Goal: Task Accomplishment & Management: Manage account settings

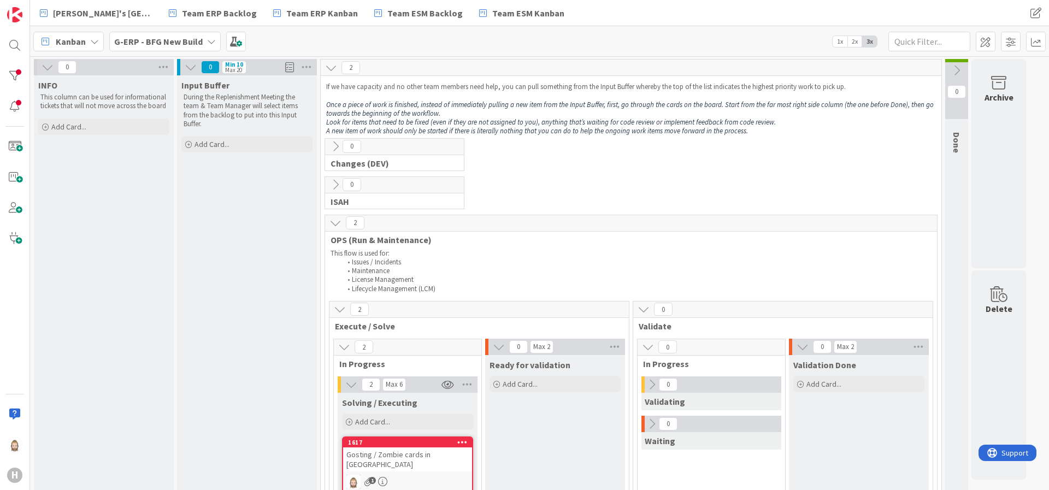
click at [156, 38] on b "G-ERP - BFG New Build" at bounding box center [158, 41] width 89 height 11
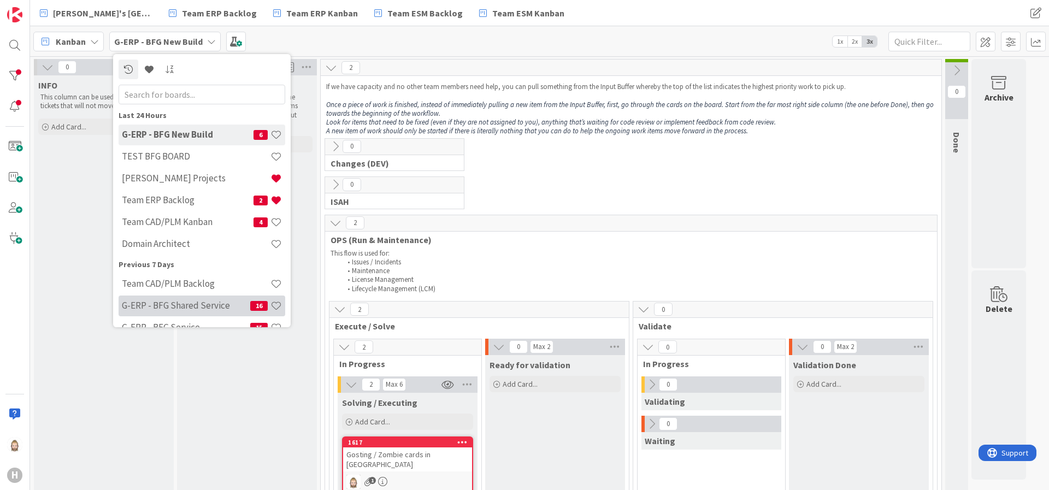
click at [200, 309] on h4 "G-ERP - BFG Shared Service" at bounding box center [186, 305] width 128 height 11
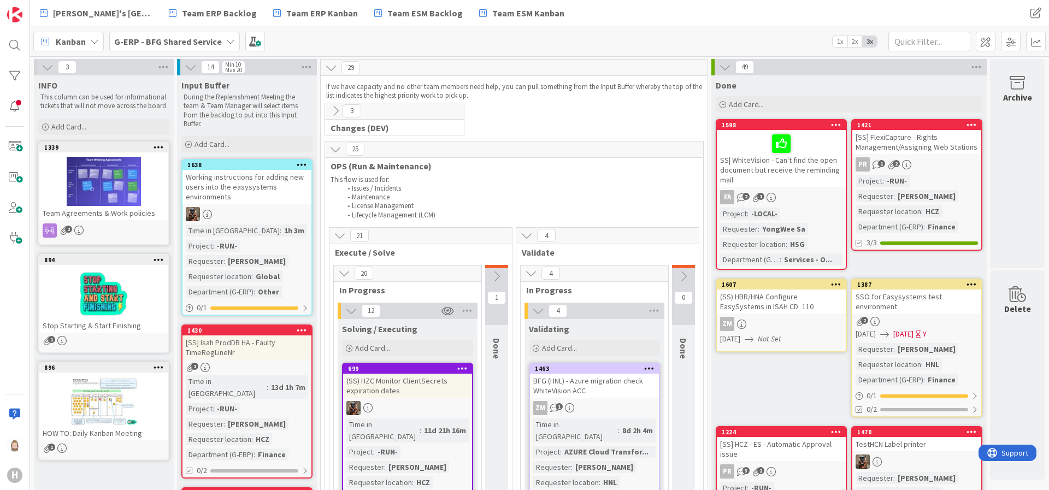
click at [52, 64] on icon at bounding box center [48, 67] width 12 height 12
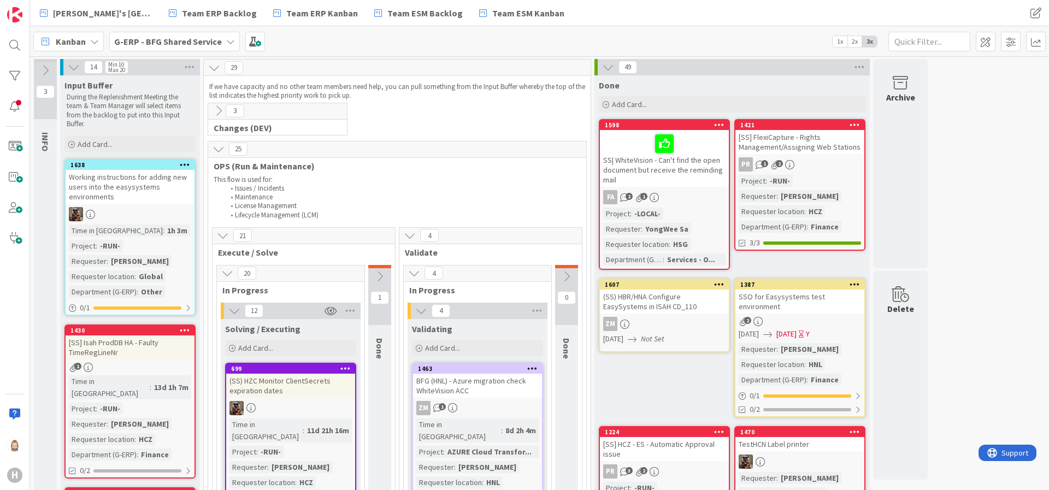
click at [71, 63] on icon at bounding box center [74, 67] width 12 height 12
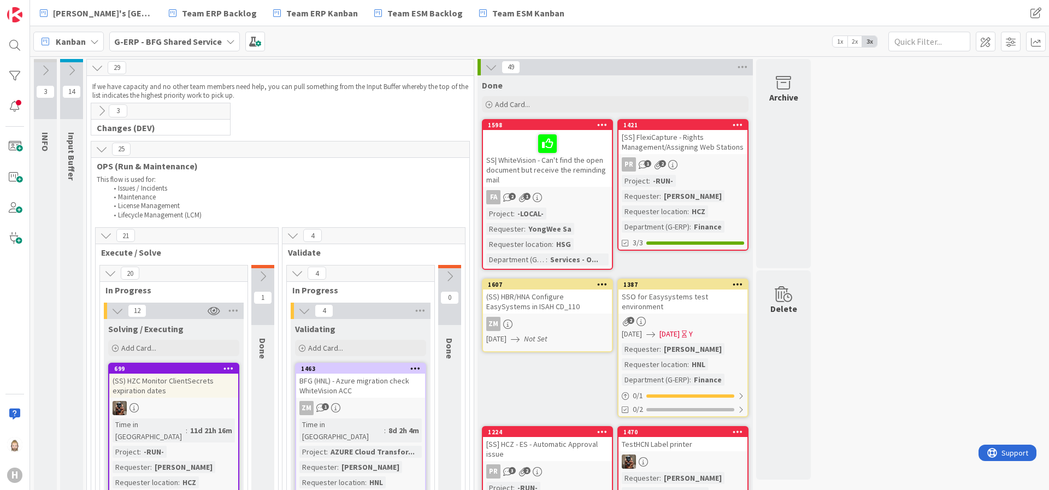
click at [97, 112] on icon at bounding box center [102, 111] width 12 height 12
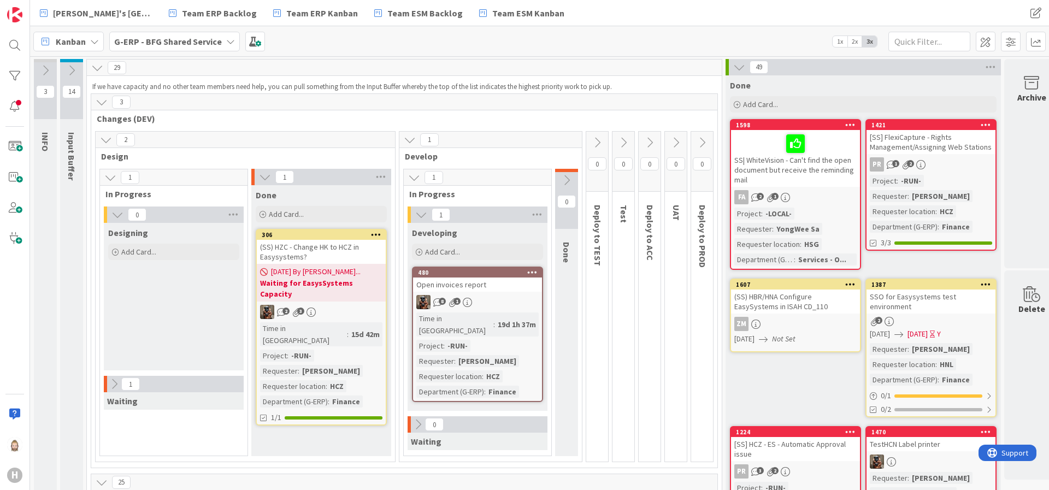
click at [741, 69] on icon at bounding box center [740, 67] width 12 height 12
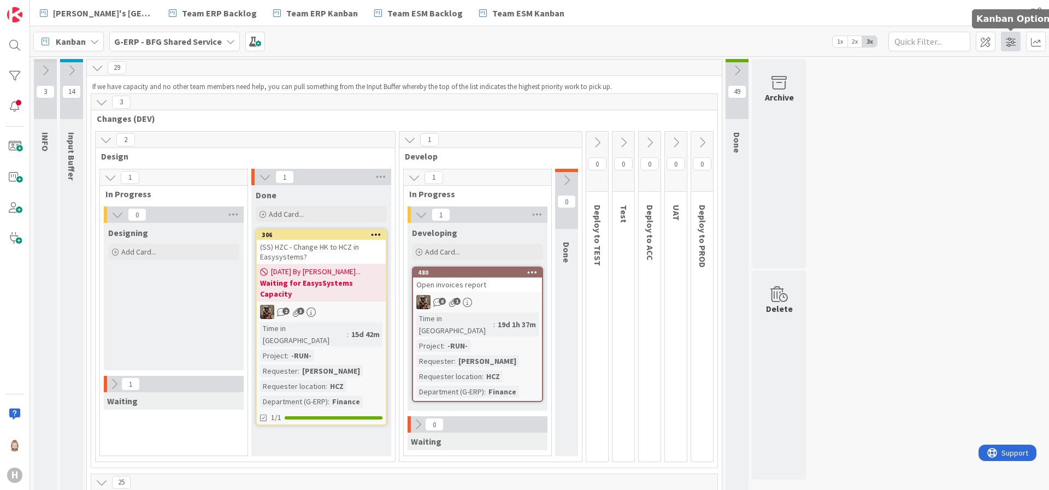
click at [1011, 45] on span at bounding box center [1011, 42] width 20 height 20
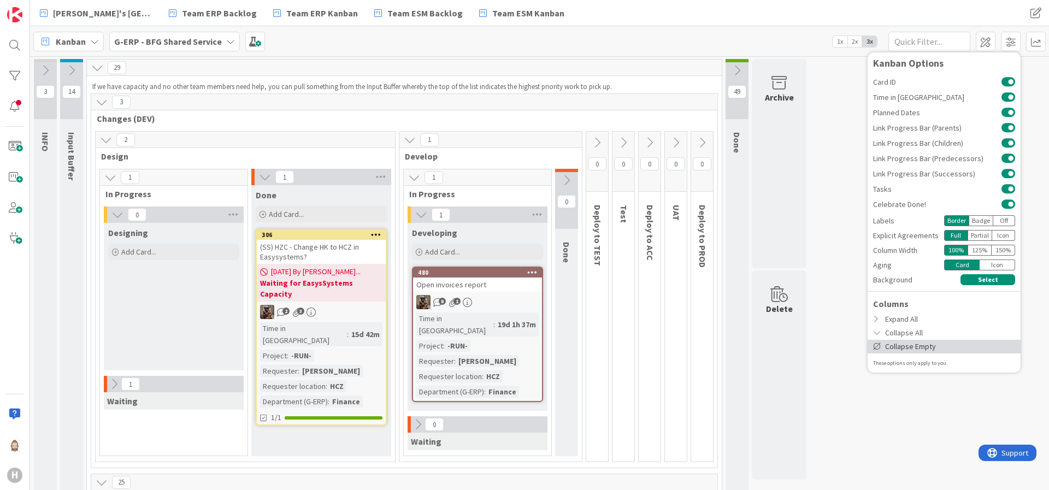
click at [962, 347] on div "Collapse Empty" at bounding box center [944, 347] width 153 height 14
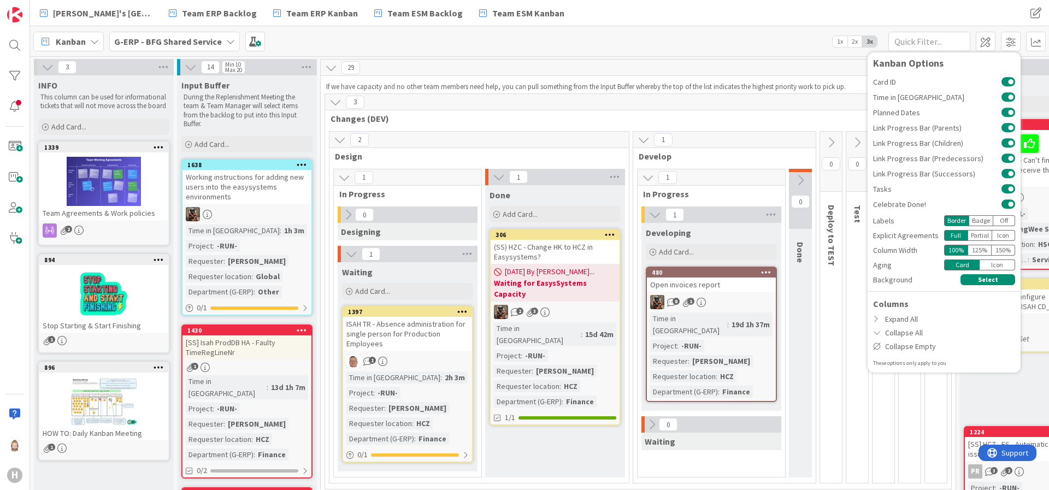
click at [43, 64] on icon at bounding box center [48, 67] width 12 height 12
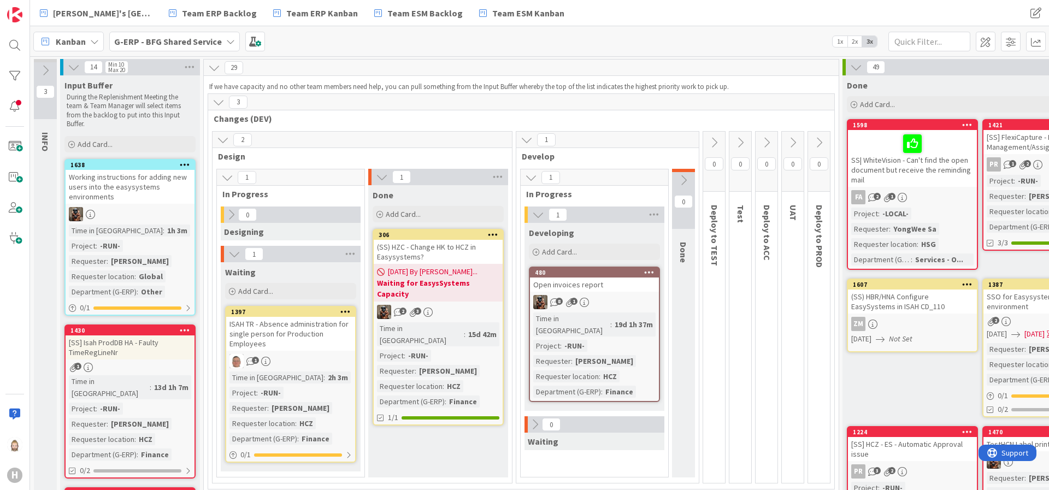
click at [68, 65] on icon at bounding box center [74, 67] width 12 height 12
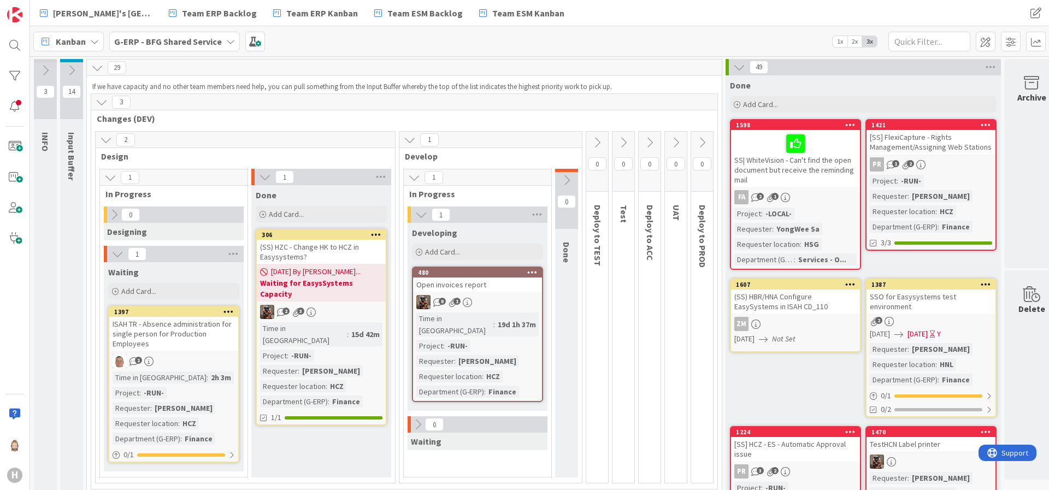
click at [739, 63] on icon at bounding box center [740, 67] width 12 height 12
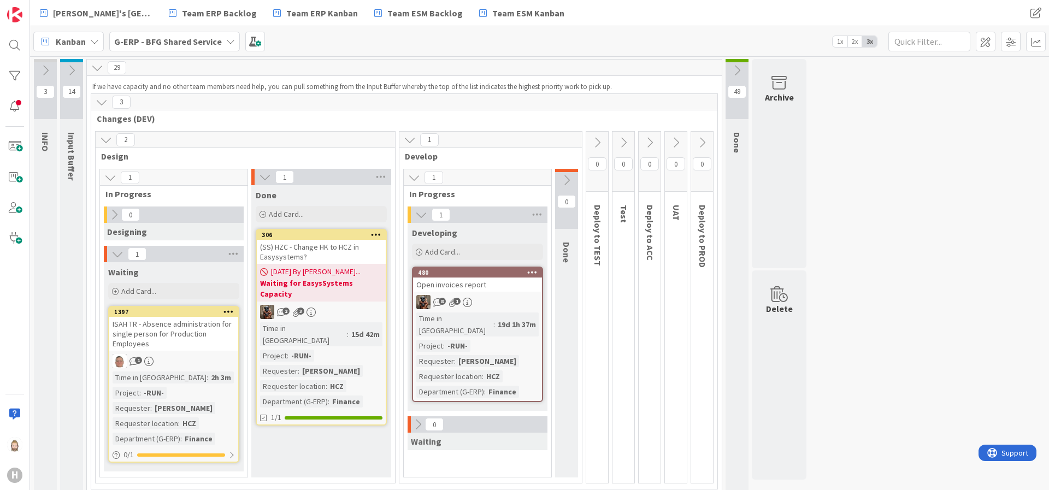
click at [102, 100] on icon at bounding box center [102, 102] width 12 height 12
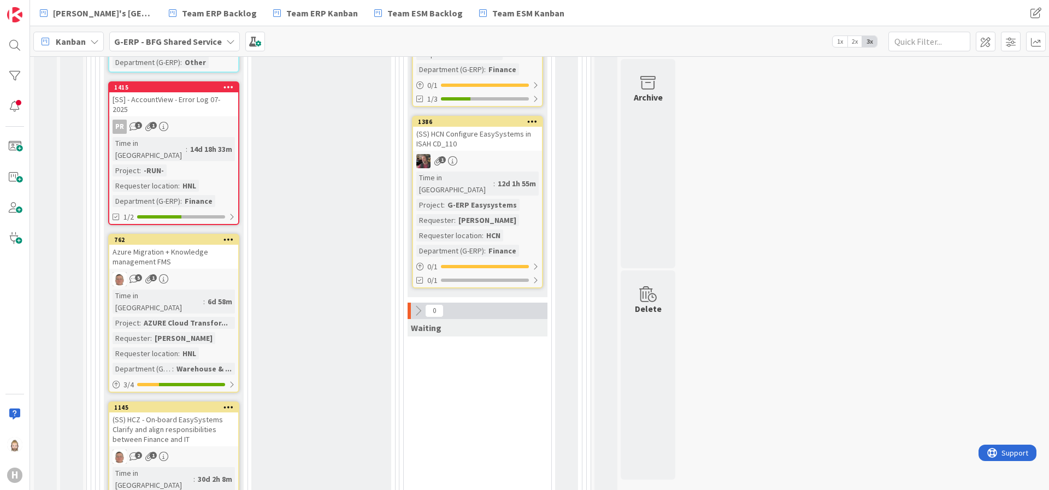
scroll to position [820, 0]
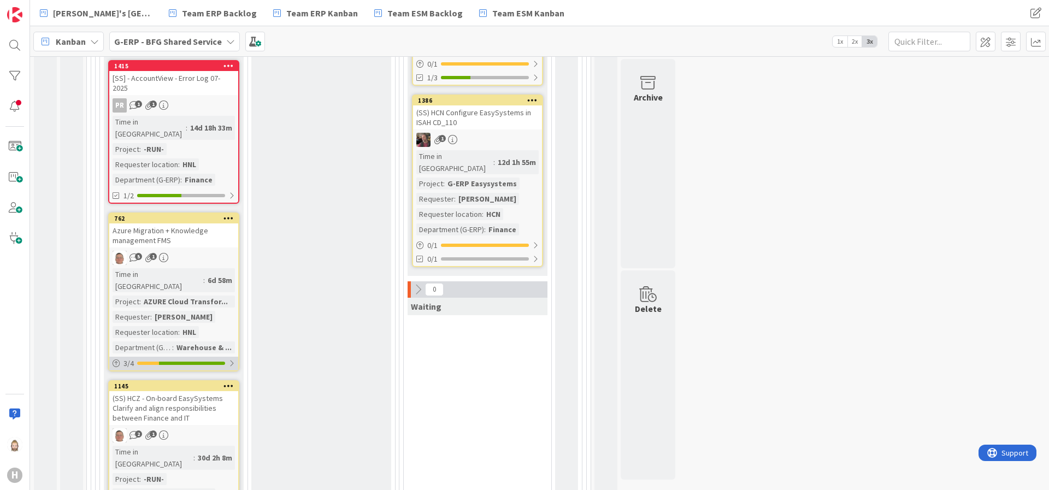
click at [200, 362] on div at bounding box center [192, 363] width 66 height 3
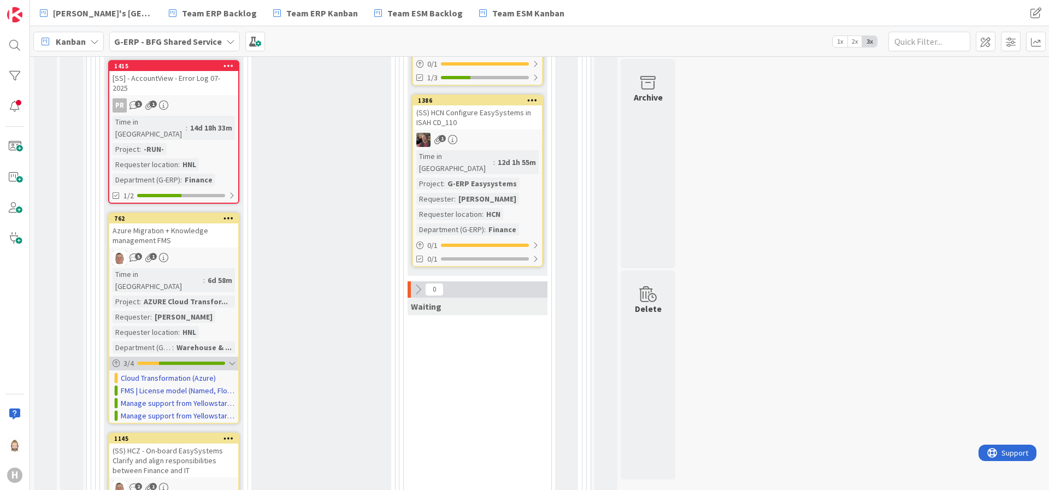
click at [206, 362] on div at bounding box center [192, 363] width 66 height 3
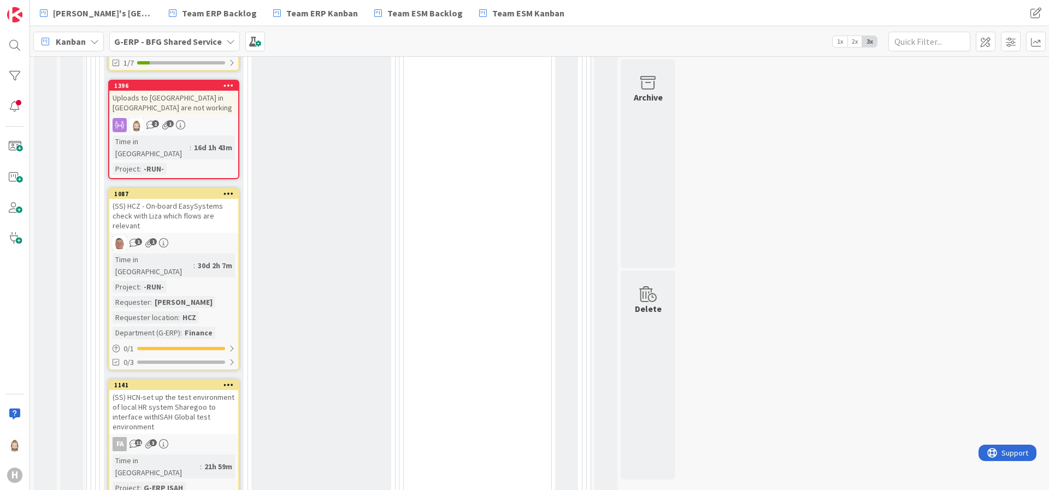
scroll to position [1476, 0]
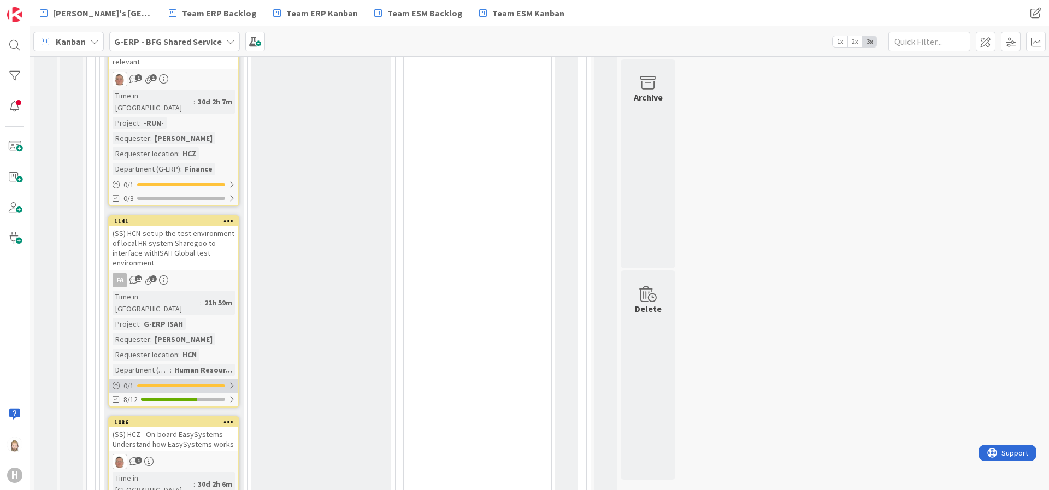
click at [207, 384] on div at bounding box center [181, 385] width 88 height 3
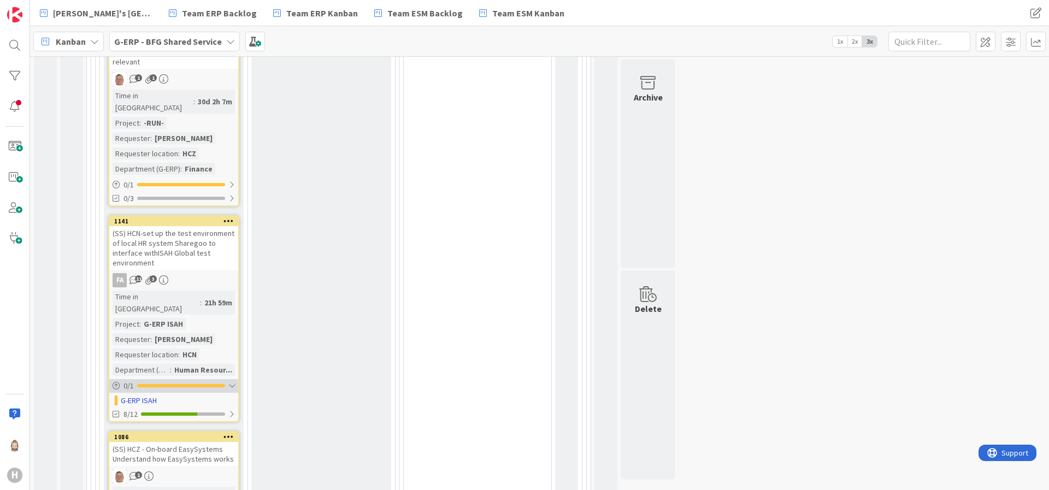
click at [207, 379] on div "0 / 1" at bounding box center [173, 386] width 129 height 14
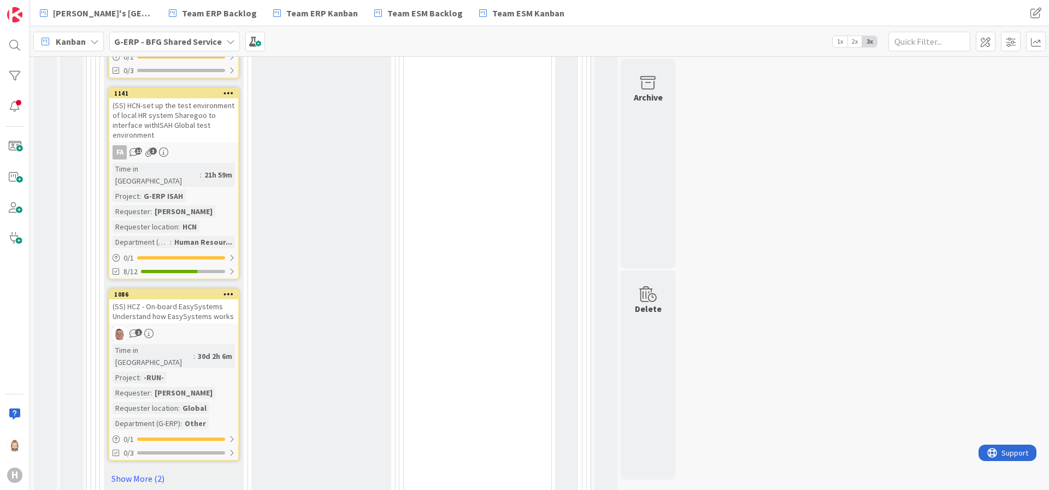
scroll to position [1640, 0]
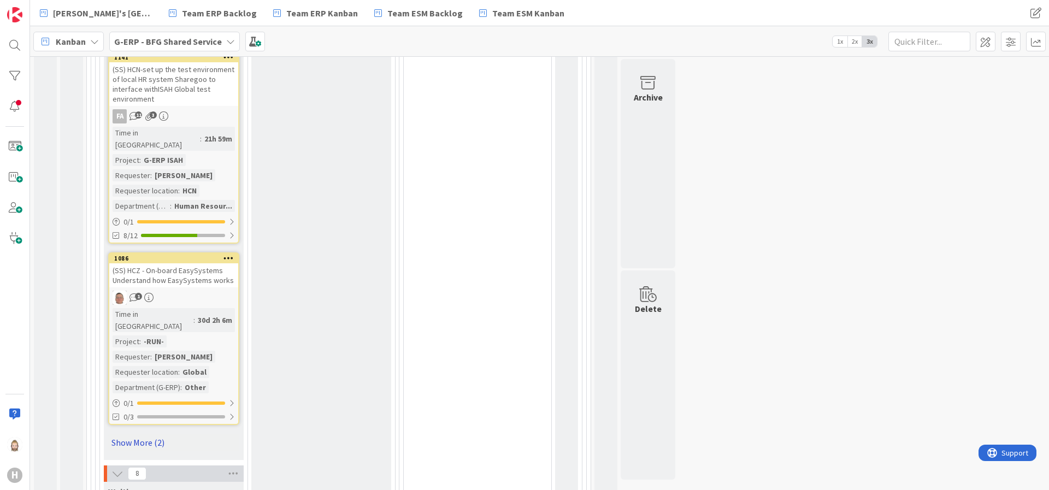
click at [150, 434] on link "Show More (2)" at bounding box center [173, 442] width 131 height 17
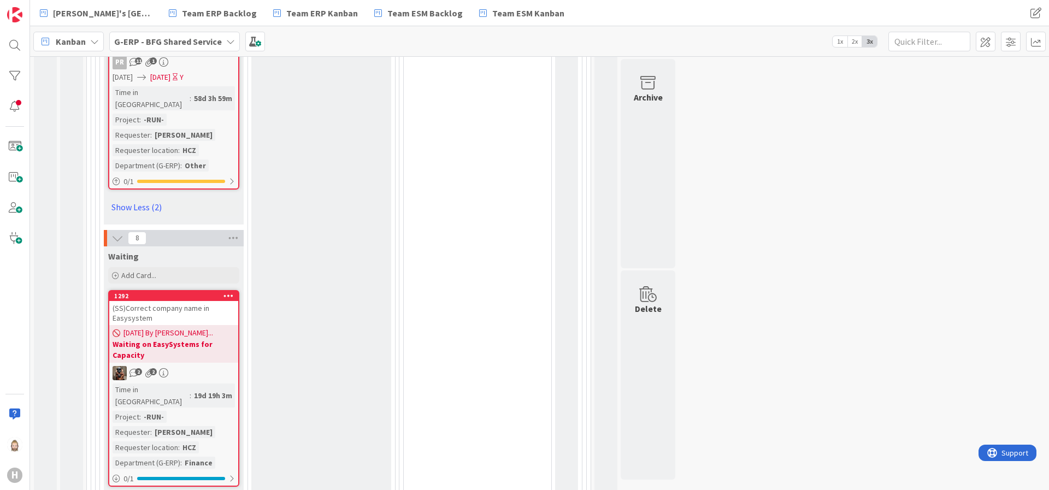
scroll to position [2460, 0]
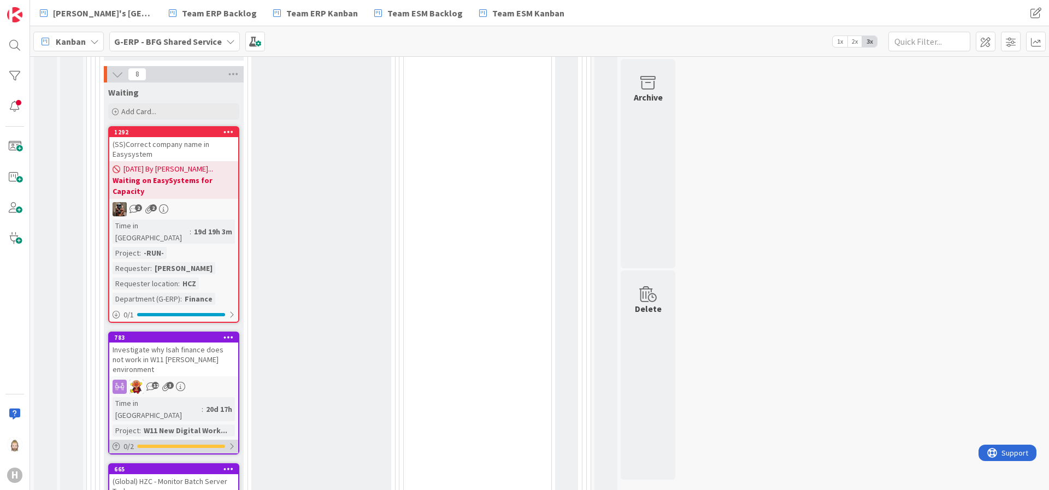
click at [195, 440] on div "0 / 2" at bounding box center [173, 447] width 129 height 14
click at [224, 445] on div at bounding box center [181, 446] width 88 height 3
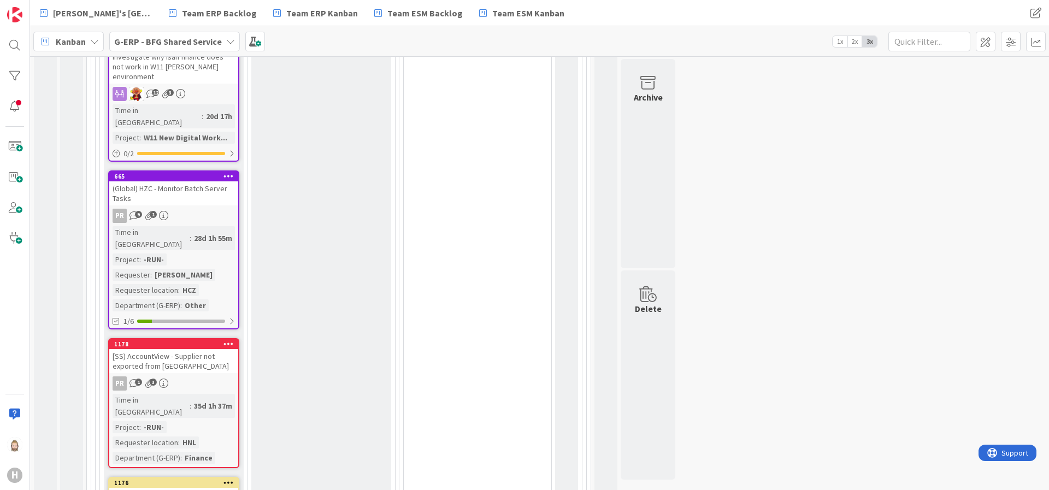
scroll to position [2870, 0]
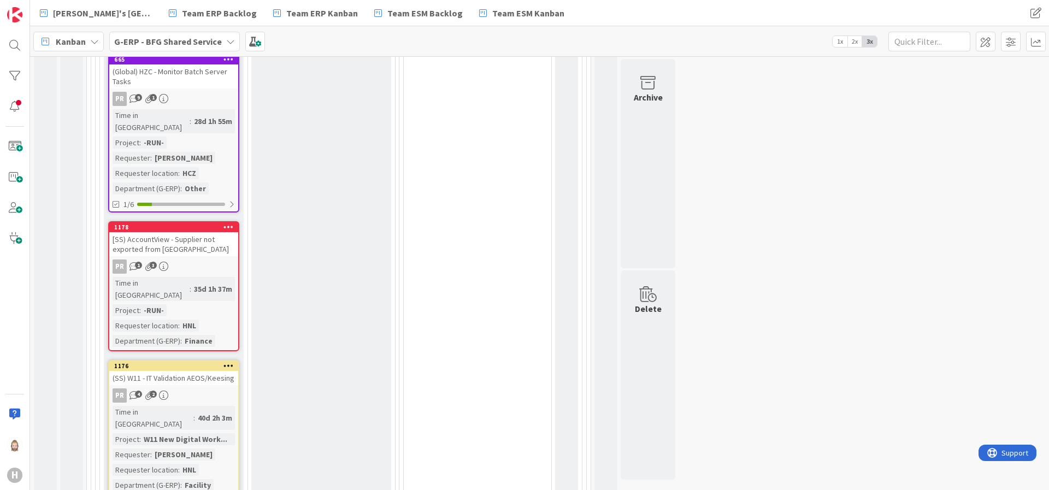
click at [204, 371] on div "(SS) W11 - IT Validation AEOS/Keesing" at bounding box center [173, 378] width 129 height 14
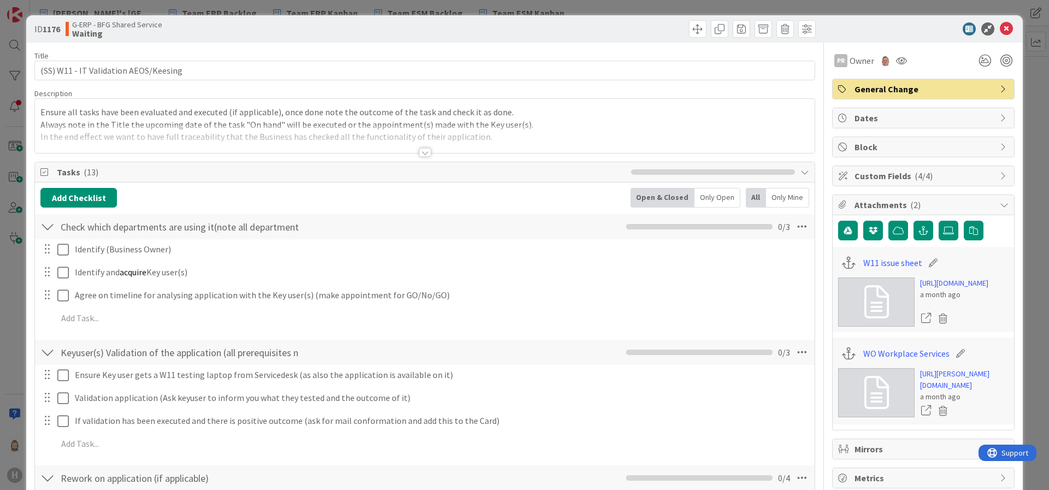
click at [214, 172] on span "Tasks ( 13 )" at bounding box center [341, 172] width 569 height 13
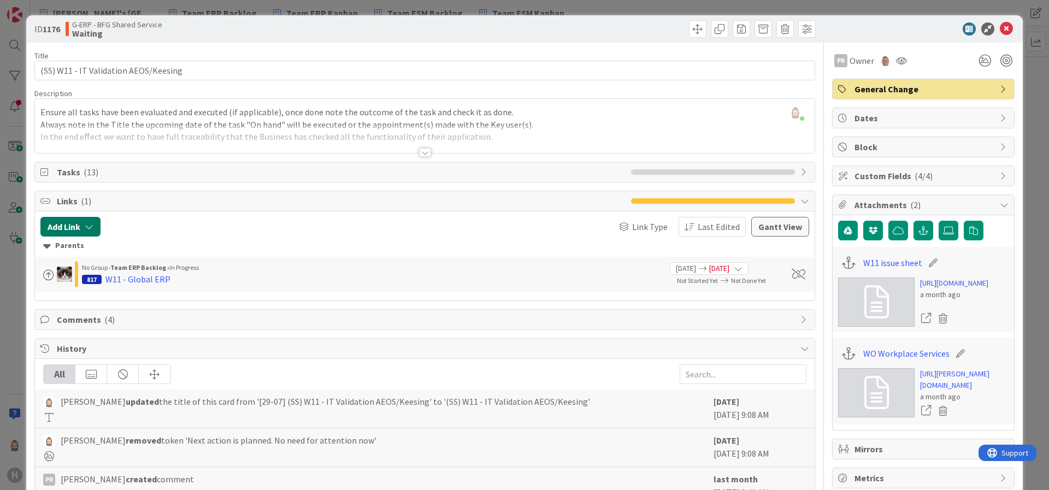
click at [90, 227] on icon "button" at bounding box center [89, 226] width 9 height 9
click at [142, 288] on span "Current Board" at bounding box center [113, 294] width 122 height 15
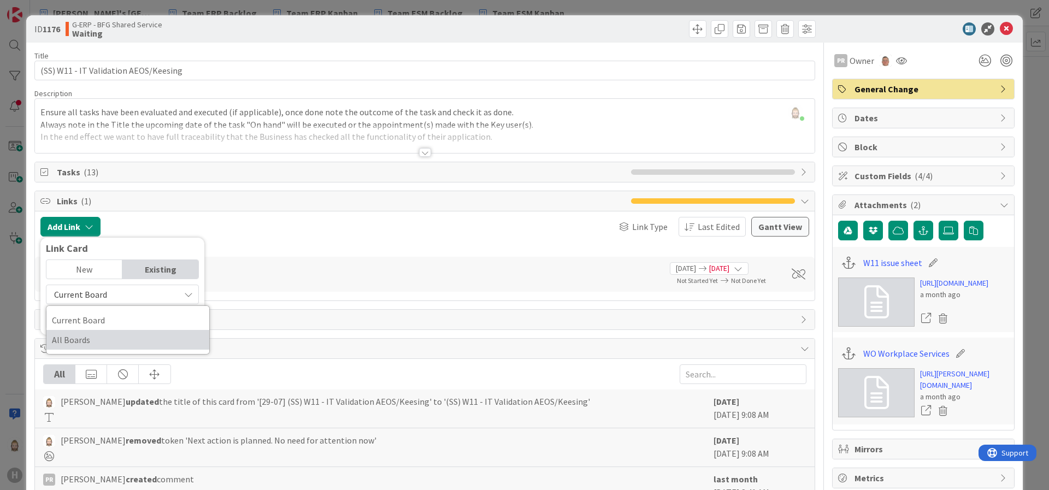
click at [135, 340] on span "All Boards" at bounding box center [128, 340] width 152 height 16
click at [141, 320] on input "text" at bounding box center [122, 320] width 153 height 20
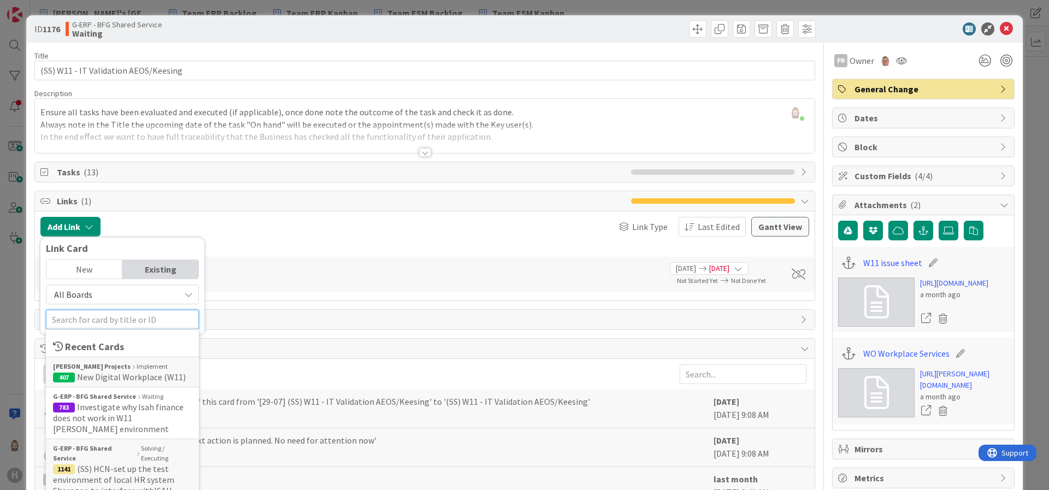
scroll to position [164, 0]
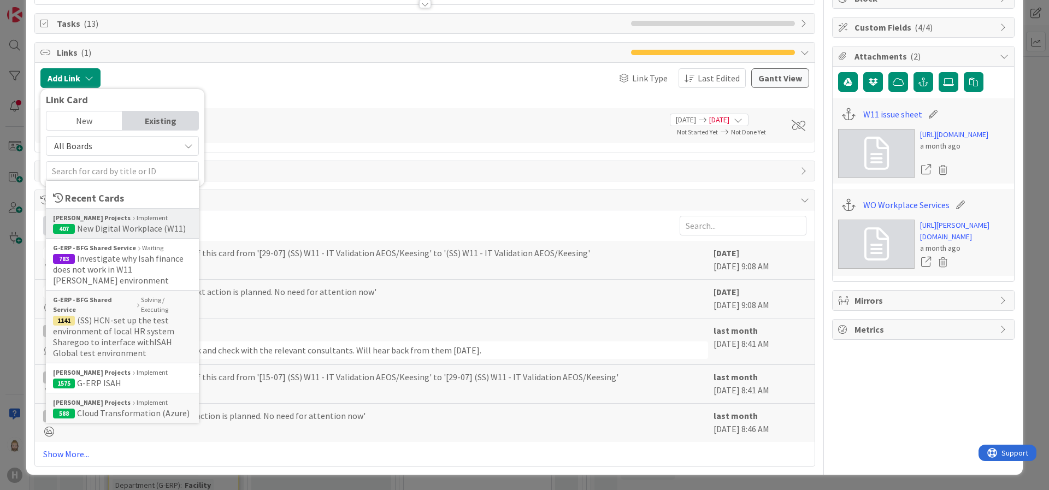
click at [154, 223] on span "New Digital Workplace (W11)" at bounding box center [131, 228] width 109 height 11
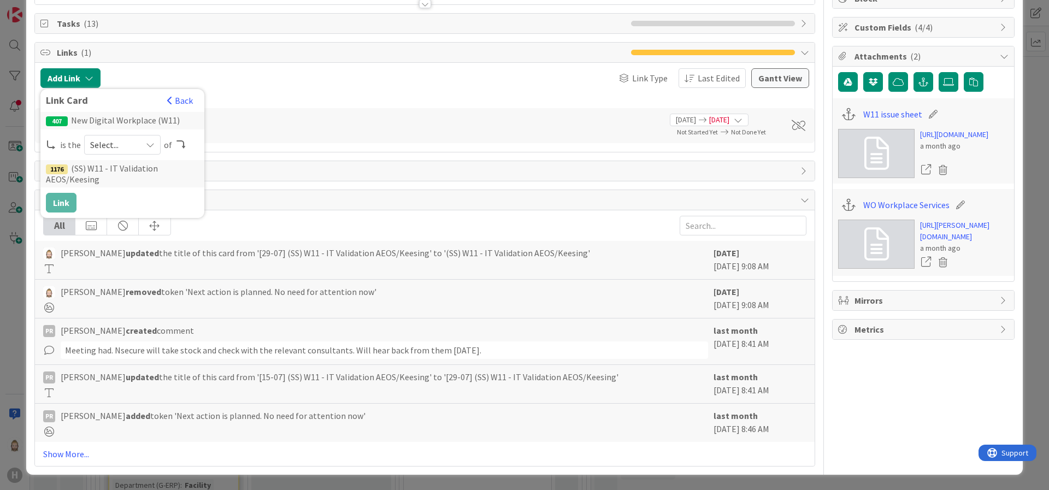
click at [143, 135] on div "Select..." at bounding box center [122, 145] width 77 height 20
click at [133, 162] on span "parent" at bounding box center [181, 170] width 124 height 16
click at [65, 193] on button "Link" at bounding box center [61, 203] width 31 height 20
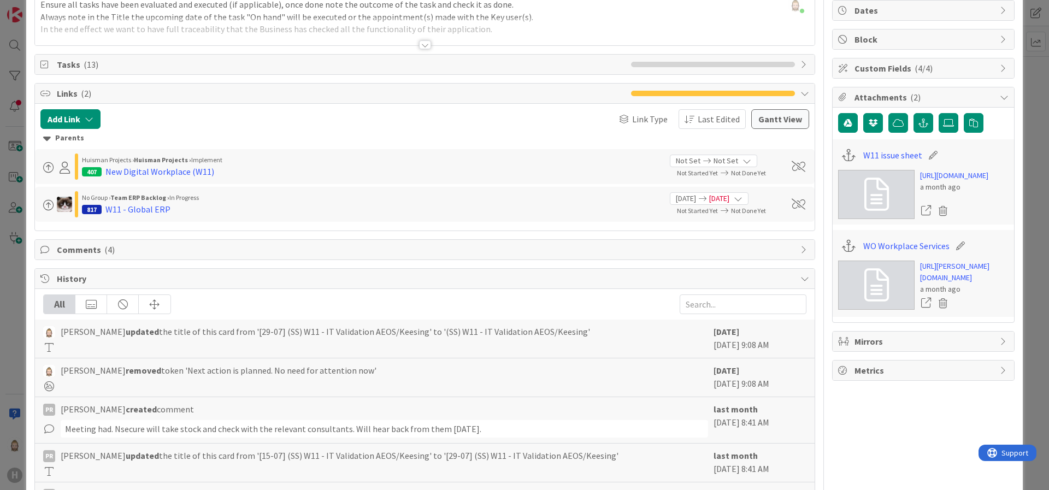
scroll to position [82, 0]
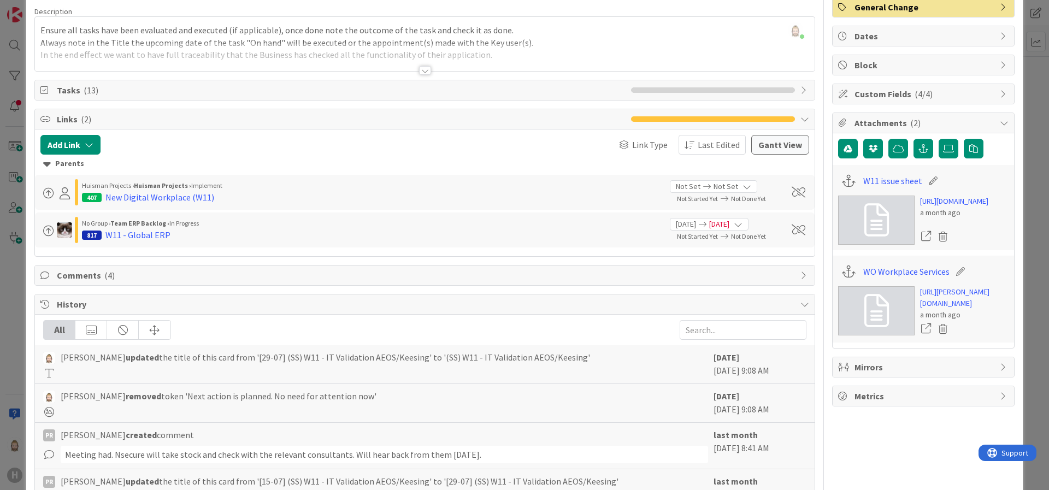
click at [419, 73] on div at bounding box center [425, 70] width 12 height 9
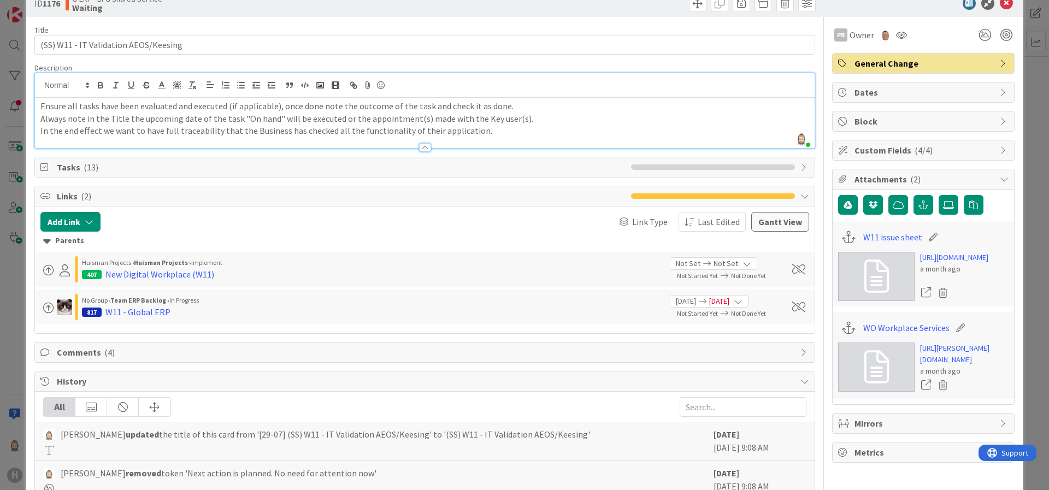
scroll to position [0, 0]
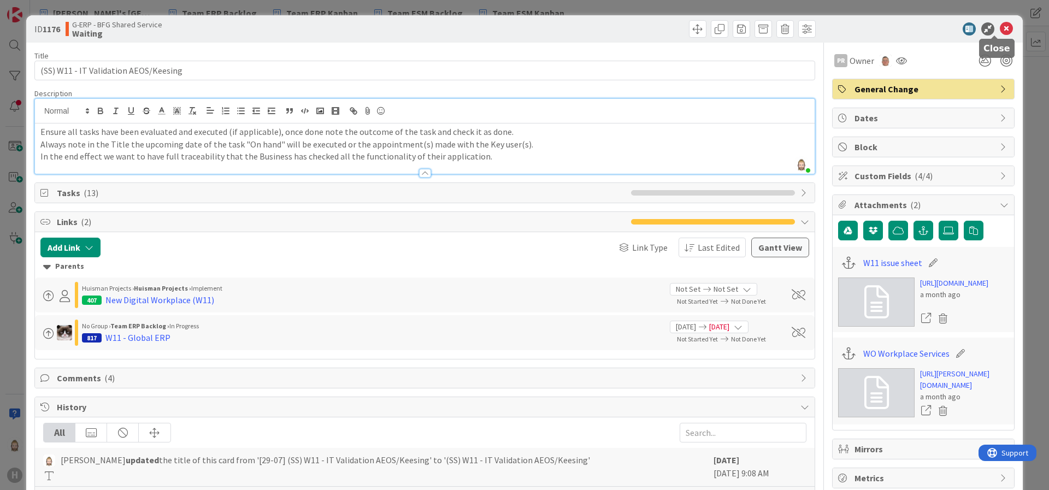
click at [1000, 29] on icon at bounding box center [1006, 28] width 13 height 13
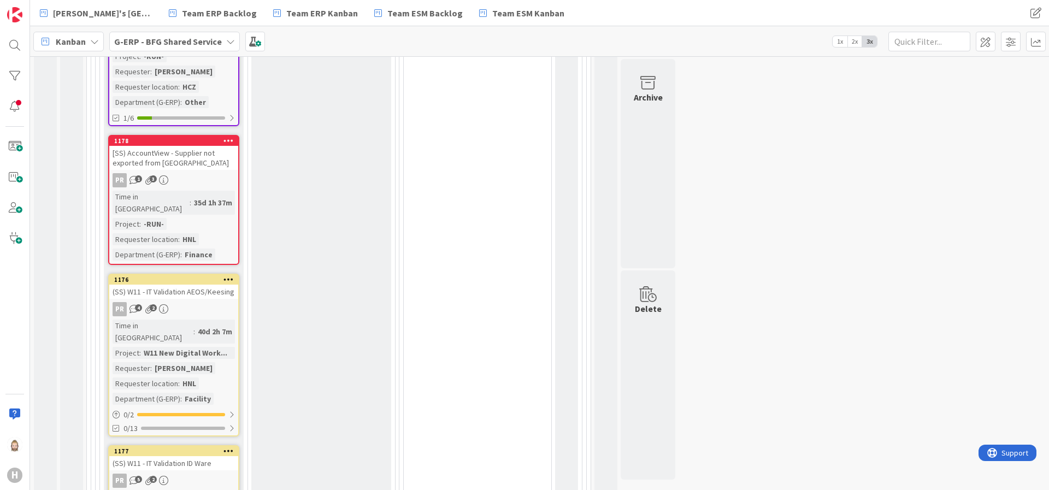
scroll to position [3034, 0]
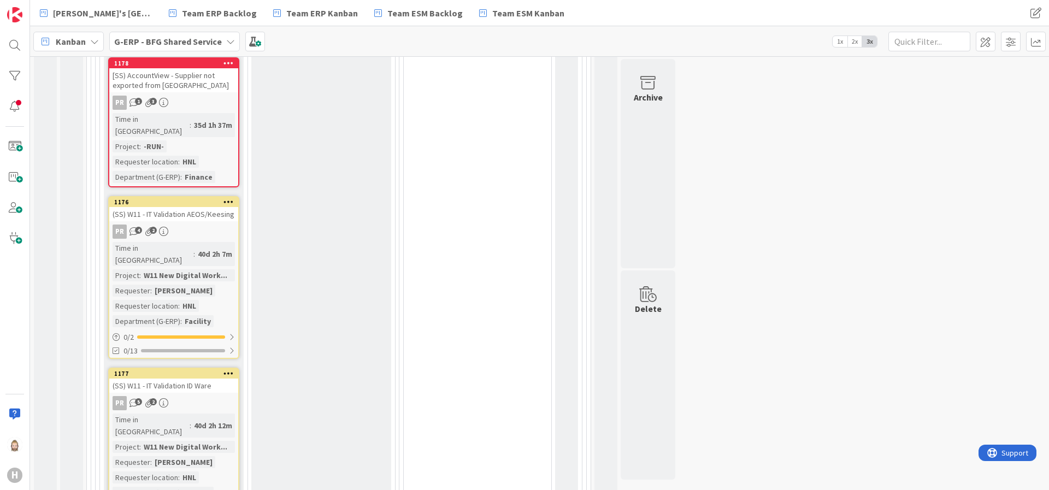
click at [189, 379] on div "(SS) W11 - IT Validation ID Ware" at bounding box center [173, 386] width 129 height 14
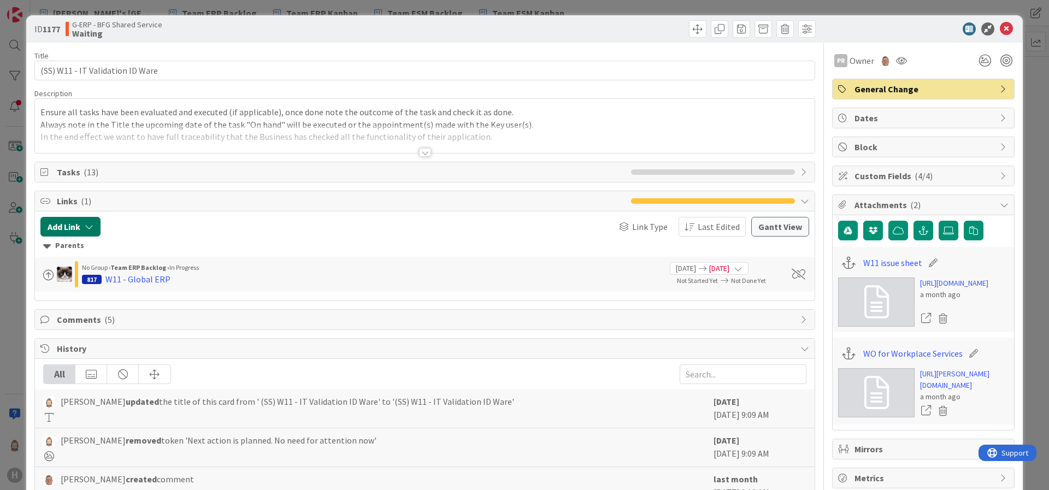
click at [92, 223] on icon "button" at bounding box center [89, 226] width 9 height 9
click at [151, 268] on div "Existing" at bounding box center [160, 269] width 76 height 19
click at [151, 292] on span "Current Board" at bounding box center [113, 294] width 122 height 15
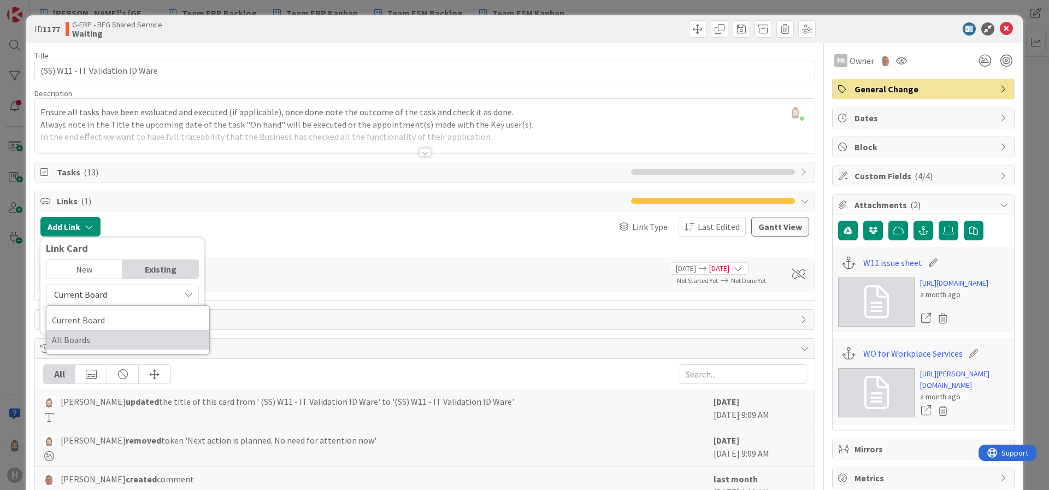
click at [144, 338] on span "All Boards" at bounding box center [128, 340] width 152 height 16
click at [144, 325] on input "text" at bounding box center [122, 320] width 153 height 20
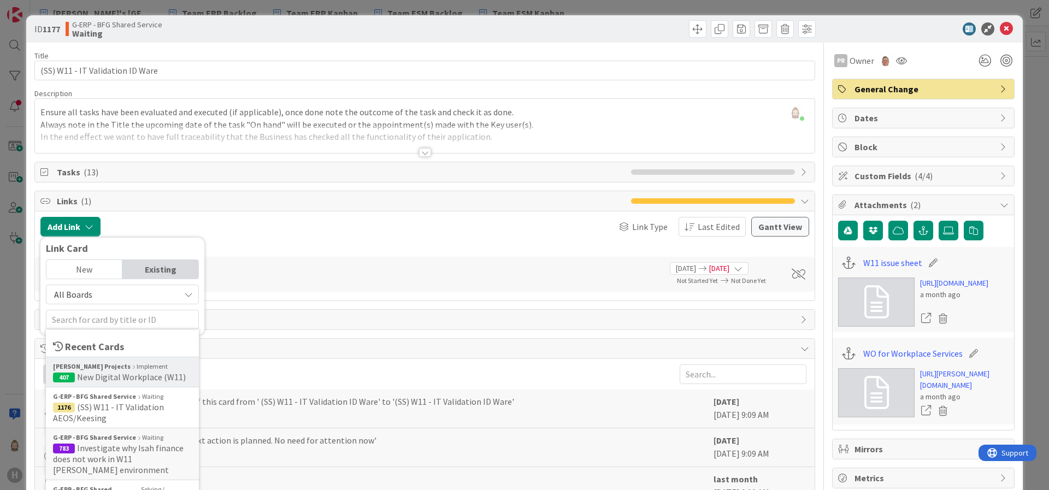
click at [145, 379] on span "New Digital Workplace (W11)" at bounding box center [131, 377] width 109 height 11
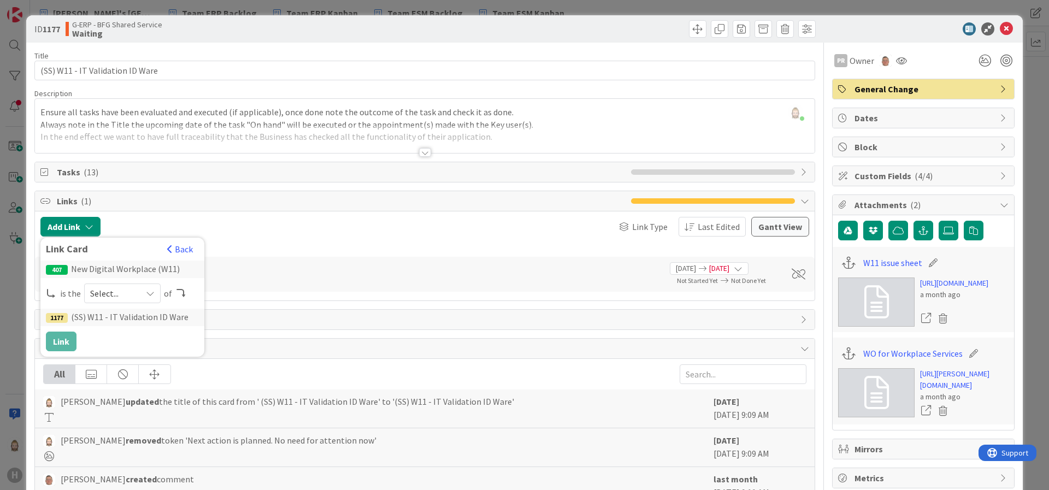
click at [134, 286] on span "Select..." at bounding box center [113, 293] width 46 height 15
click at [131, 312] on span "parent" at bounding box center [181, 319] width 124 height 16
click at [58, 339] on button "Link" at bounding box center [61, 342] width 31 height 20
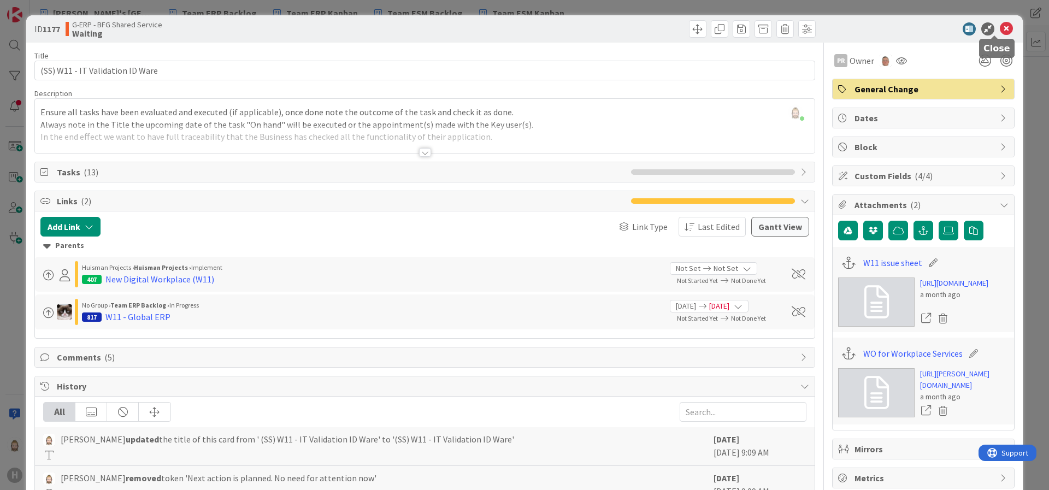
click at [1000, 31] on icon at bounding box center [1006, 28] width 13 height 13
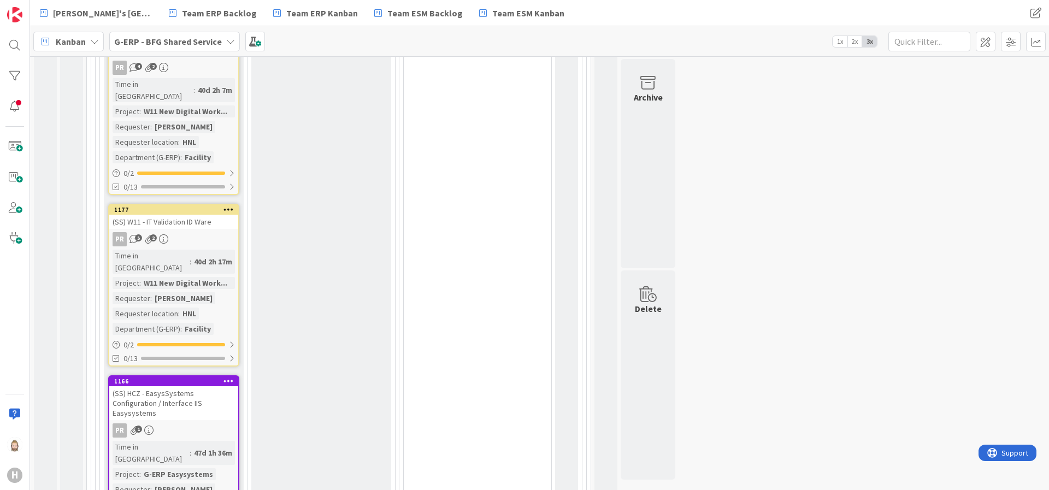
click at [177, 386] on div "(SS) HCZ - EasysSystems Configuration / Interface IIS Easysystems" at bounding box center [173, 403] width 129 height 34
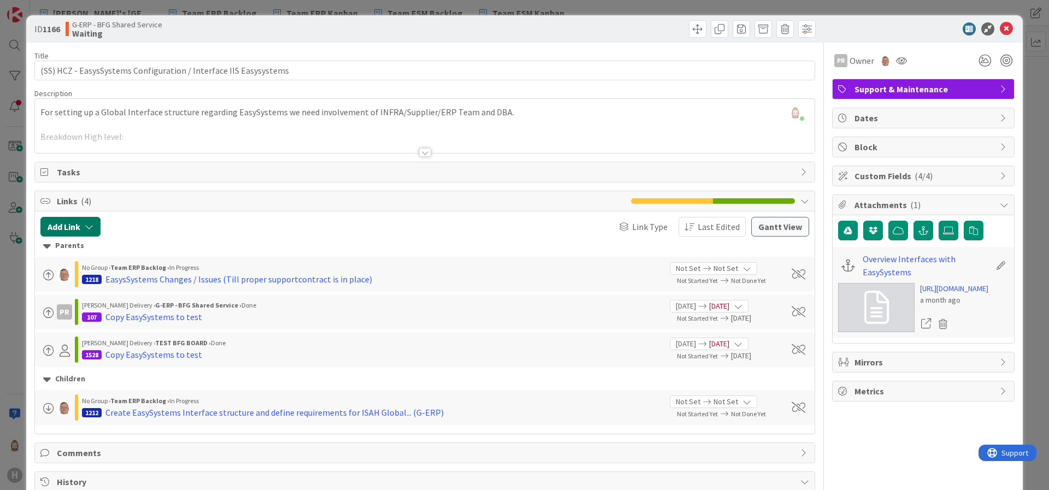
click at [86, 225] on icon "button" at bounding box center [89, 226] width 9 height 9
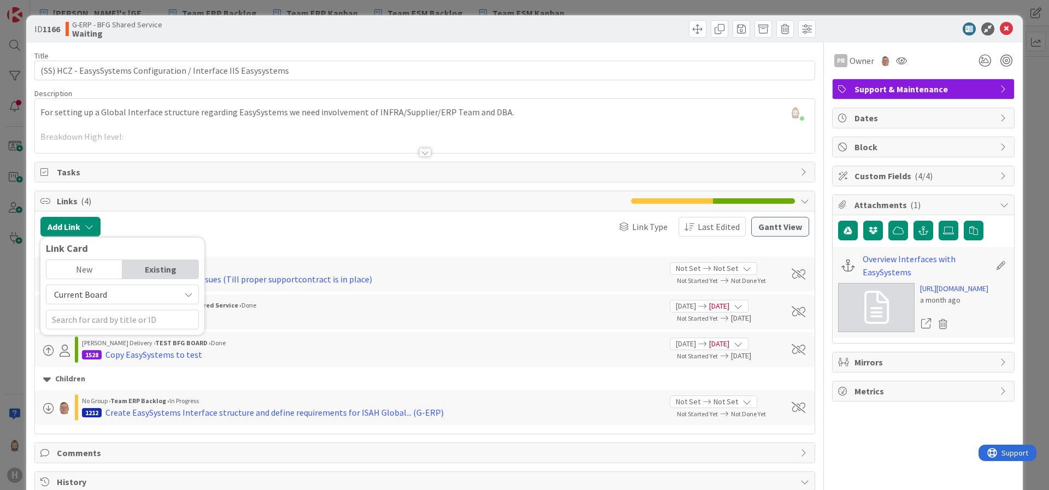
click at [155, 267] on div "Existing" at bounding box center [160, 269] width 76 height 19
click at [154, 295] on span "Current Board" at bounding box center [113, 294] width 122 height 15
click at [142, 341] on span "All Boards" at bounding box center [128, 340] width 152 height 16
click at [144, 324] on input "text" at bounding box center [122, 320] width 153 height 20
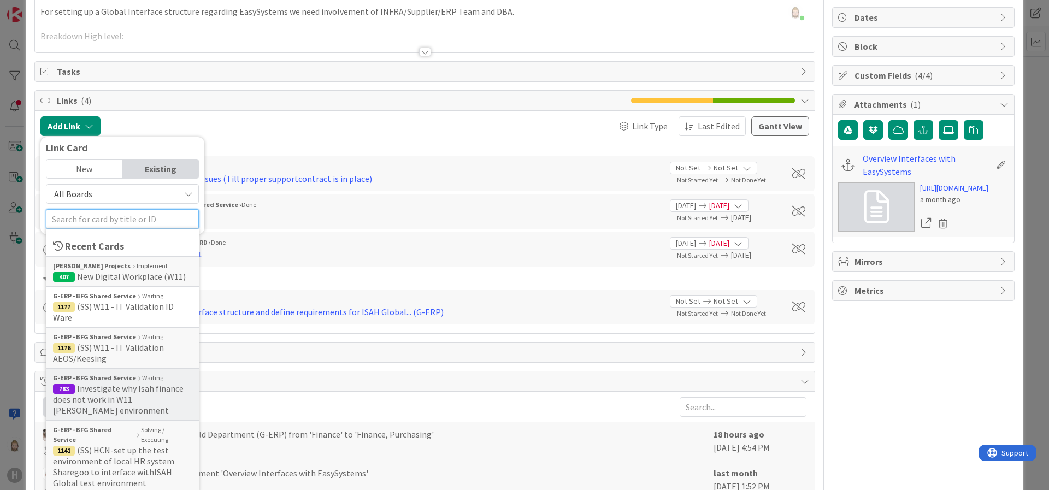
scroll to position [164, 0]
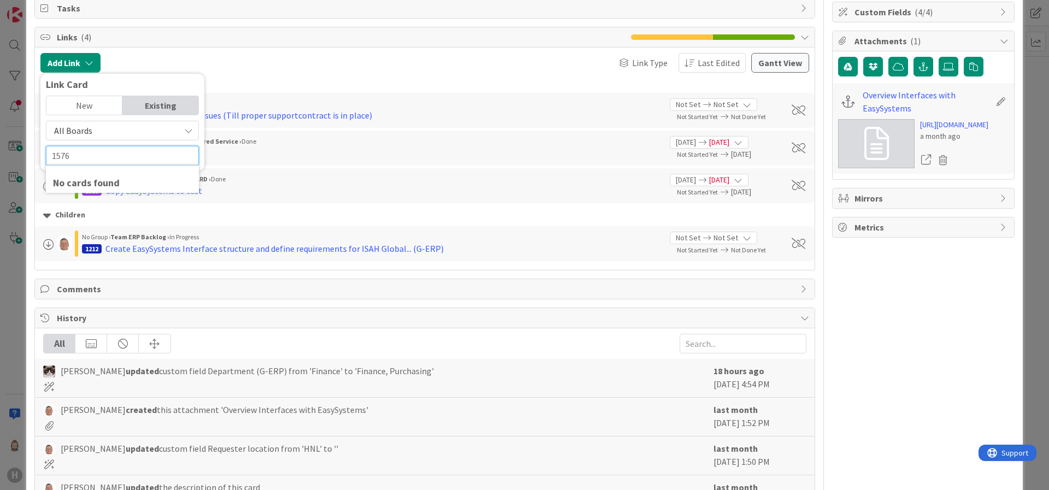
type input "1576"
click at [109, 102] on div "New" at bounding box center [84, 105] width 76 height 19
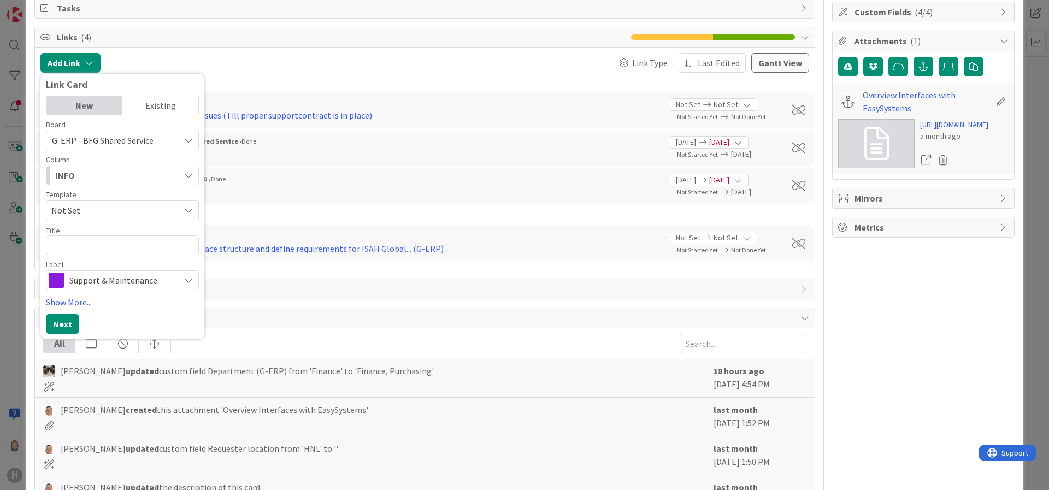
click at [166, 102] on div "Existing" at bounding box center [160, 105] width 76 height 19
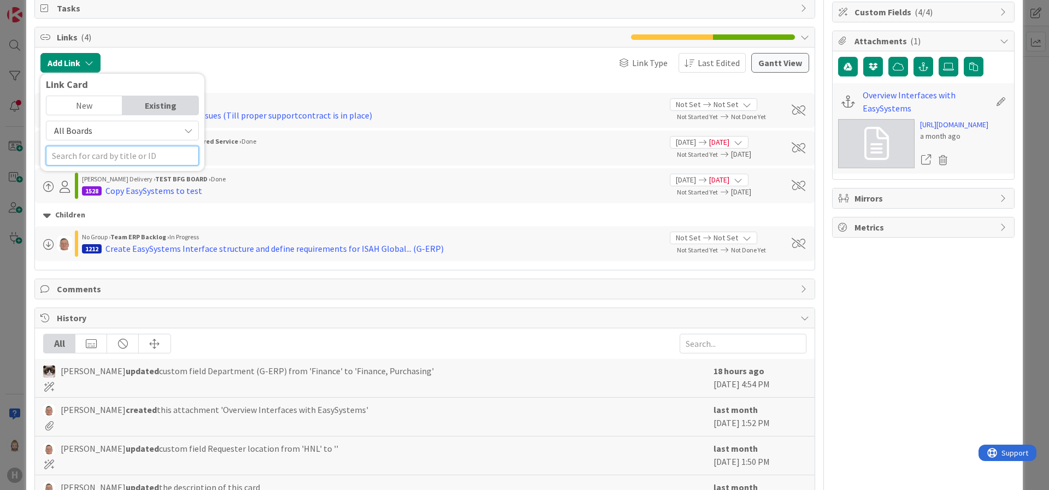
click at [124, 155] on input "text" at bounding box center [122, 156] width 153 height 20
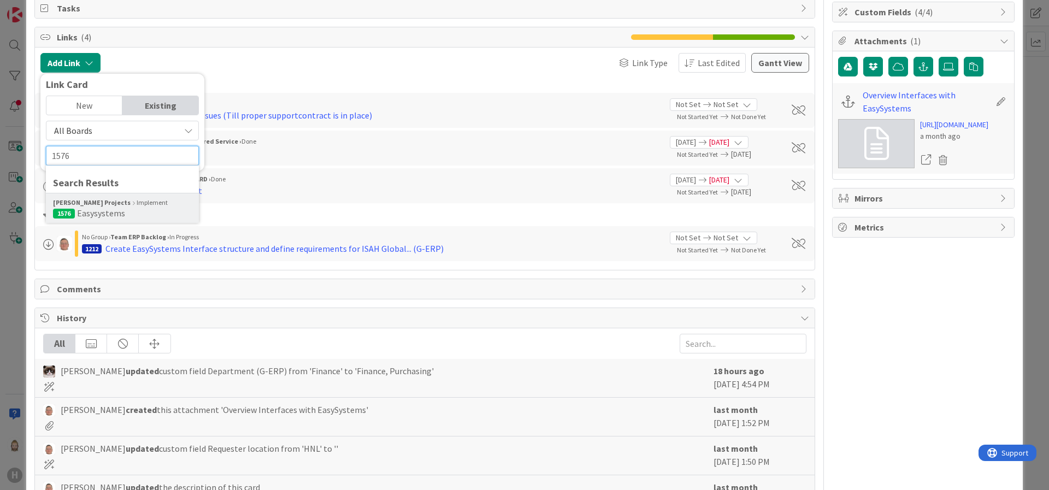
type input "1576"
click at [126, 199] on div "[PERSON_NAME] Projects Implement" at bounding box center [122, 203] width 139 height 10
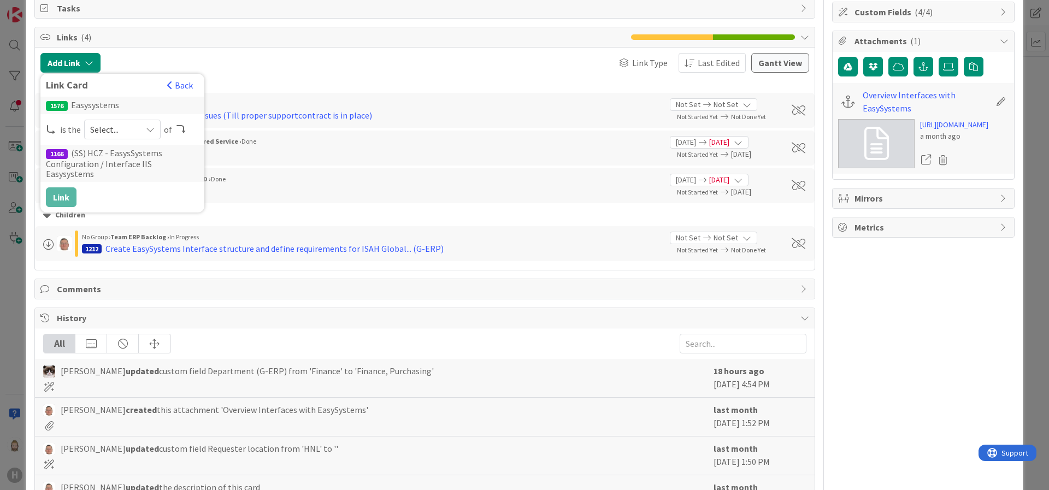
click at [138, 131] on div "Select..." at bounding box center [122, 130] width 77 height 20
click at [138, 153] on span "parent" at bounding box center [181, 155] width 124 height 16
click at [53, 187] on button "Link" at bounding box center [61, 197] width 31 height 20
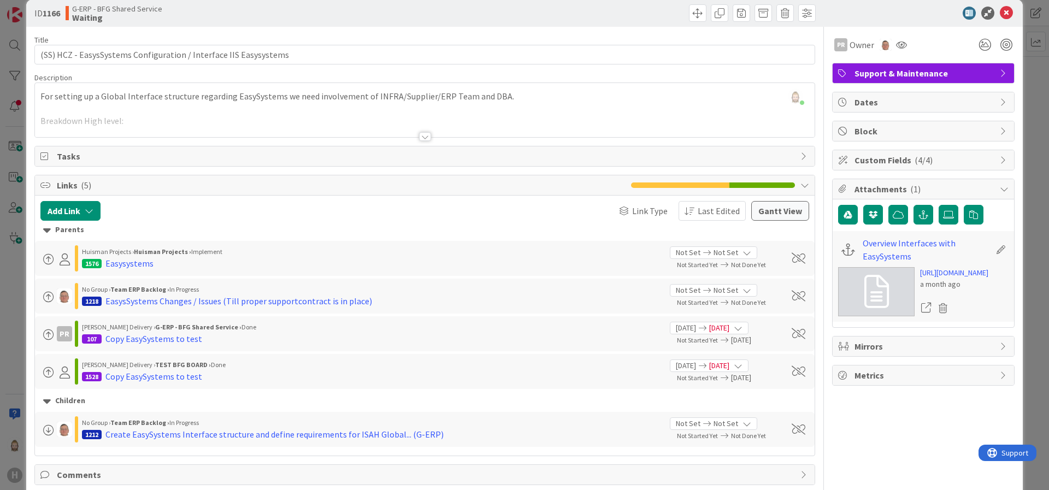
scroll to position [0, 0]
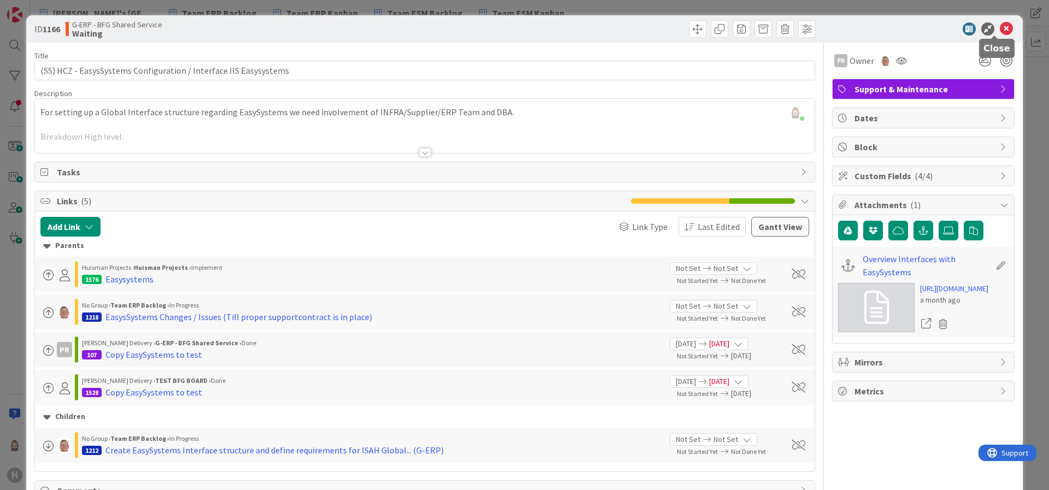
click at [1000, 26] on icon at bounding box center [1006, 28] width 13 height 13
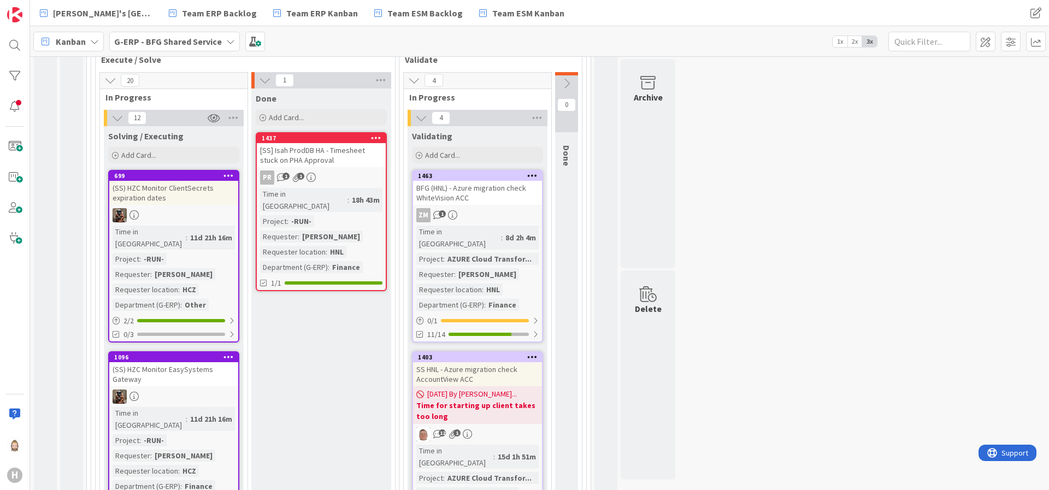
scroll to position [246, 0]
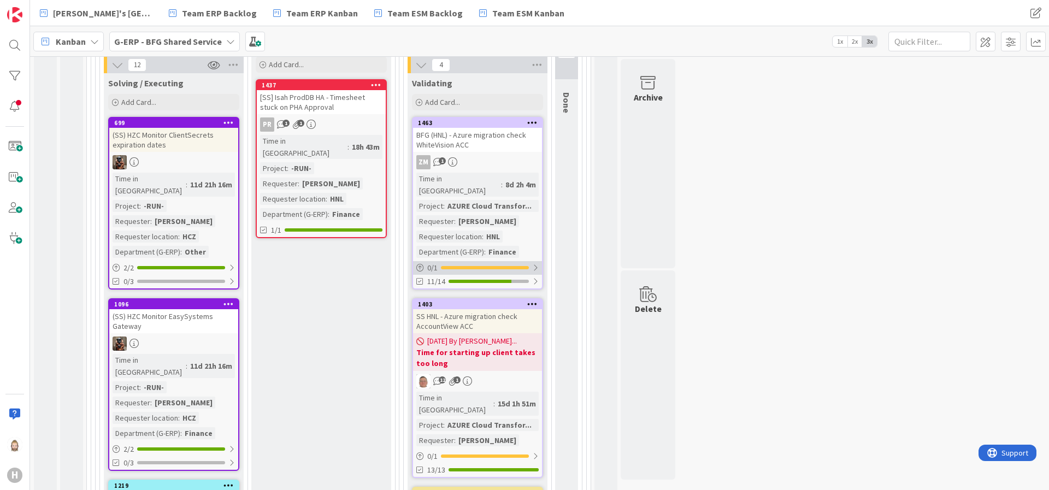
click at [525, 261] on div "0 / 1" at bounding box center [477, 268] width 129 height 14
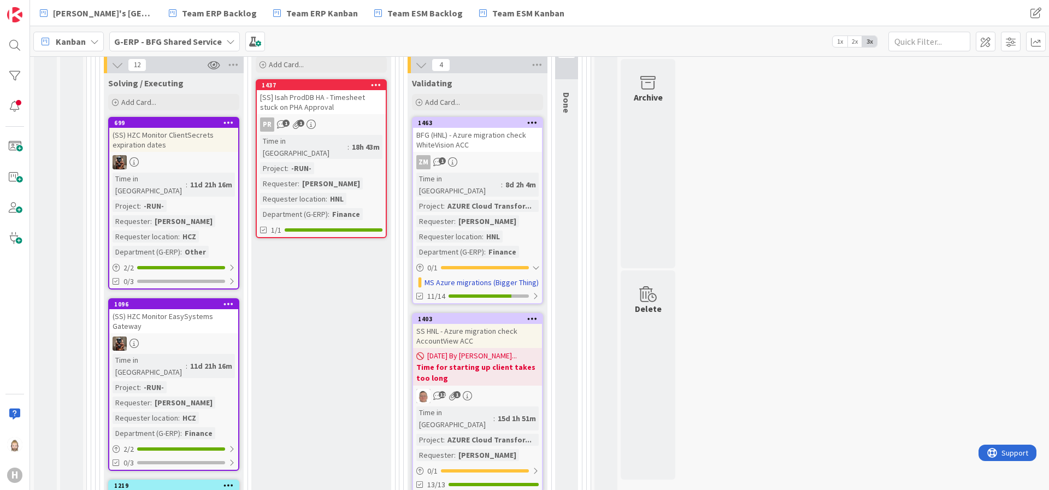
click at [509, 142] on div "BFG (HNL) - Azure migration check WhiteVision ACC" at bounding box center [477, 140] width 129 height 24
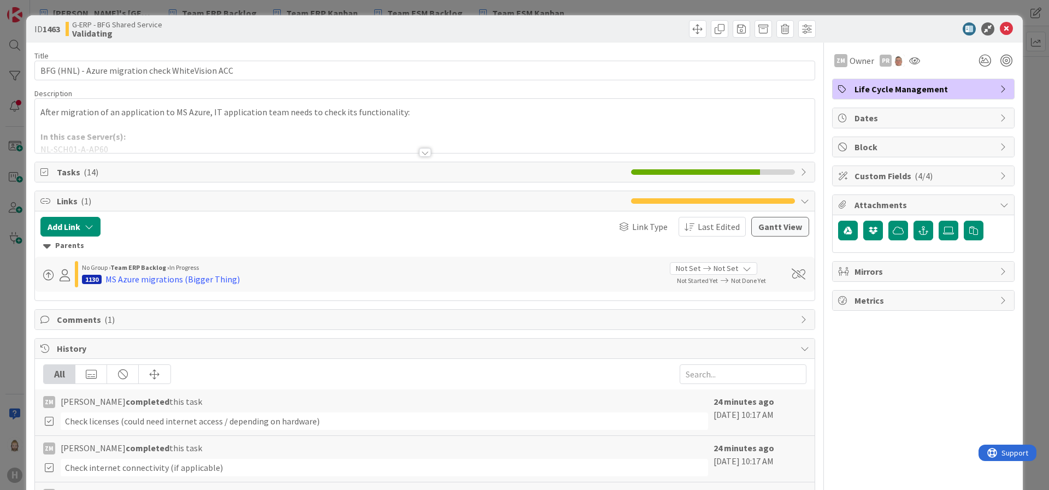
click at [54, 215] on div "Add Link Link Type Last Edited [PERSON_NAME] View Parents No Group › Team ERP B…" at bounding box center [425, 256] width 780 height 89
click at [72, 223] on button "Add Link" at bounding box center [70, 227] width 60 height 20
click at [169, 267] on div "Existing" at bounding box center [160, 269] width 76 height 19
click at [869, 176] on span "Custom Fields ( 4/4 )" at bounding box center [925, 175] width 140 height 13
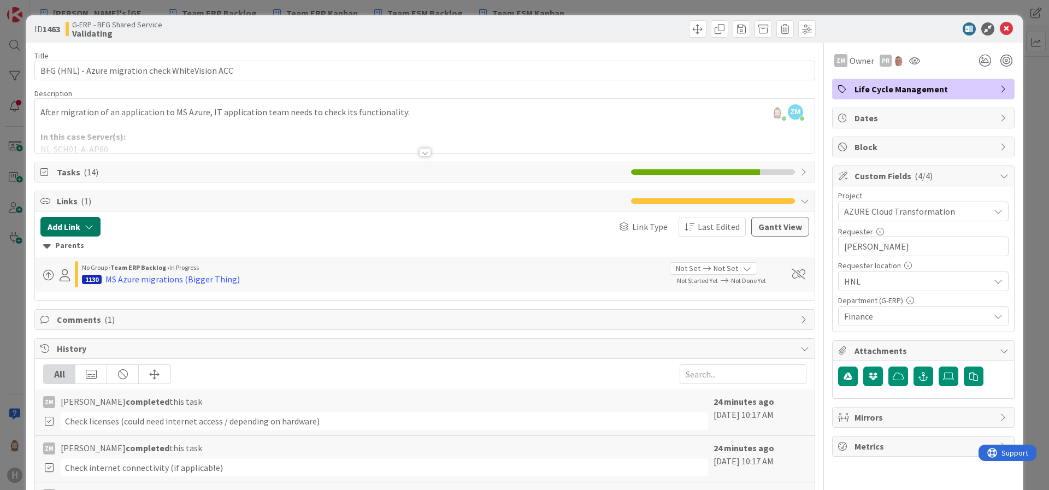
click at [87, 228] on icon "button" at bounding box center [89, 226] width 9 height 9
click at [169, 265] on div "Existing" at bounding box center [160, 269] width 76 height 19
click at [162, 292] on span "Current Board" at bounding box center [113, 294] width 122 height 15
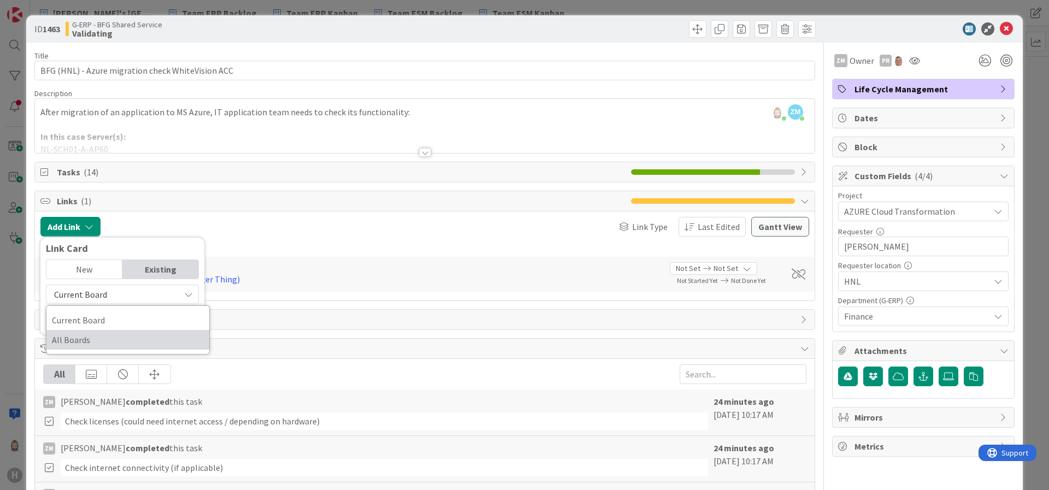
click at [158, 336] on span "All Boards" at bounding box center [128, 340] width 152 height 16
click at [148, 321] on input "text" at bounding box center [122, 320] width 153 height 20
type input "588"
click at [95, 266] on div "New" at bounding box center [84, 269] width 76 height 19
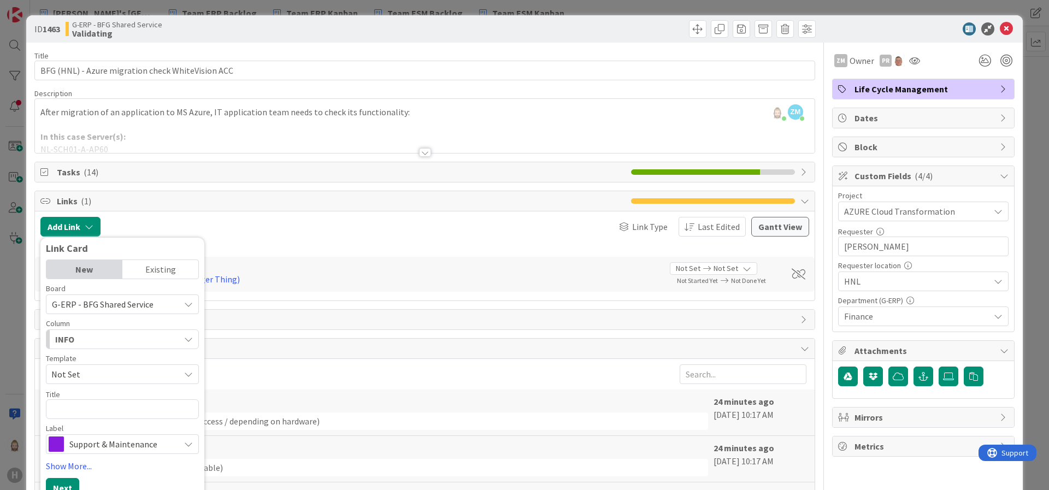
click at [149, 266] on div "Existing" at bounding box center [160, 269] width 76 height 19
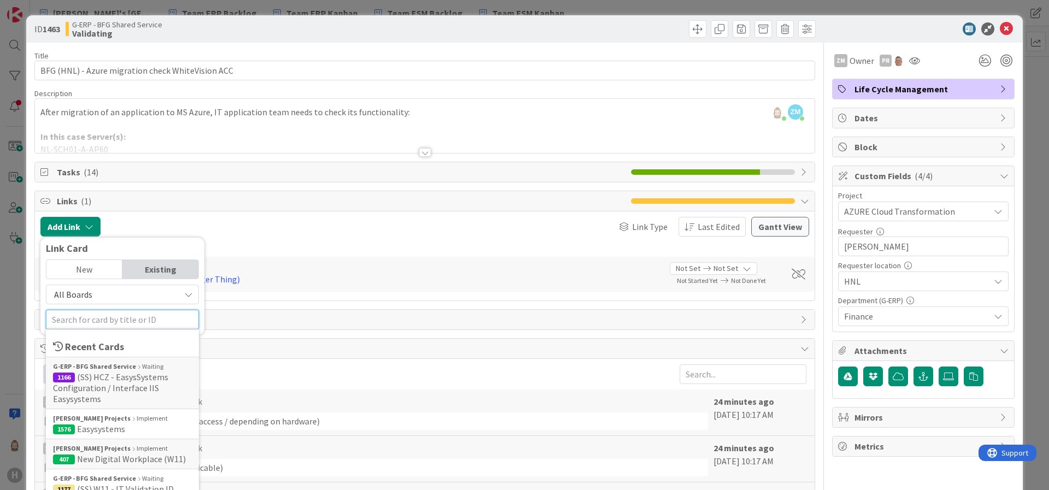
click at [138, 310] on input "text" at bounding box center [122, 320] width 153 height 20
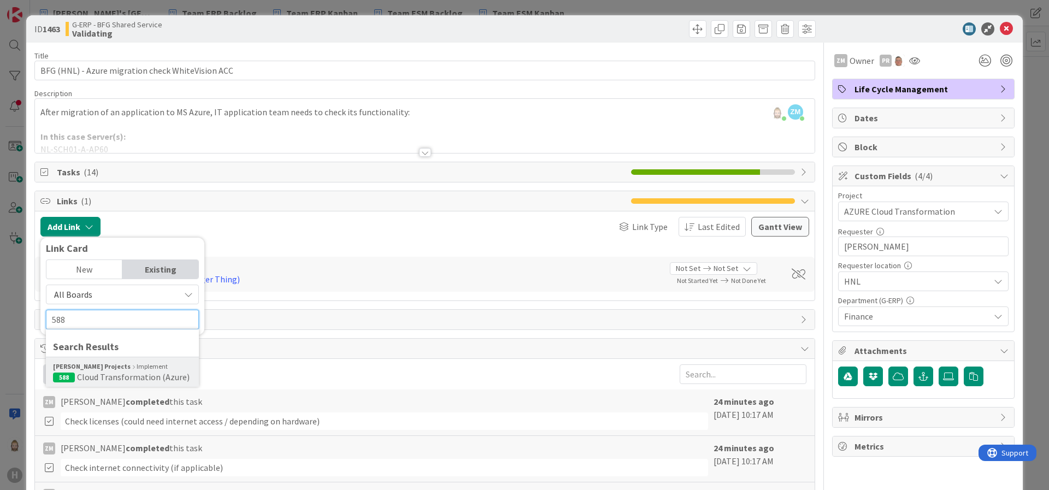
type input "588"
click at [117, 372] on span "Cloud Transformation (Azure)" at bounding box center [133, 377] width 113 height 11
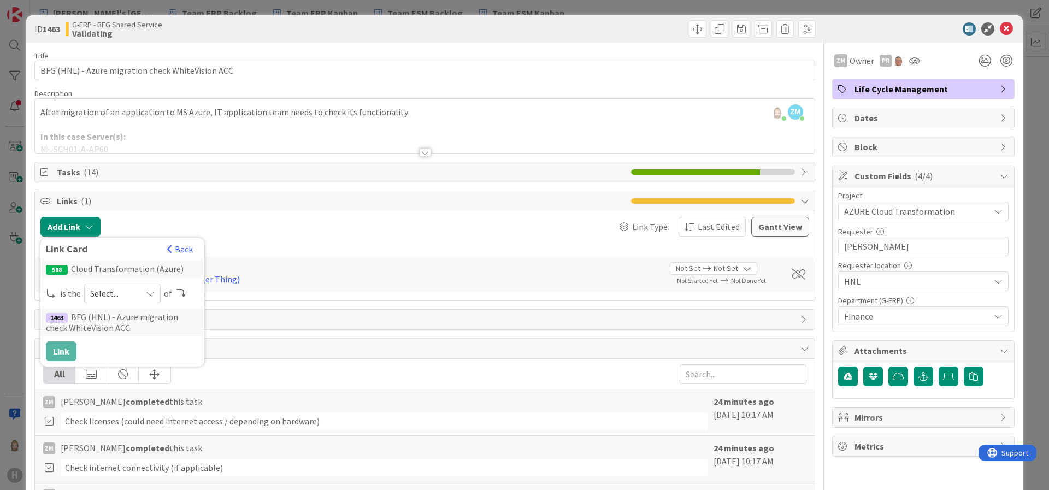
click at [139, 292] on div "Select..." at bounding box center [122, 294] width 77 height 20
click at [139, 318] on span "parent" at bounding box center [181, 319] width 124 height 16
click at [62, 348] on button "Link" at bounding box center [61, 352] width 31 height 20
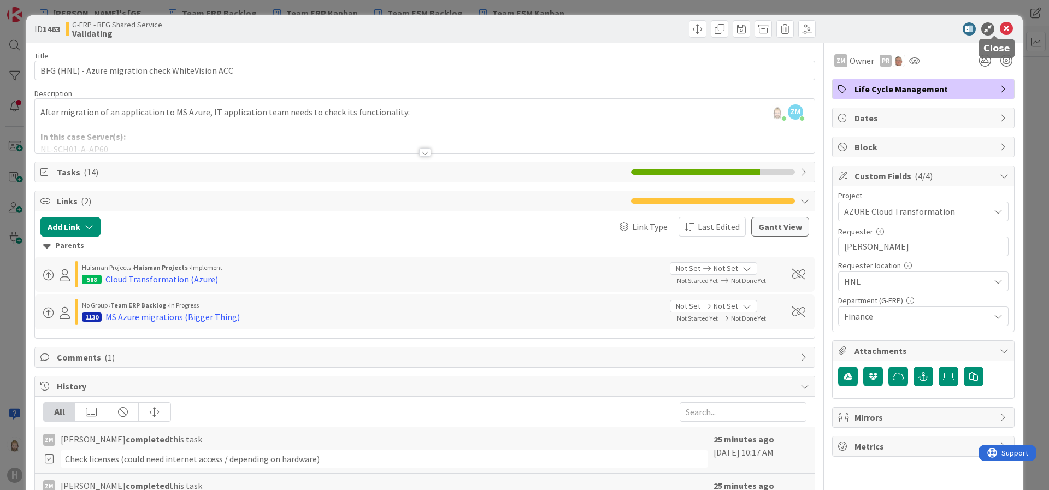
click at [1000, 28] on icon at bounding box center [1006, 28] width 13 height 13
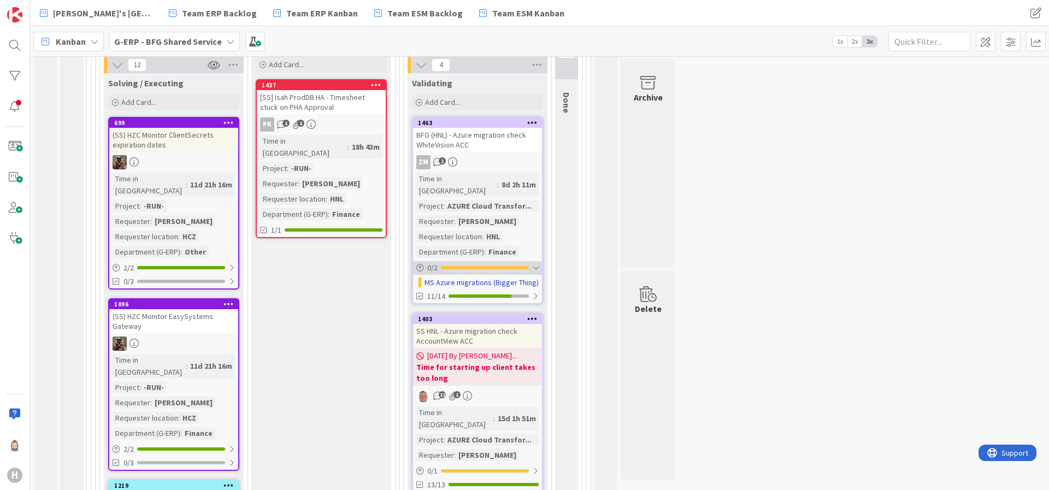
click at [501, 261] on div "0 / 2" at bounding box center [477, 268] width 129 height 14
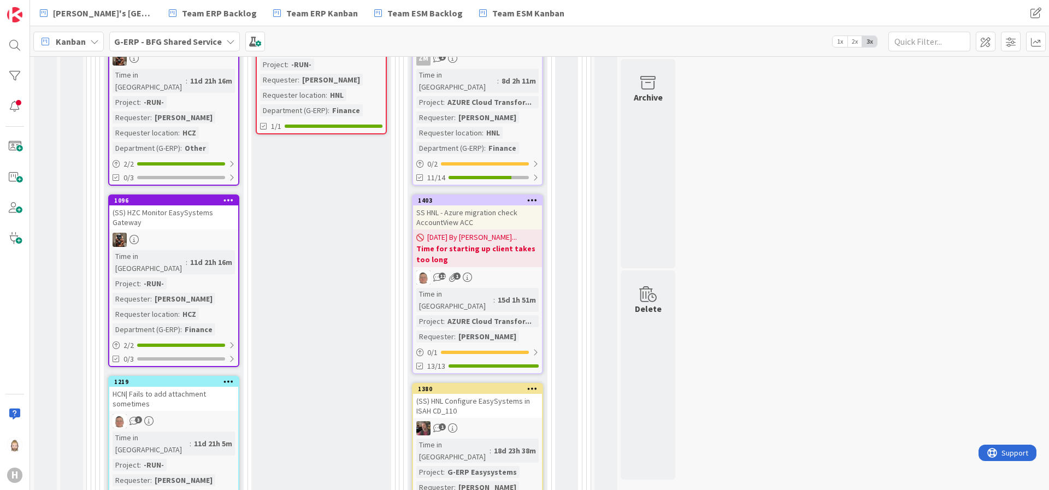
scroll to position [328, 0]
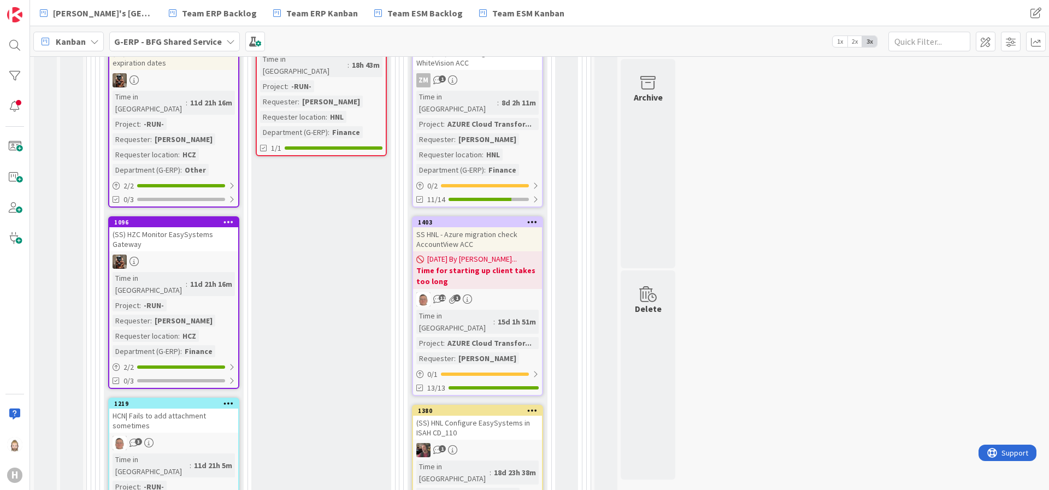
click at [499, 227] on div "SS HNL - Azure migration check AccountView ACC" at bounding box center [477, 239] width 129 height 24
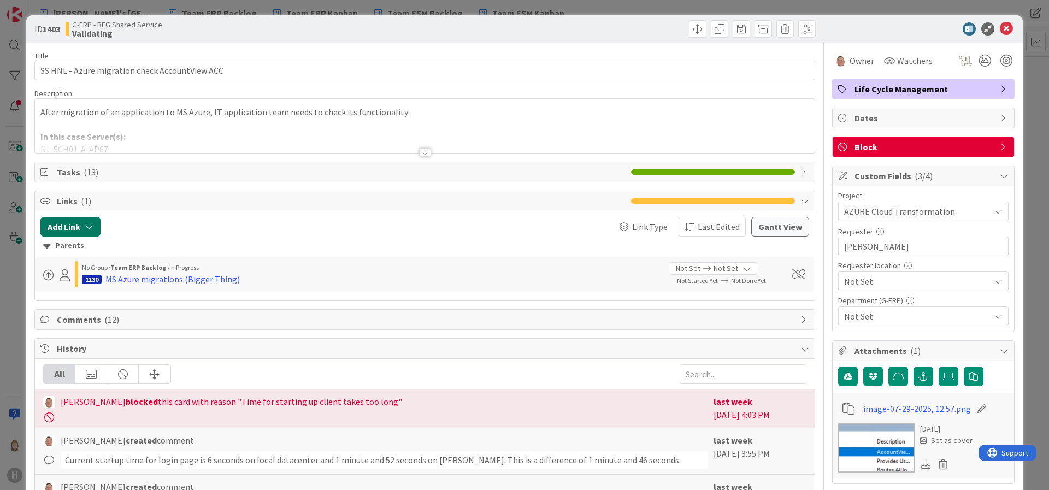
click at [84, 231] on button "Add Link" at bounding box center [70, 227] width 60 height 20
click at [159, 267] on div "Existing" at bounding box center [160, 269] width 76 height 19
click at [144, 302] on span "Current Board" at bounding box center [113, 294] width 122 height 15
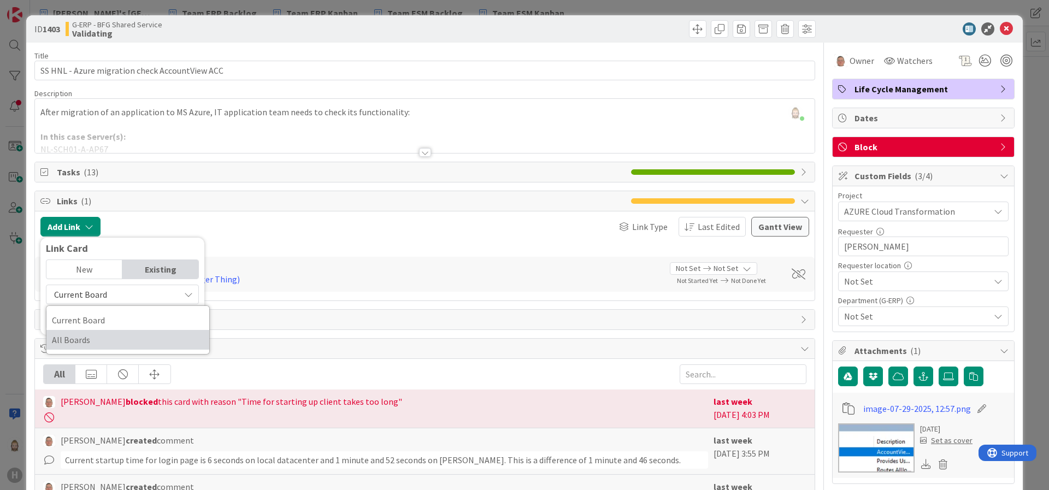
click at [136, 338] on span "All Boards" at bounding box center [128, 340] width 152 height 16
click at [144, 319] on input "text" at bounding box center [122, 320] width 153 height 20
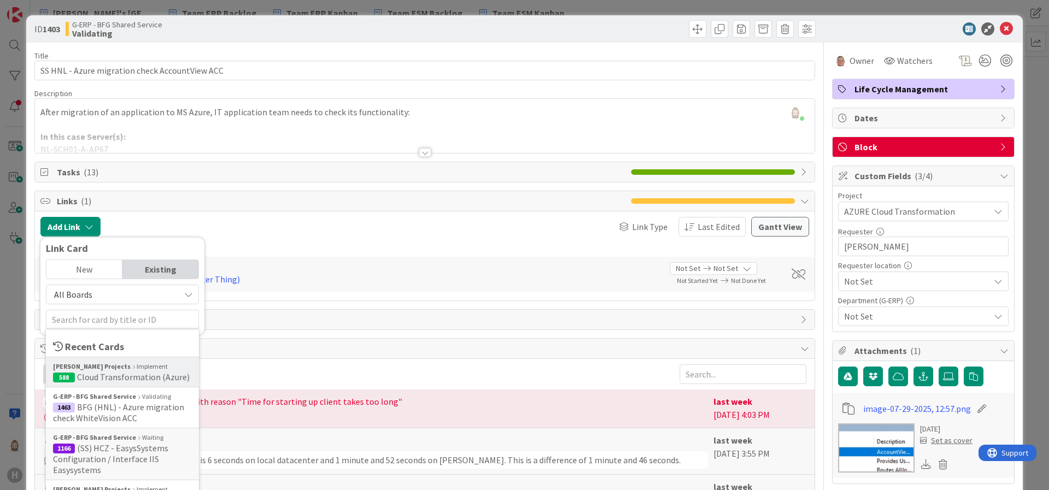
click at [143, 372] on span "Cloud Transformation (Azure)" at bounding box center [133, 377] width 113 height 11
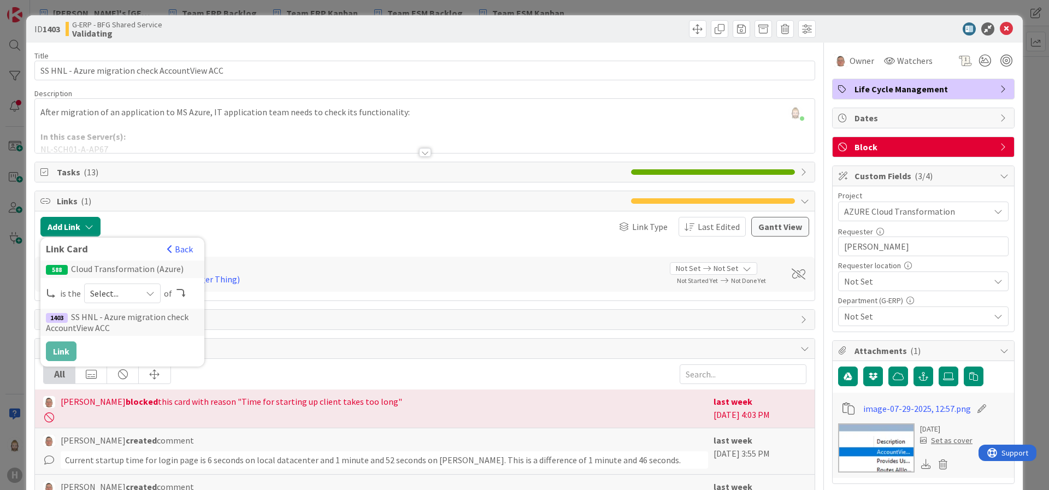
click at [148, 300] on div "Select..." at bounding box center [122, 294] width 77 height 20
click at [142, 316] on span "parent" at bounding box center [181, 319] width 124 height 16
click at [54, 353] on button "Link" at bounding box center [61, 352] width 31 height 20
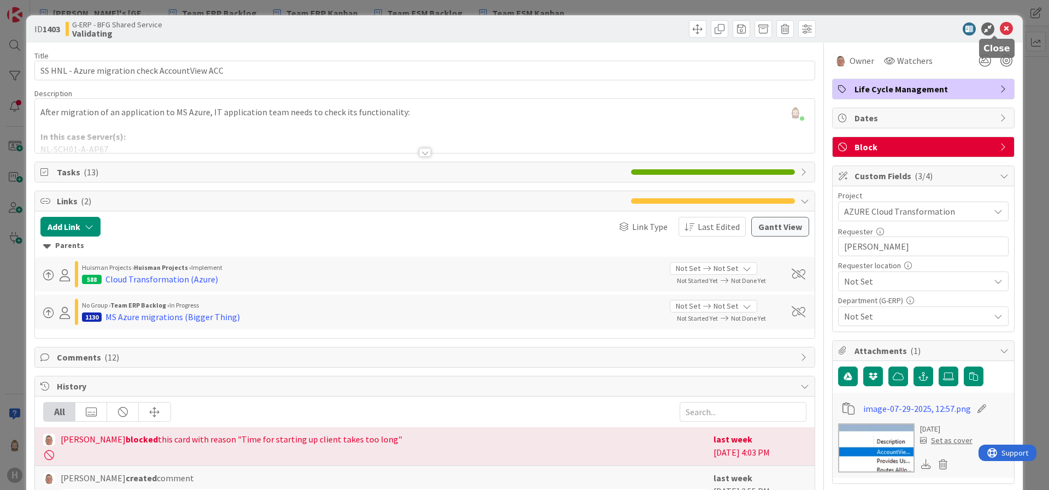
click at [1000, 29] on icon at bounding box center [1006, 28] width 13 height 13
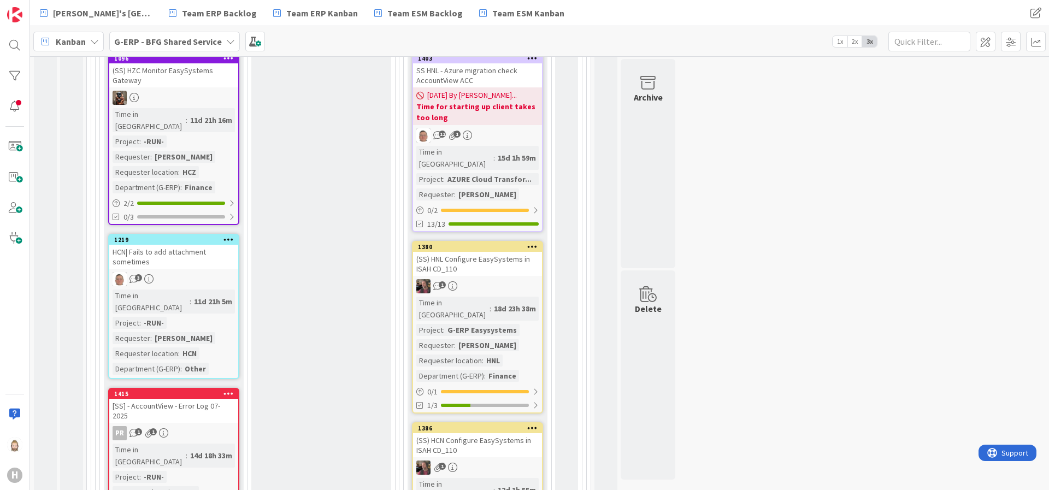
scroll to position [574, 0]
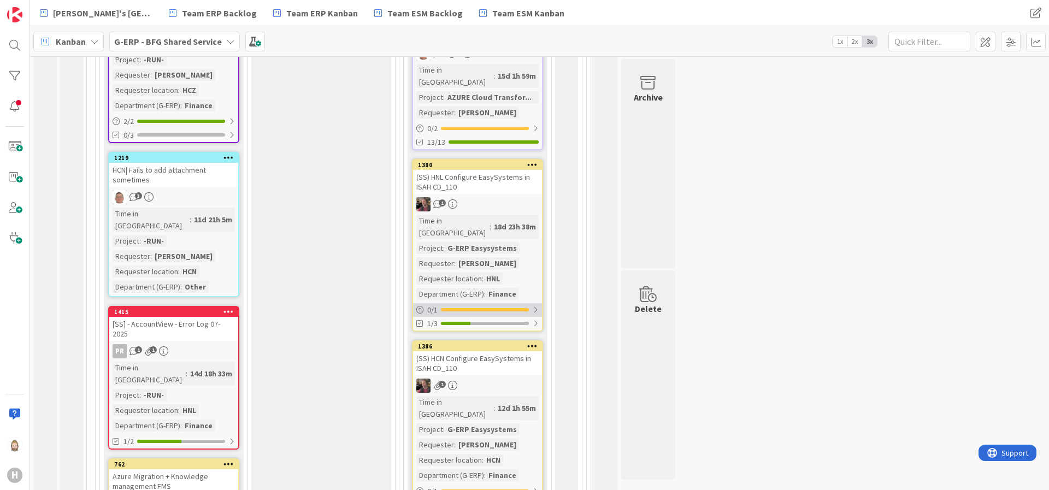
click at [480, 303] on div "0 / 1" at bounding box center [477, 310] width 129 height 14
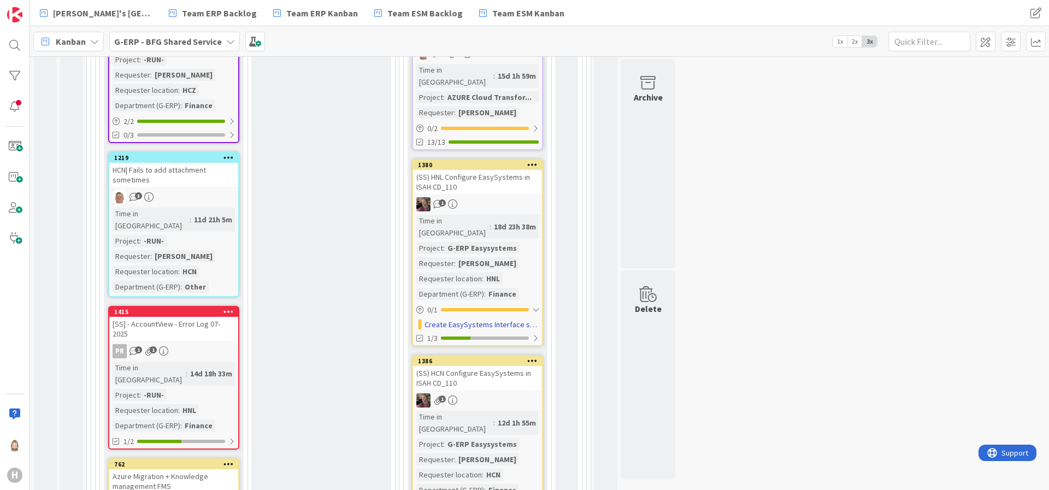
click at [473, 170] on div "(SS) HNL Configure EasySystems in ISAH CD_110" at bounding box center [477, 182] width 129 height 24
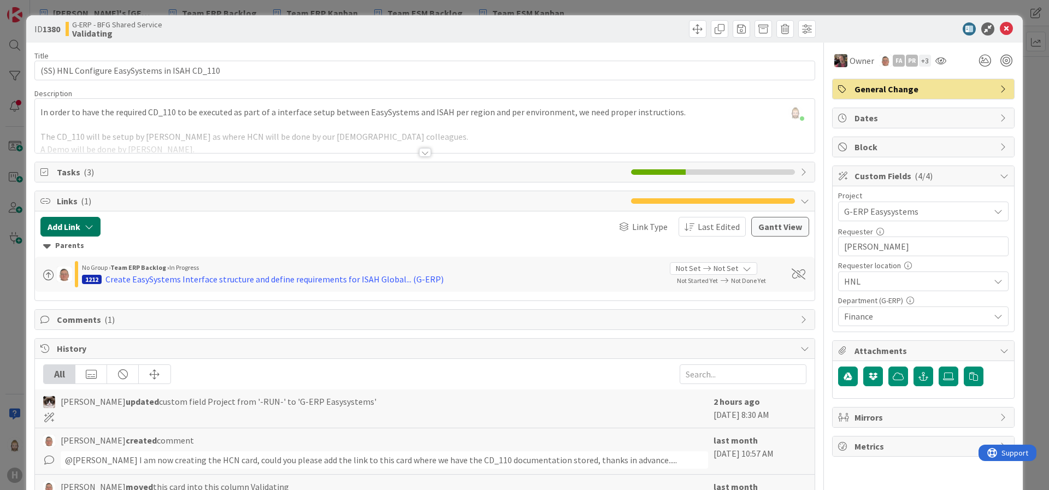
click at [71, 218] on button "Add Link" at bounding box center [70, 227] width 60 height 20
click at [166, 267] on div "Existing" at bounding box center [160, 269] width 76 height 19
click at [159, 296] on span "Current Board" at bounding box center [113, 294] width 122 height 15
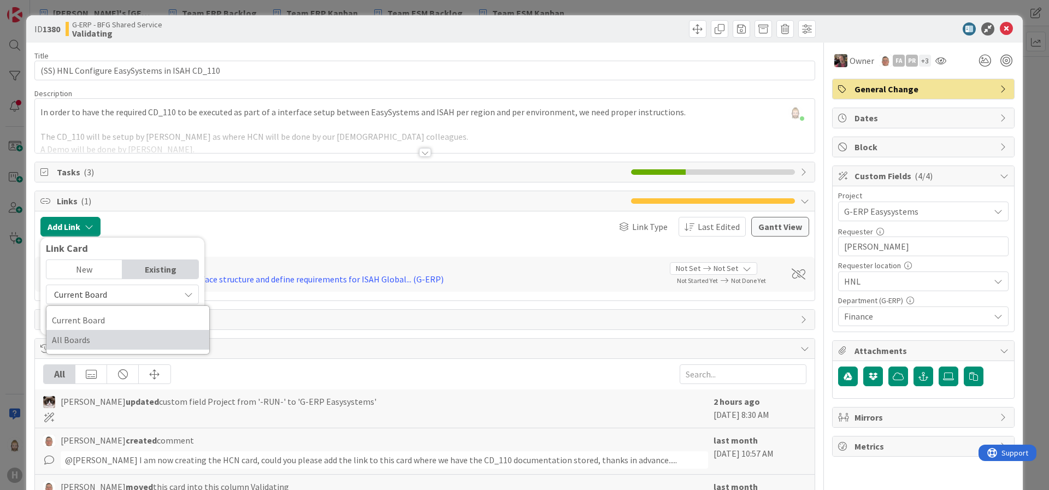
click at [156, 333] on span "All Boards" at bounding box center [128, 340] width 152 height 16
click at [136, 322] on input "text" at bounding box center [122, 320] width 153 height 20
type input "1576"
click at [105, 260] on div "New" at bounding box center [84, 269] width 76 height 19
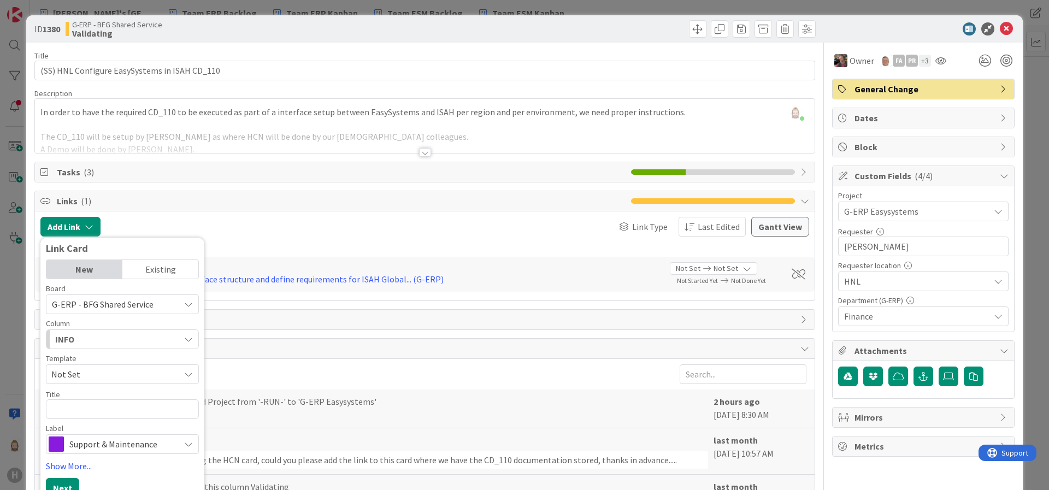
click at [160, 263] on div "Existing" at bounding box center [160, 269] width 76 height 19
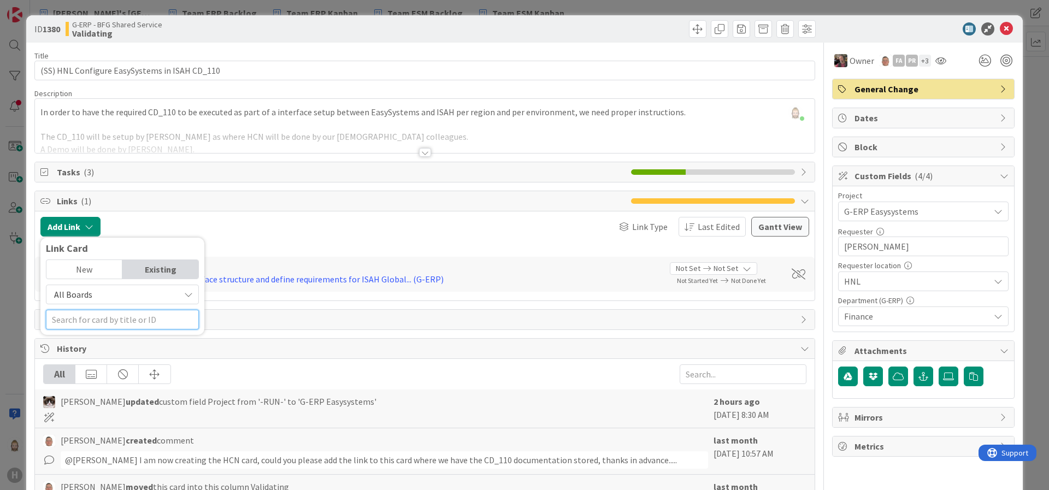
click at [130, 324] on input "text" at bounding box center [122, 320] width 153 height 20
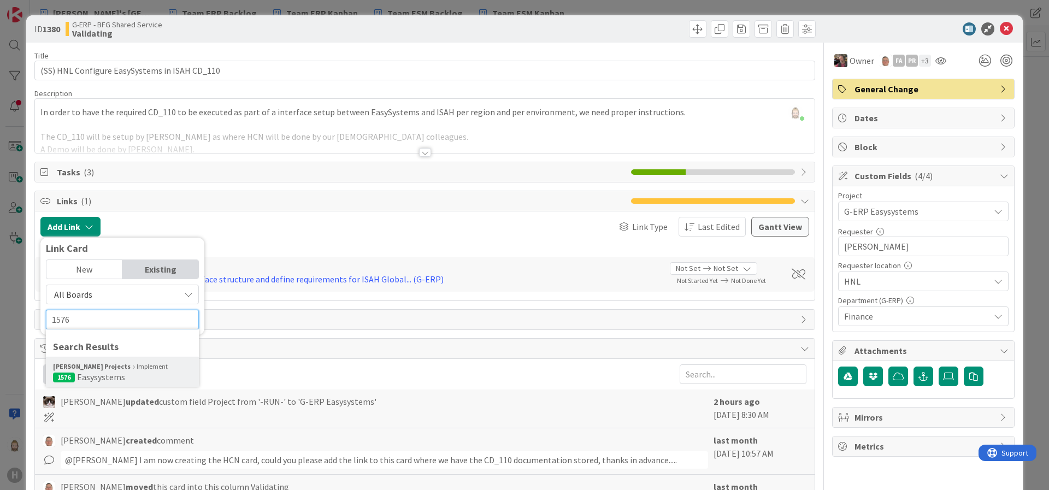
type input "1576"
click at [116, 369] on div "[PERSON_NAME] Projects Implement" at bounding box center [122, 367] width 139 height 10
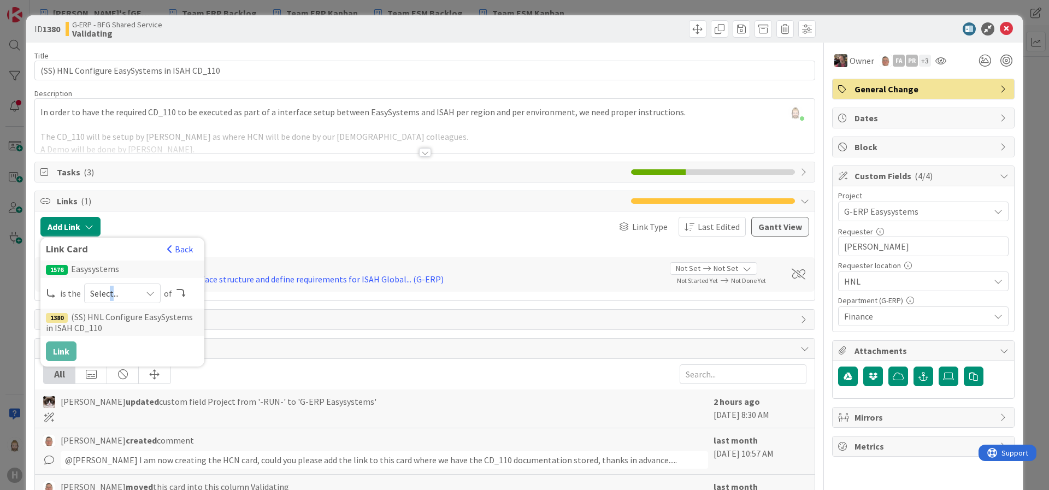
click at [110, 296] on span "Select..." at bounding box center [113, 293] width 46 height 15
click at [122, 314] on span "parent" at bounding box center [181, 319] width 124 height 16
click at [70, 345] on button "Link" at bounding box center [61, 352] width 31 height 20
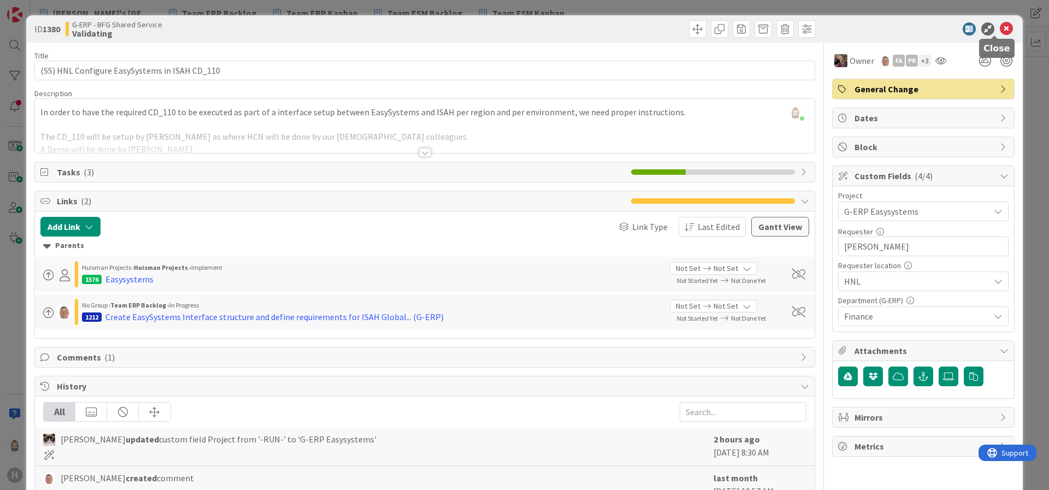
click at [1000, 31] on icon at bounding box center [1006, 28] width 13 height 13
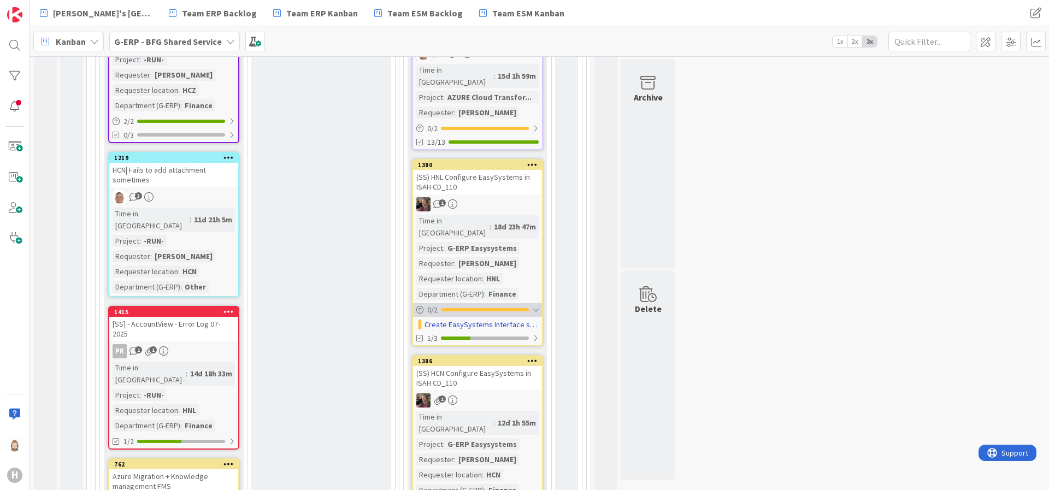
click at [528, 303] on div "0 / 2" at bounding box center [477, 310] width 129 height 14
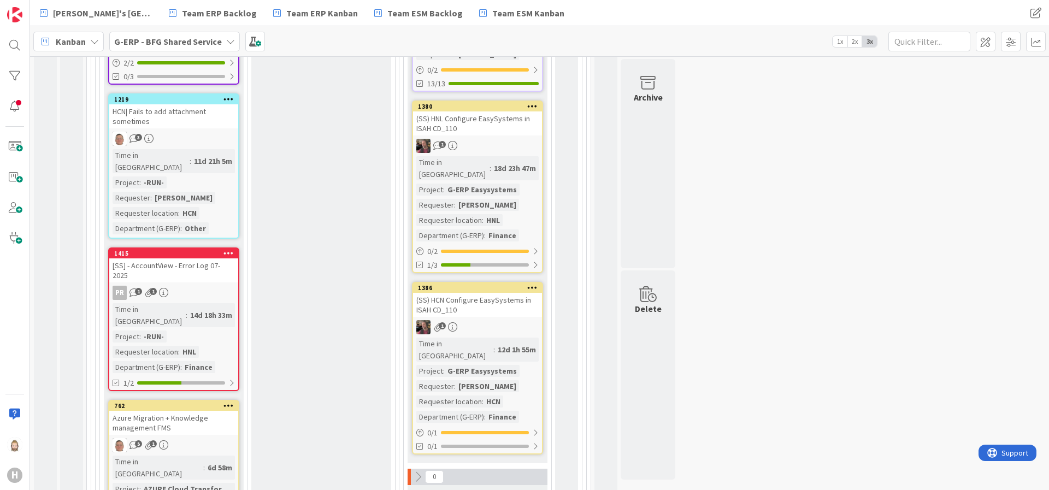
scroll to position [656, 0]
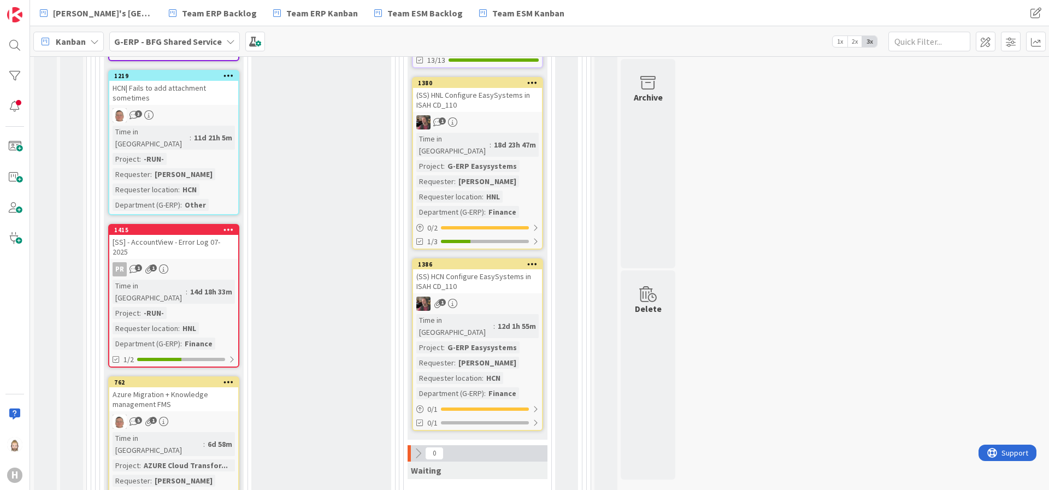
click at [498, 269] on div "(SS) HCN Configure EasySystems in ISAH CD_110" at bounding box center [477, 281] width 129 height 24
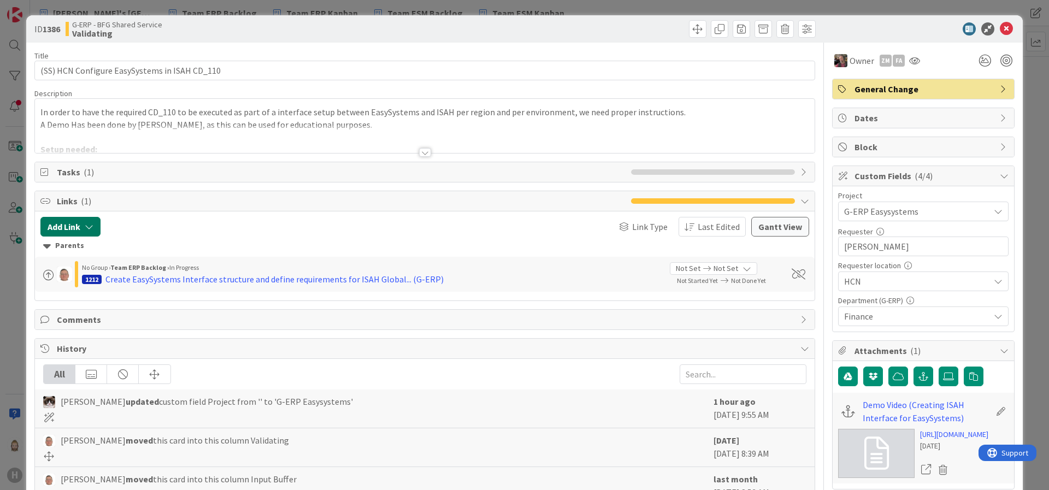
click at [78, 227] on button "Add Link" at bounding box center [70, 227] width 60 height 20
click at [153, 267] on div "Existing" at bounding box center [160, 269] width 76 height 19
click at [159, 299] on span "Current Board" at bounding box center [113, 294] width 122 height 15
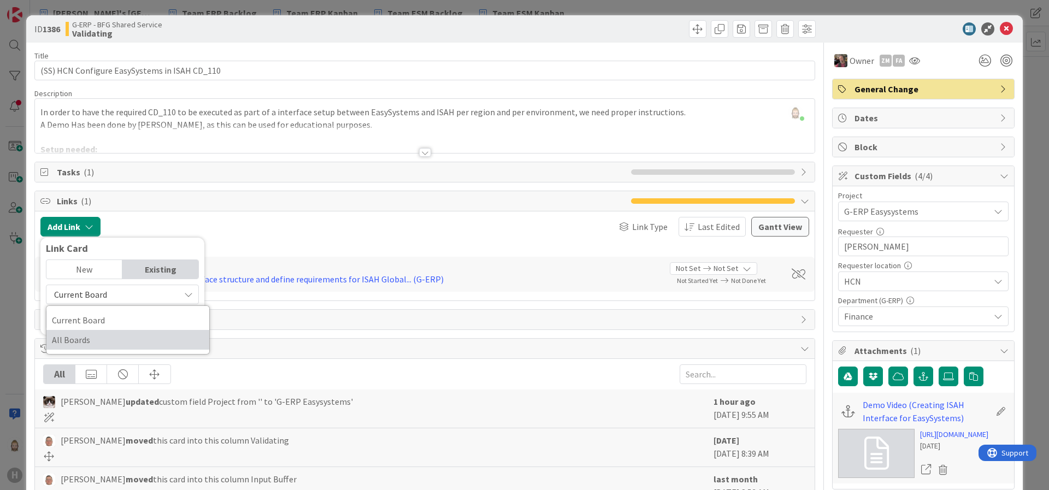
click at [155, 333] on span "All Boards" at bounding box center [128, 340] width 152 height 16
click at [154, 319] on input "text" at bounding box center [122, 320] width 153 height 20
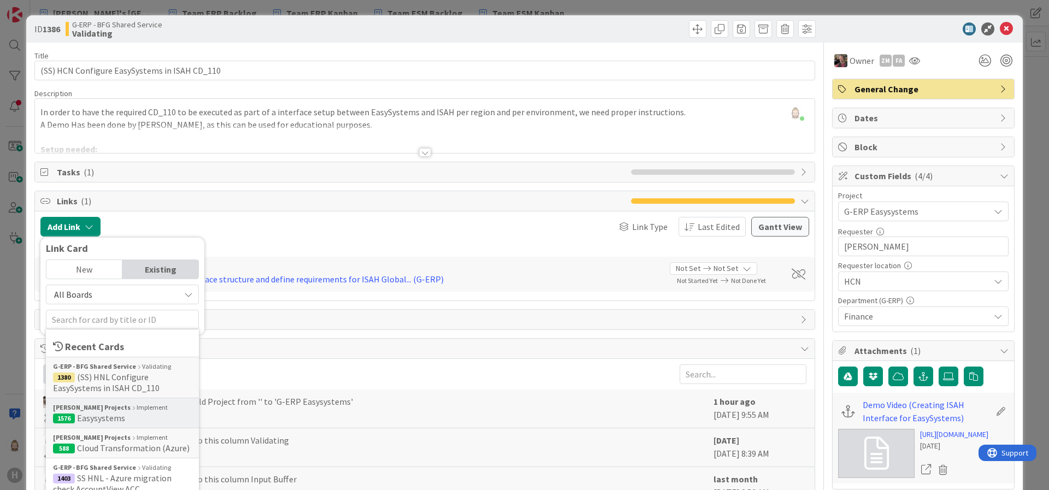
click at [143, 414] on span "1576 Easysystems" at bounding box center [122, 418] width 139 height 11
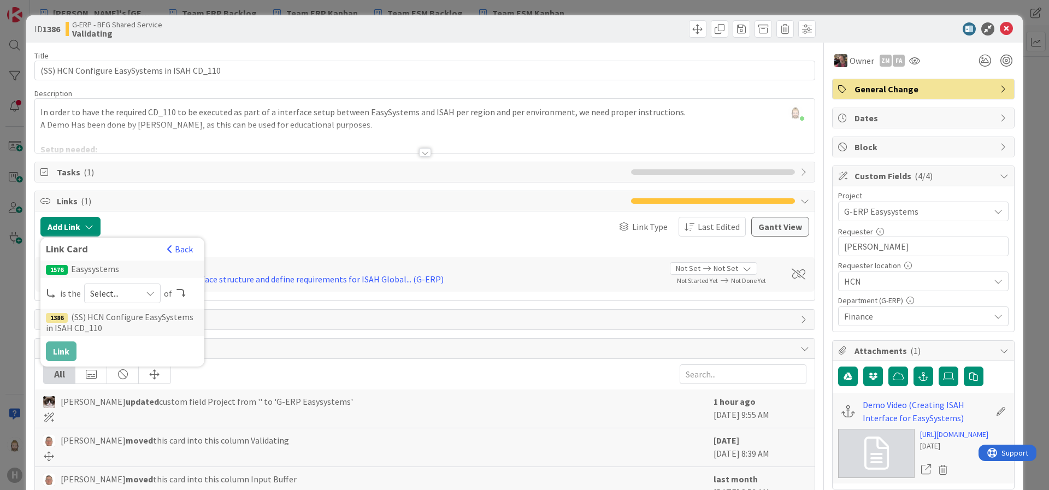
click at [151, 289] on icon at bounding box center [150, 293] width 9 height 9
click at [140, 318] on span "parent" at bounding box center [181, 319] width 124 height 16
click at [56, 347] on button "Link" at bounding box center [61, 352] width 31 height 20
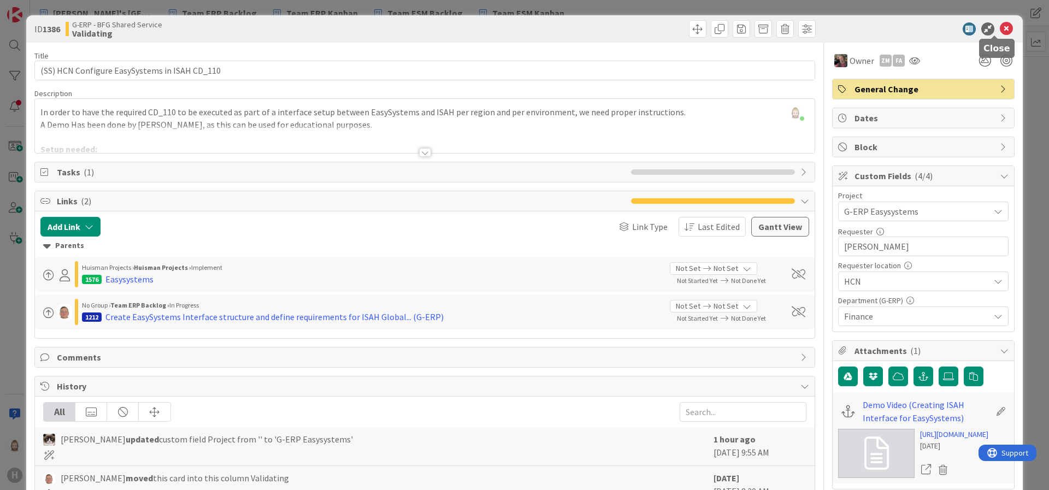
click at [1000, 23] on icon at bounding box center [1006, 28] width 13 height 13
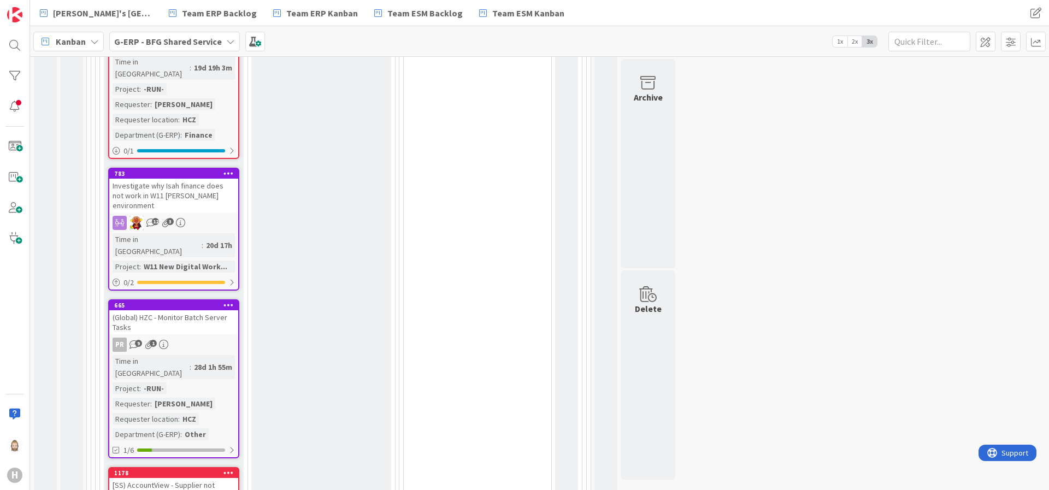
scroll to position [2870, 0]
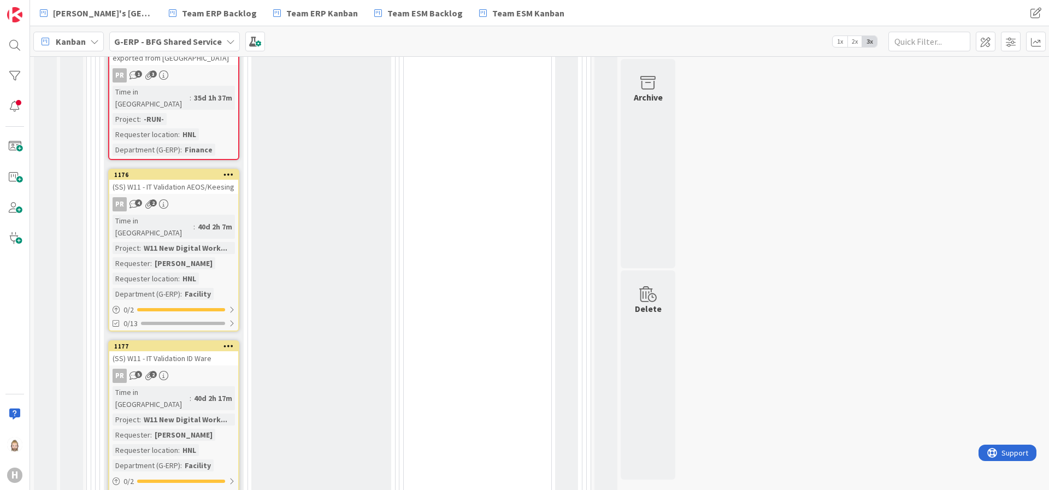
scroll to position [3198, 0]
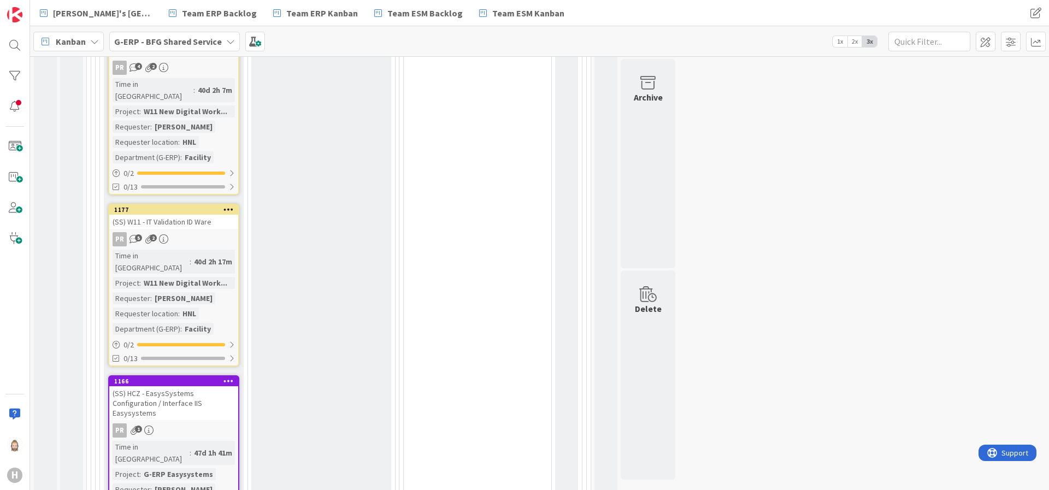
click at [175, 386] on div "(SS) HCZ - EasysSystems Configuration / Interface IIS Easysystems" at bounding box center [173, 403] width 129 height 34
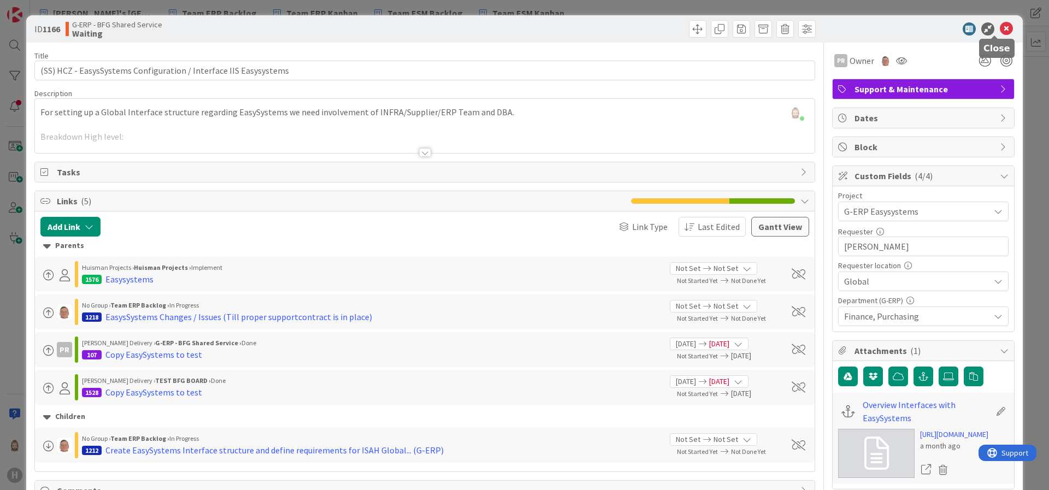
click at [1000, 24] on icon at bounding box center [1006, 28] width 13 height 13
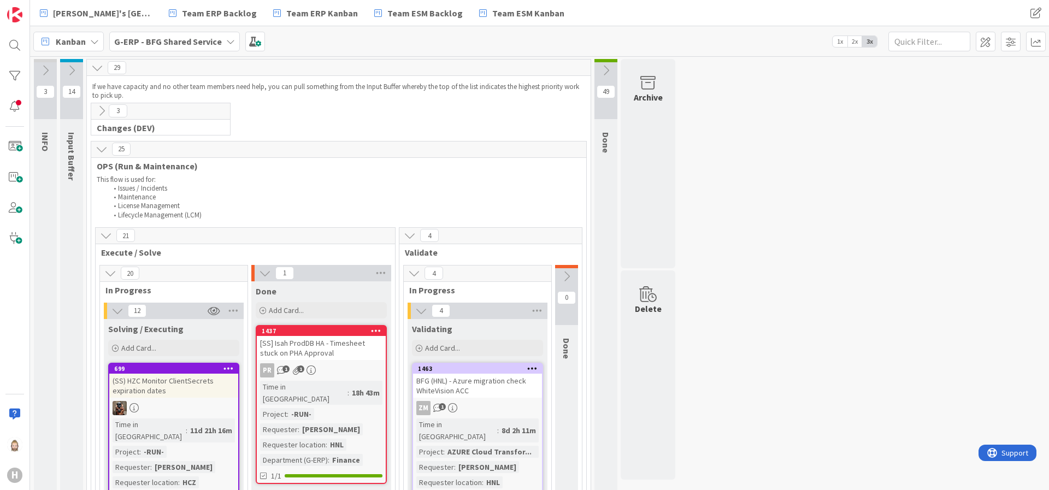
click at [207, 38] on b "G-ERP - BFG Shared Service" at bounding box center [168, 41] width 108 height 11
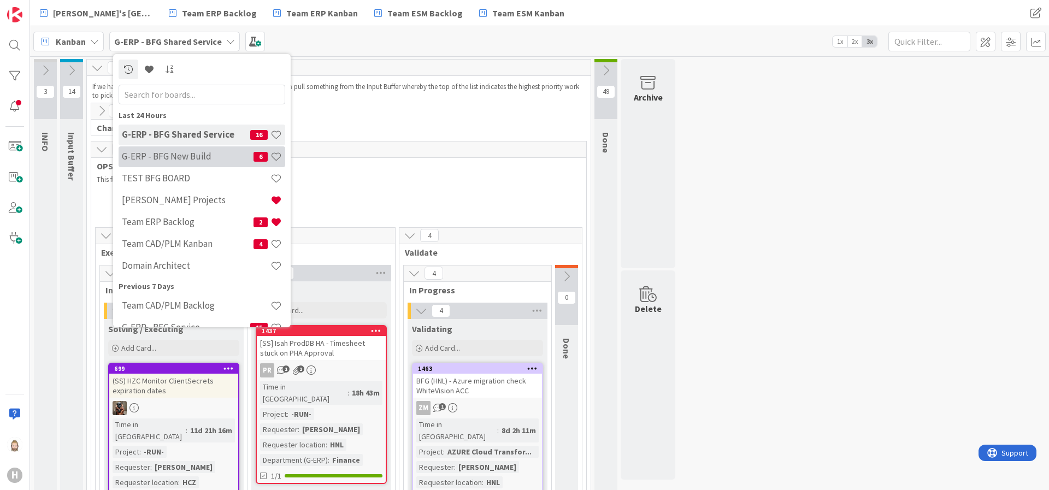
click at [187, 150] on div "G-ERP - BFG New Build 6" at bounding box center [202, 156] width 167 height 21
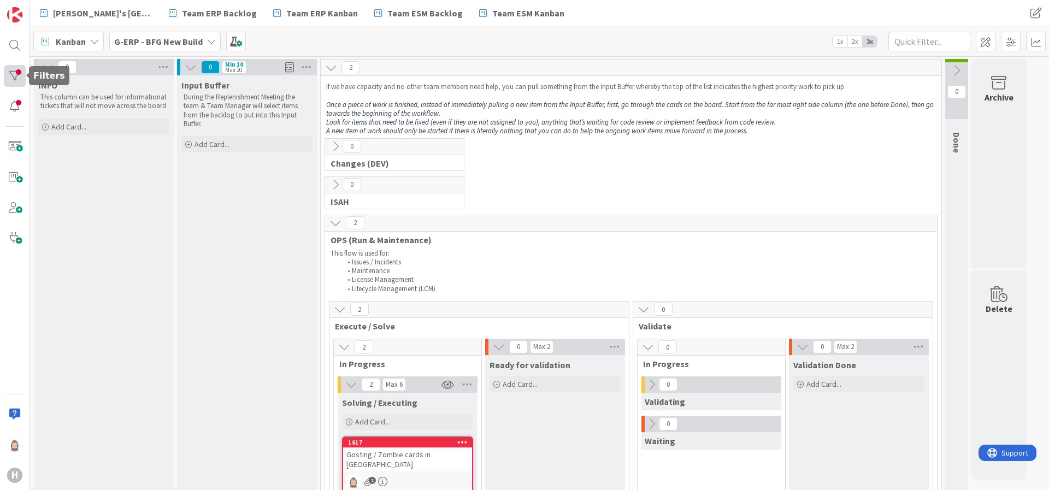
click at [13, 77] on div at bounding box center [15, 76] width 22 height 22
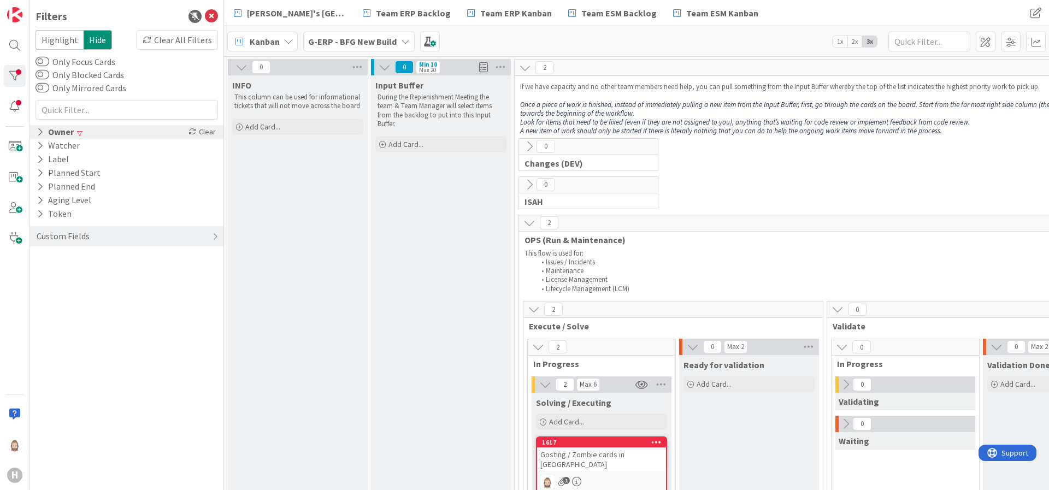
click at [42, 127] on icon at bounding box center [40, 131] width 7 height 9
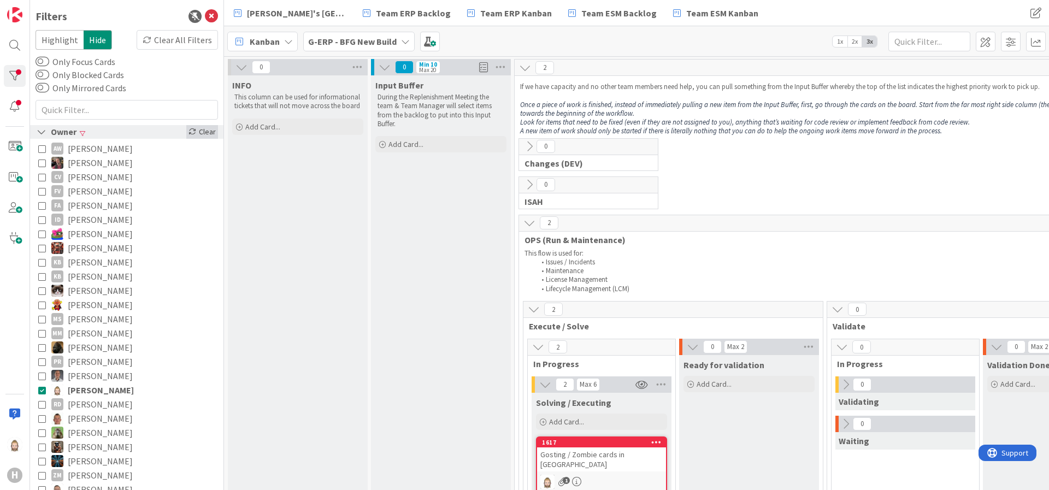
click at [189, 132] on icon at bounding box center [193, 132] width 8 height 8
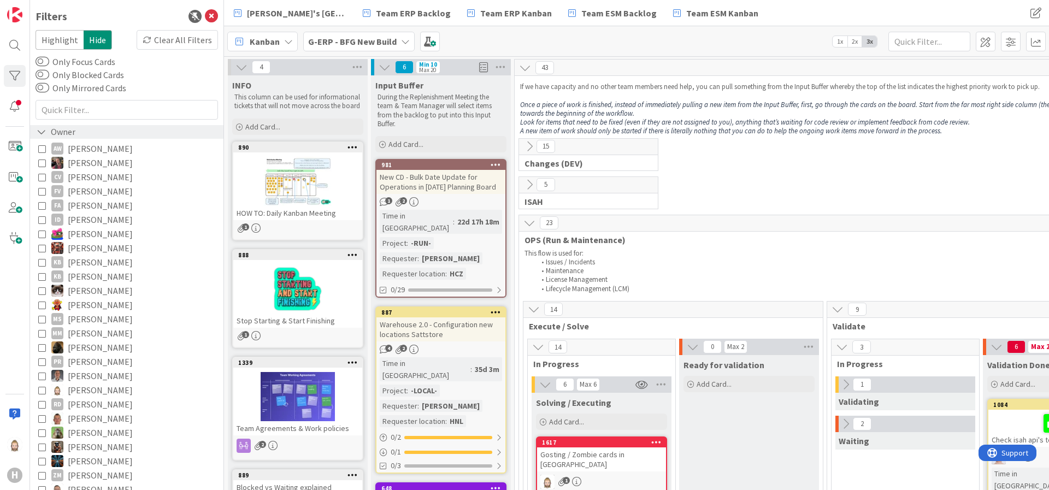
click at [37, 132] on icon at bounding box center [42, 131] width 10 height 9
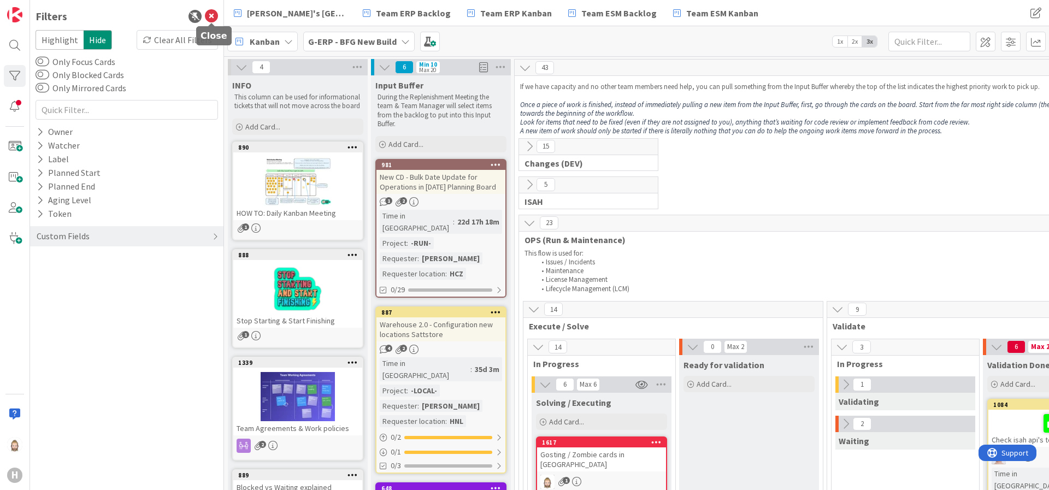
click at [210, 16] on icon at bounding box center [211, 16] width 13 height 13
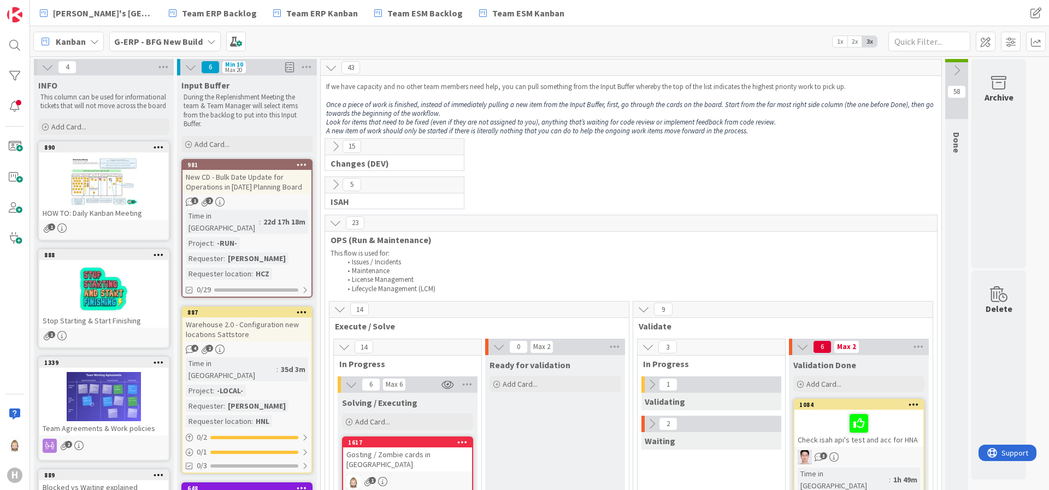
click at [37, 64] on div "4" at bounding box center [104, 67] width 140 height 16
click at [43, 64] on icon at bounding box center [48, 67] width 12 height 12
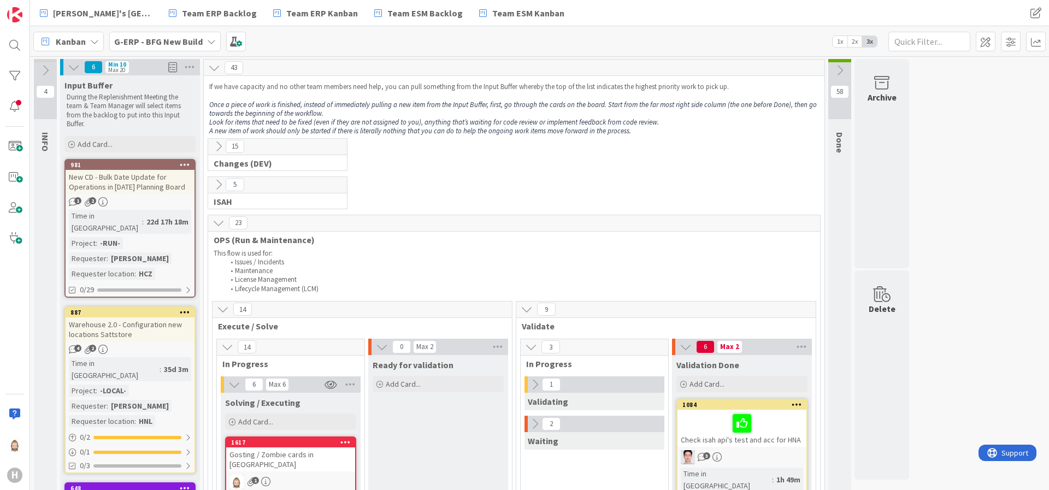
click at [76, 65] on icon at bounding box center [74, 67] width 12 height 12
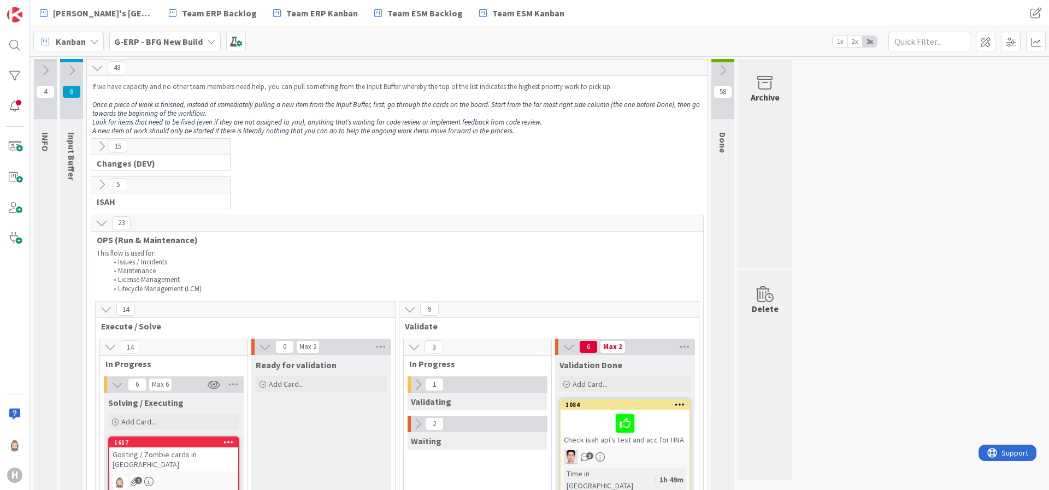
click at [98, 226] on icon at bounding box center [102, 223] width 12 height 12
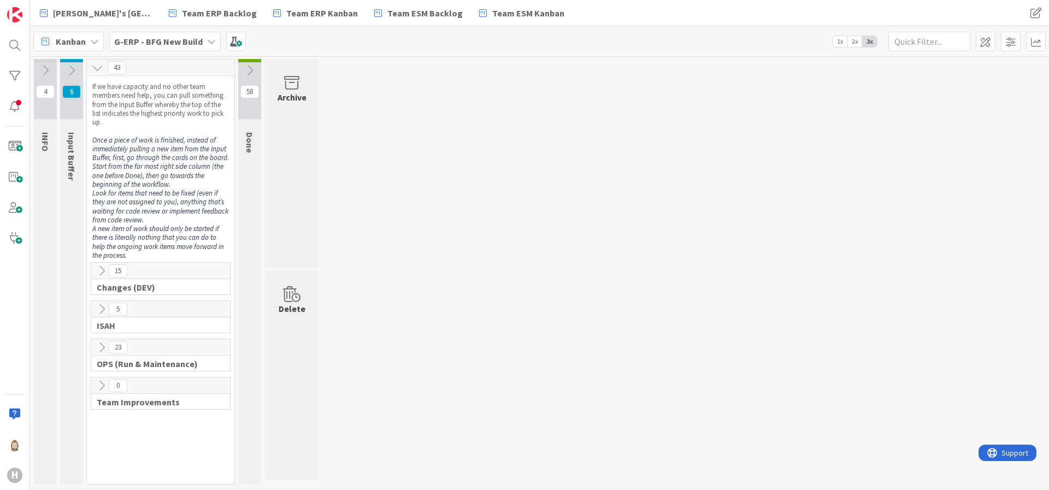
click at [99, 271] on icon at bounding box center [102, 271] width 12 height 12
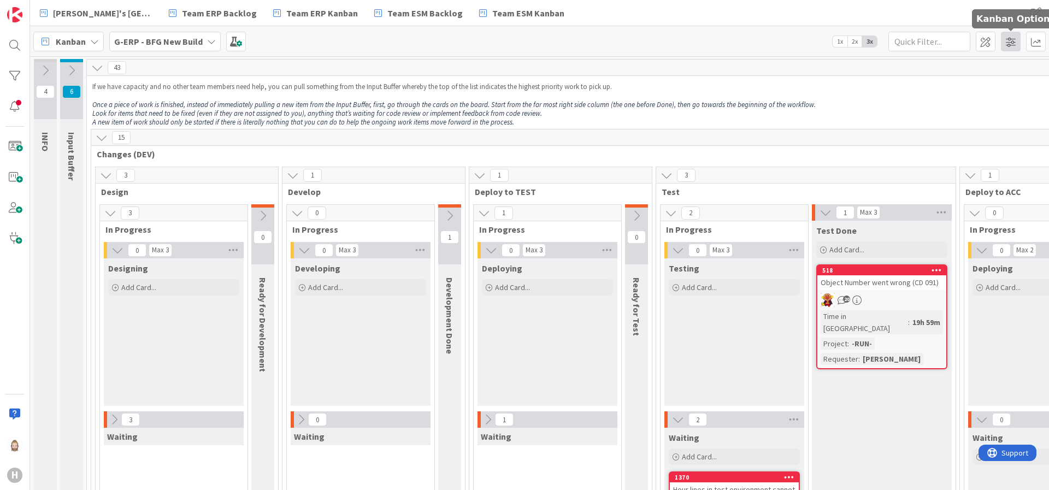
click at [1011, 42] on span at bounding box center [1011, 42] width 20 height 20
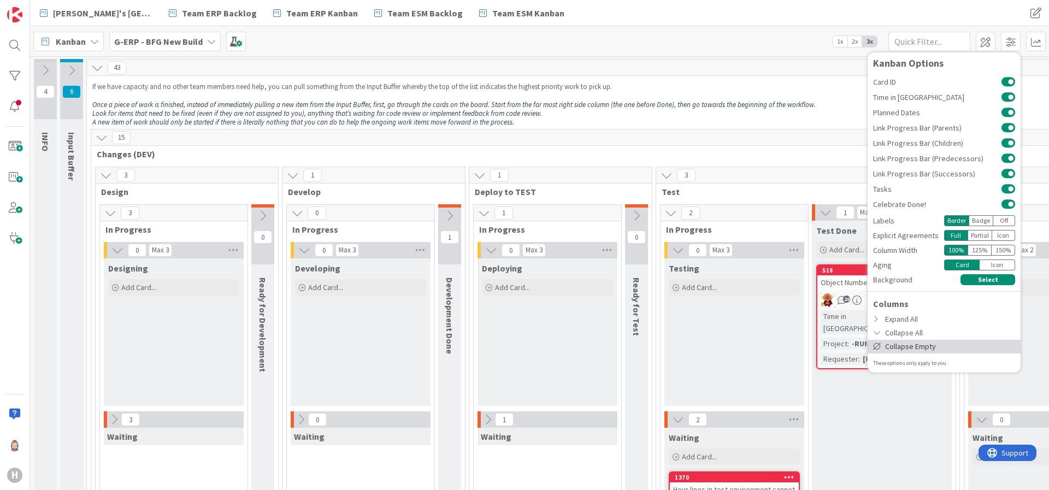
click at [961, 345] on div "Collapse Empty" at bounding box center [944, 347] width 153 height 14
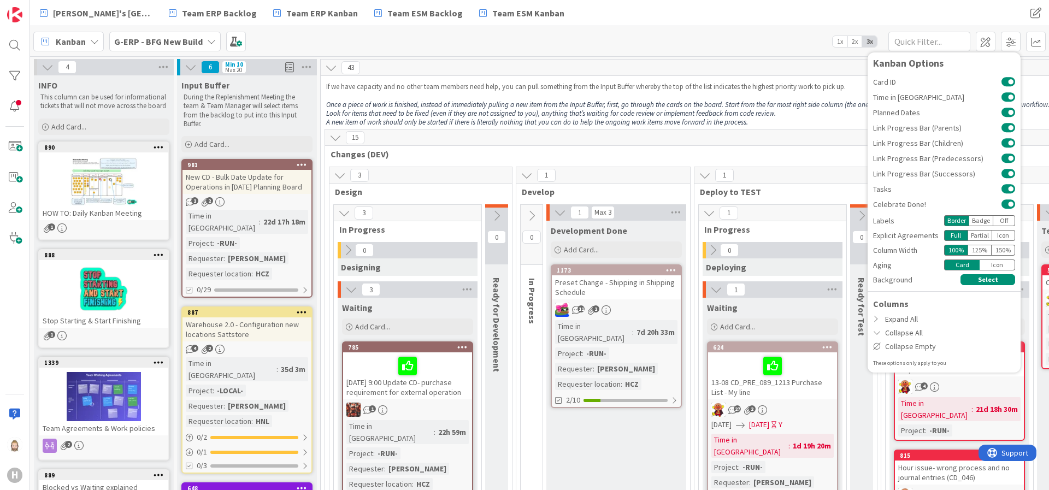
click at [46, 68] on icon at bounding box center [48, 67] width 12 height 12
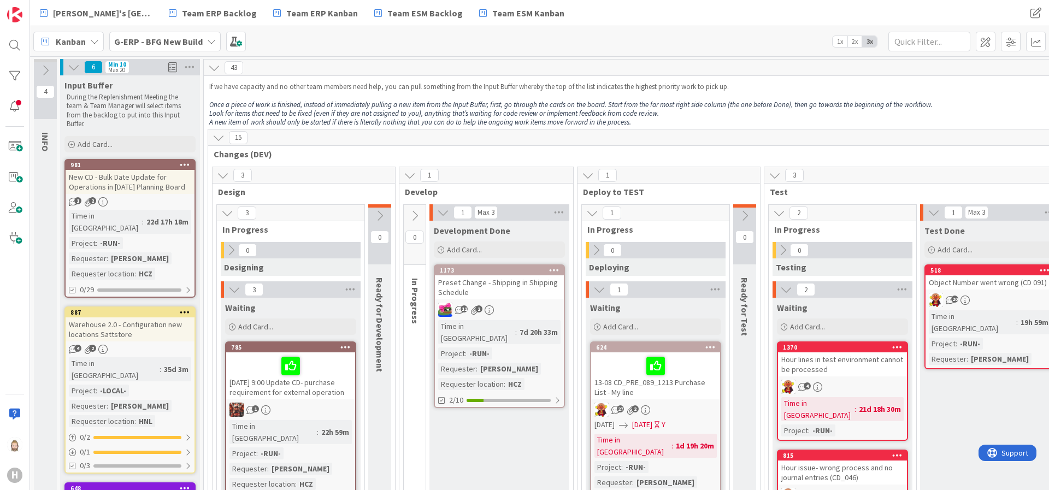
click at [68, 64] on icon at bounding box center [74, 67] width 12 height 12
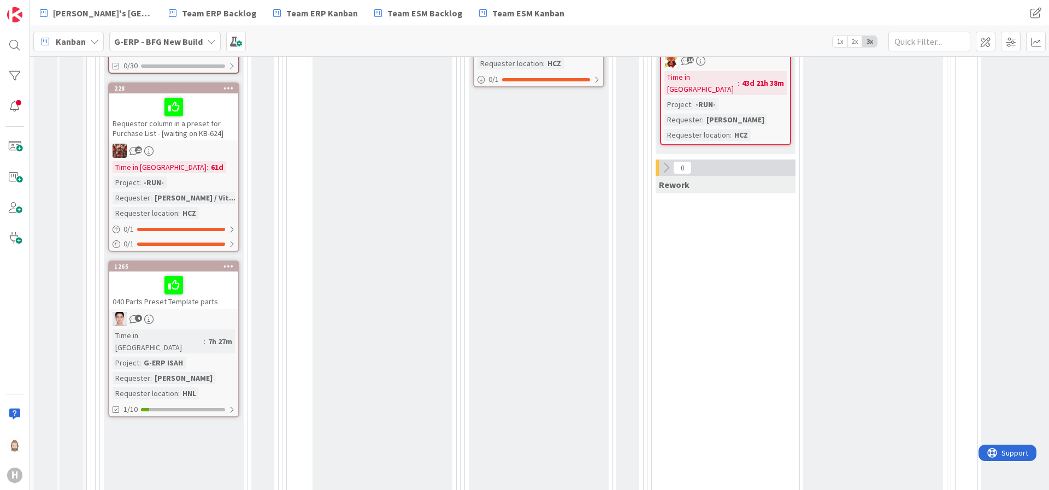
scroll to position [492, 0]
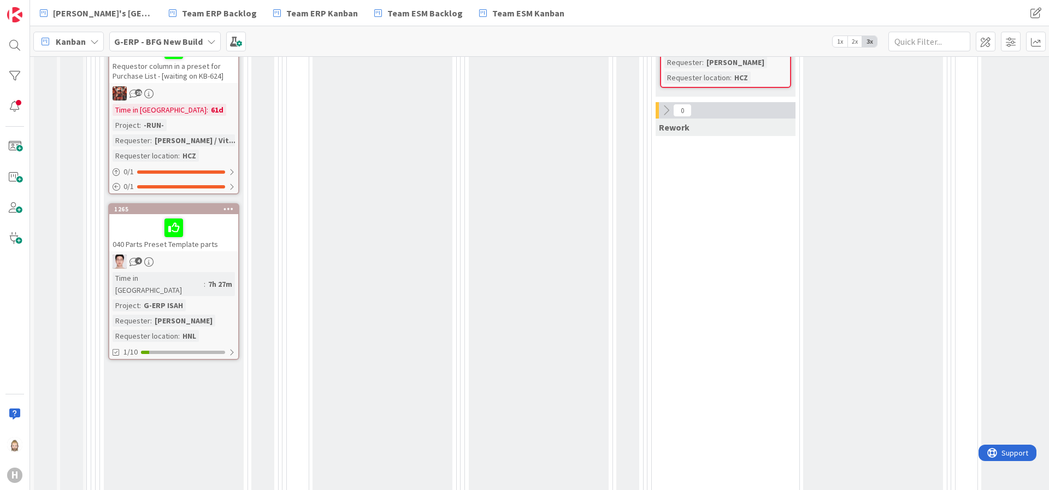
click at [209, 233] on div "040 Parts Preset Template parts" at bounding box center [173, 232] width 129 height 37
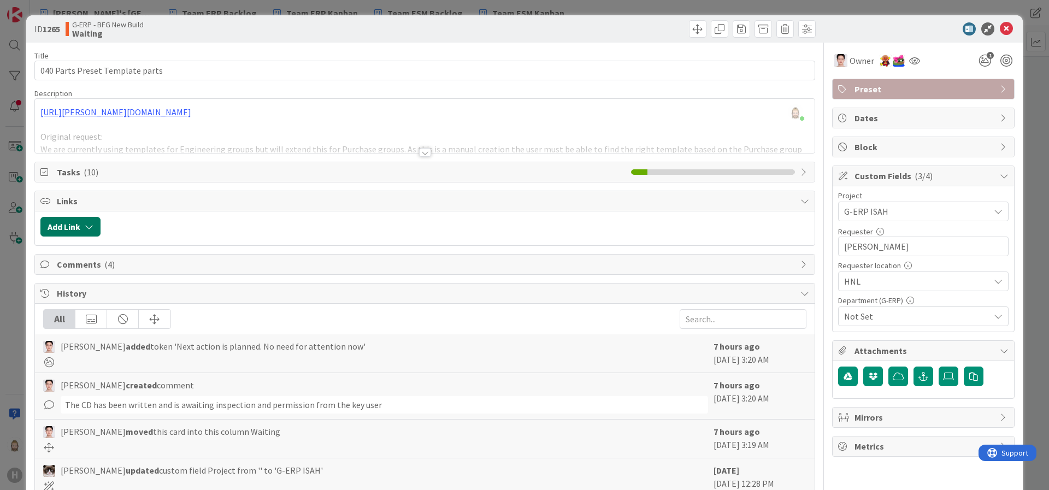
click at [87, 224] on icon "button" at bounding box center [89, 226] width 9 height 9
click at [143, 267] on div "Existing" at bounding box center [160, 269] width 76 height 19
click at [142, 294] on span "Current Board" at bounding box center [113, 294] width 122 height 15
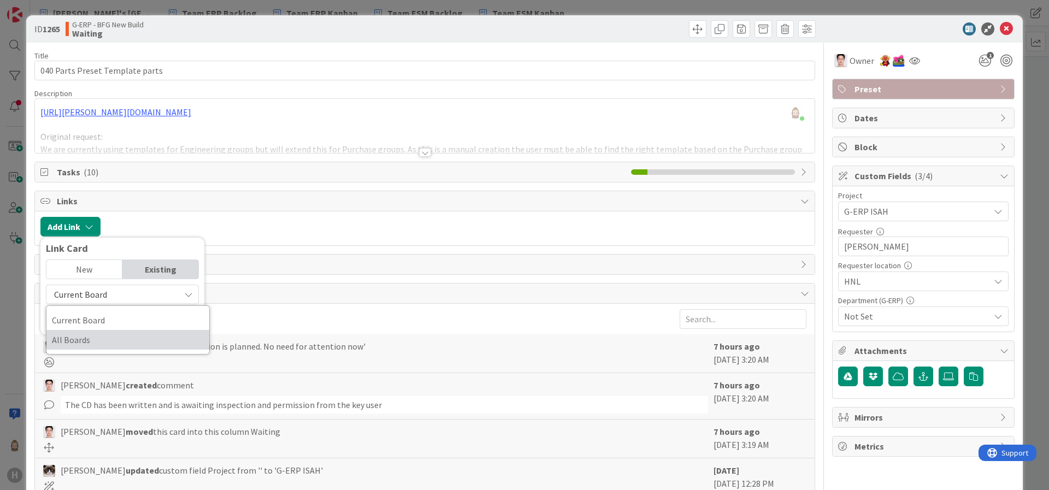
click at [133, 337] on span "All Boards" at bounding box center [128, 340] width 152 height 16
click at [129, 324] on input "text" at bounding box center [122, 320] width 153 height 20
type input "1575"
click at [90, 271] on div "New" at bounding box center [84, 269] width 76 height 19
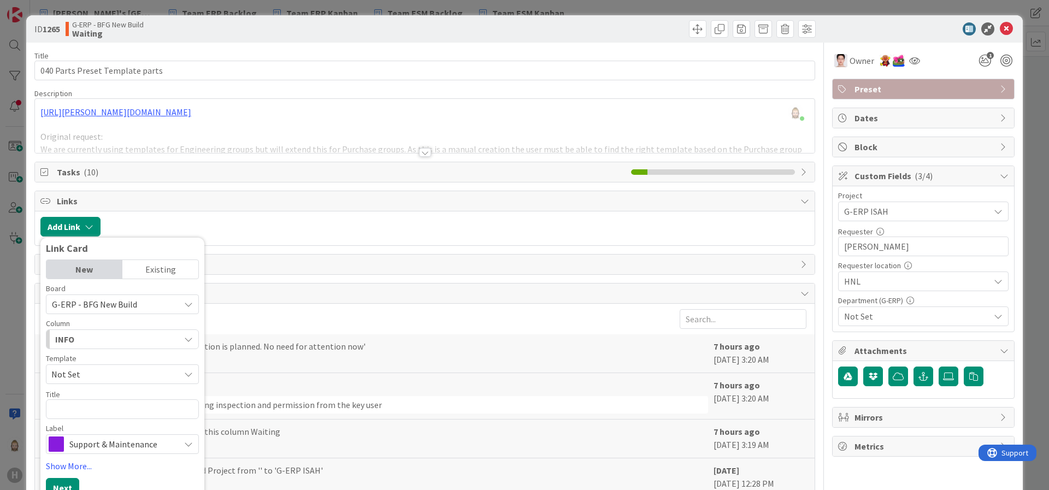
click at [143, 263] on div "Existing" at bounding box center [160, 269] width 76 height 19
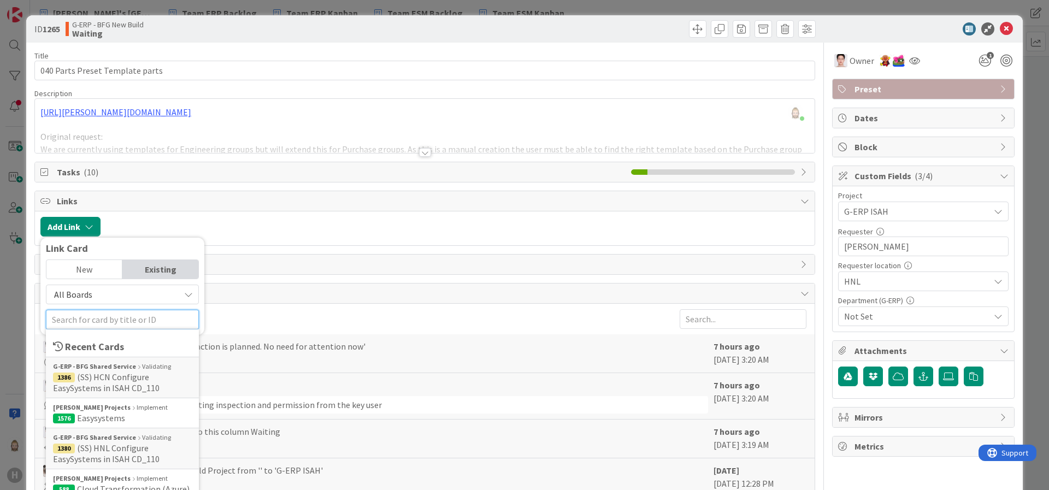
click at [125, 321] on input "text" at bounding box center [122, 320] width 153 height 20
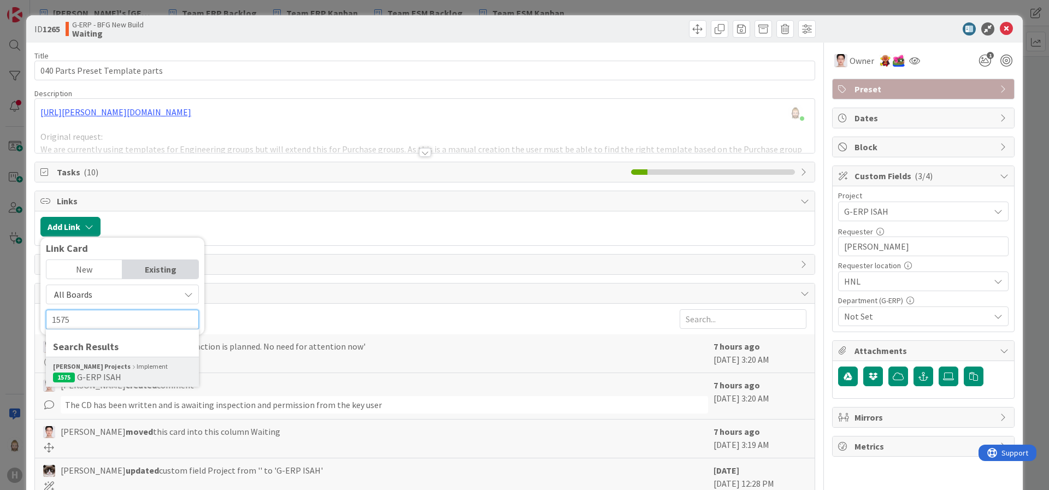
type input "1575"
click at [119, 372] on span "1575 G-ERP ISAH" at bounding box center [122, 377] width 139 height 11
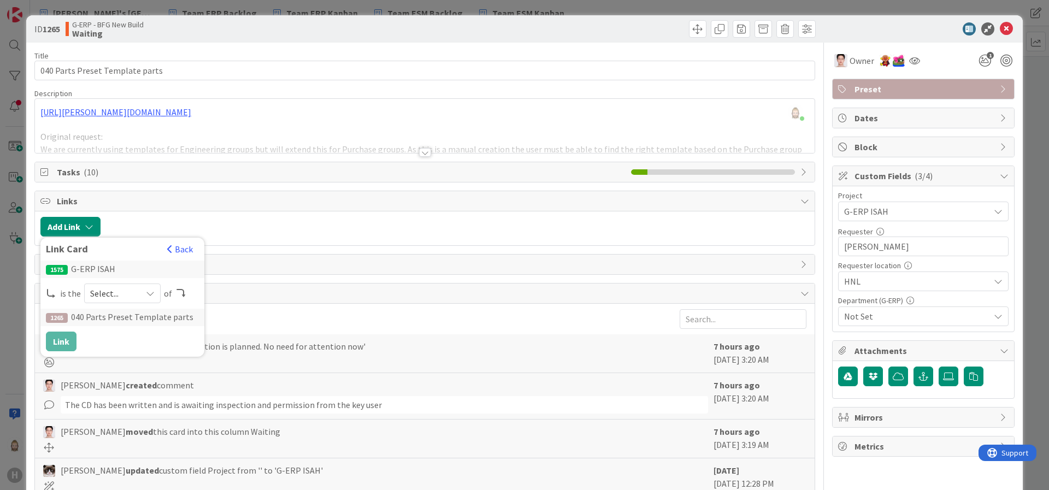
click at [144, 297] on div "Select..." at bounding box center [122, 294] width 77 height 20
click at [148, 312] on span "parent" at bounding box center [181, 319] width 124 height 16
click at [138, 338] on div "1575 G-ERP ISAH is the parent parent child predecessor successor of 1265 040 Pa…" at bounding box center [122, 306] width 153 height 91
click at [60, 342] on button "Link" at bounding box center [61, 342] width 31 height 20
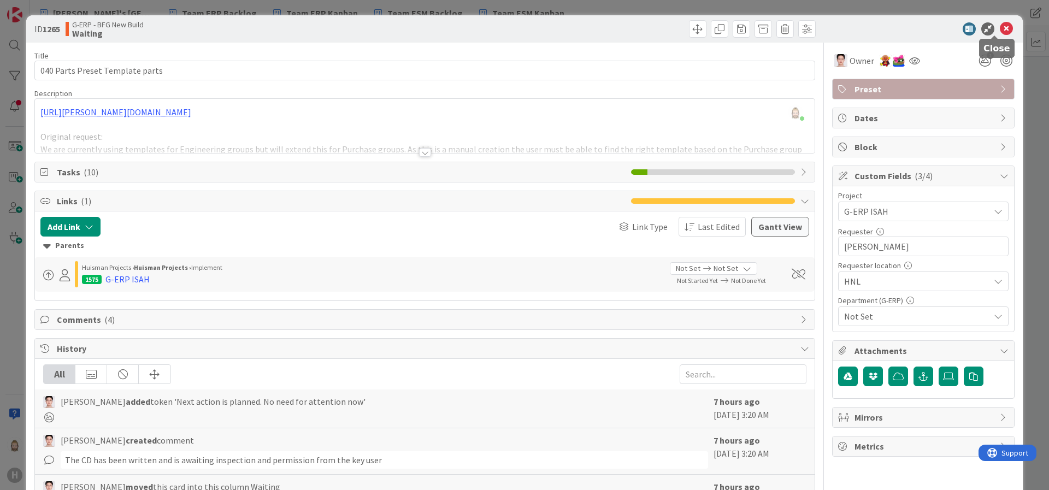
click at [1000, 27] on icon at bounding box center [1006, 28] width 13 height 13
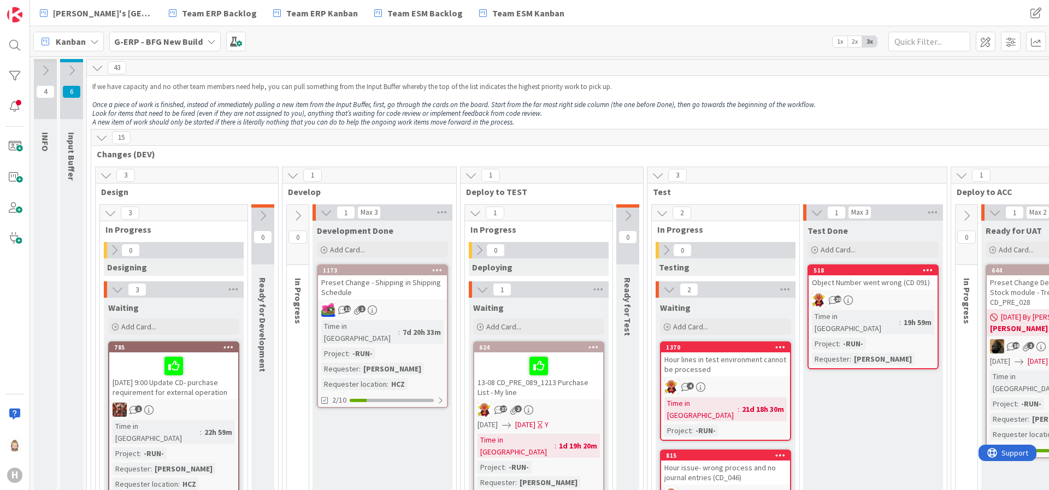
scroll to position [82, 0]
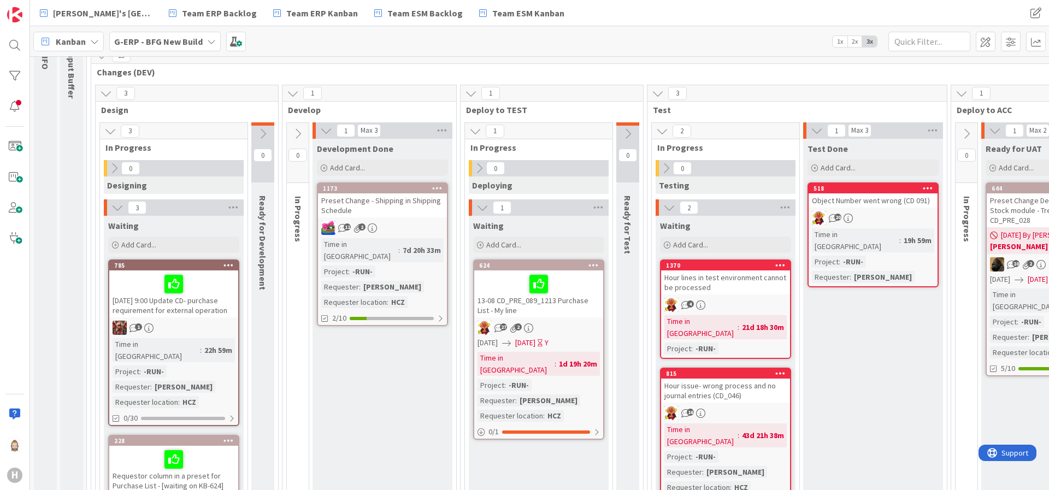
click at [327, 125] on icon at bounding box center [326, 131] width 12 height 12
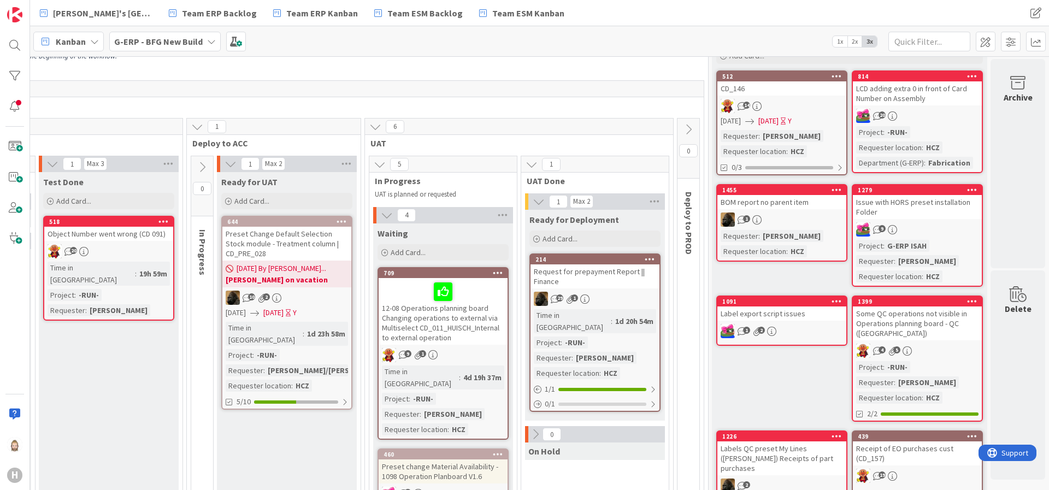
scroll to position [0, 712]
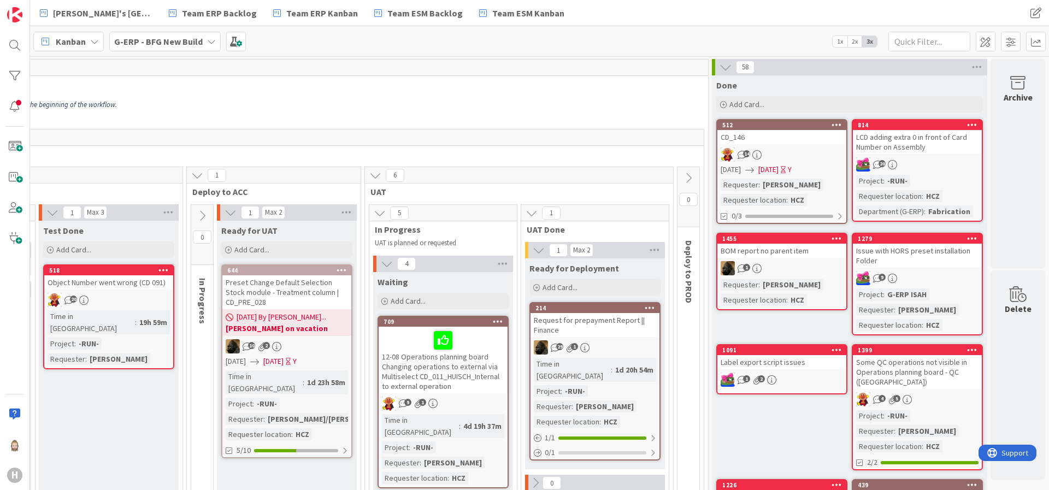
click at [720, 63] on icon at bounding box center [726, 67] width 12 height 12
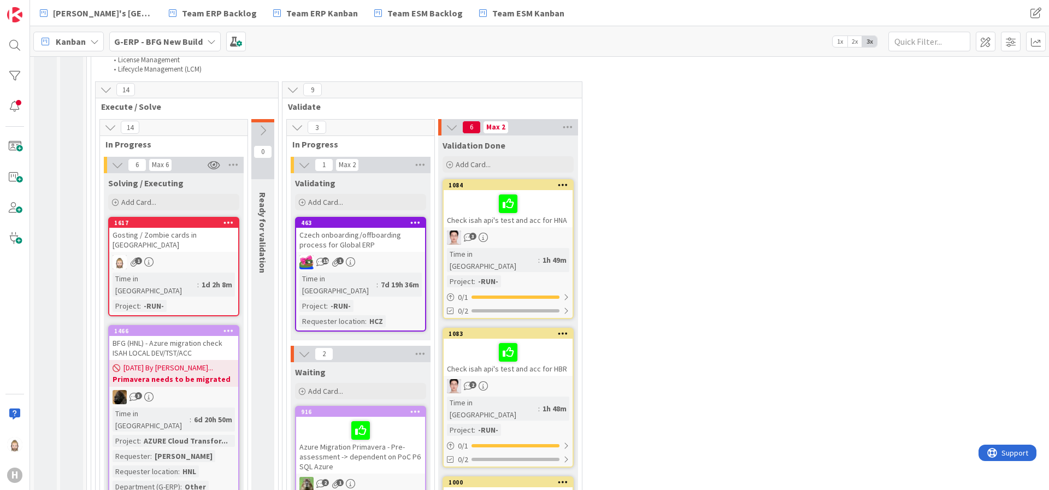
scroll to position [1968, 0]
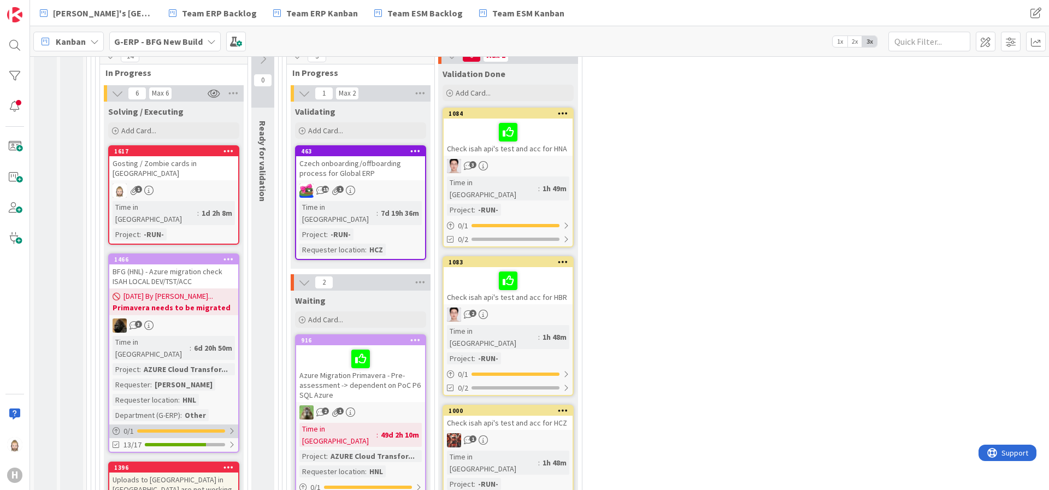
click at [207, 430] on div at bounding box center [181, 431] width 88 height 3
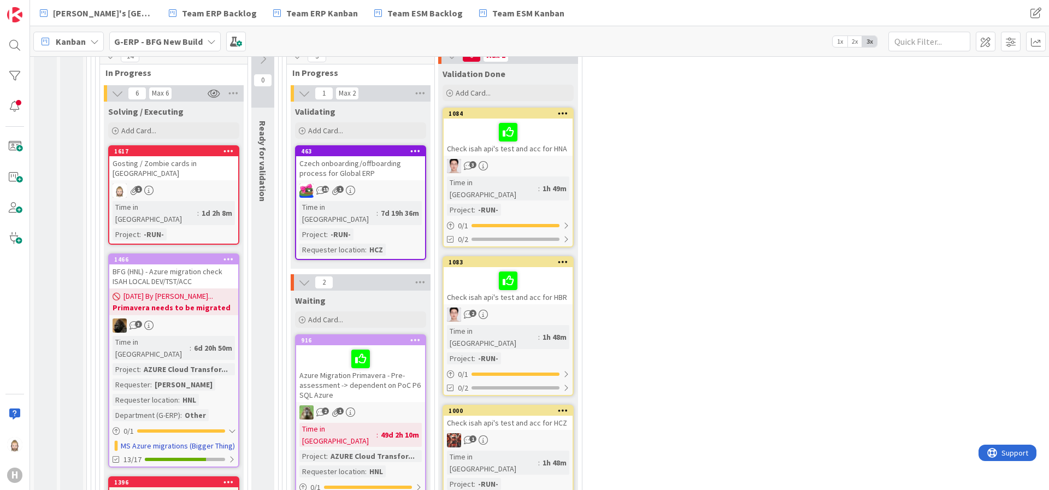
click at [213, 319] on div "3" at bounding box center [173, 326] width 129 height 14
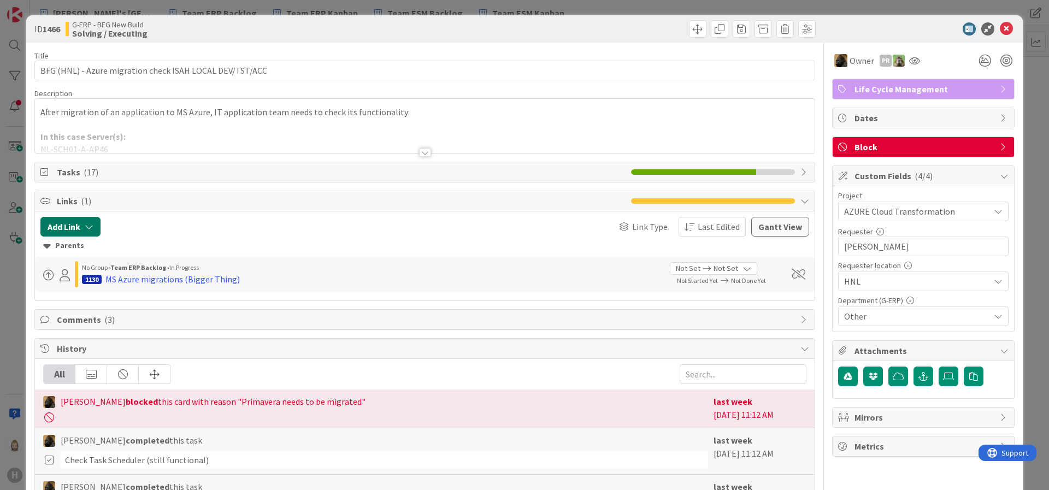
click at [89, 225] on icon "button" at bounding box center [89, 226] width 9 height 9
click at [162, 262] on div "Existing" at bounding box center [160, 269] width 76 height 19
click at [153, 290] on span "Current Board" at bounding box center [113, 294] width 122 height 15
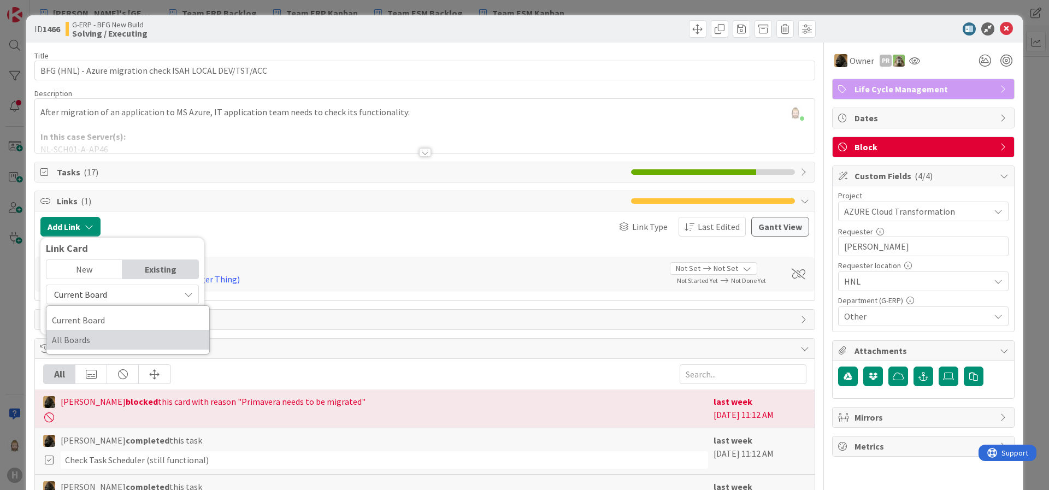
click at [146, 334] on span "All Boards" at bounding box center [128, 340] width 152 height 16
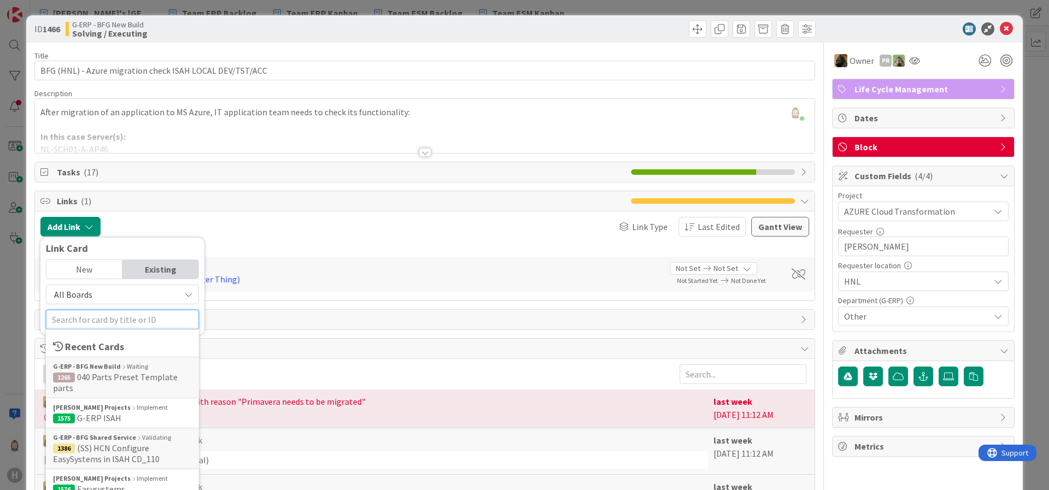
click at [143, 319] on input "text" at bounding box center [122, 320] width 153 height 20
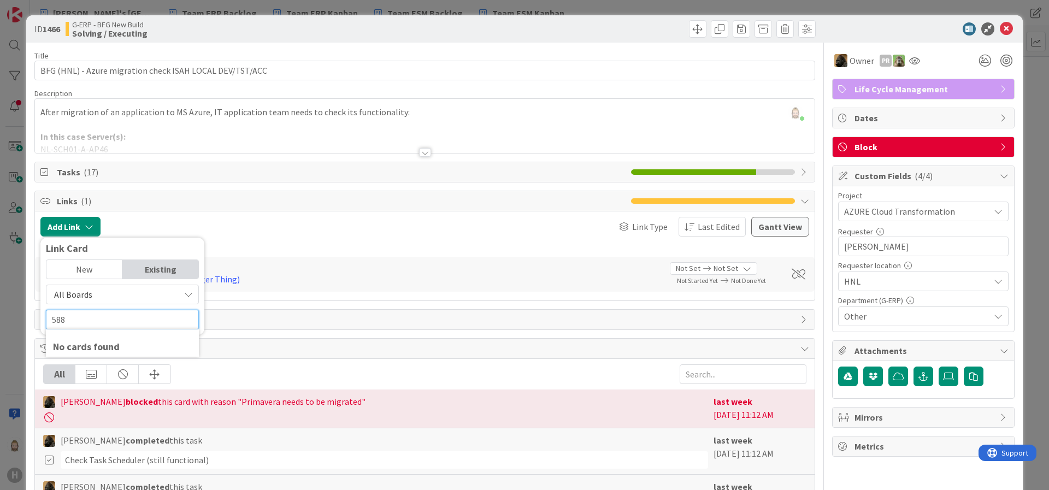
type input "588"
click at [103, 269] on div "New" at bounding box center [84, 269] width 76 height 19
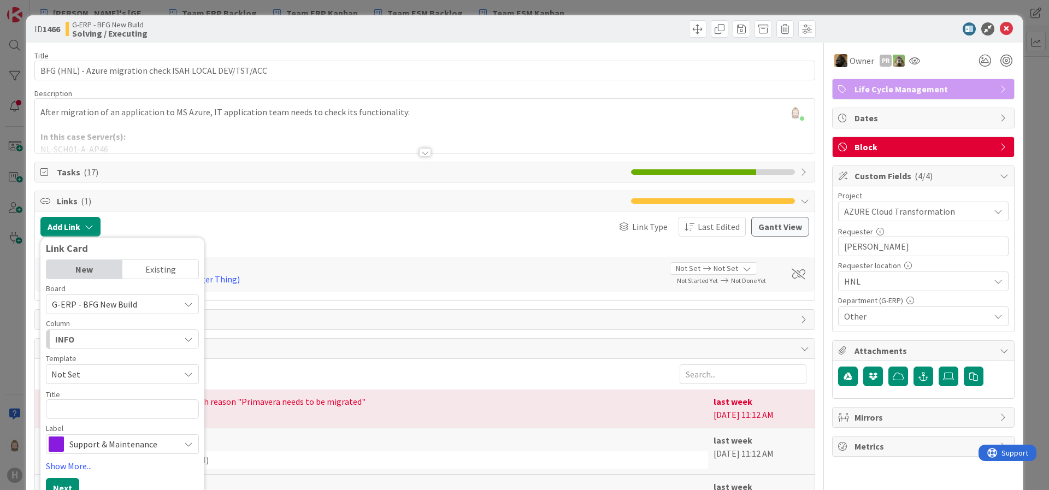
click at [148, 266] on div "Existing" at bounding box center [160, 269] width 76 height 19
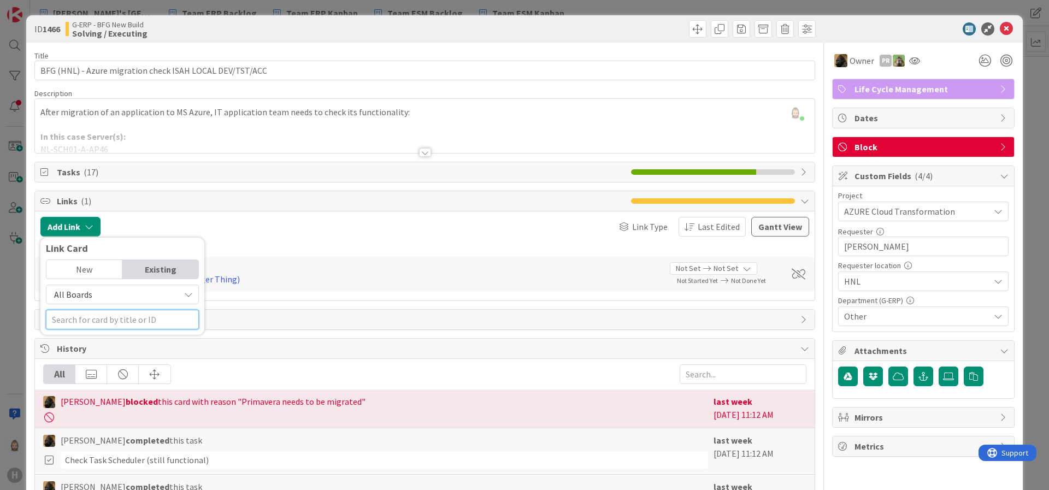
click at [149, 316] on input "text" at bounding box center [122, 320] width 153 height 20
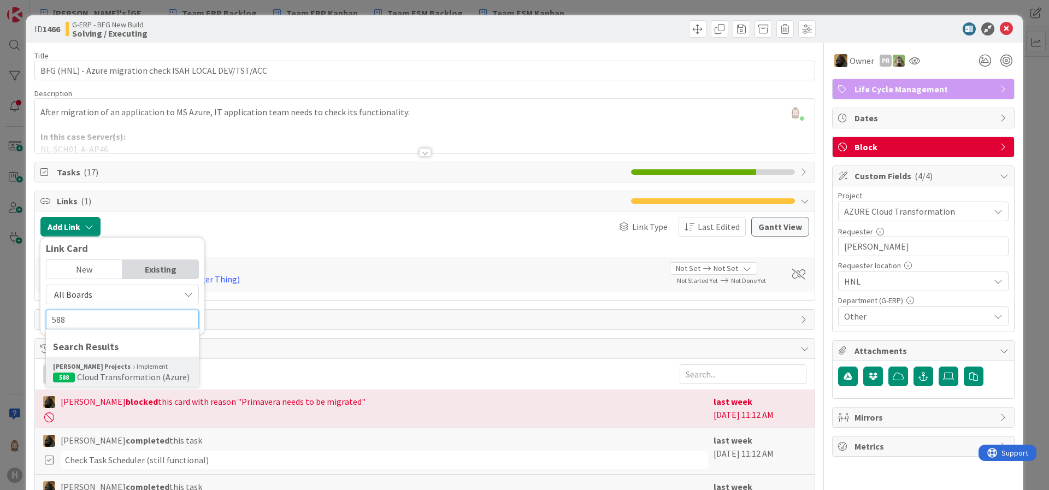
type input "588"
click at [115, 377] on span "Cloud Transformation (Azure)" at bounding box center [133, 377] width 113 height 11
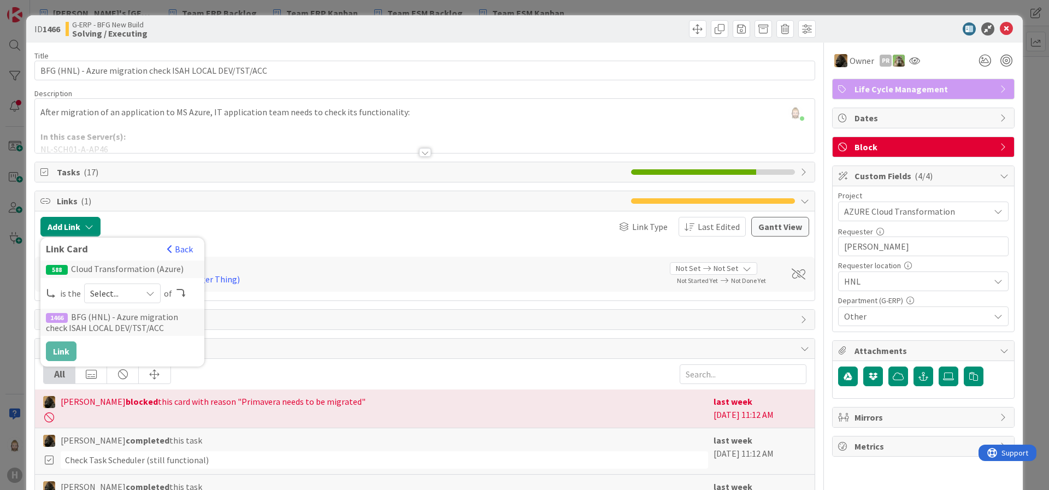
click at [132, 286] on span "Select..." at bounding box center [113, 293] width 46 height 15
click at [128, 312] on span "parent" at bounding box center [181, 319] width 124 height 16
click at [64, 350] on button "Link" at bounding box center [61, 352] width 31 height 20
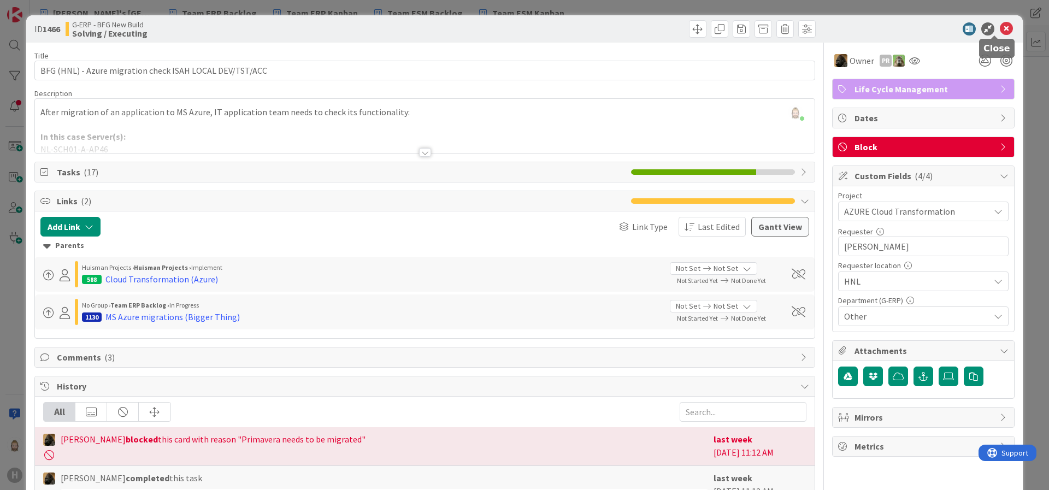
click at [1000, 26] on icon at bounding box center [1006, 28] width 13 height 13
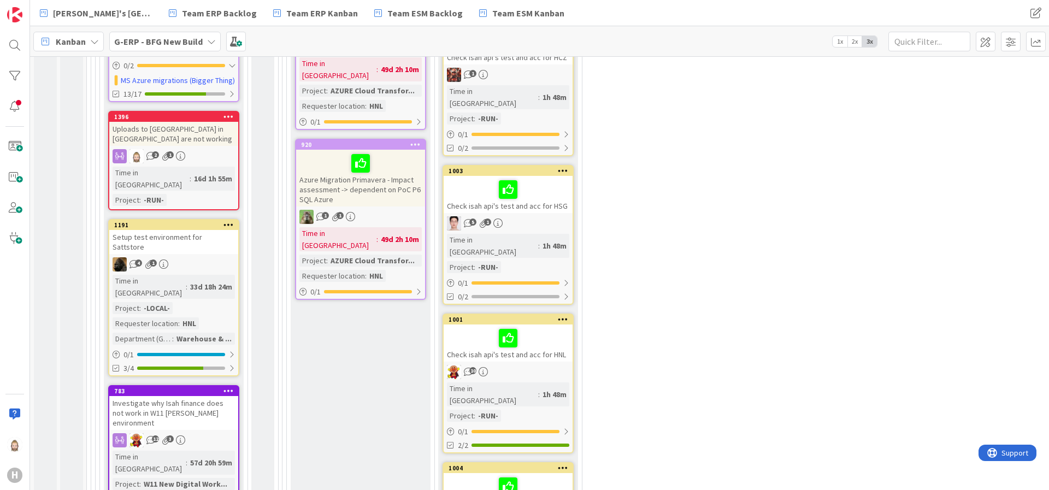
scroll to position [2378, 0]
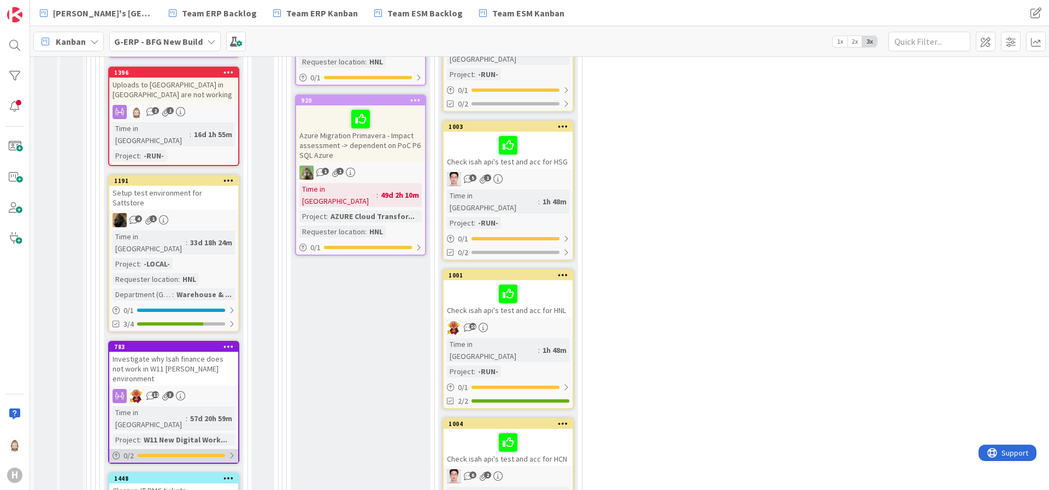
click at [181, 454] on div at bounding box center [181, 455] width 88 height 3
click at [207, 352] on div "Investigate why Isah finance does not work in W11 [PERSON_NAME] environment" at bounding box center [173, 369] width 129 height 34
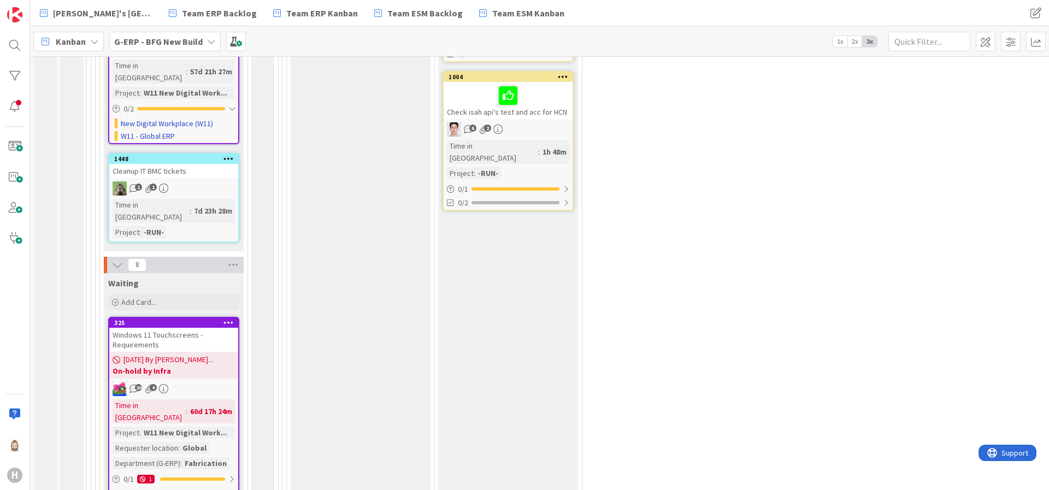
scroll to position [2788, 0]
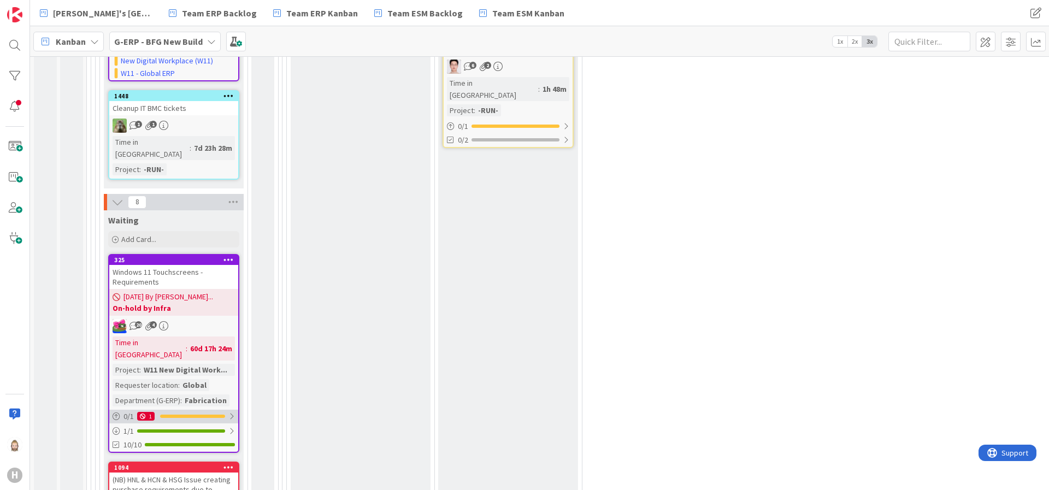
click at [196, 410] on div "0 / 1 1" at bounding box center [173, 417] width 129 height 14
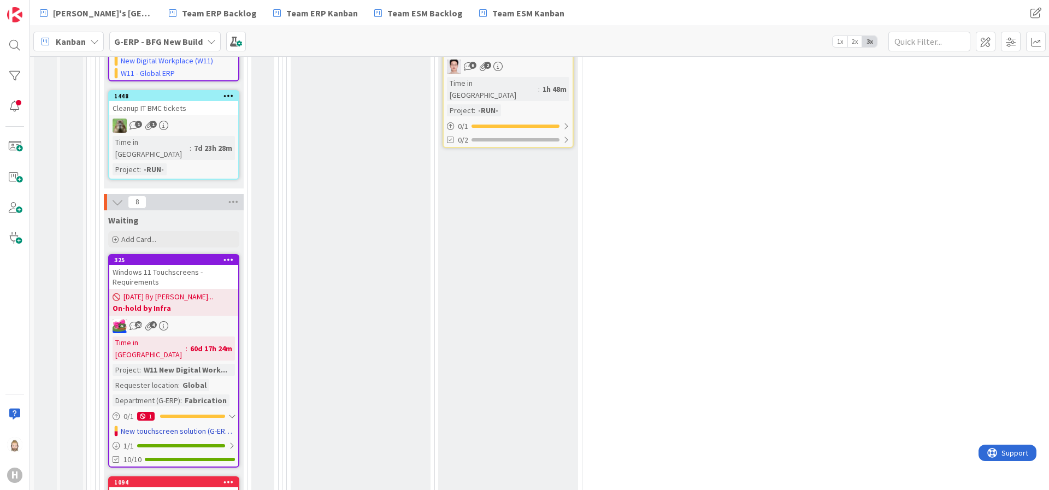
click at [197, 265] on div "Windows 11 Touchscreens - Requirements" at bounding box center [173, 277] width 129 height 24
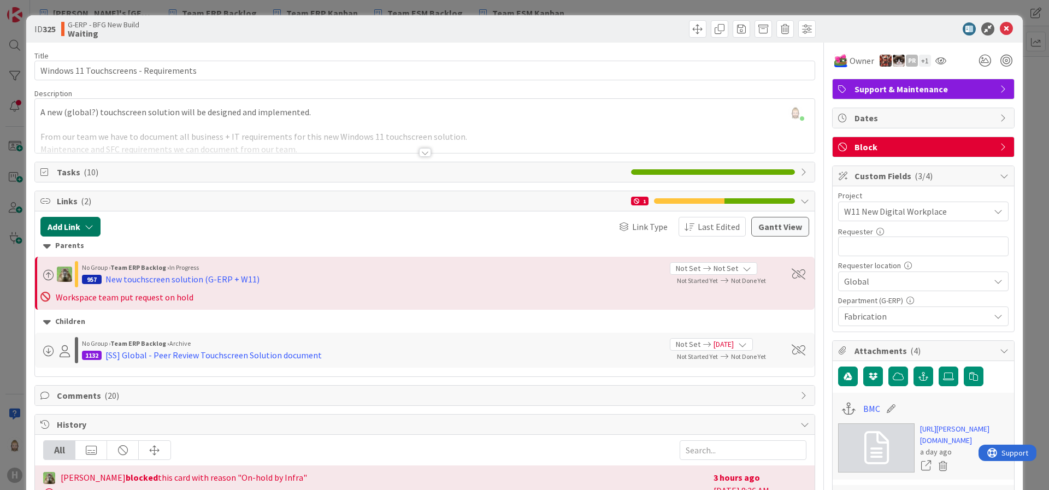
click at [81, 221] on button "Add Link" at bounding box center [70, 227] width 60 height 20
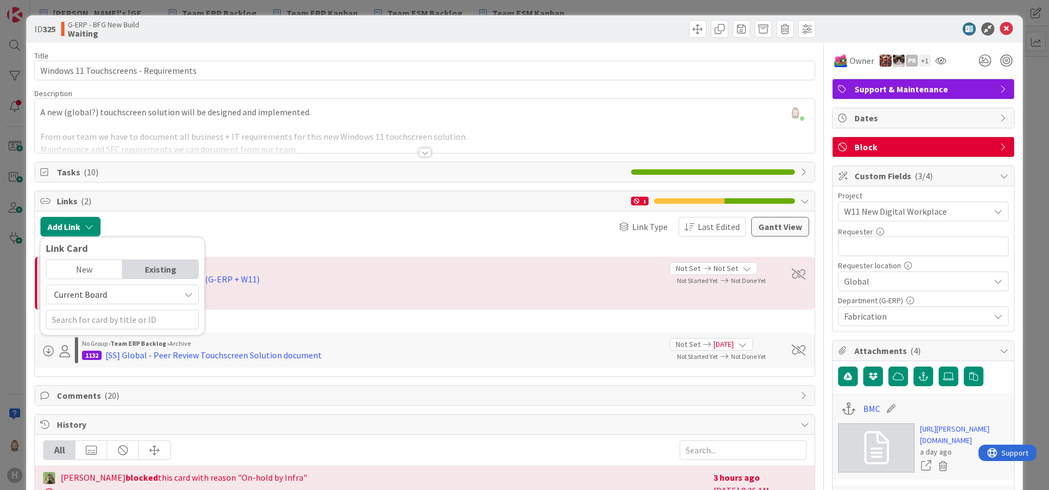
click at [168, 263] on div "Existing" at bounding box center [160, 269] width 76 height 19
click at [155, 319] on input "text" at bounding box center [122, 320] width 153 height 20
type input "407"
click at [93, 271] on div "New" at bounding box center [84, 269] width 76 height 19
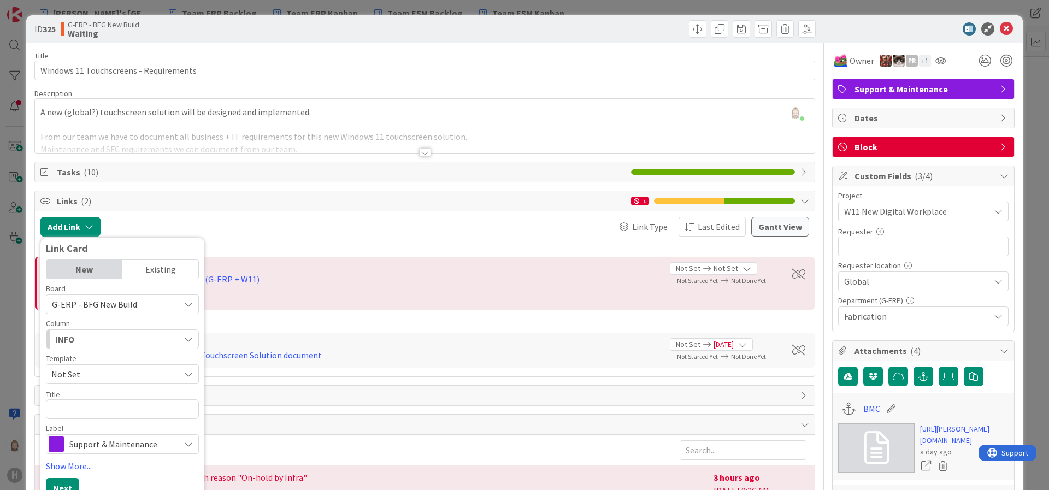
click at [169, 269] on div "Existing" at bounding box center [160, 269] width 76 height 19
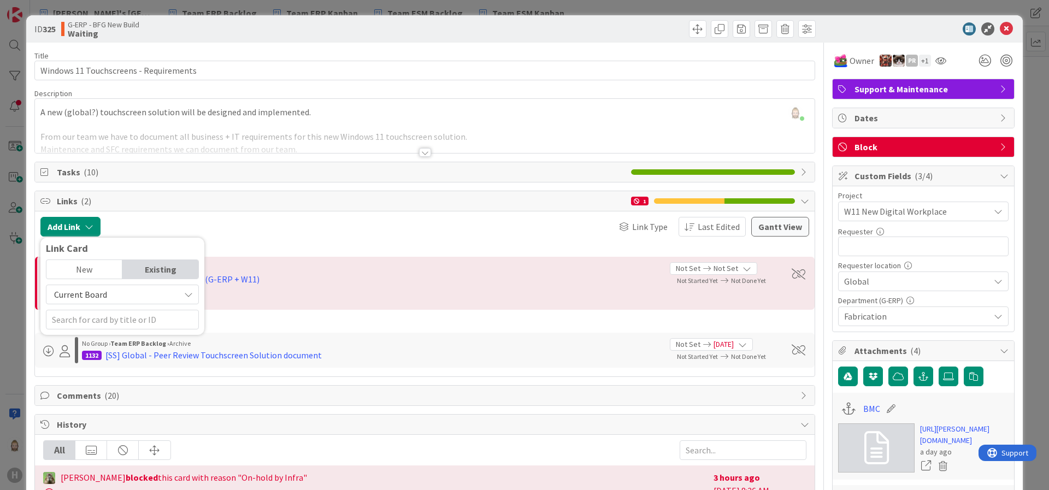
click at [148, 298] on span "Current Board" at bounding box center [113, 294] width 122 height 15
click at [131, 336] on span "All Boards" at bounding box center [128, 340] width 152 height 16
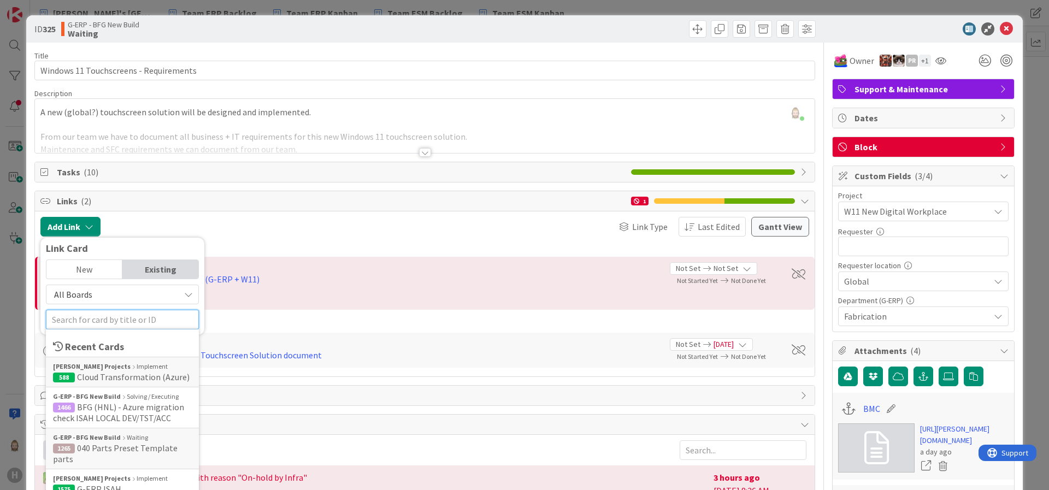
click at [127, 322] on input "text" at bounding box center [122, 320] width 153 height 20
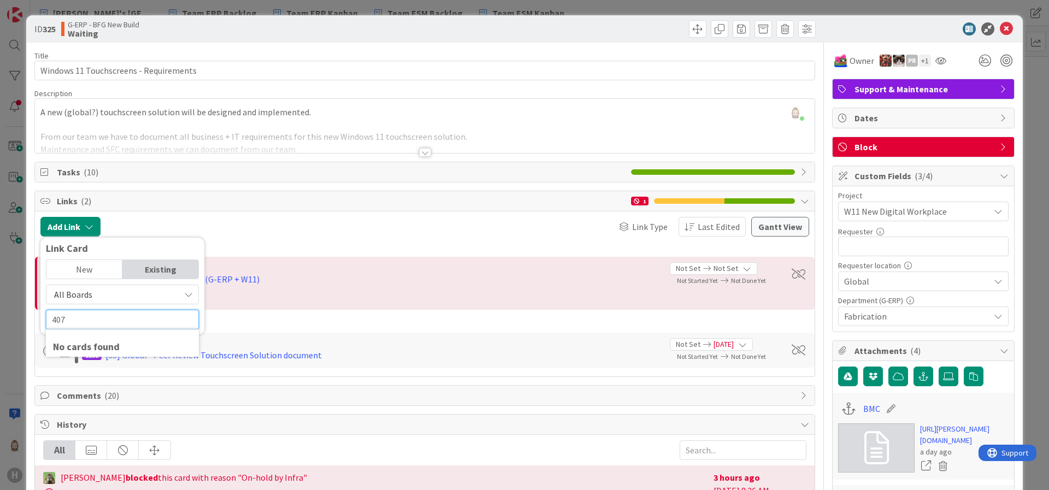
type input "407"
click at [109, 268] on div "New" at bounding box center [84, 269] width 76 height 19
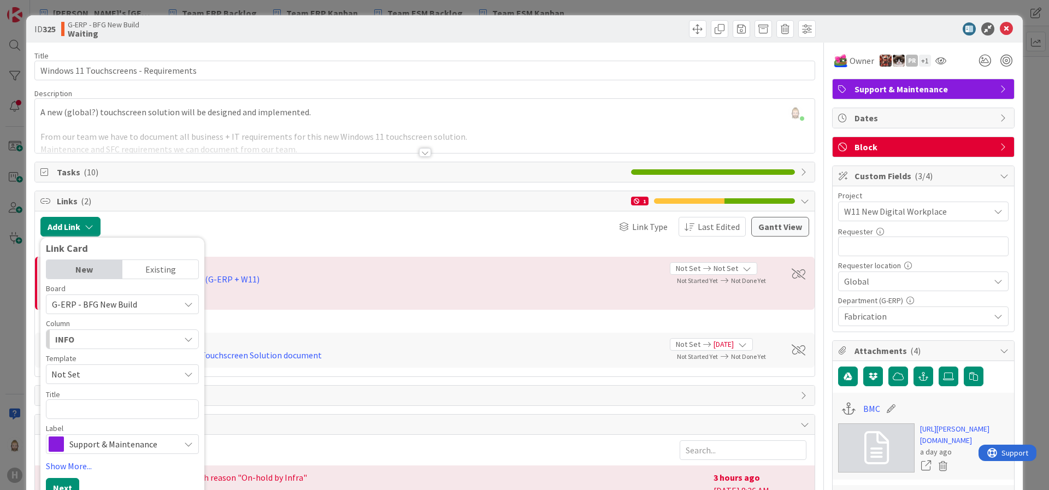
click at [148, 268] on div "Existing" at bounding box center [160, 269] width 76 height 19
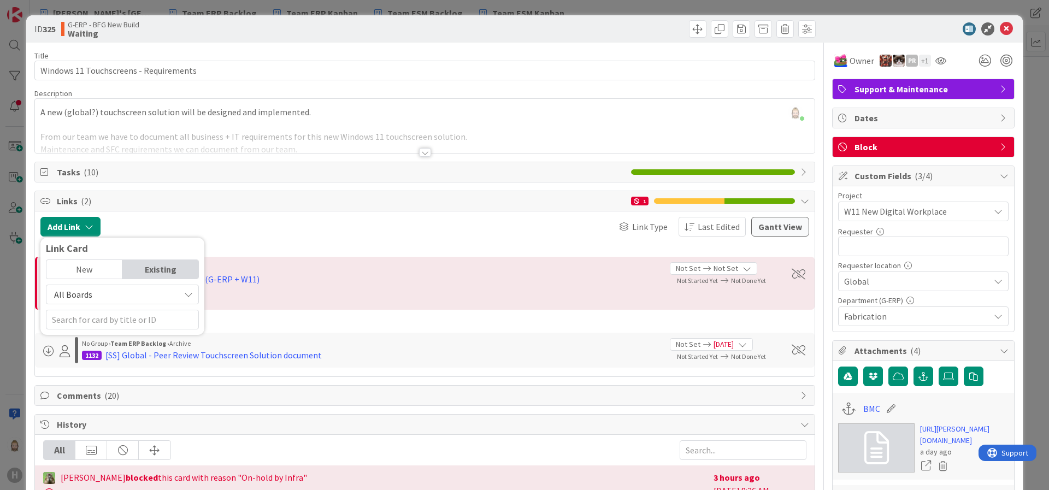
click at [118, 301] on span "All Boards" at bounding box center [113, 294] width 122 height 15
click at [118, 314] on input "text" at bounding box center [122, 320] width 153 height 20
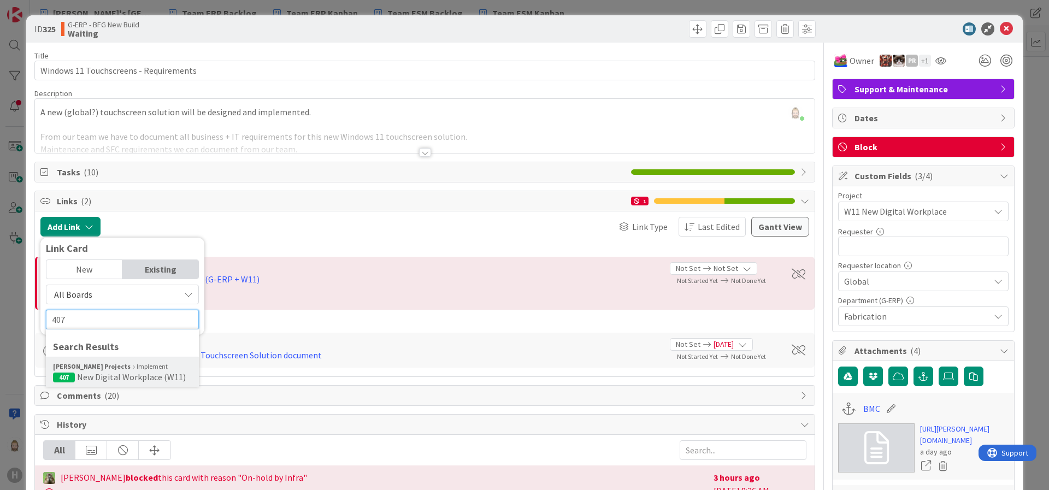
type input "407"
click at [118, 374] on span "New Digital Workplace (W11)" at bounding box center [131, 377] width 109 height 11
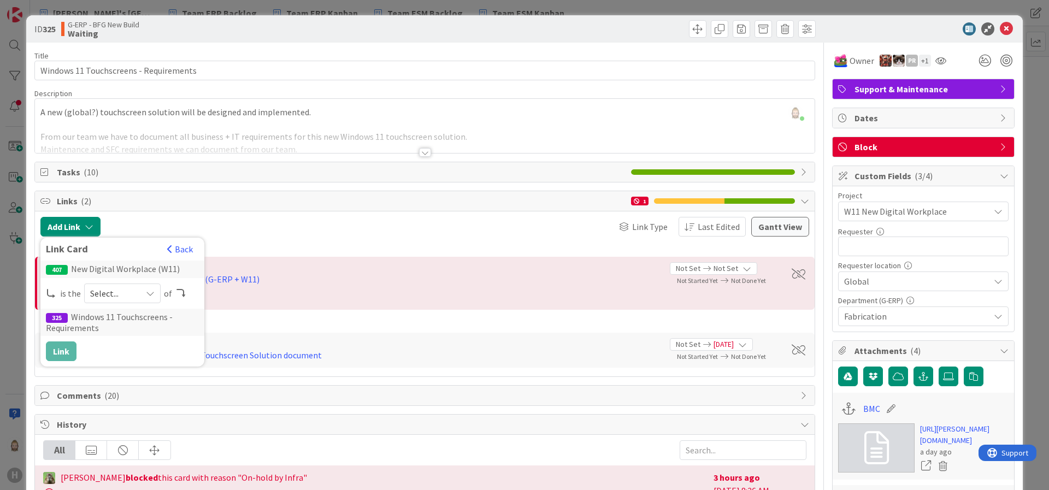
click at [123, 297] on span "Select..." at bounding box center [113, 293] width 46 height 15
click at [133, 318] on span "parent" at bounding box center [181, 319] width 124 height 16
click at [66, 350] on button "Link" at bounding box center [61, 352] width 31 height 20
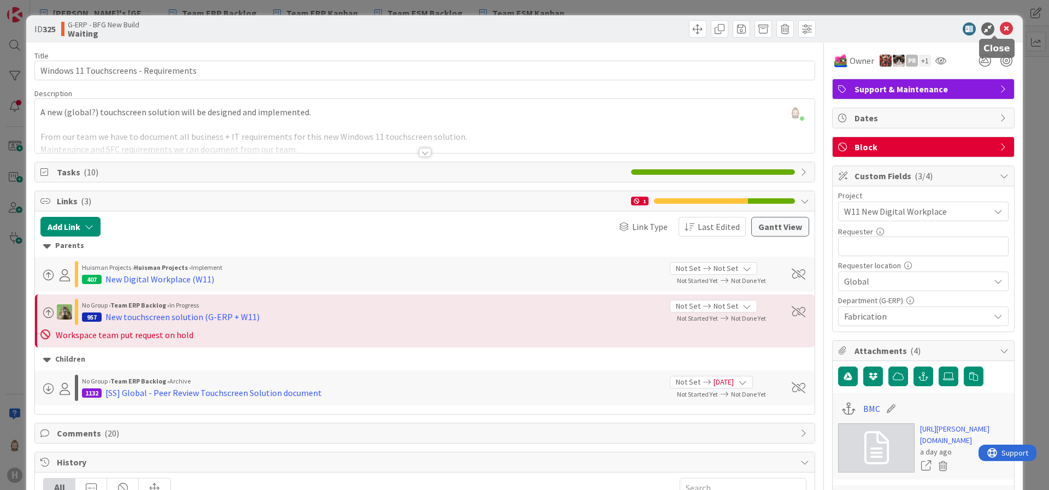
click at [1000, 25] on icon at bounding box center [1006, 28] width 13 height 13
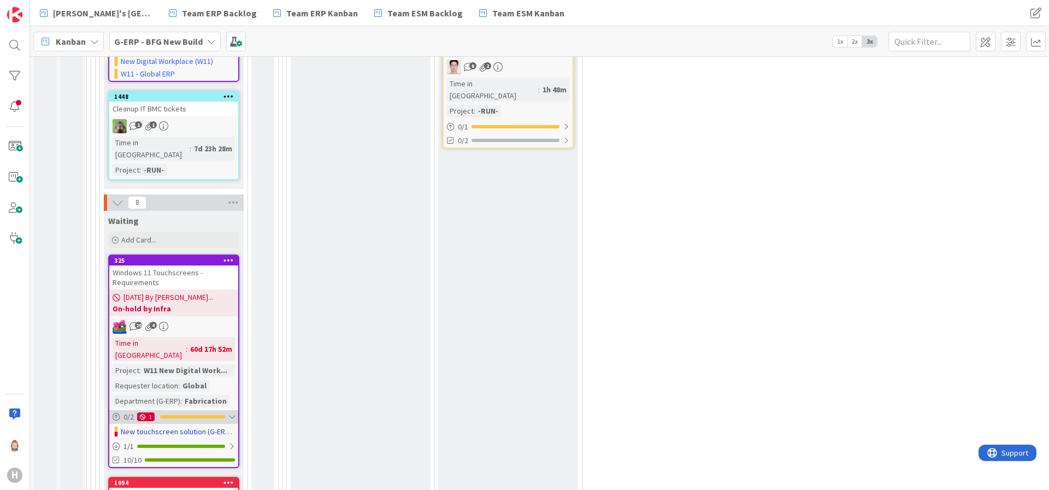
click at [221, 415] on div at bounding box center [192, 416] width 65 height 3
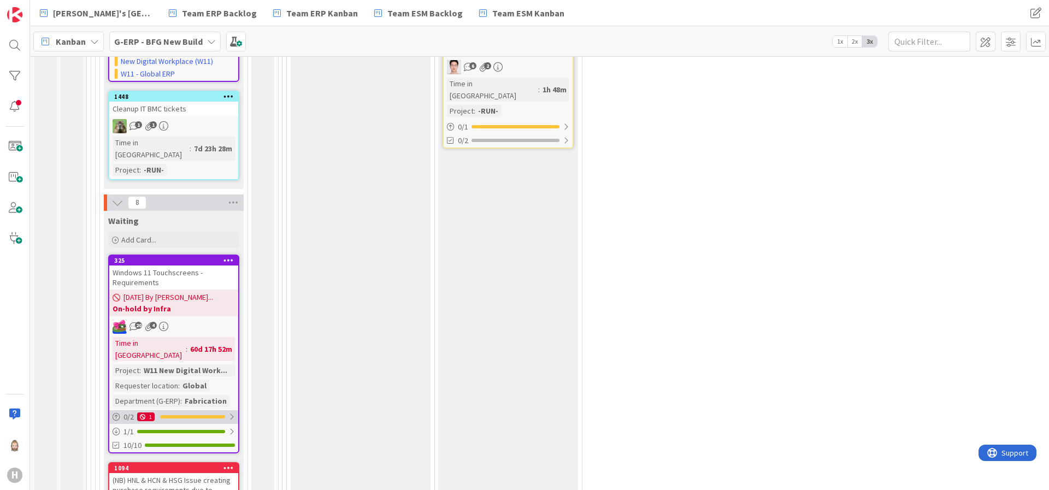
click at [227, 410] on div "0 / 2 1" at bounding box center [173, 417] width 129 height 14
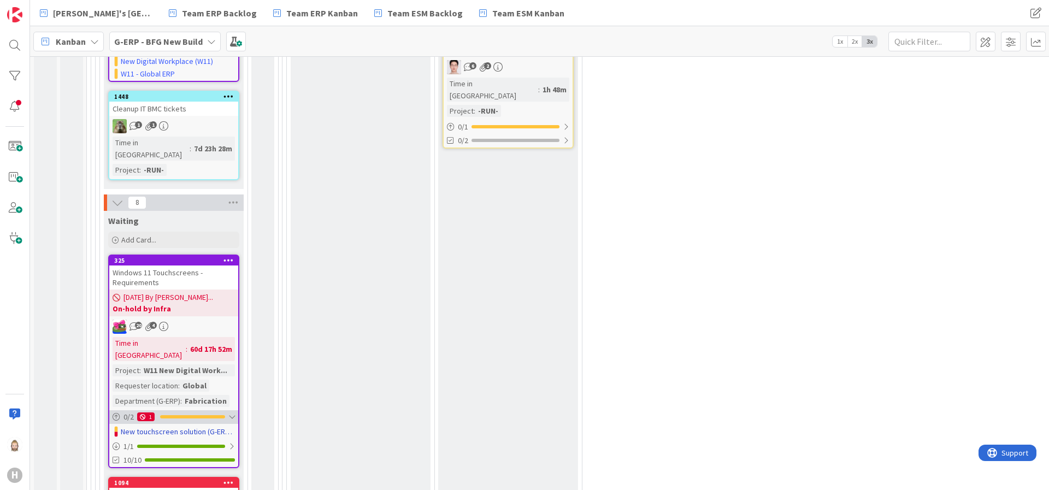
click at [232, 413] on div at bounding box center [231, 417] width 7 height 9
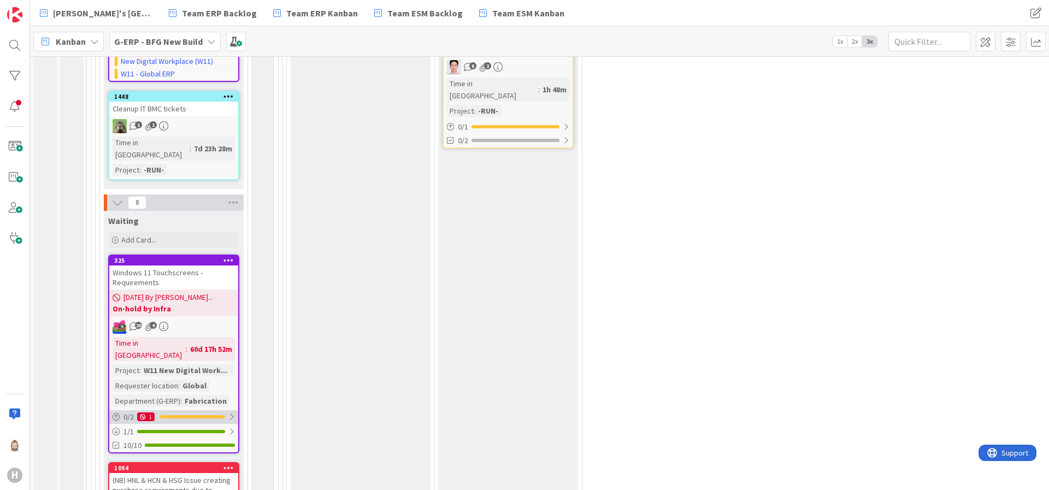
click at [195, 410] on div "0 / 2 1" at bounding box center [173, 417] width 129 height 14
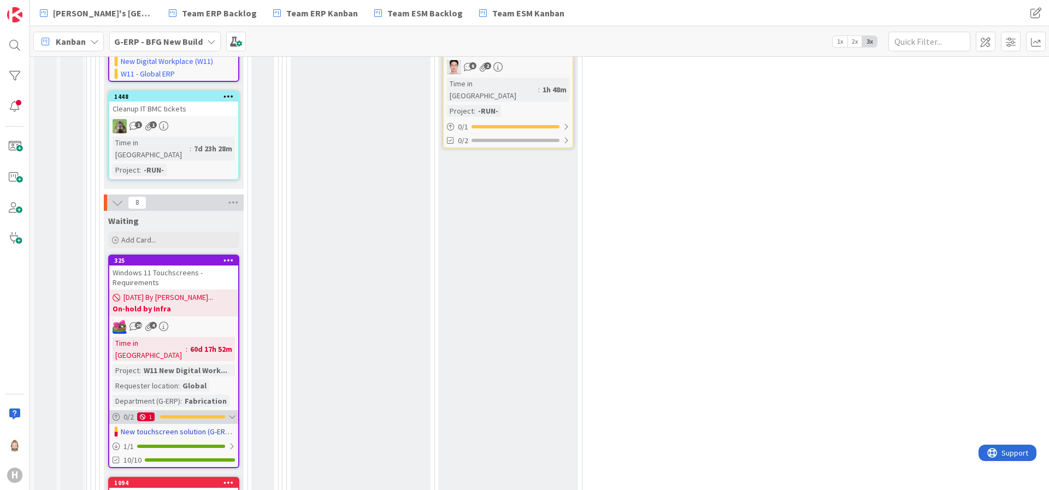
click at [198, 415] on div at bounding box center [192, 416] width 65 height 3
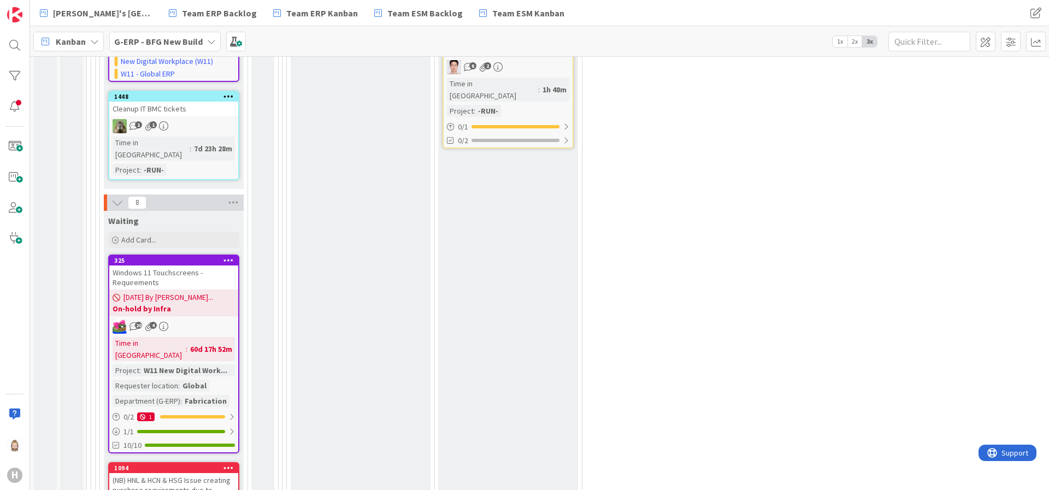
click at [195, 266] on div "Windows 11 Touchscreens - Requirements" at bounding box center [173, 278] width 129 height 24
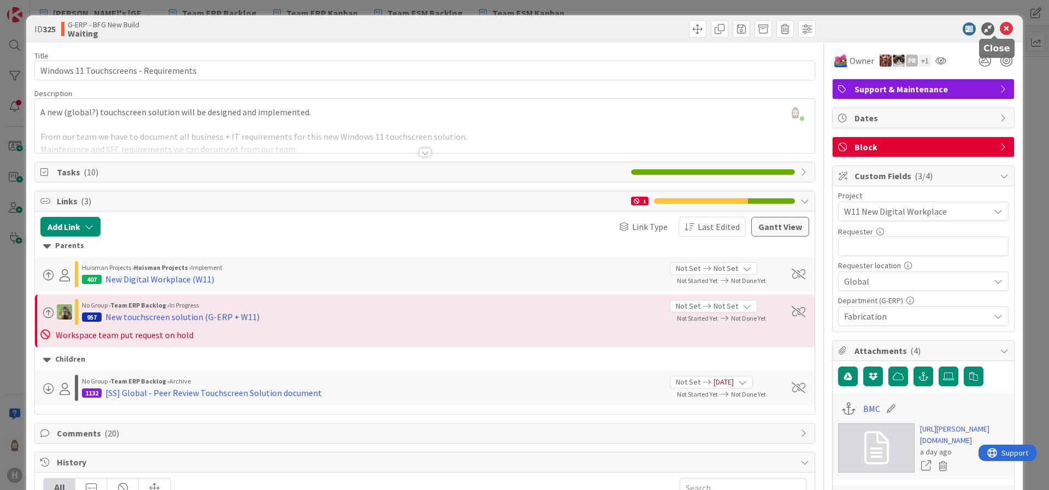
click at [1000, 26] on icon at bounding box center [1006, 28] width 13 height 13
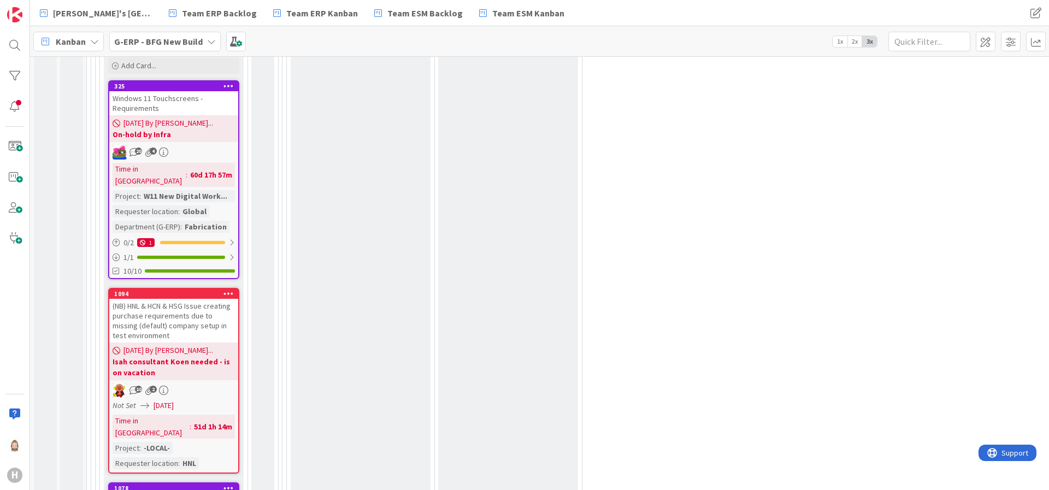
scroll to position [3033, 0]
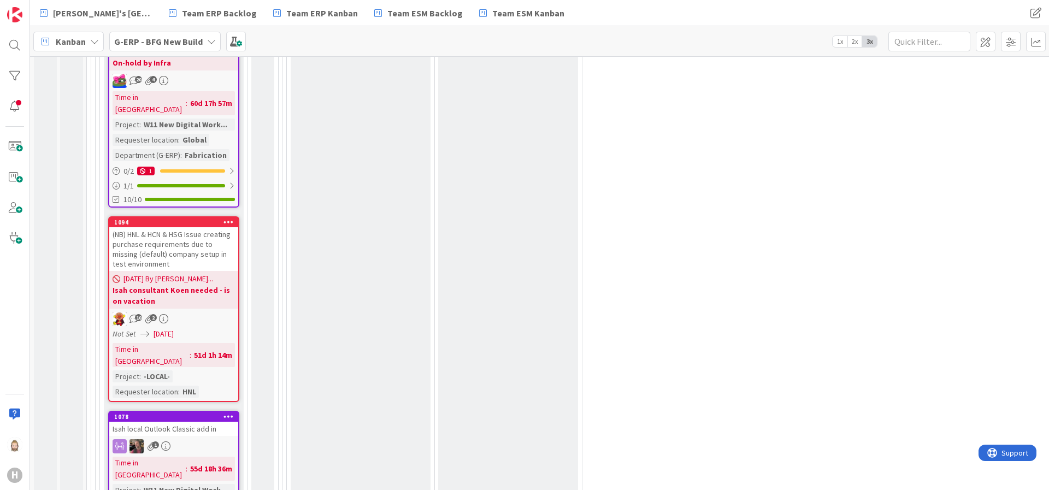
click at [196, 422] on div "Isah local Outlook Classic add in" at bounding box center [173, 429] width 129 height 14
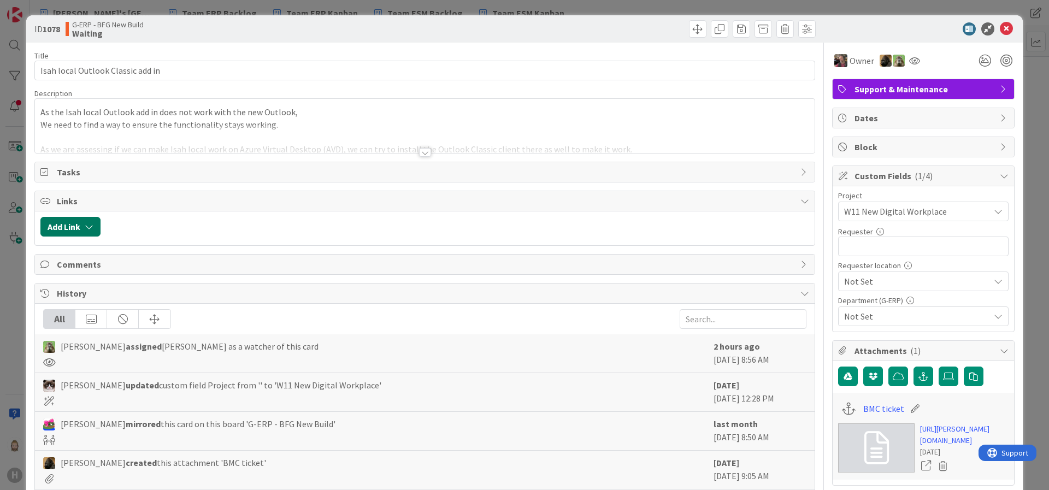
click at [80, 221] on button "Add Link" at bounding box center [70, 227] width 60 height 20
click at [143, 271] on div "Existing" at bounding box center [160, 269] width 76 height 19
click at [143, 294] on span "Current Board" at bounding box center [113, 294] width 122 height 15
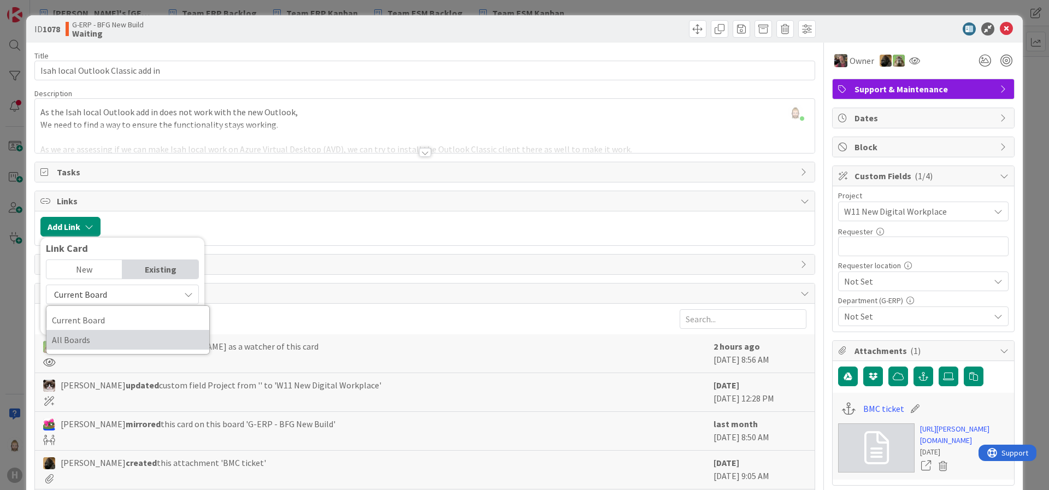
click at [139, 332] on span "All Boards" at bounding box center [128, 340] width 152 height 16
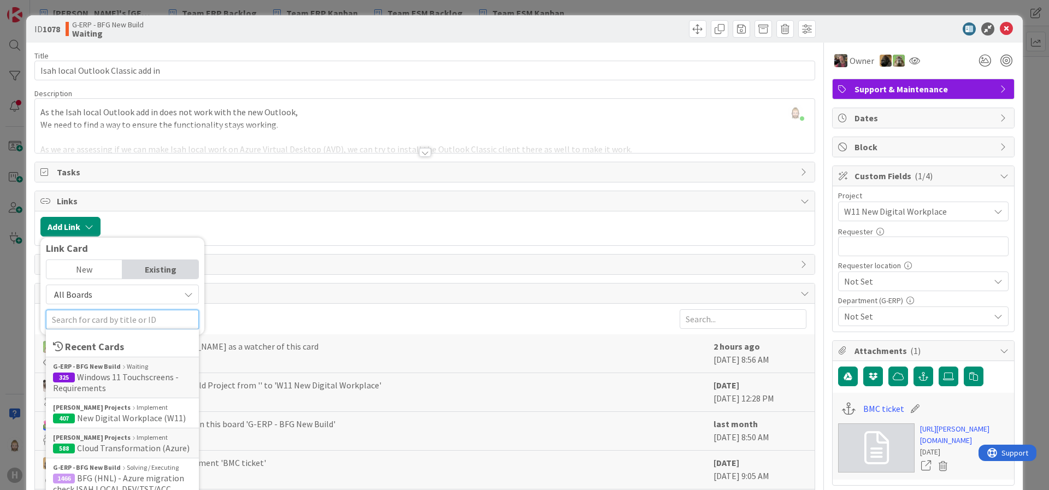
click at [140, 318] on input "text" at bounding box center [122, 320] width 153 height 20
click at [157, 418] on span "New Digital Workplace (W11)" at bounding box center [131, 418] width 109 height 11
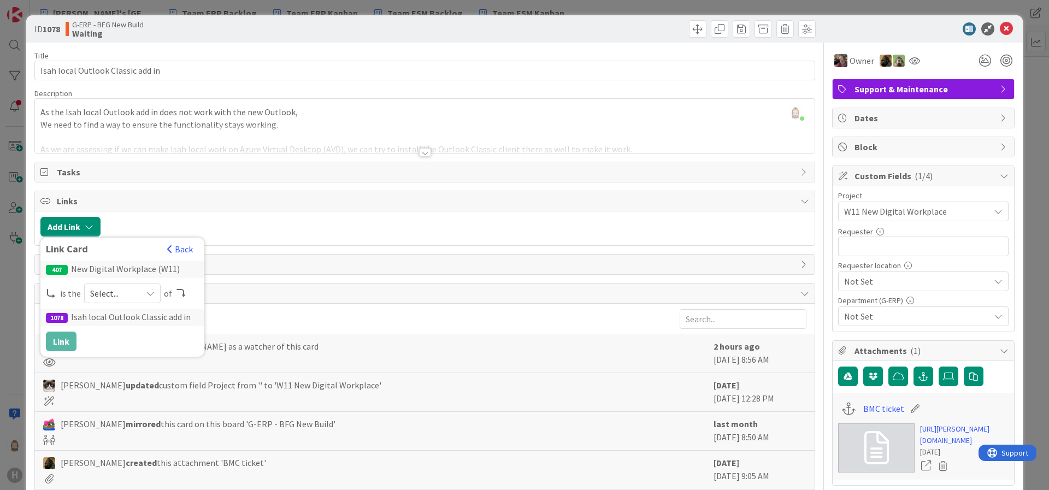
click at [131, 285] on div "Select..." at bounding box center [122, 294] width 77 height 20
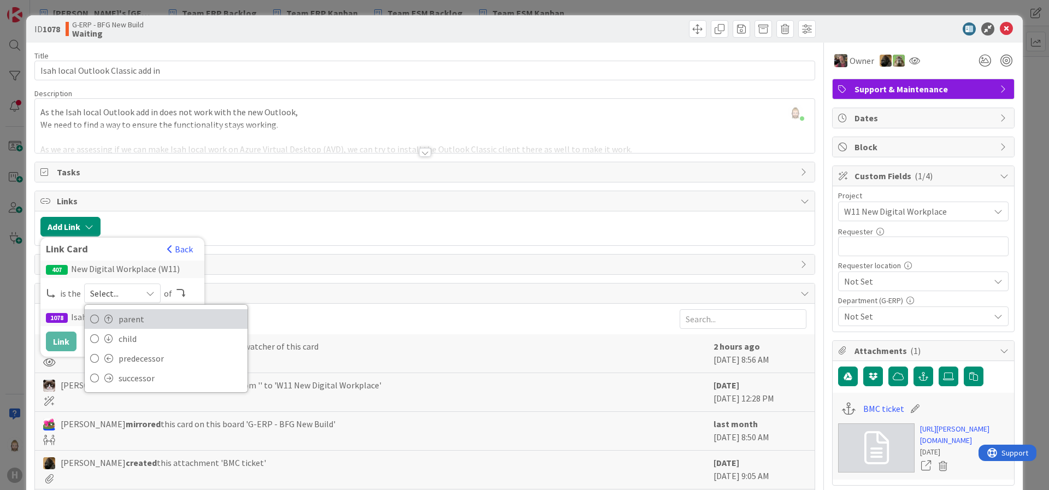
click at [138, 320] on span "parent" at bounding box center [181, 319] width 124 height 16
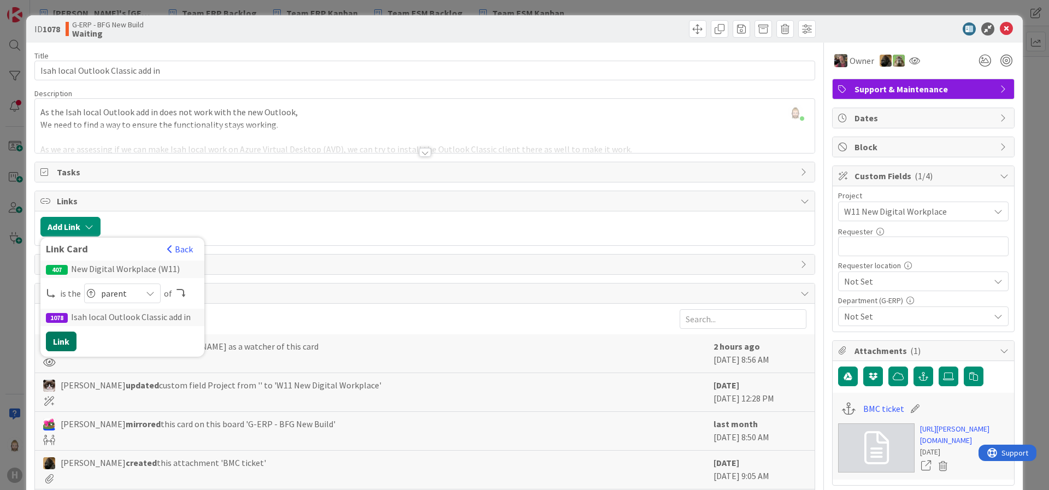
click at [64, 338] on button "Link" at bounding box center [61, 342] width 31 height 20
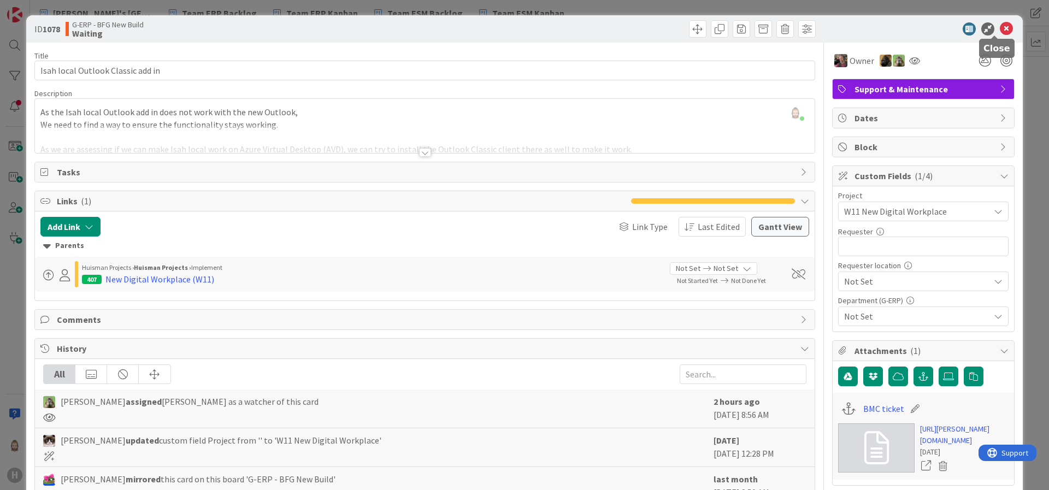
click at [1000, 24] on icon at bounding box center [1006, 28] width 13 height 13
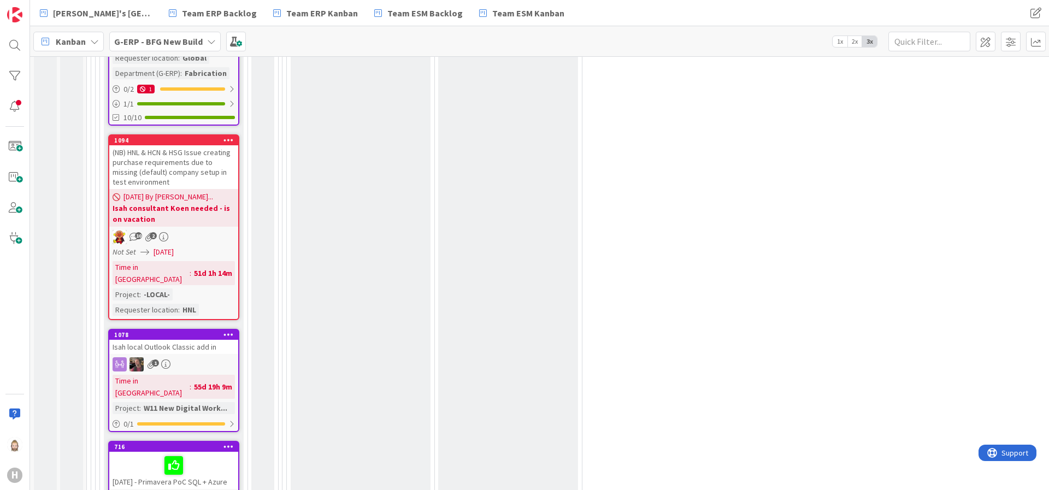
click at [208, 452] on div "[DATE] - Primavera PoC SQL + Azure" at bounding box center [173, 470] width 129 height 37
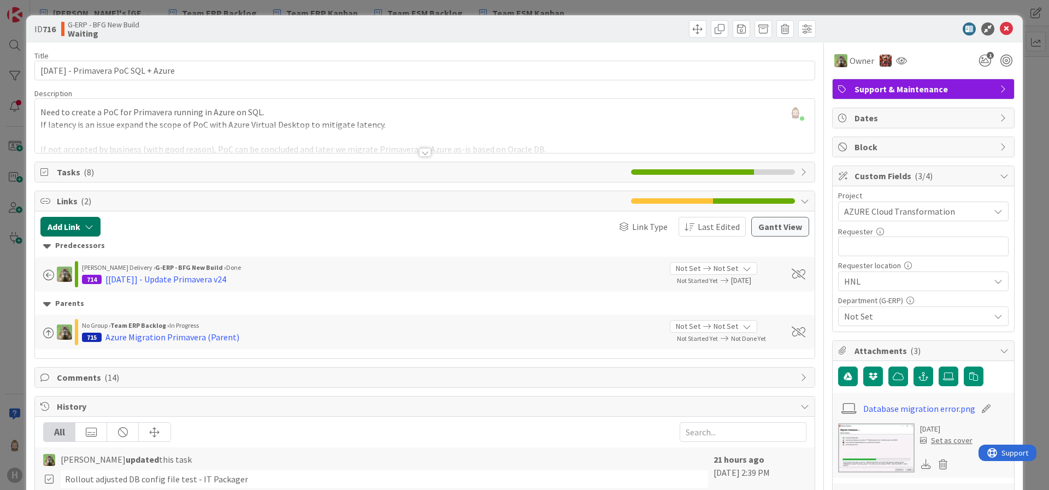
click at [86, 222] on icon "button" at bounding box center [89, 226] width 9 height 9
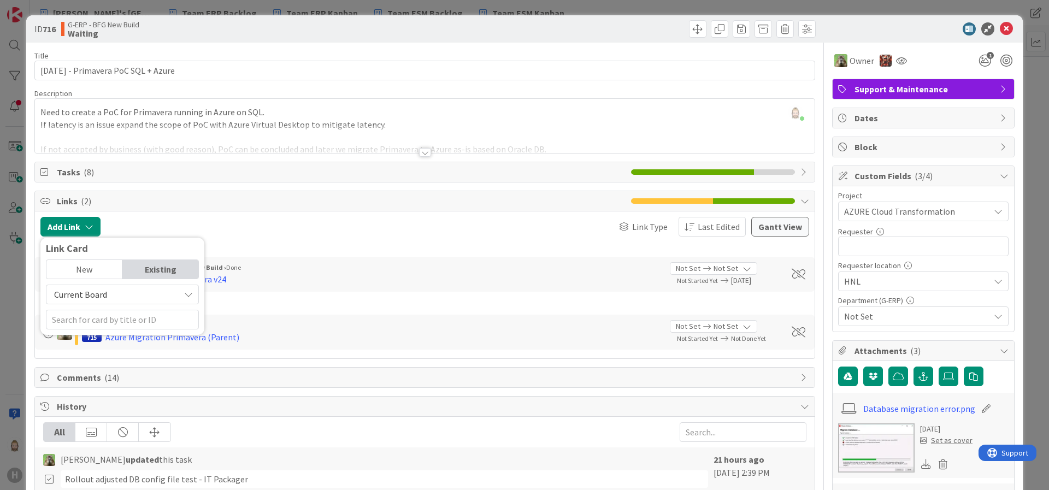
click at [147, 260] on div "Existing" at bounding box center [160, 269] width 76 height 19
click at [154, 295] on span "Current Board" at bounding box center [113, 294] width 122 height 15
click at [145, 337] on span "All Boards" at bounding box center [128, 340] width 152 height 16
click at [151, 321] on input "text" at bounding box center [122, 320] width 153 height 20
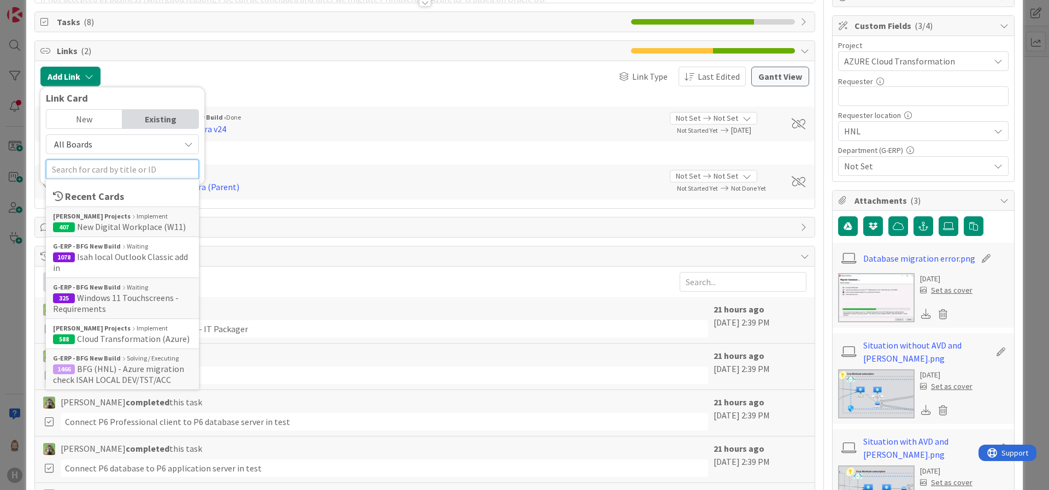
scroll to position [164, 0]
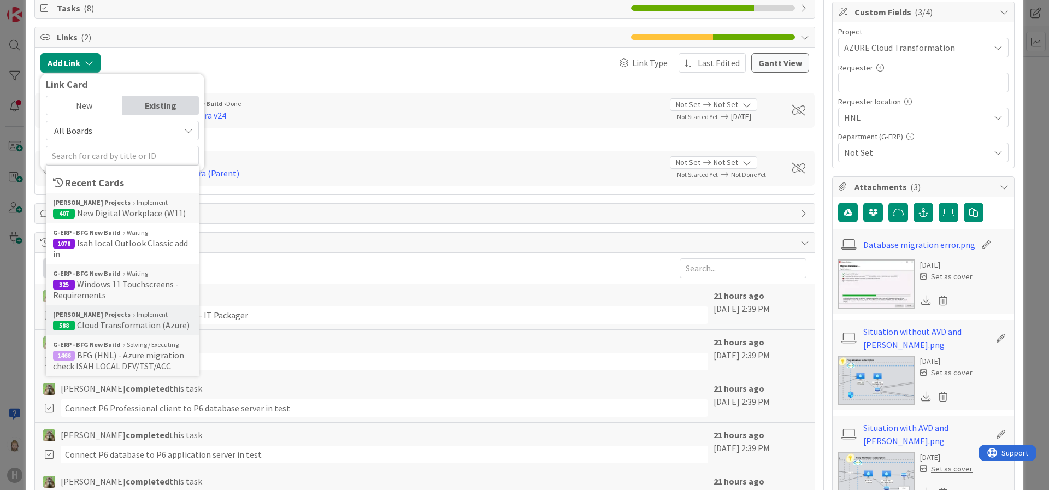
click at [151, 321] on span "Cloud Transformation (Azure)" at bounding box center [133, 325] width 113 height 11
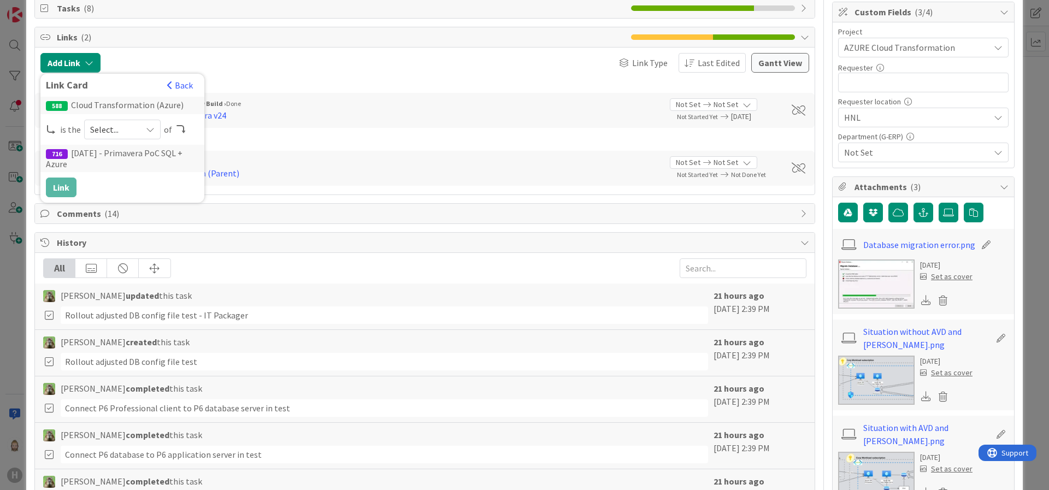
click at [120, 136] on span "Select..." at bounding box center [113, 129] width 46 height 15
click at [120, 158] on span "parent" at bounding box center [181, 155] width 124 height 16
click at [60, 185] on button "Link" at bounding box center [61, 188] width 31 height 20
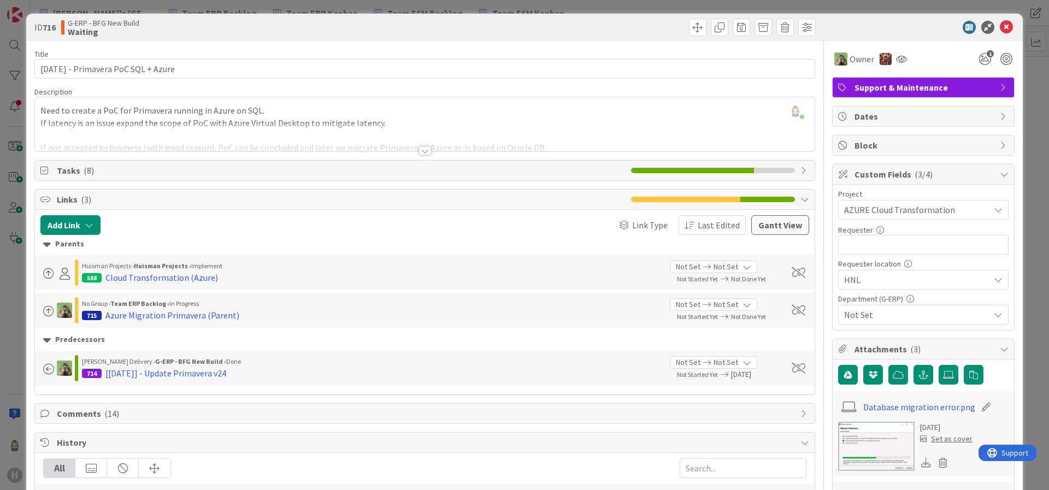
scroll to position [0, 0]
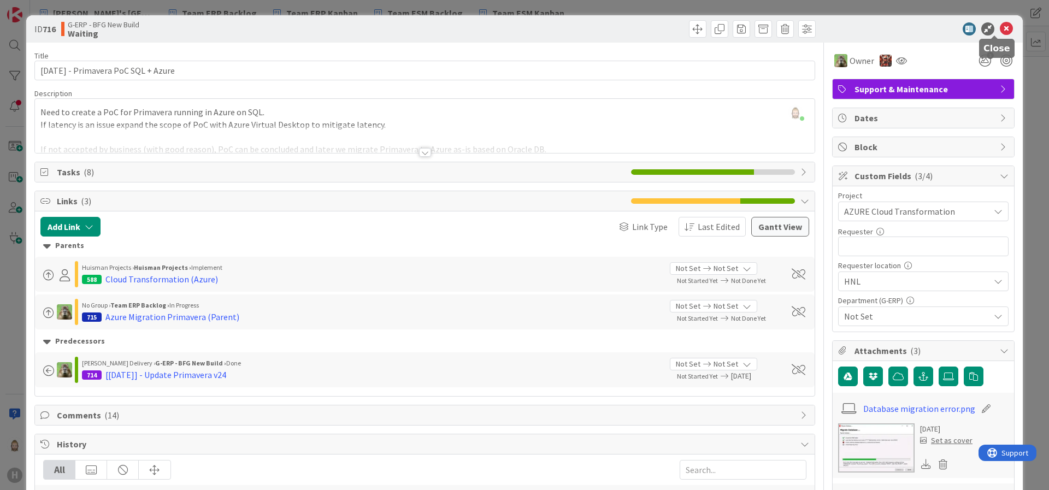
click at [1000, 28] on icon at bounding box center [1006, 28] width 13 height 13
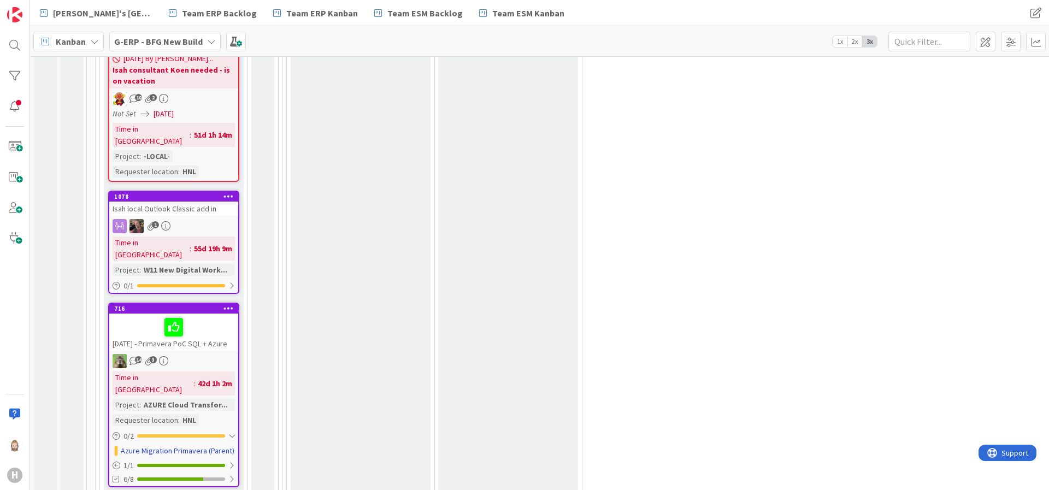
scroll to position [3279, 0]
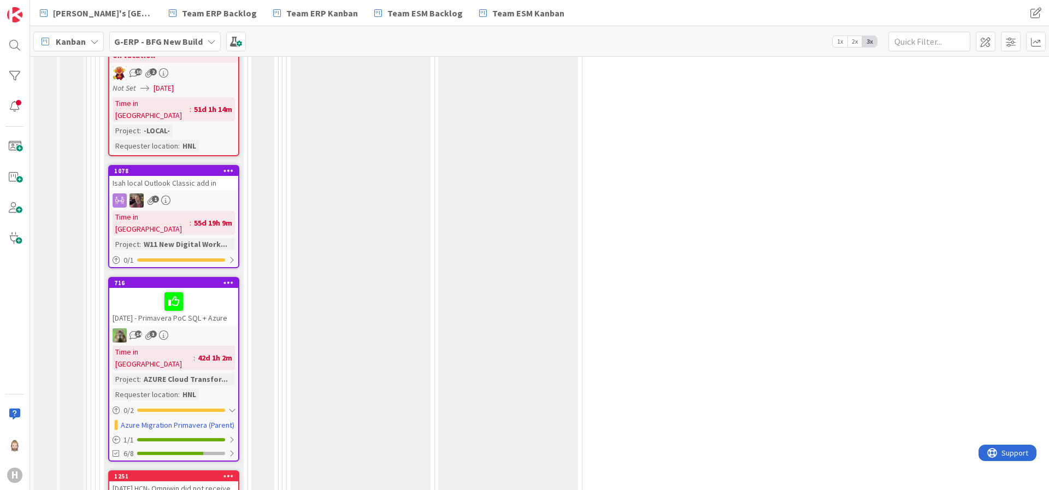
click at [185, 482] on div "[DATE] HCN- Omniwin did not receive the profile from Isahtest" at bounding box center [173, 494] width 129 height 24
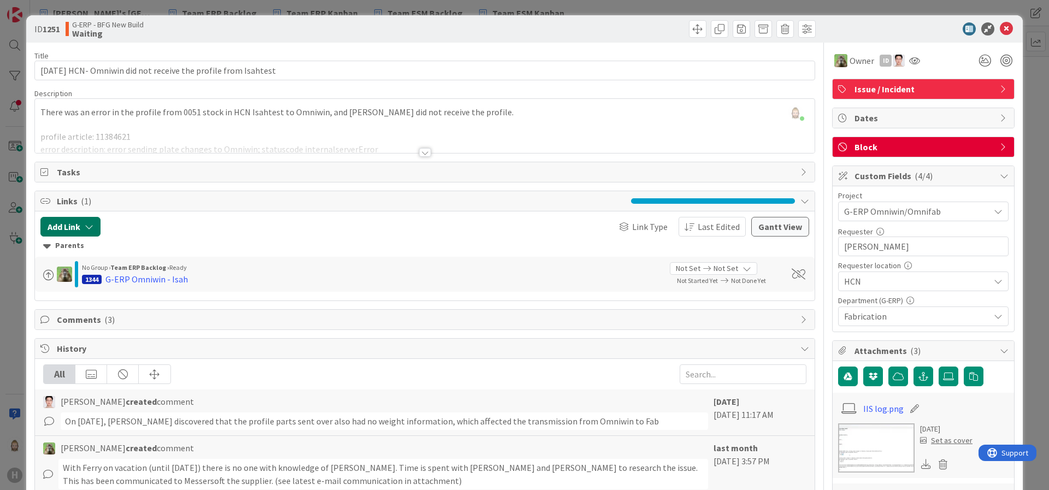
click at [72, 220] on button "Add Link" at bounding box center [70, 227] width 60 height 20
click at [156, 263] on div "Existing" at bounding box center [160, 269] width 76 height 19
click at [137, 300] on span "Current Board" at bounding box center [113, 294] width 122 height 15
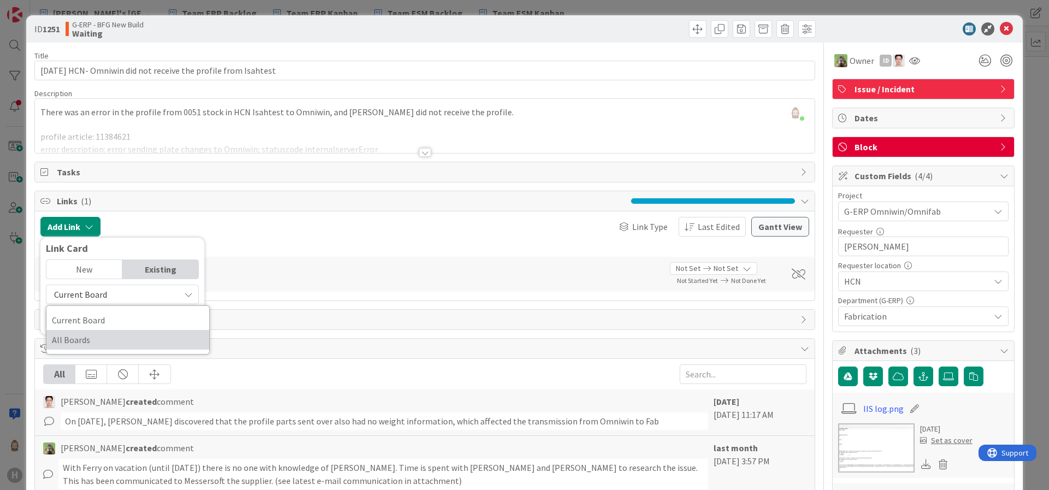
click at [127, 336] on span "All Boards" at bounding box center [128, 340] width 152 height 16
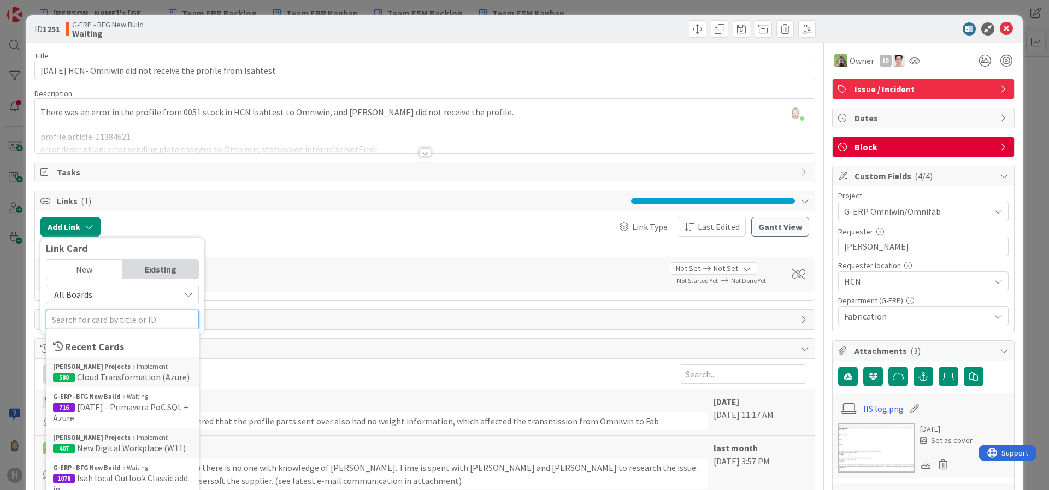
click at [137, 323] on input "text" at bounding box center [122, 320] width 153 height 20
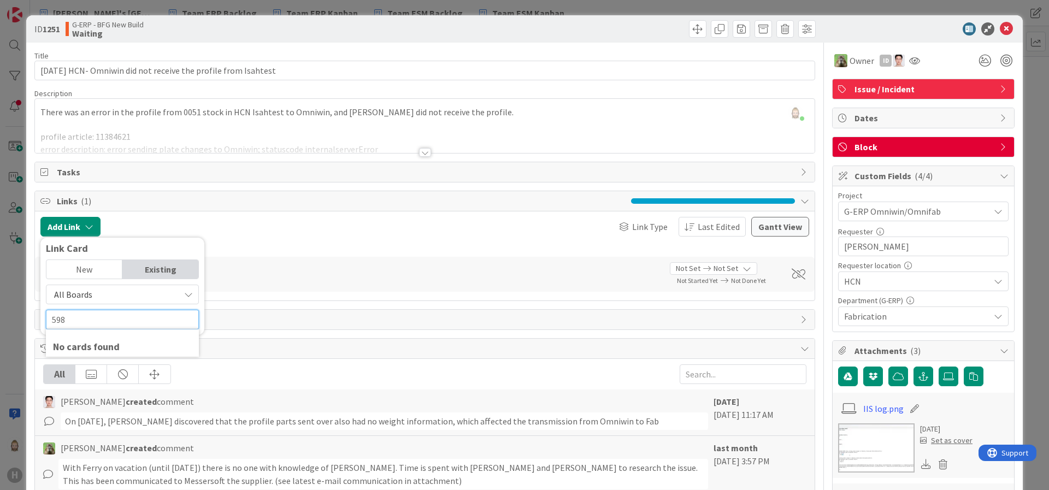
type input "598"
click at [101, 271] on div "New" at bounding box center [84, 269] width 76 height 19
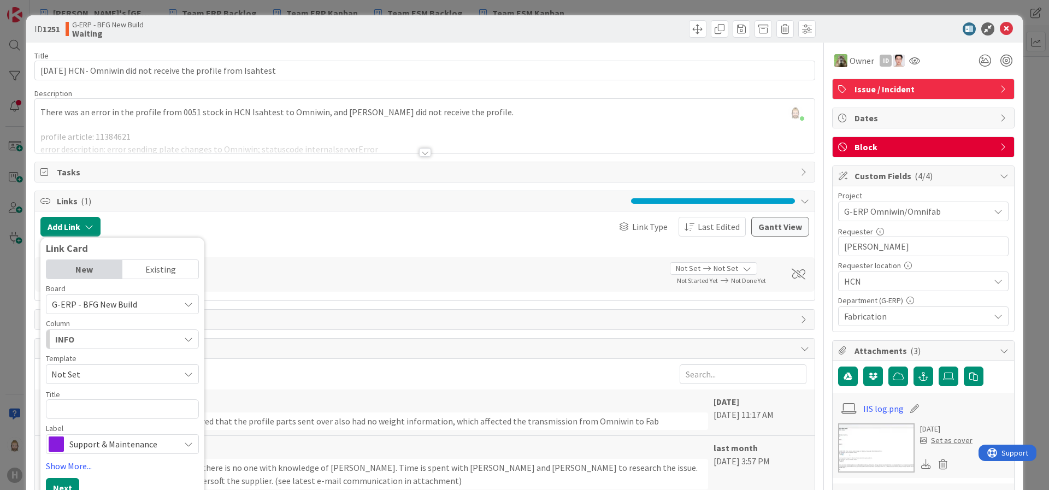
click at [158, 272] on div "Existing" at bounding box center [160, 269] width 76 height 19
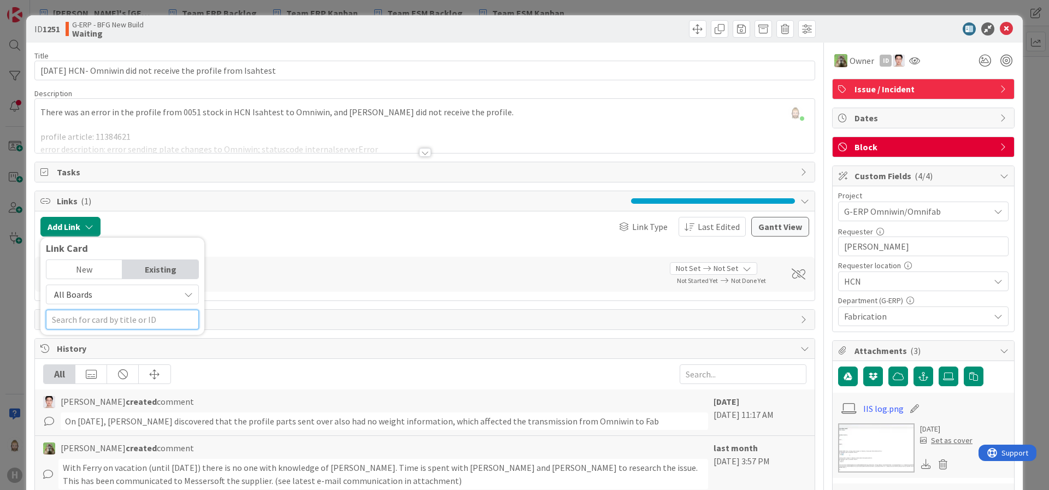
click at [139, 325] on input "text" at bounding box center [122, 320] width 153 height 20
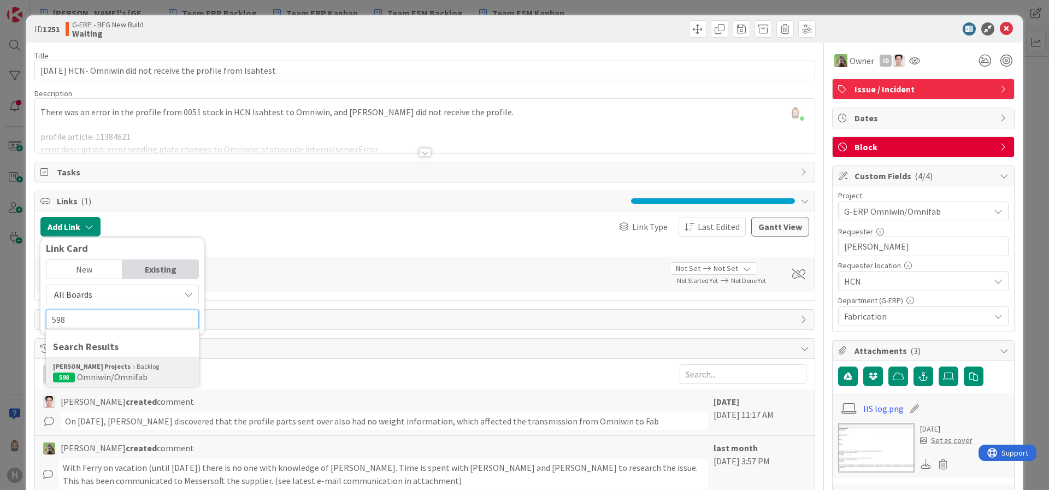
type input "598"
click at [139, 373] on span "Omniwin/Omnifab" at bounding box center [112, 377] width 71 height 11
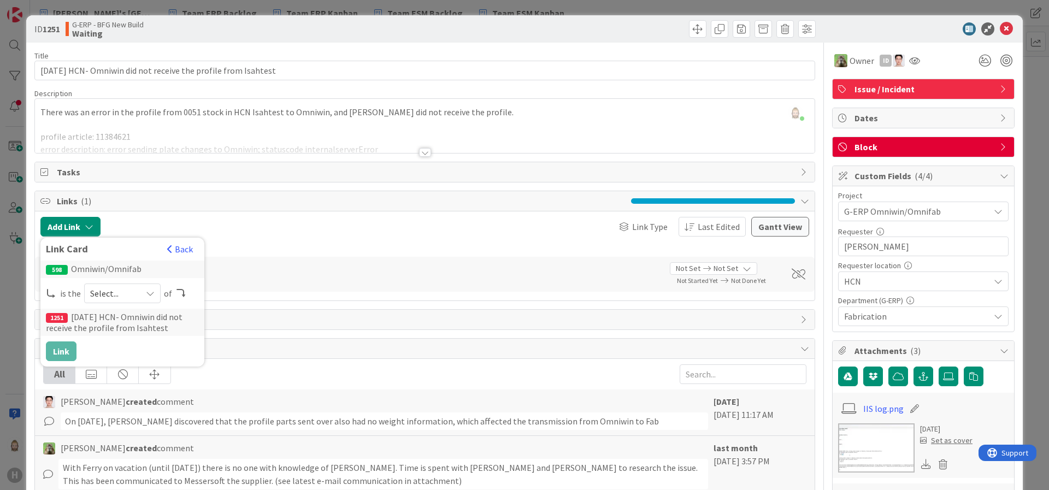
click at [134, 295] on span "Select..." at bounding box center [113, 293] width 46 height 15
click at [134, 319] on span "parent" at bounding box center [181, 319] width 124 height 16
click at [60, 351] on button "Link" at bounding box center [61, 352] width 31 height 20
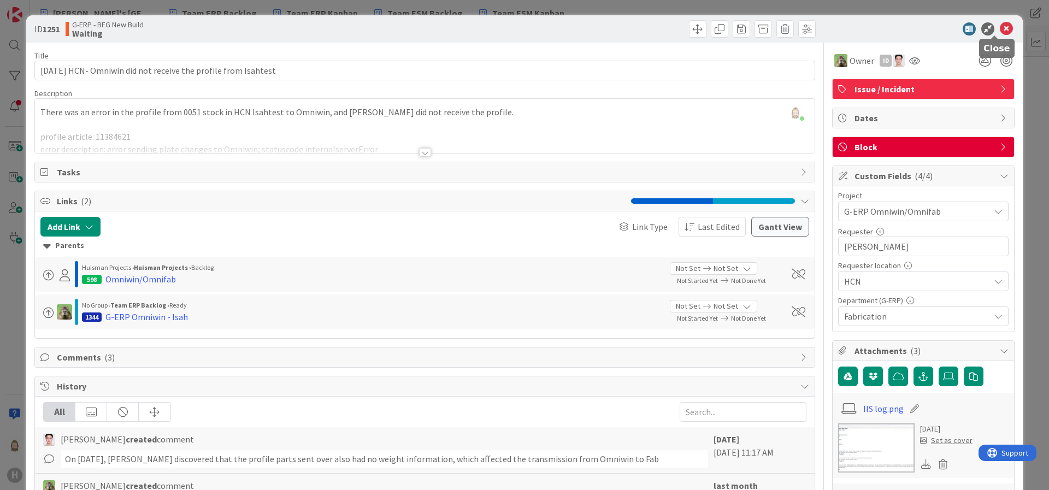
click at [1000, 30] on icon at bounding box center [1006, 28] width 13 height 13
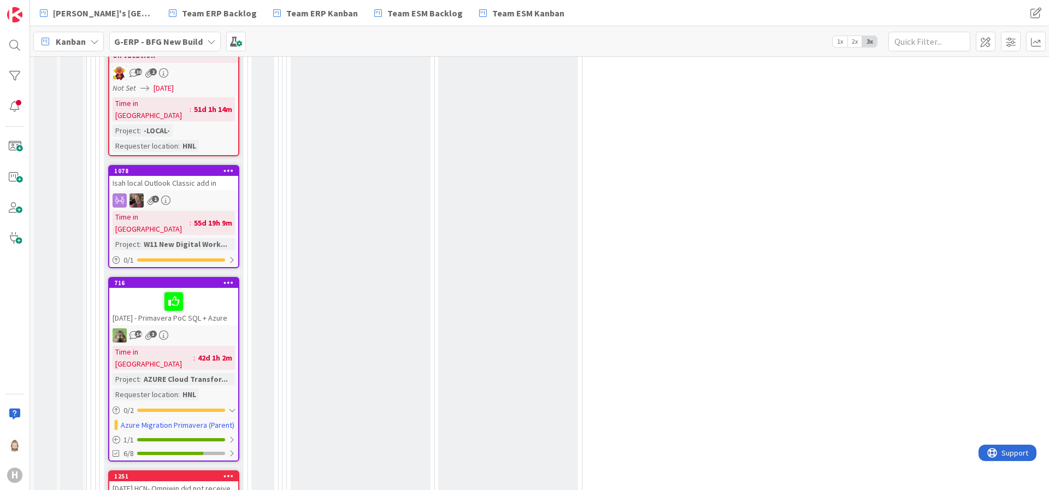
scroll to position [3443, 0]
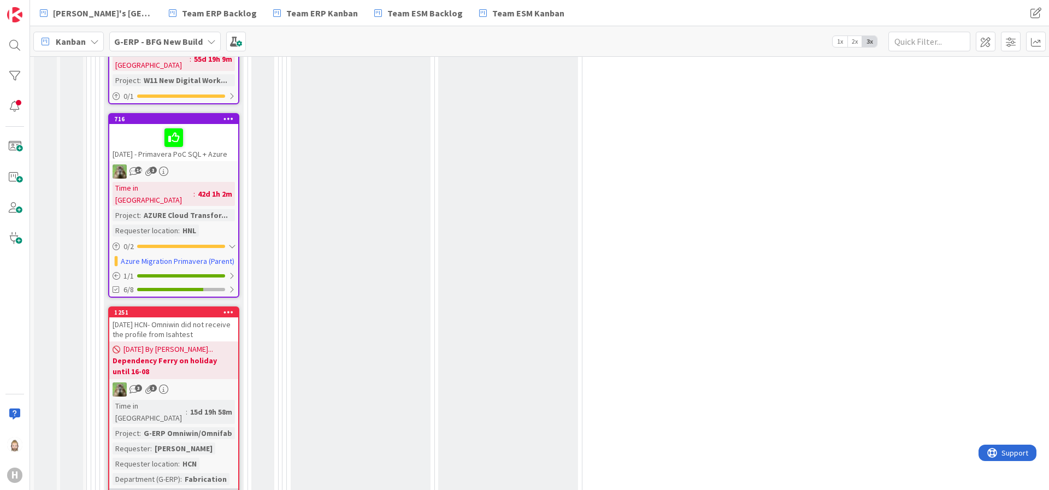
click at [222, 490] on div at bounding box center [203, 495] width 44 height 3
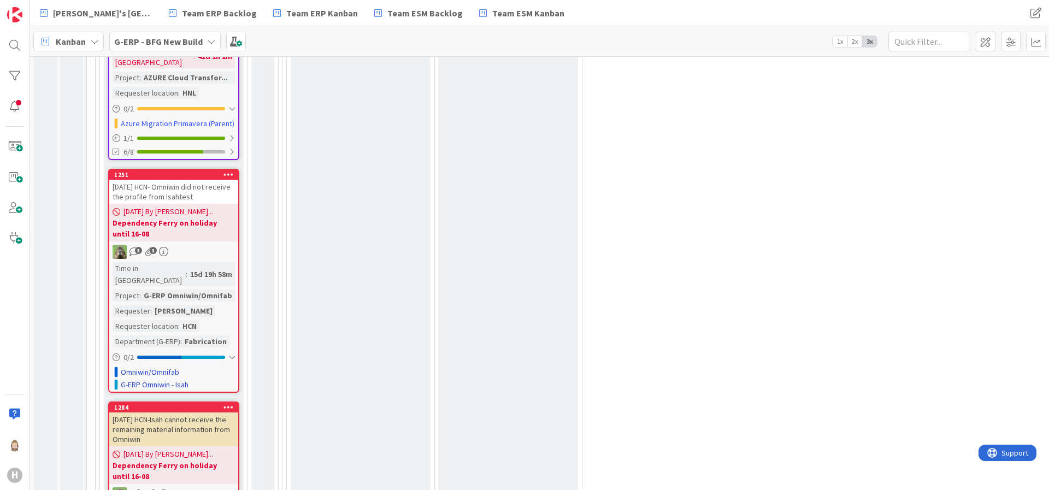
scroll to position [3607, 0]
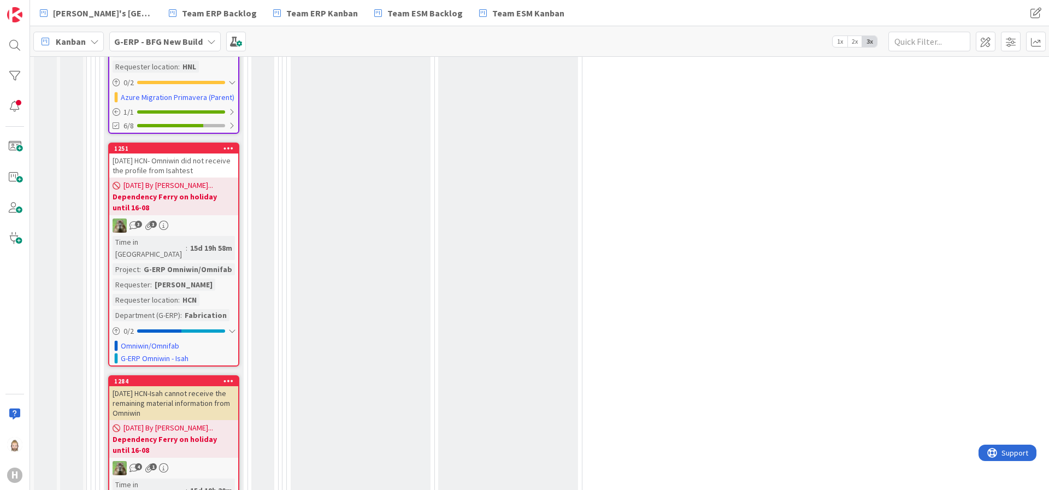
click at [173, 386] on div "[DATE] HCN-Isah cannot receive the remaining material information from Omniwin" at bounding box center [173, 403] width 129 height 34
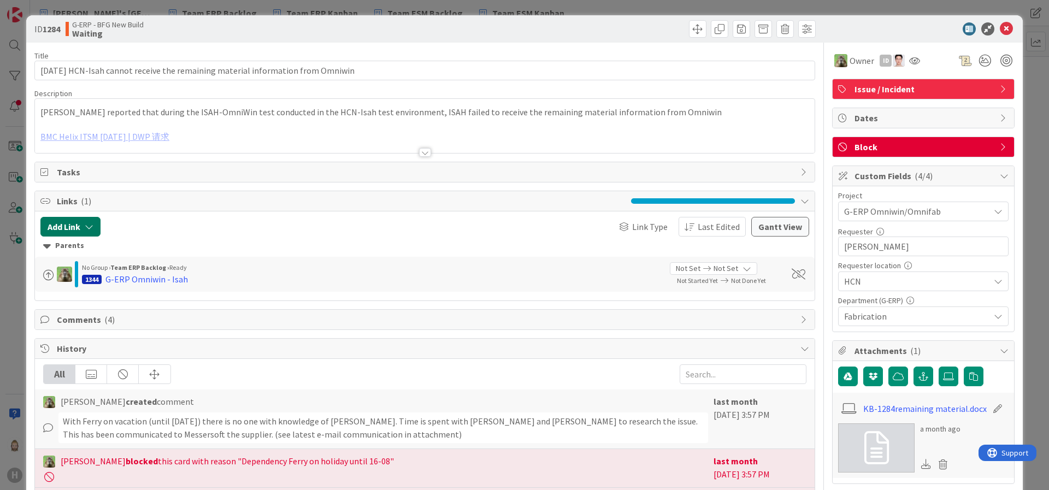
click at [91, 220] on button "Add Link" at bounding box center [70, 227] width 60 height 20
click at [151, 263] on div "Existing" at bounding box center [160, 269] width 76 height 19
click at [143, 295] on span "Current Board" at bounding box center [113, 294] width 122 height 15
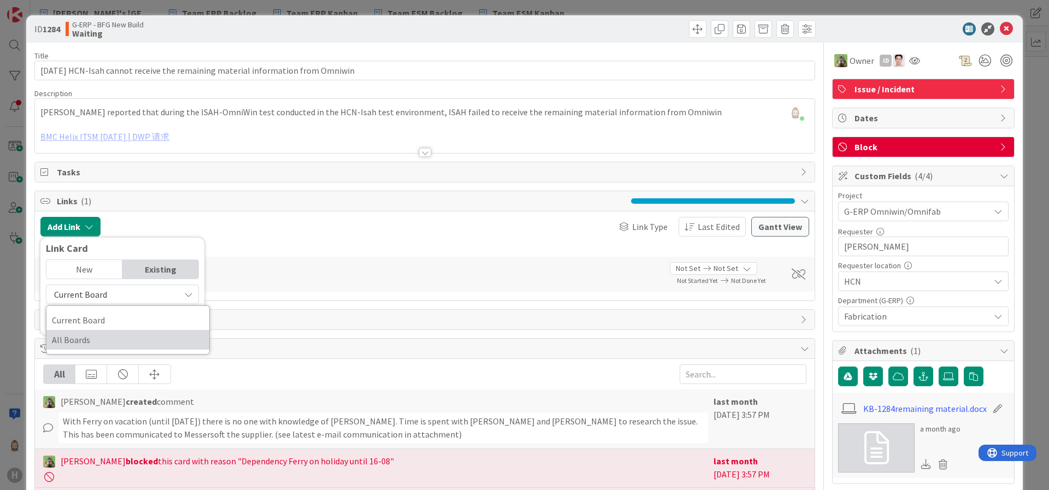
click at [144, 336] on span "All Boards" at bounding box center [128, 340] width 152 height 16
click at [141, 318] on input "text" at bounding box center [122, 320] width 153 height 20
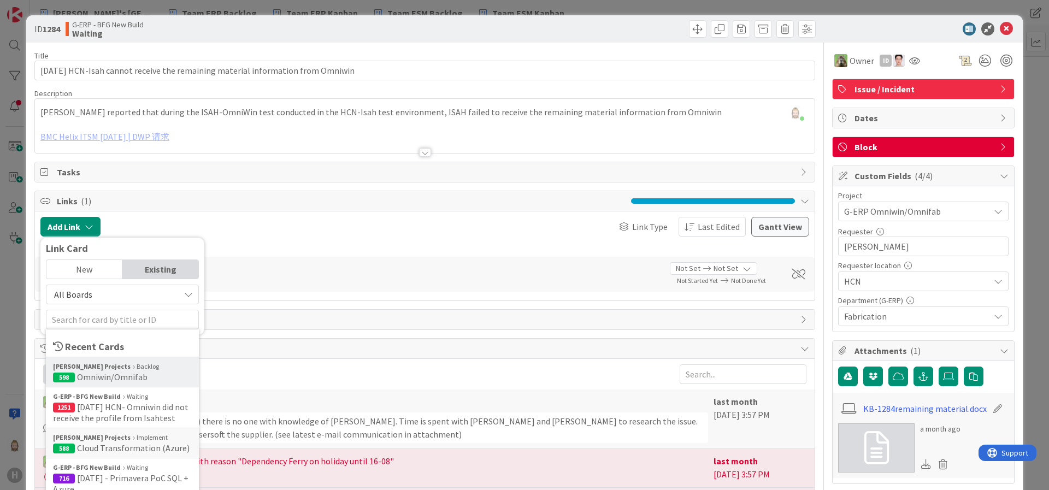
click at [142, 372] on span "Omniwin/Omnifab" at bounding box center [112, 377] width 71 height 11
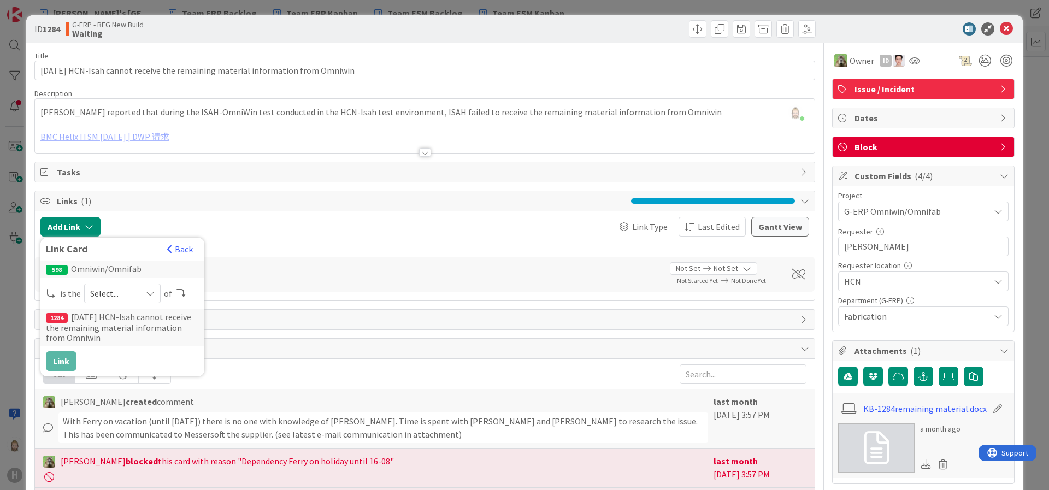
click at [132, 295] on span "Select..." at bounding box center [113, 293] width 46 height 15
click at [130, 316] on span "parent" at bounding box center [181, 319] width 124 height 16
click at [61, 359] on button "Link" at bounding box center [61, 361] width 31 height 20
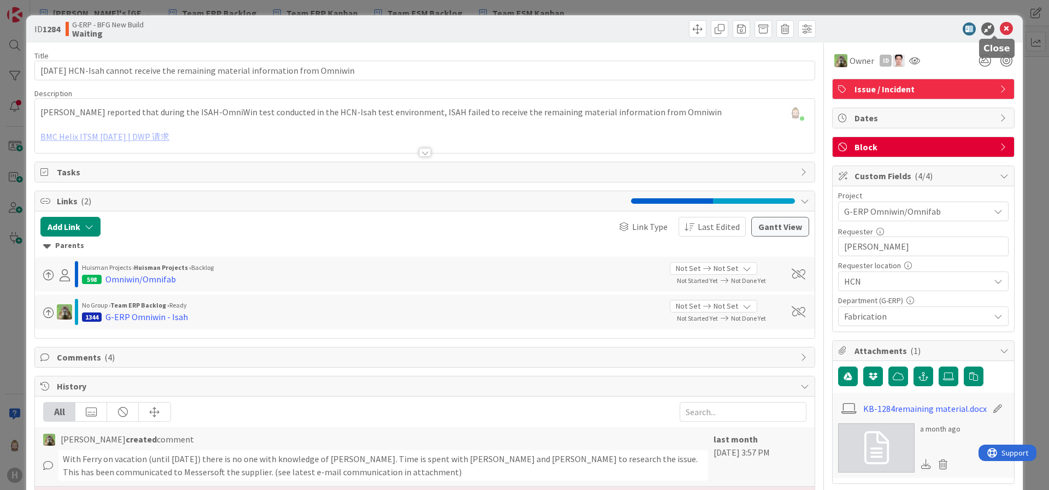
click at [1000, 29] on icon at bounding box center [1006, 28] width 13 height 13
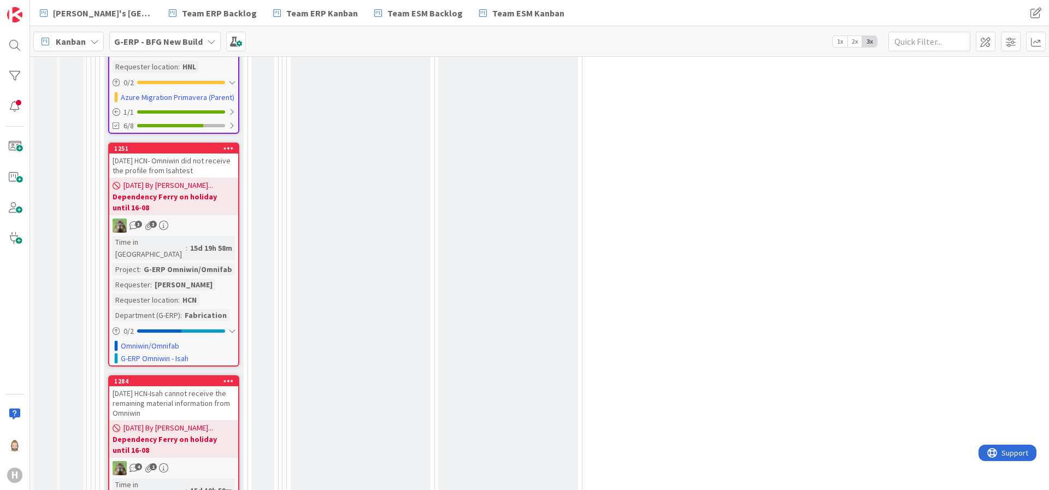
scroll to position [3689, 0]
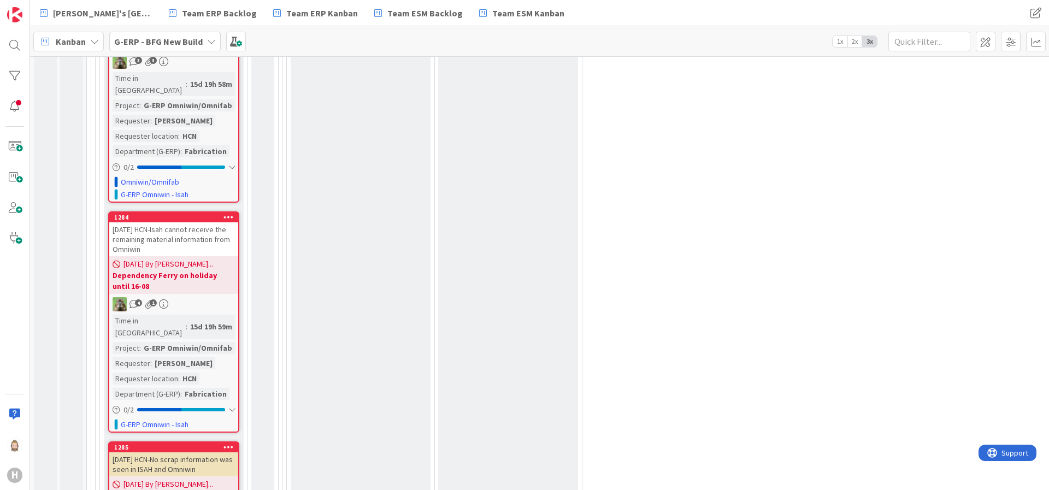
click at [193, 453] on div "[DATE] HCN-No scrap information was seen in ISAH and Omniwin" at bounding box center [173, 465] width 129 height 24
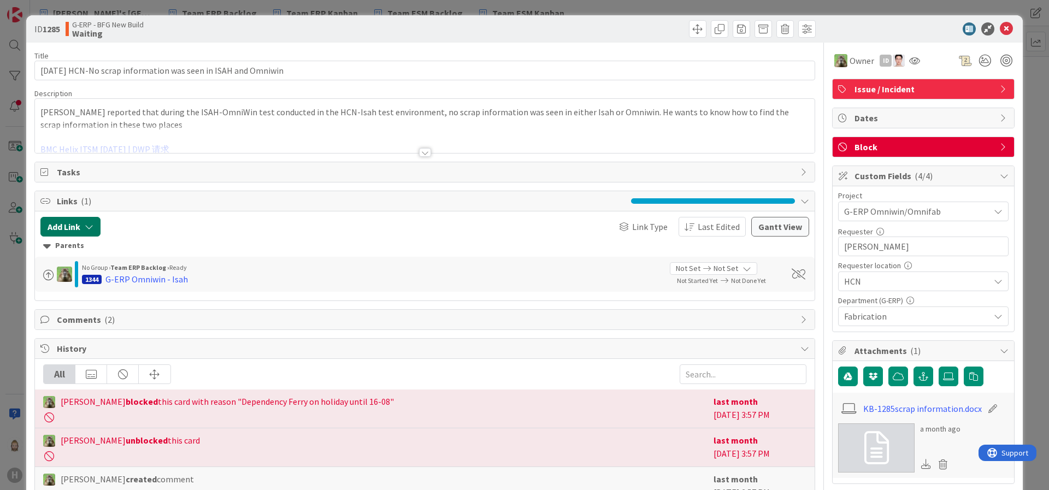
click at [89, 220] on button "Add Link" at bounding box center [70, 227] width 60 height 20
click at [163, 269] on div "Existing" at bounding box center [160, 269] width 76 height 19
click at [150, 297] on span "Current Board" at bounding box center [113, 294] width 122 height 15
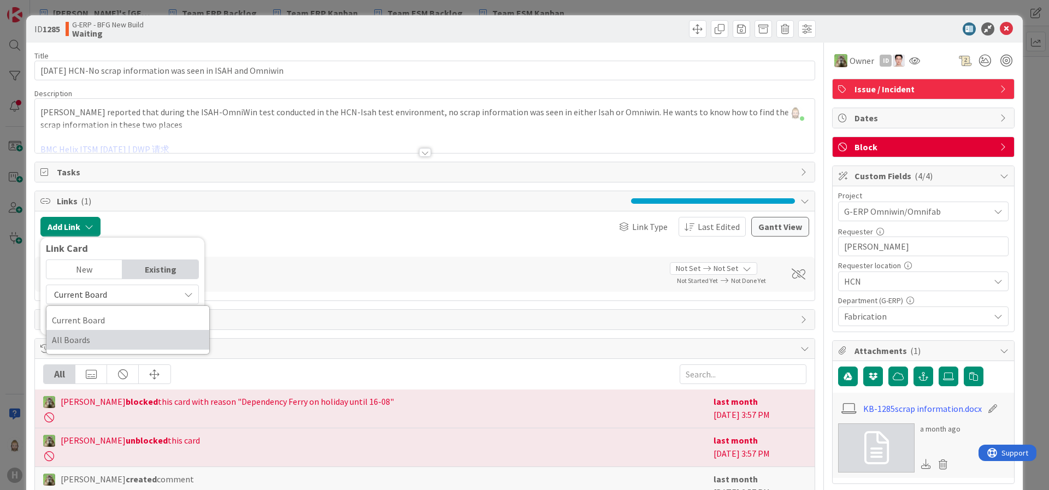
click at [138, 335] on span "All Boards" at bounding box center [128, 340] width 152 height 16
click at [143, 312] on input "text" at bounding box center [122, 320] width 153 height 20
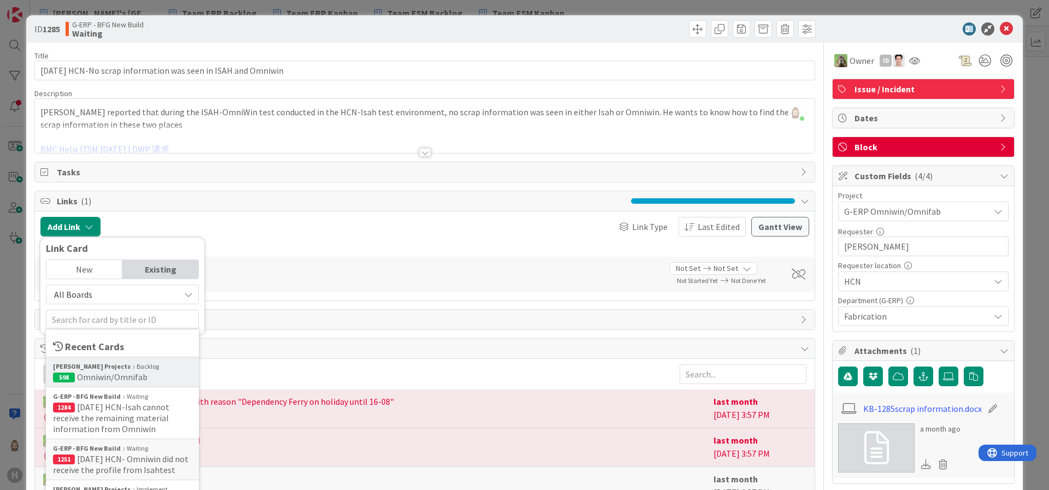
click at [145, 363] on div "[PERSON_NAME] Projects Backlog" at bounding box center [122, 367] width 139 height 10
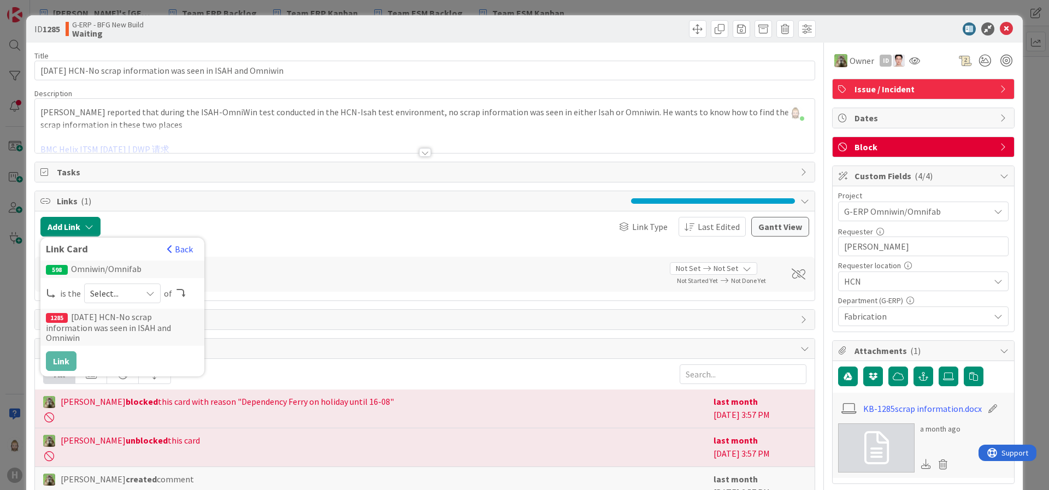
click at [135, 294] on div "Select..." at bounding box center [122, 294] width 77 height 20
click at [134, 316] on span "parent" at bounding box center [181, 319] width 124 height 16
click at [61, 358] on button "Link" at bounding box center [61, 361] width 31 height 20
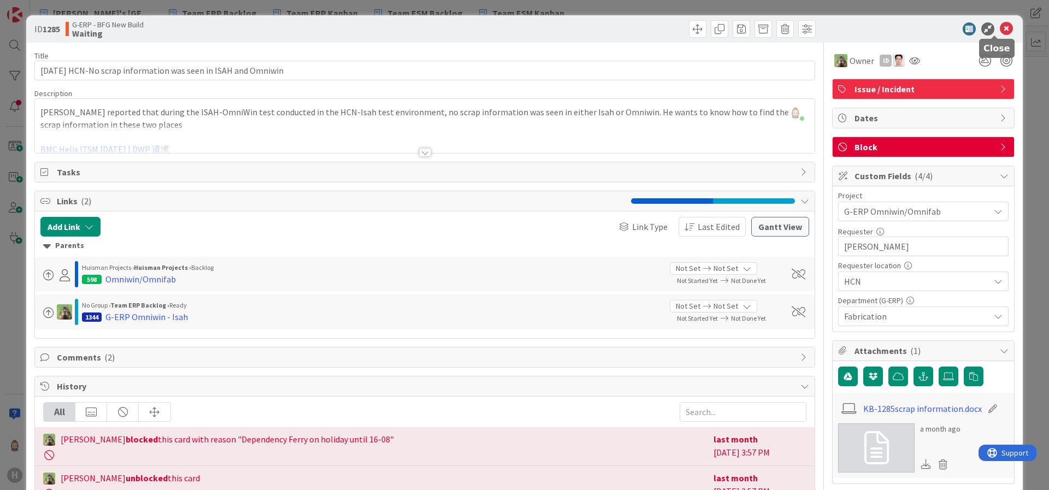
click at [1000, 28] on icon at bounding box center [1006, 28] width 13 height 13
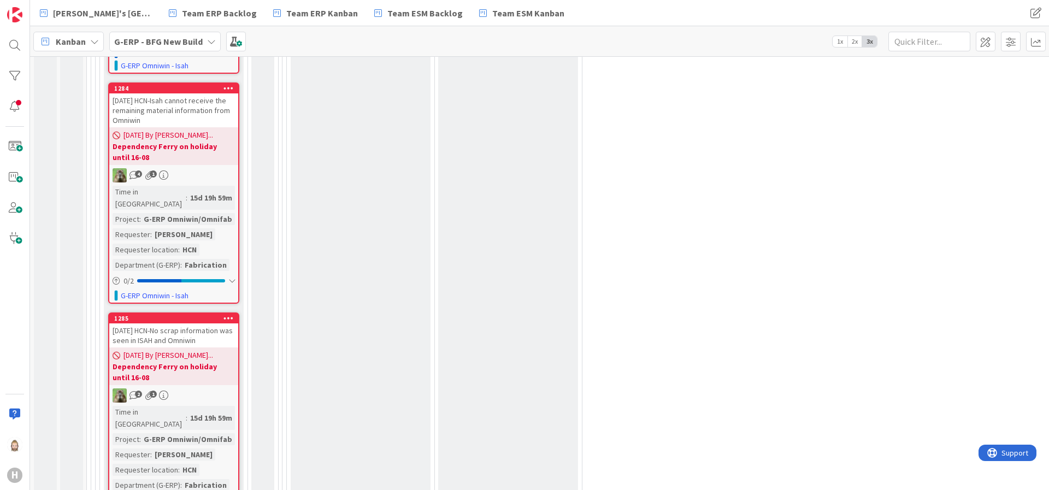
scroll to position [3935, 0]
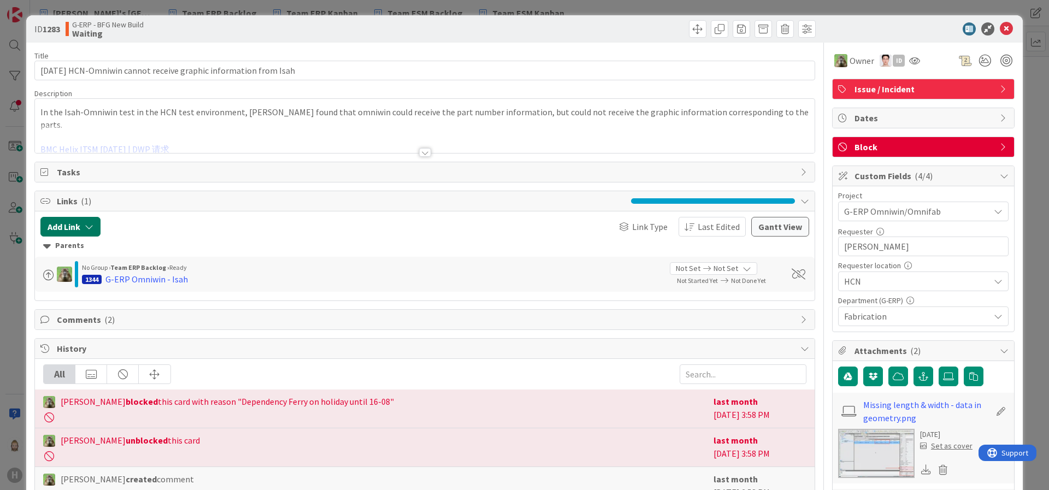
click at [87, 220] on button "Add Link" at bounding box center [70, 227] width 60 height 20
click at [152, 268] on div "Existing" at bounding box center [160, 269] width 76 height 19
click at [146, 295] on span "Current Board" at bounding box center [113, 294] width 122 height 15
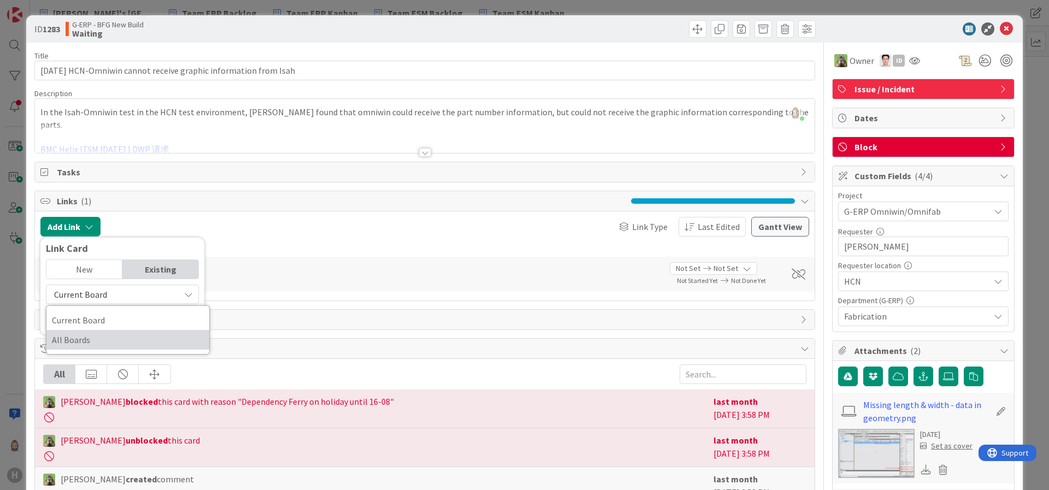
click at [144, 335] on span "All Boards" at bounding box center [128, 340] width 152 height 16
click at [148, 319] on input "text" at bounding box center [122, 320] width 153 height 20
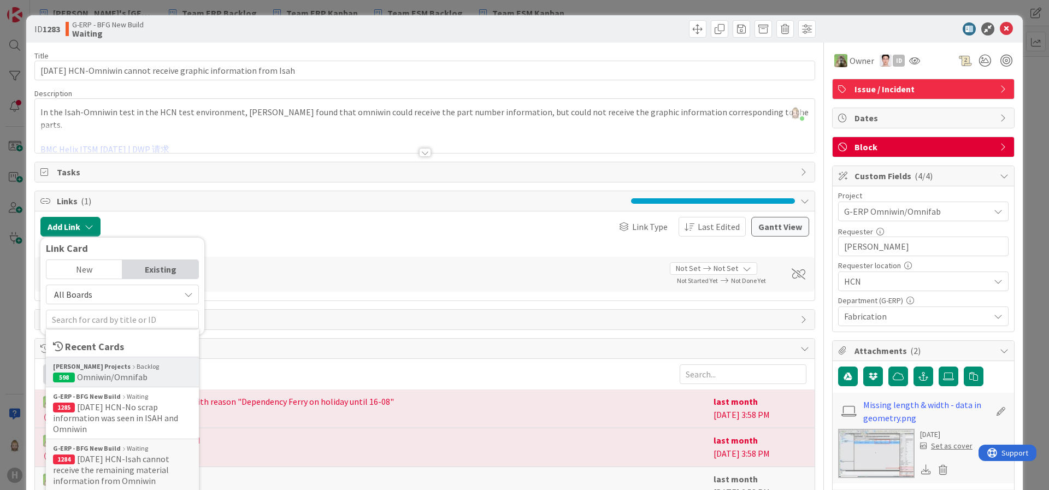
click at [150, 370] on div "[PERSON_NAME] Projects Backlog" at bounding box center [122, 367] width 139 height 10
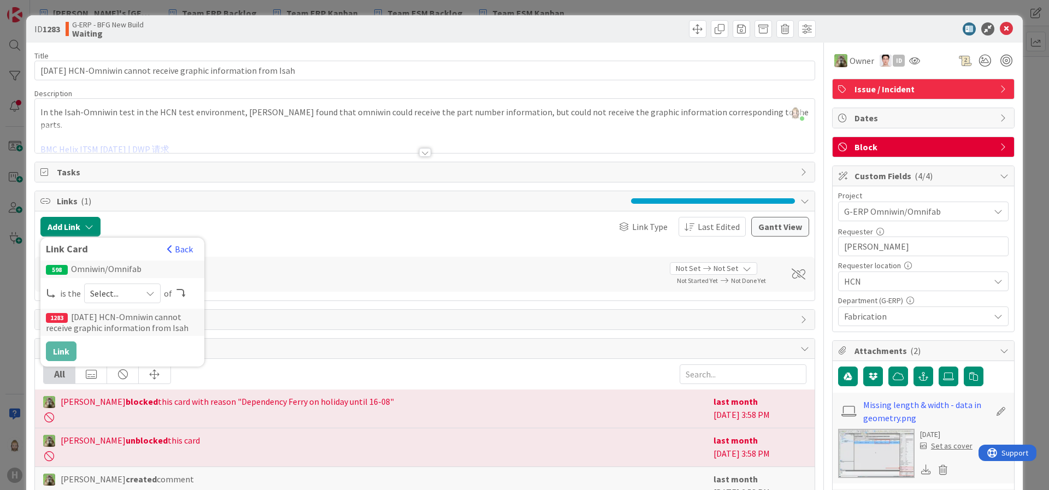
click at [130, 294] on span "Select..." at bounding box center [113, 293] width 46 height 15
click at [129, 317] on span "parent" at bounding box center [181, 319] width 124 height 16
click at [56, 354] on button "Link" at bounding box center [61, 352] width 31 height 20
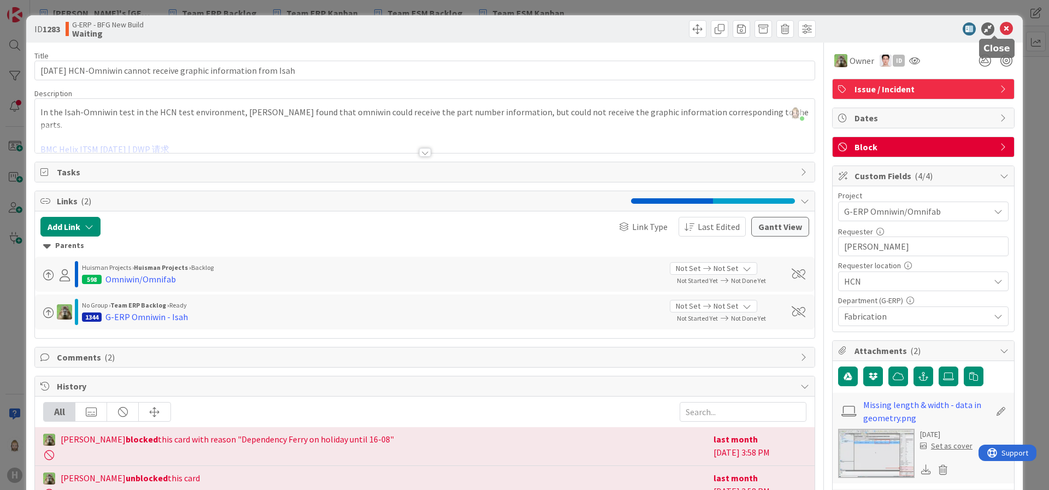
click at [1000, 24] on icon at bounding box center [1006, 28] width 13 height 13
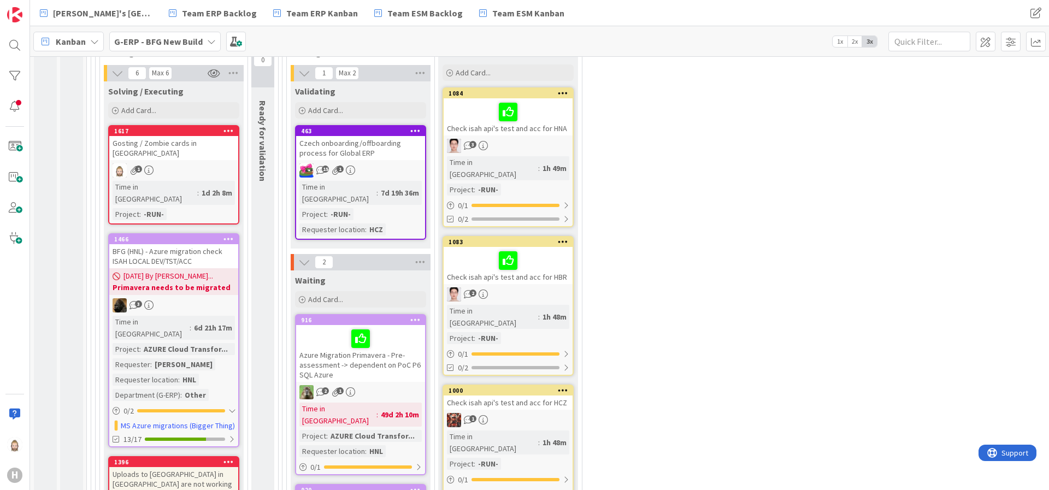
scroll to position [2073, 0]
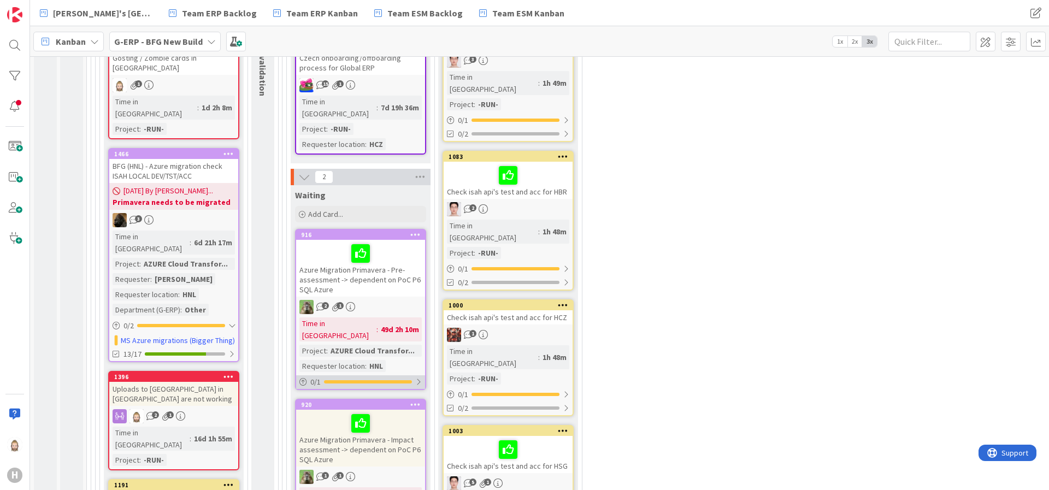
click at [383, 376] on div "0 / 1" at bounding box center [360, 383] width 129 height 14
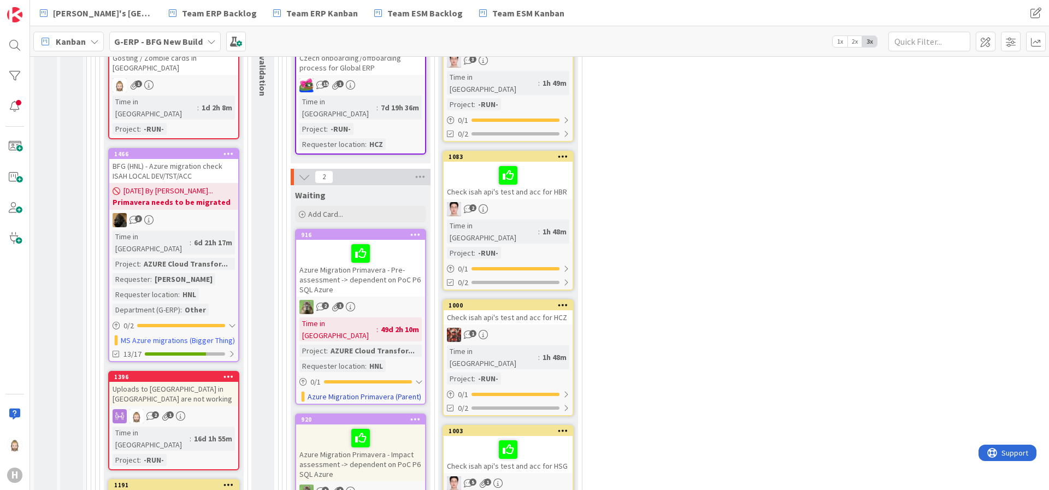
click at [394, 240] on div "Azure Migration Primavera - Pre-assessment -> dependent on PoC P6 SQL Azure" at bounding box center [360, 268] width 129 height 57
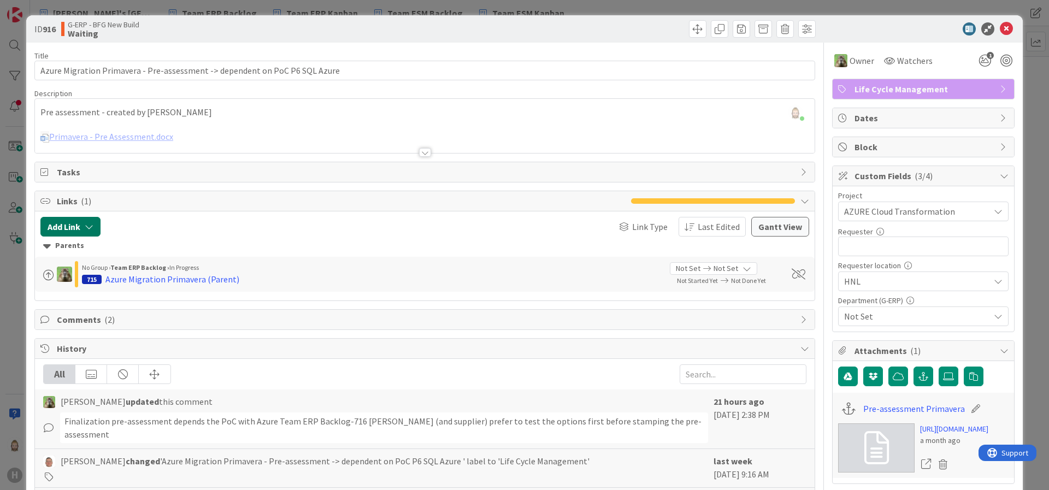
click at [85, 226] on icon "button" at bounding box center [89, 226] width 9 height 9
click at [169, 266] on div "Existing" at bounding box center [160, 269] width 76 height 19
click at [166, 291] on span "Current Board" at bounding box center [113, 294] width 122 height 15
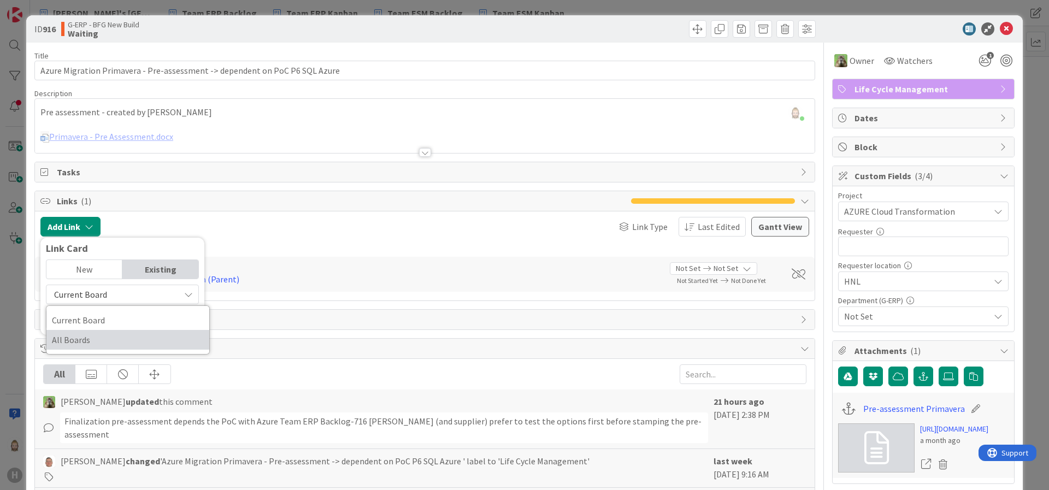
click at [145, 331] on link "All Boards" at bounding box center [127, 340] width 163 height 20
click at [148, 321] on input "text" at bounding box center [122, 320] width 153 height 20
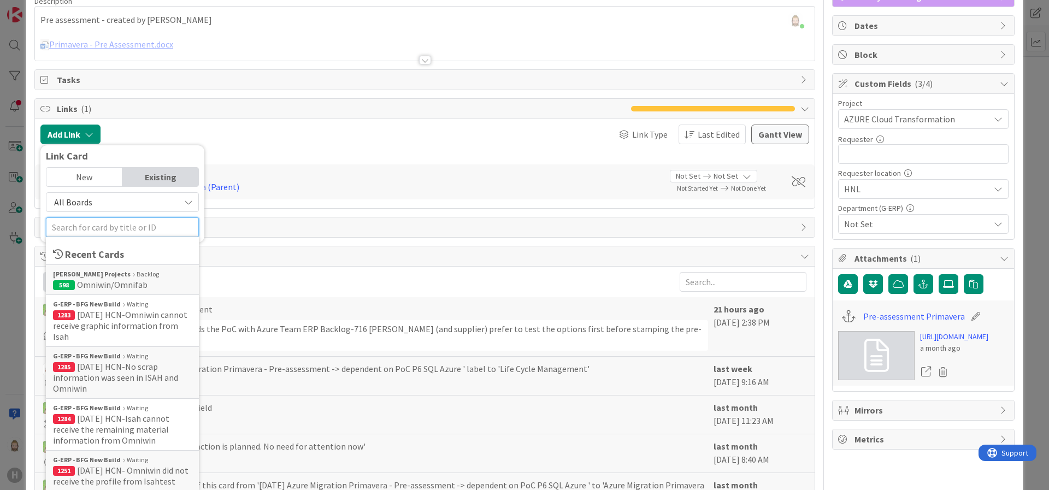
scroll to position [164, 0]
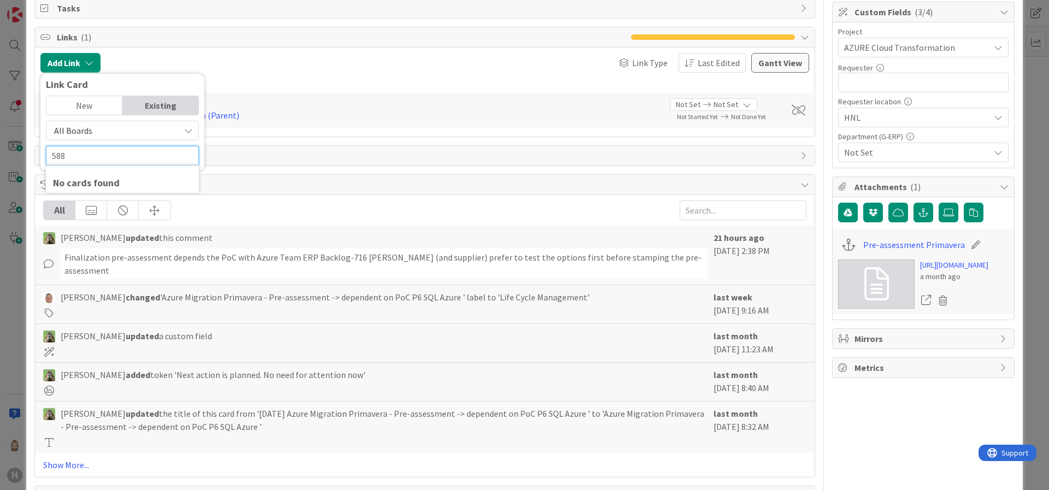
type input "588"
click at [92, 107] on div "New" at bounding box center [84, 105] width 76 height 19
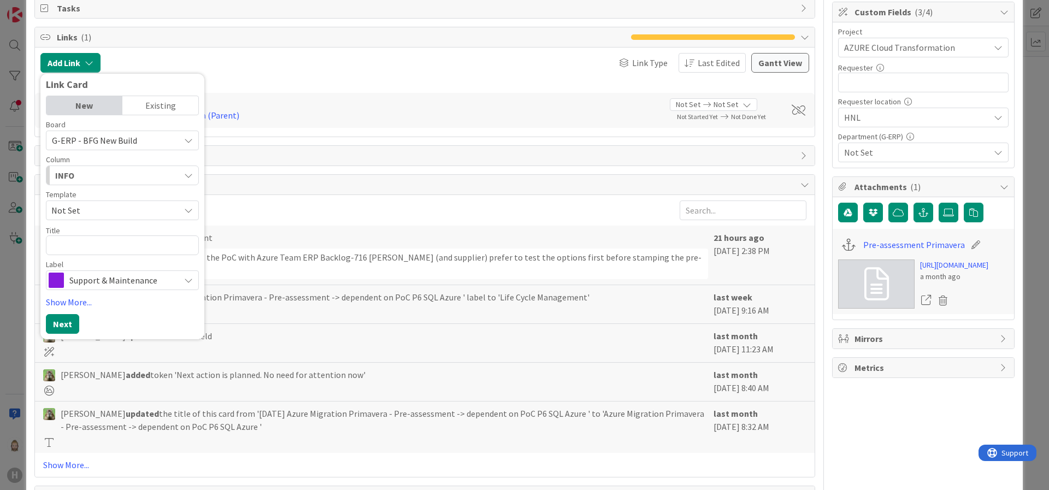
click at [155, 100] on div "Existing" at bounding box center [160, 105] width 76 height 19
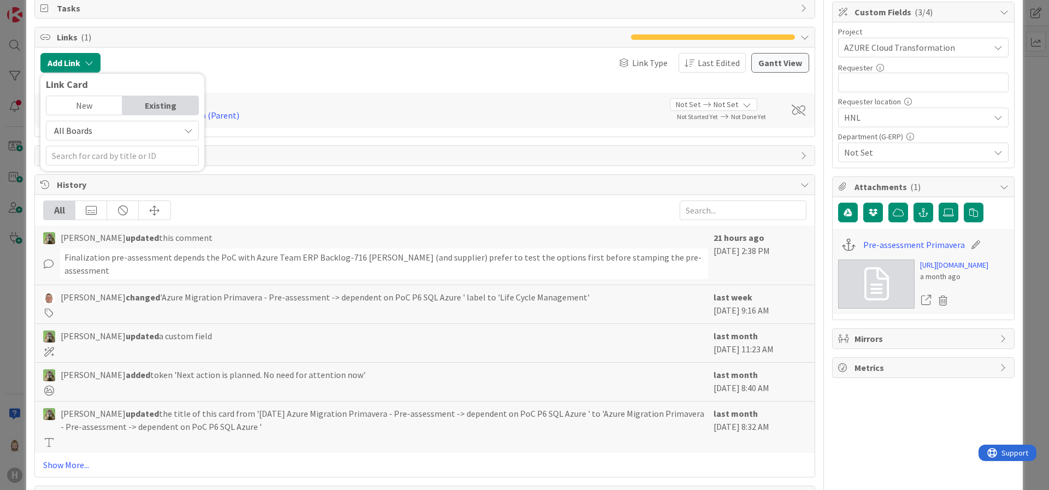
click at [118, 130] on span "All Boards" at bounding box center [113, 130] width 122 height 15
click at [112, 154] on input "text" at bounding box center [122, 156] width 153 height 20
type input "588"
click at [125, 202] on div "[PERSON_NAME] Projects Implement" at bounding box center [122, 203] width 139 height 10
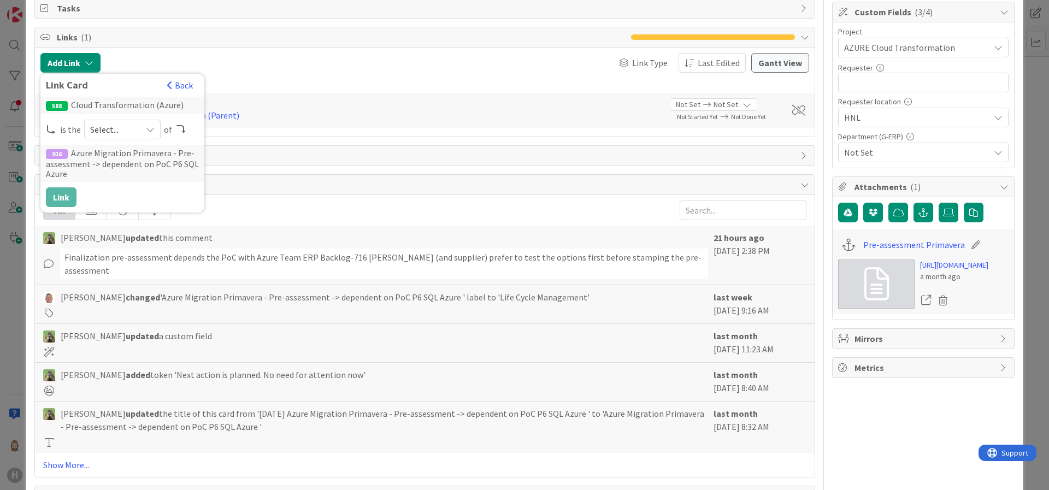
click at [137, 128] on div "Select..." at bounding box center [122, 130] width 77 height 20
click at [145, 149] on span "parent" at bounding box center [181, 155] width 124 height 16
click at [63, 193] on button "Link" at bounding box center [61, 197] width 31 height 20
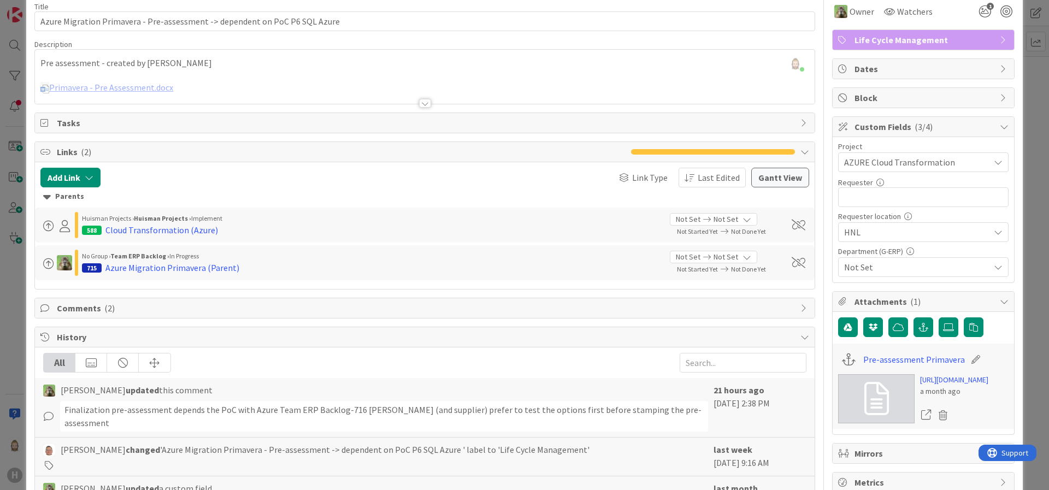
scroll to position [0, 0]
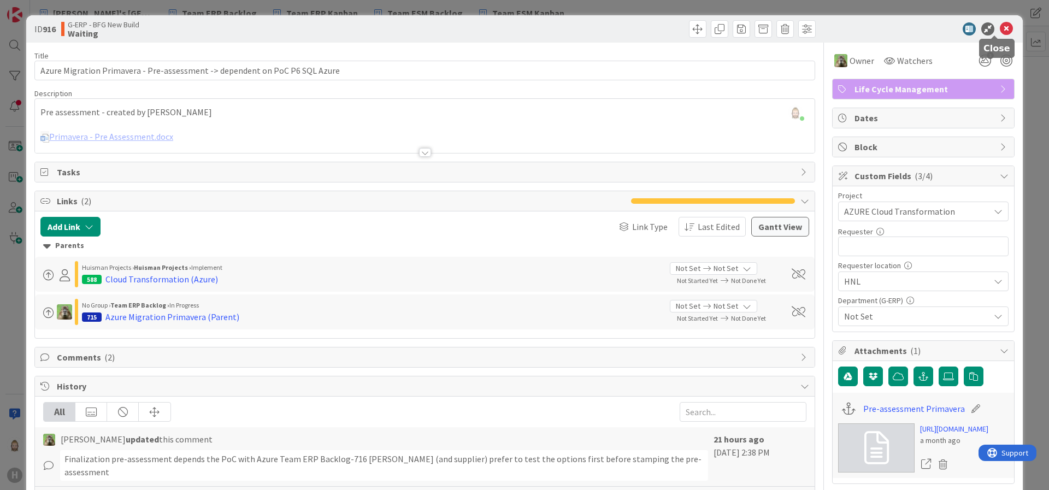
click at [1000, 26] on icon at bounding box center [1006, 28] width 13 height 13
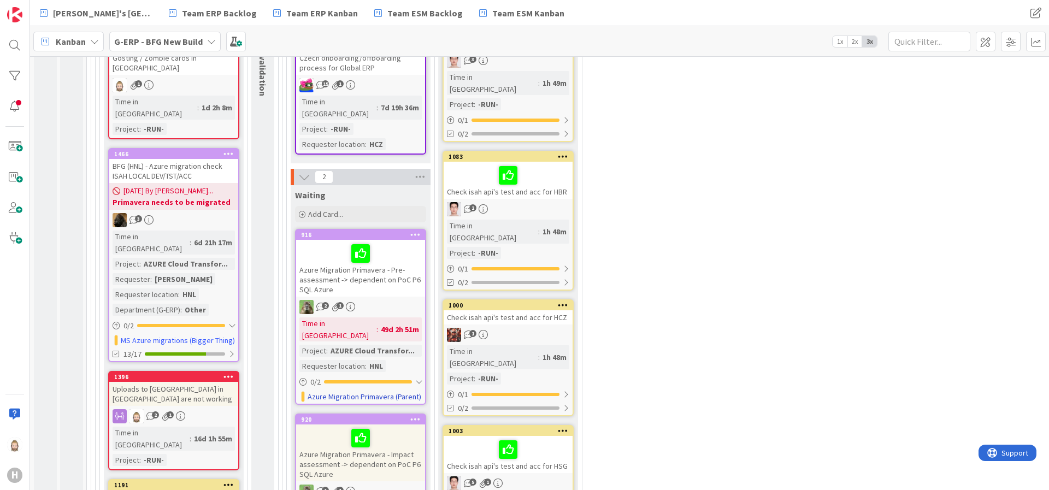
scroll to position [2155, 0]
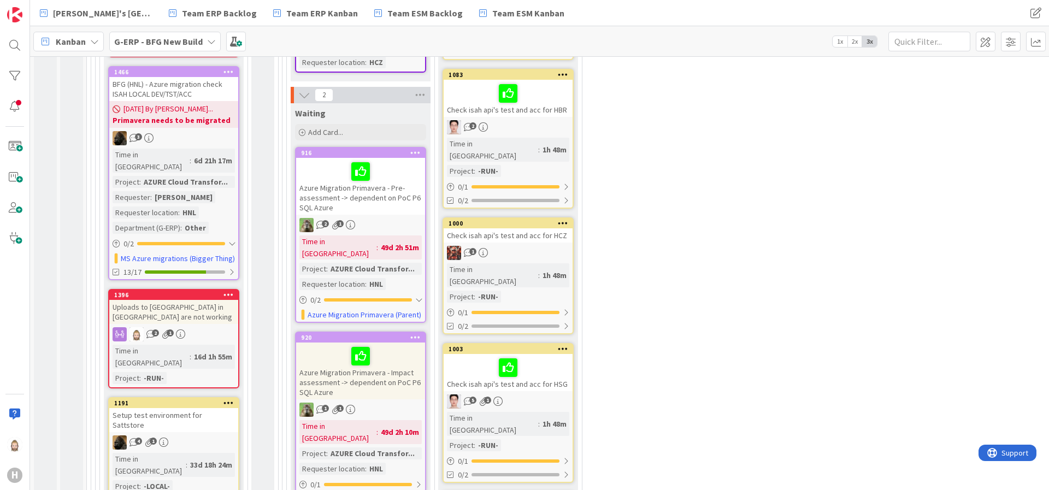
click at [390, 343] on div "Azure Migration Primavera - Impact assessment -> dependent on PoC P6 SQL Azure" at bounding box center [360, 371] width 129 height 57
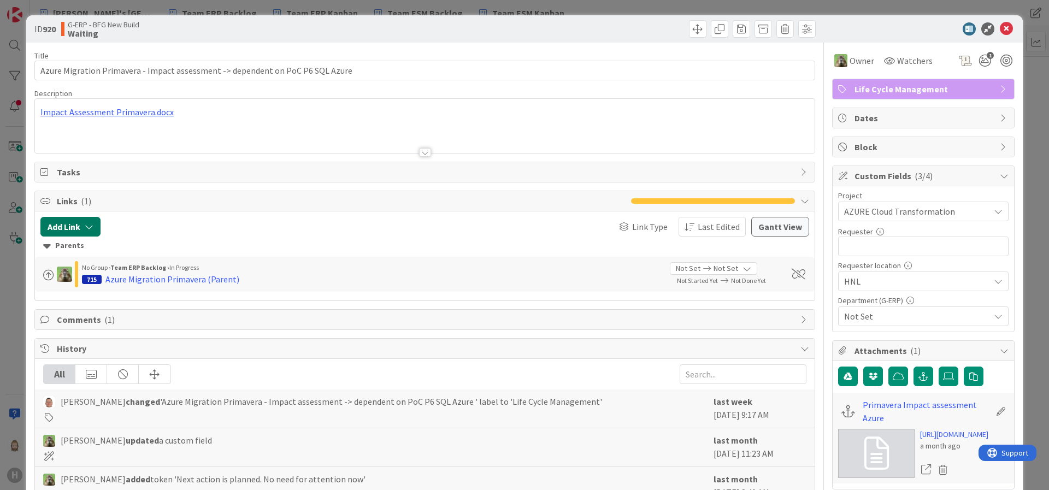
click at [89, 225] on icon "button" at bounding box center [89, 226] width 9 height 9
click at [149, 269] on div "Existing" at bounding box center [160, 269] width 76 height 19
click at [145, 294] on span "Current Board" at bounding box center [113, 294] width 122 height 15
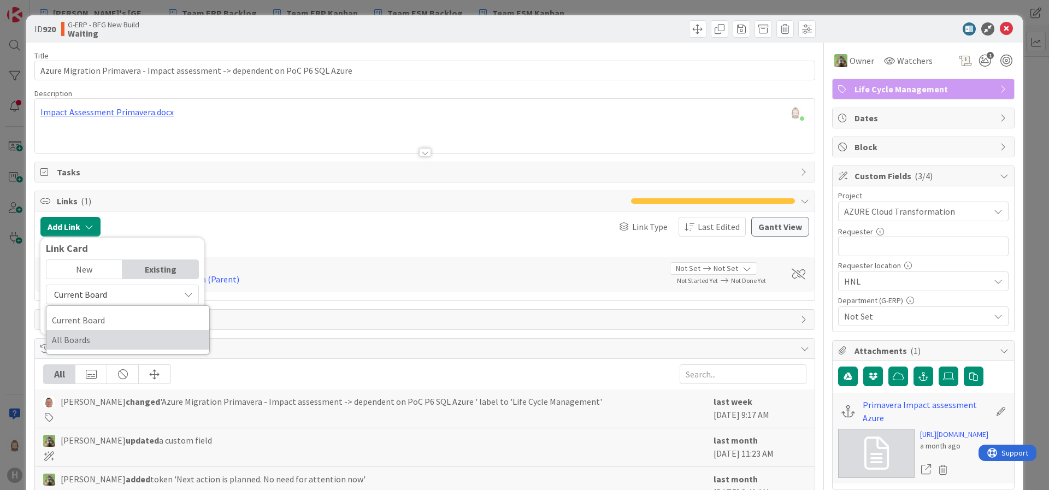
click at [137, 335] on span "All Boards" at bounding box center [128, 340] width 152 height 16
click at [137, 322] on input "text" at bounding box center [122, 320] width 153 height 20
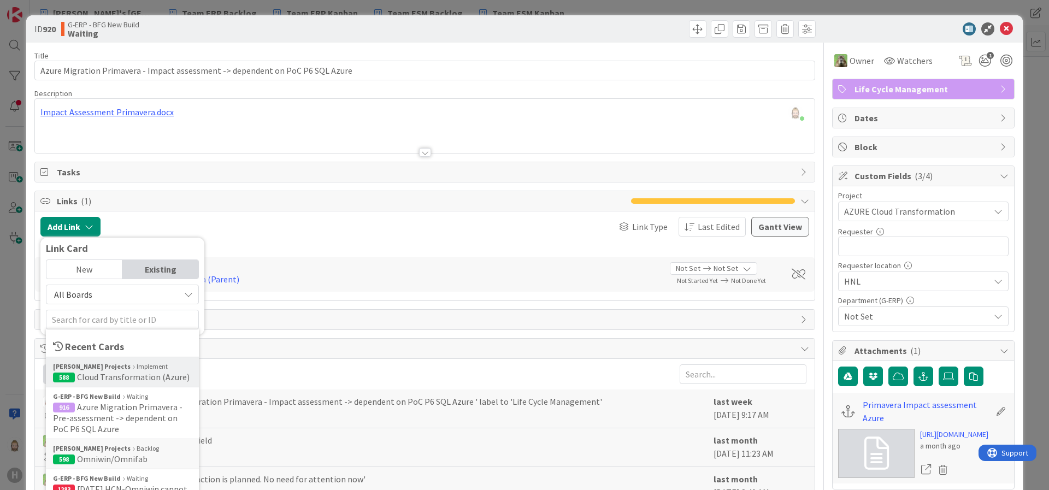
click at [137, 368] on div "[PERSON_NAME] Projects Implement" at bounding box center [122, 367] width 139 height 10
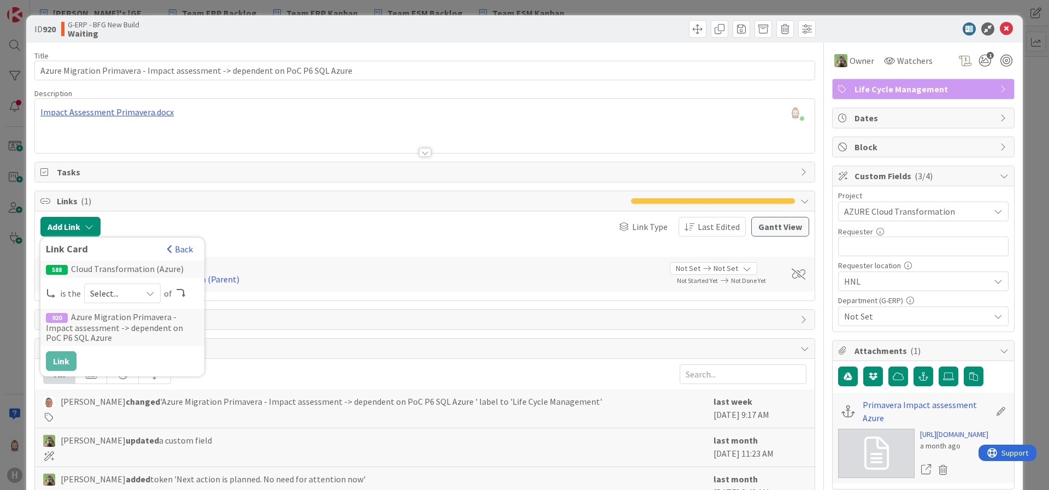
click at [122, 296] on span "Select..." at bounding box center [113, 293] width 46 height 15
click at [123, 315] on span "parent" at bounding box center [181, 319] width 124 height 16
click at [68, 354] on button "Link" at bounding box center [61, 361] width 31 height 20
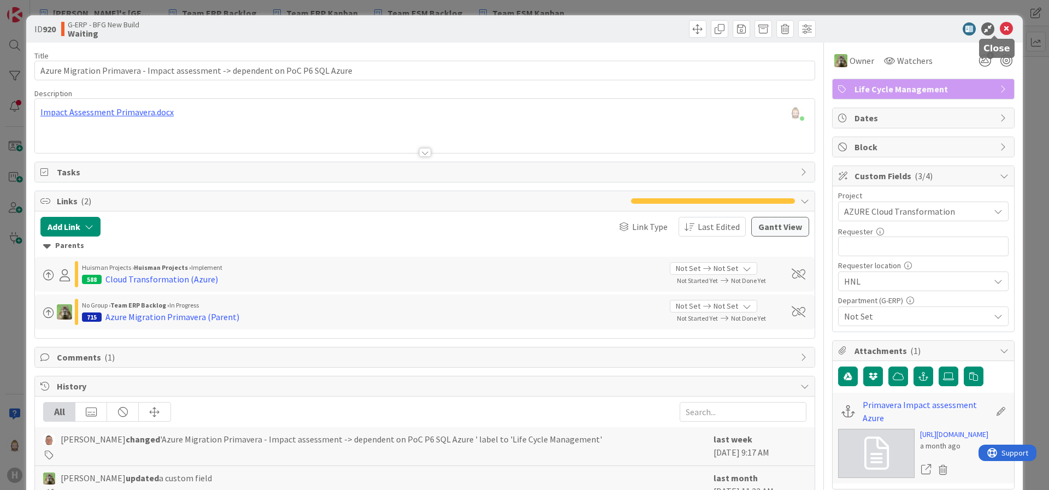
click at [1000, 24] on icon at bounding box center [1006, 28] width 13 height 13
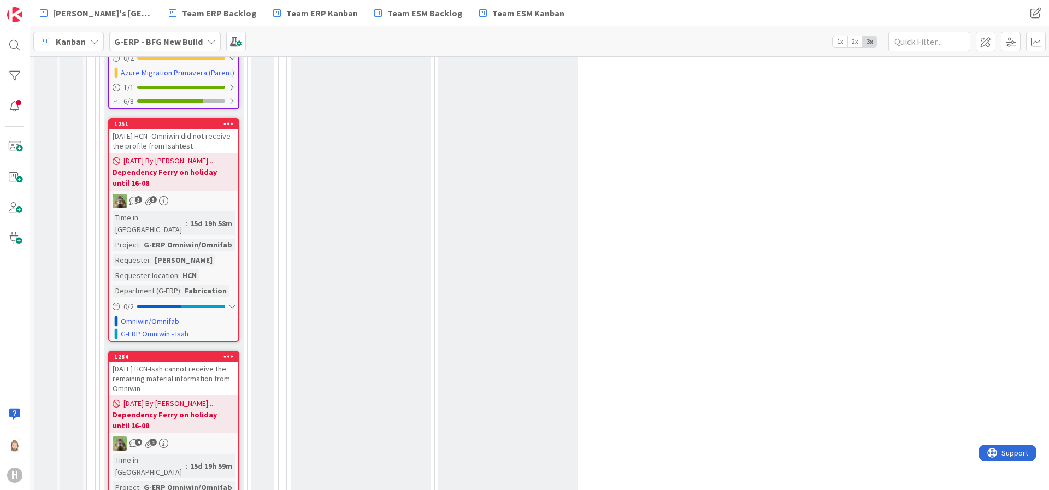
scroll to position [3631, 0]
click at [187, 39] on b "G-ERP - BFG New Build" at bounding box center [158, 41] width 89 height 11
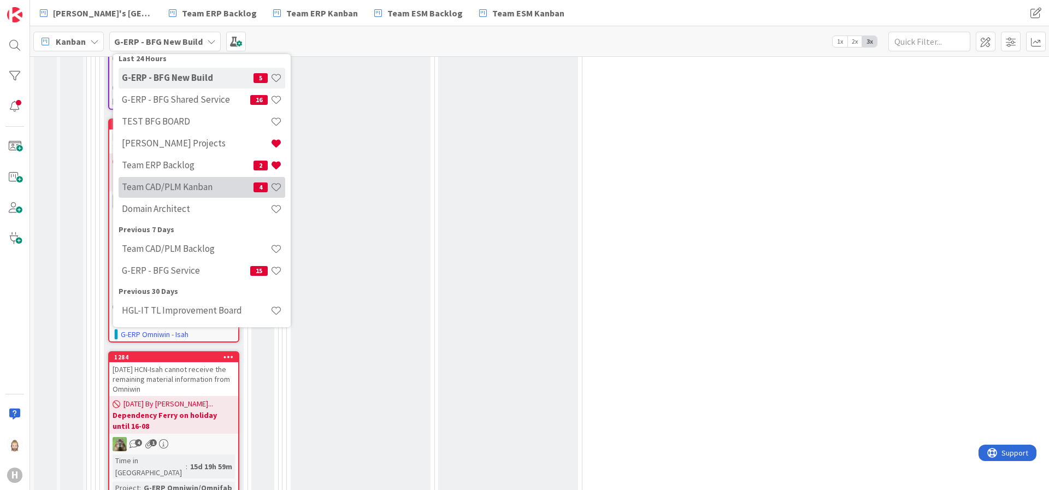
scroll to position [82, 0]
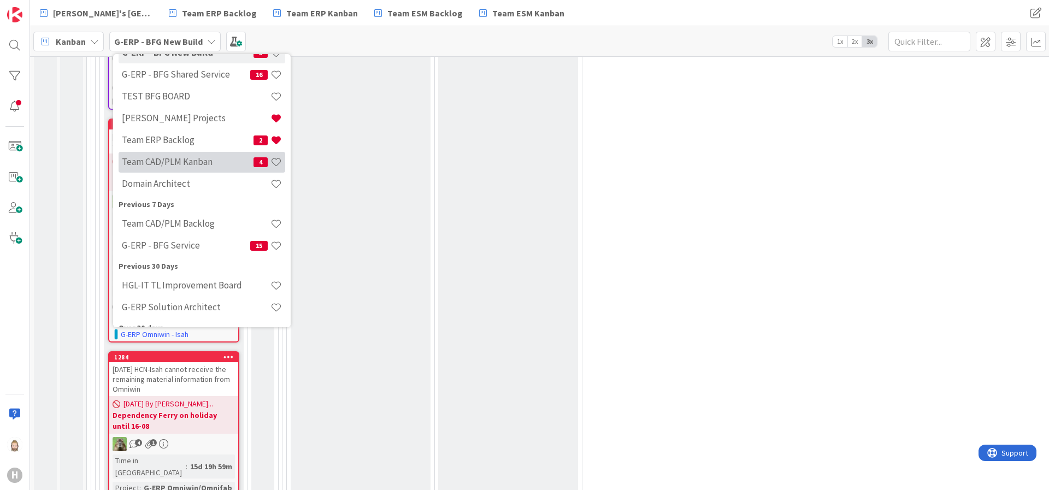
click at [206, 238] on div "G-ERP - BFG Service 15" at bounding box center [202, 246] width 167 height 21
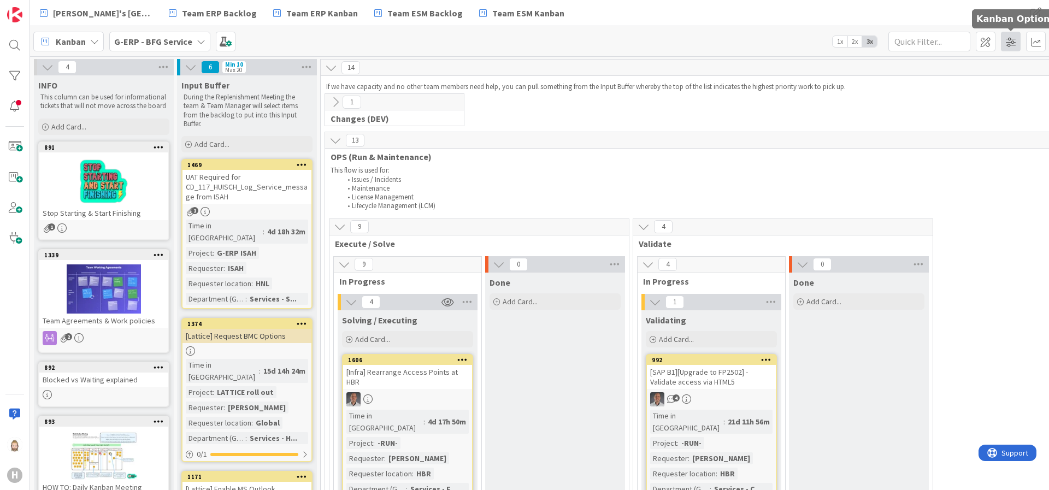
click at [1007, 39] on span at bounding box center [1011, 42] width 20 height 20
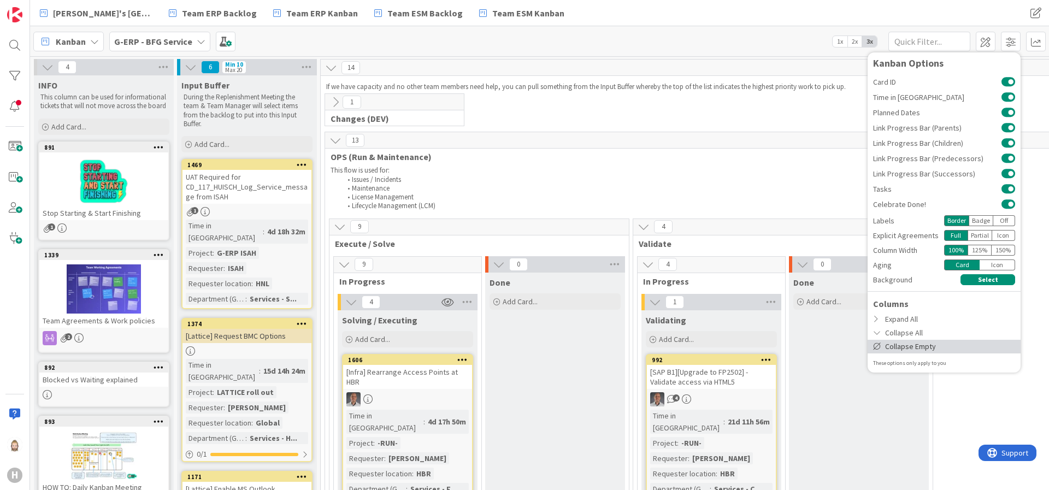
click at [942, 349] on div "Collapse Empty" at bounding box center [944, 347] width 153 height 14
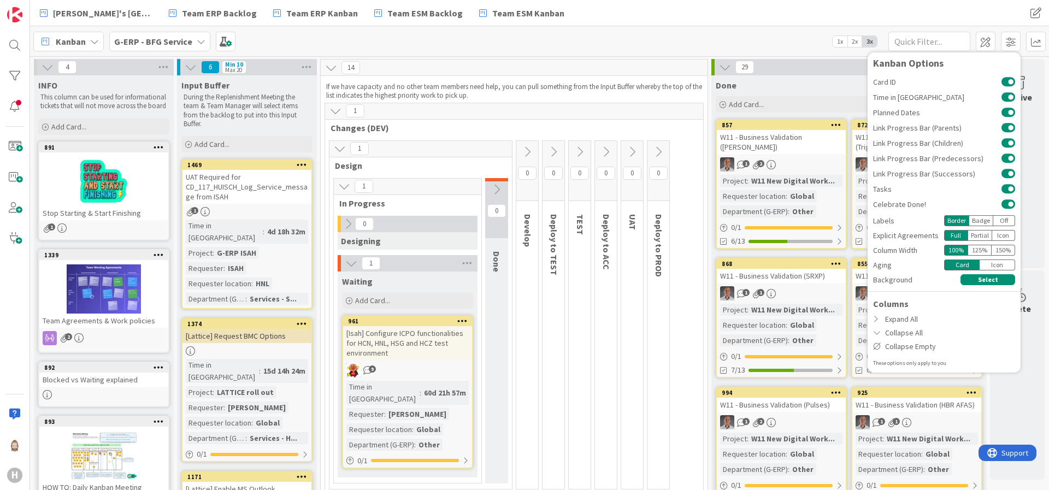
click at [46, 66] on icon at bounding box center [48, 67] width 12 height 12
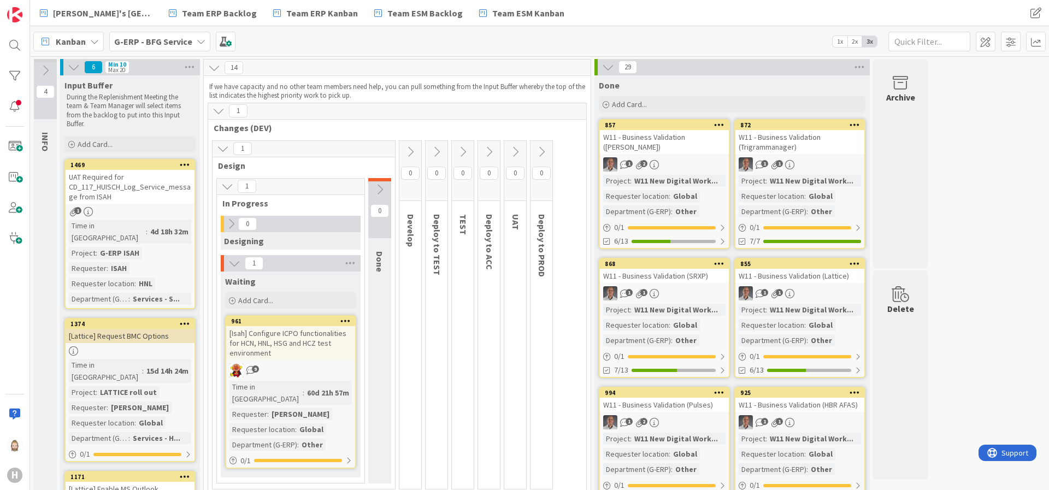
click at [73, 63] on icon at bounding box center [74, 67] width 12 height 12
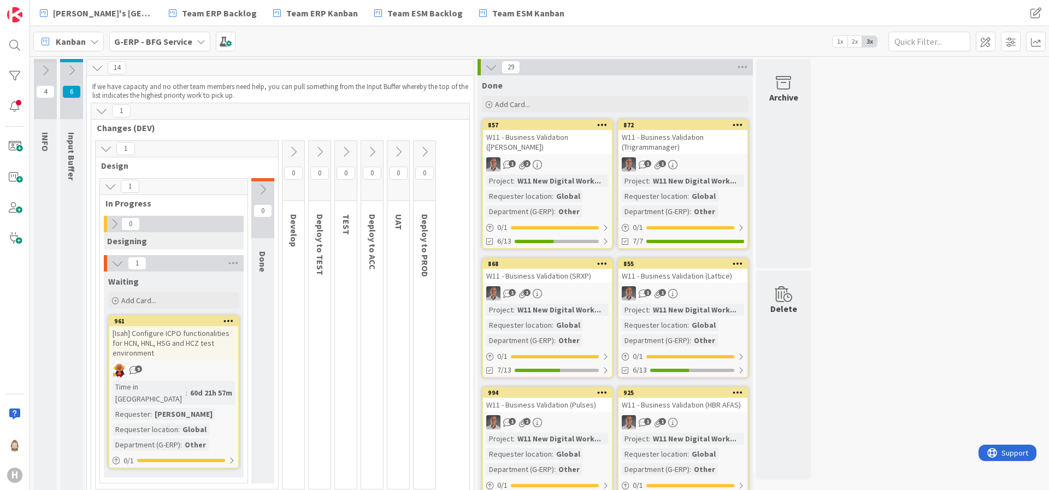
click at [494, 63] on icon at bounding box center [491, 67] width 12 height 12
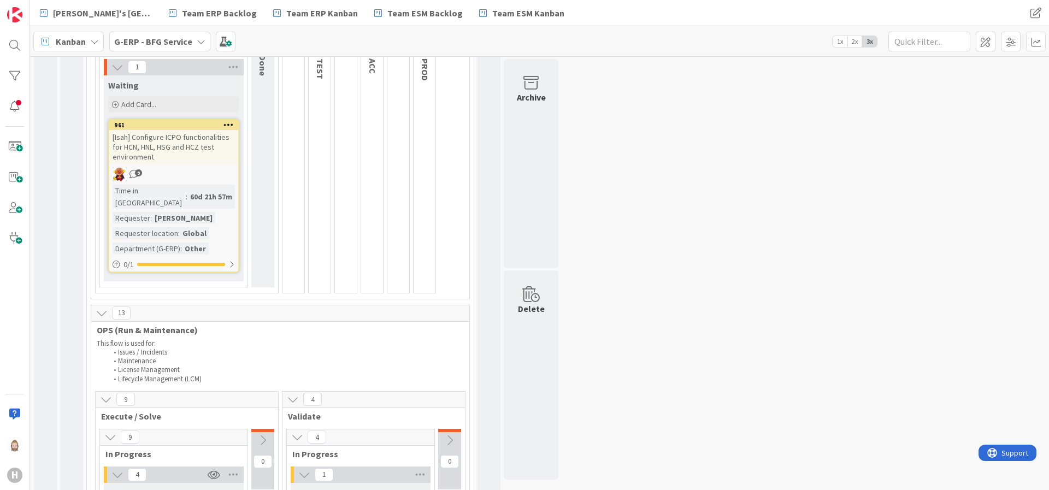
scroll to position [246, 0]
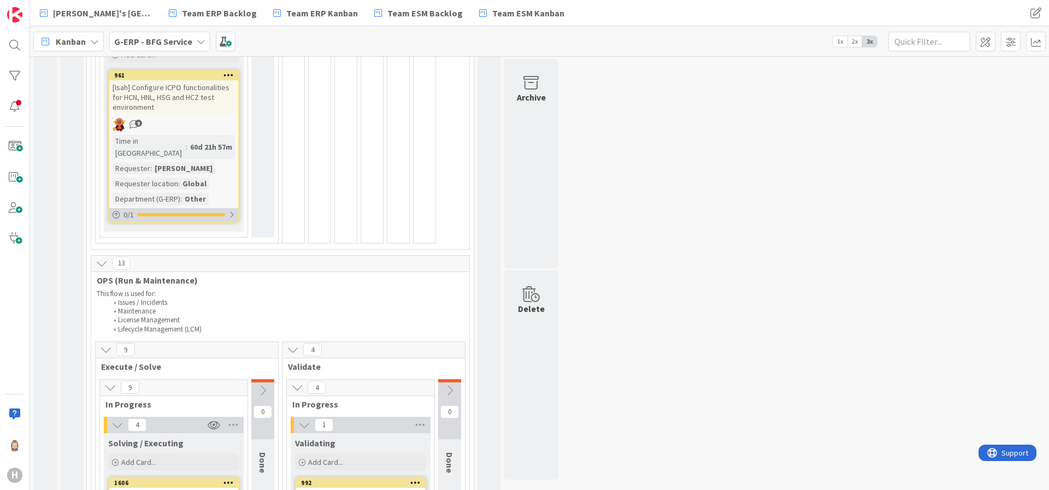
click at [226, 208] on div "0 / 1" at bounding box center [173, 215] width 129 height 14
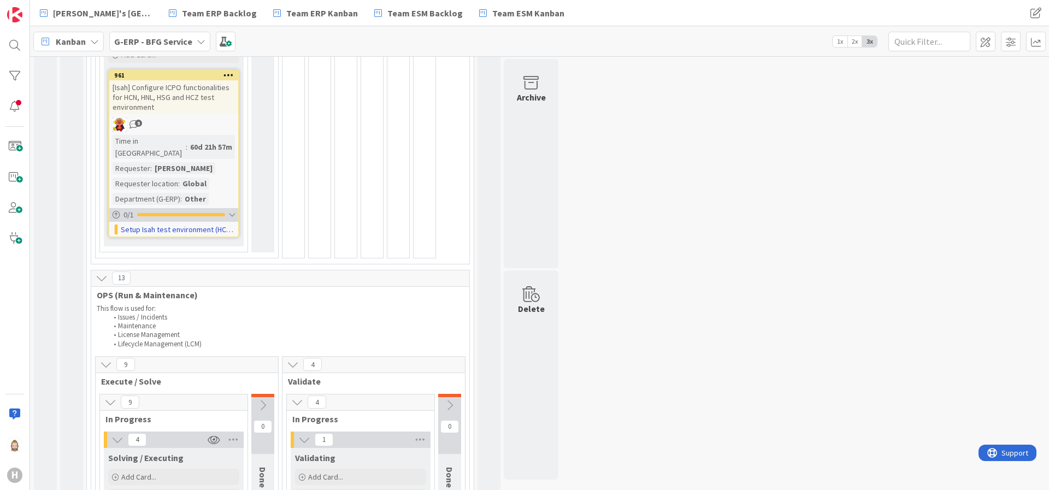
click at [229, 210] on div at bounding box center [231, 214] width 7 height 9
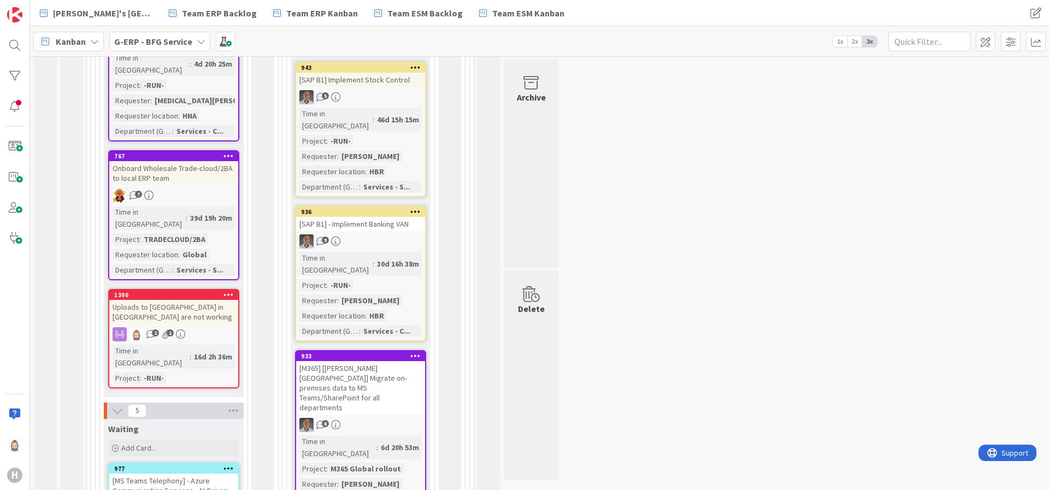
scroll to position [902, 0]
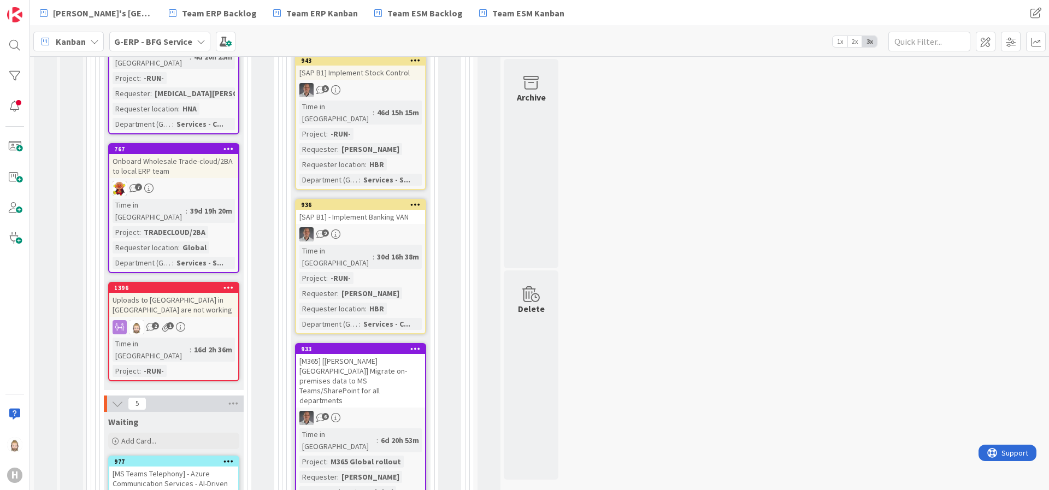
click at [212, 143] on link "767 Onboard Wholesale Trade-cloud/2BA to local ERP team 7 Time in [GEOGRAPHIC_D…" at bounding box center [173, 208] width 131 height 130
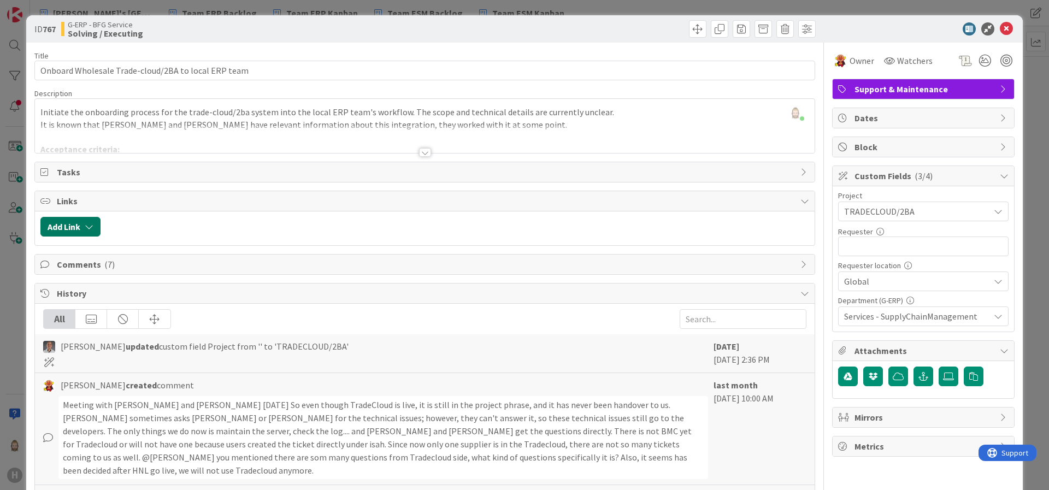
click at [96, 227] on button "Add Link" at bounding box center [70, 227] width 60 height 20
click at [151, 271] on div "Existing" at bounding box center [160, 269] width 76 height 19
click at [147, 294] on span "Current Board" at bounding box center [113, 294] width 122 height 15
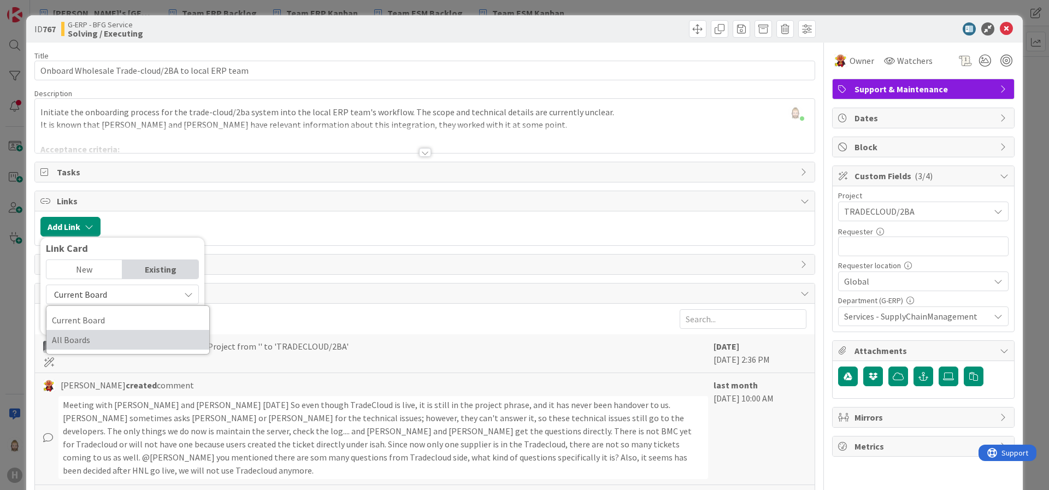
click at [137, 338] on span "All Boards" at bounding box center [128, 340] width 152 height 16
click at [140, 322] on input "text" at bounding box center [122, 320] width 153 height 20
type input "1579"
click at [99, 263] on div "New" at bounding box center [84, 269] width 76 height 19
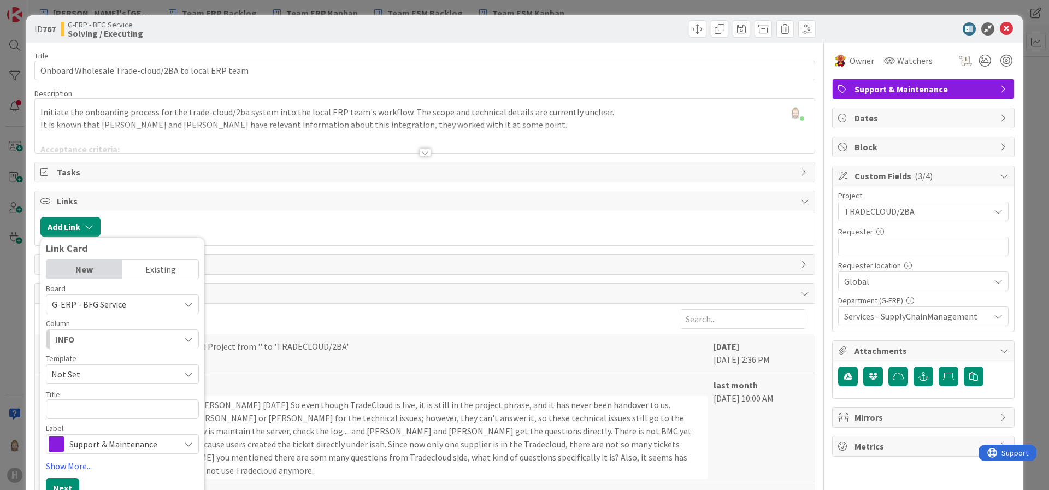
click at [162, 263] on div "Existing" at bounding box center [160, 269] width 76 height 19
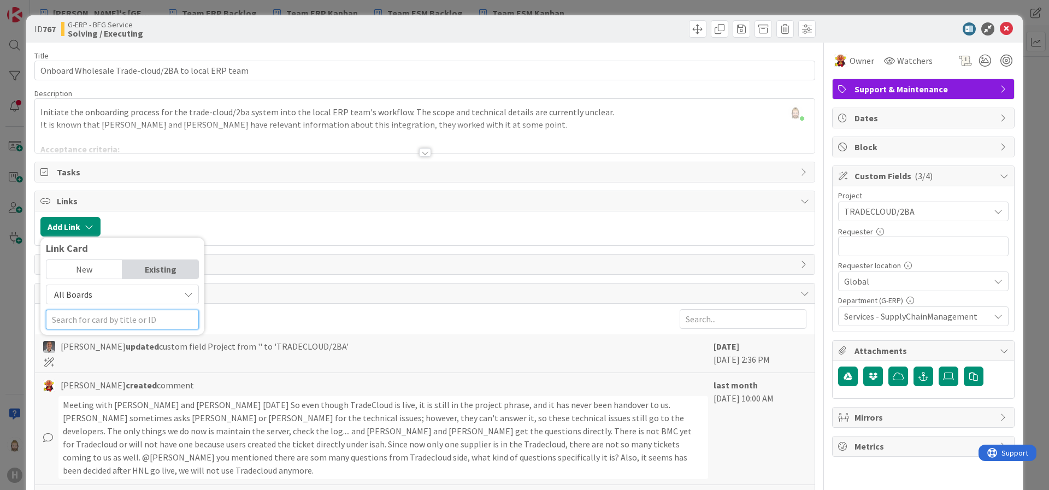
click at [125, 316] on input "text" at bounding box center [122, 320] width 153 height 20
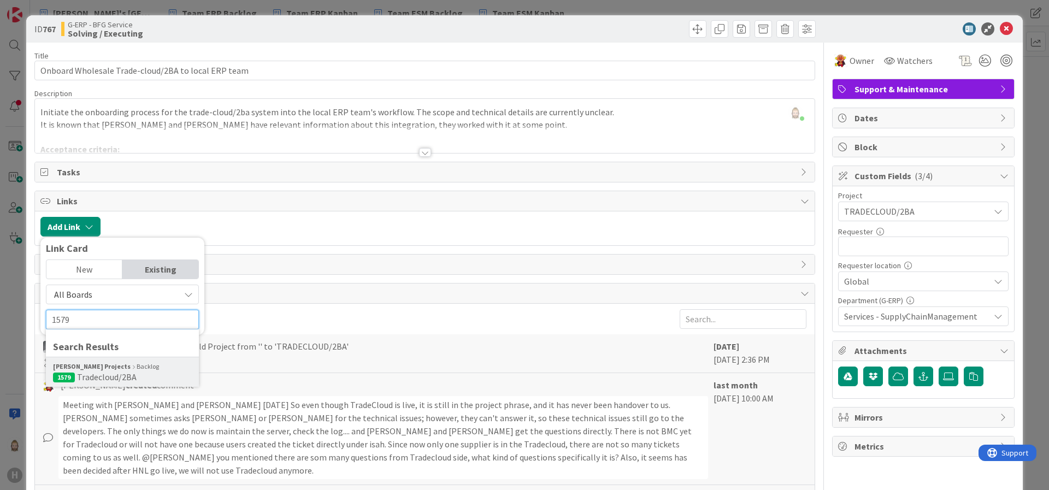
type input "1579"
click at [114, 373] on span "Tradecloud/2BA" at bounding box center [107, 377] width 60 height 11
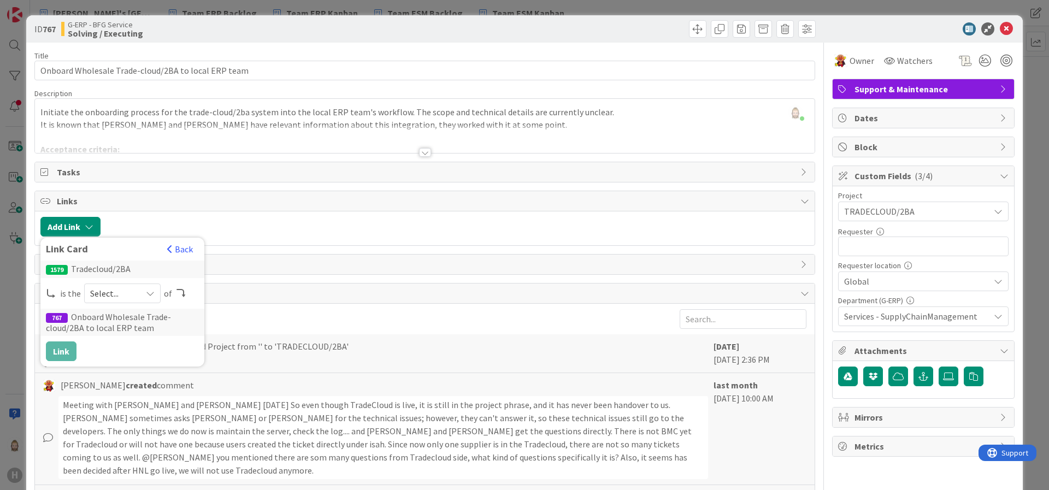
click at [125, 297] on span "Select..." at bounding box center [113, 293] width 46 height 15
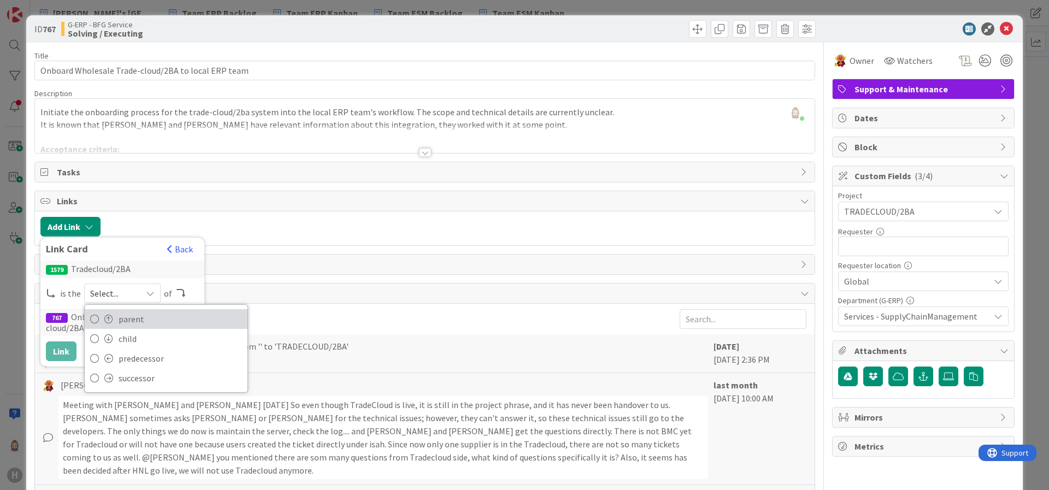
click at [130, 316] on span "parent" at bounding box center [181, 319] width 124 height 16
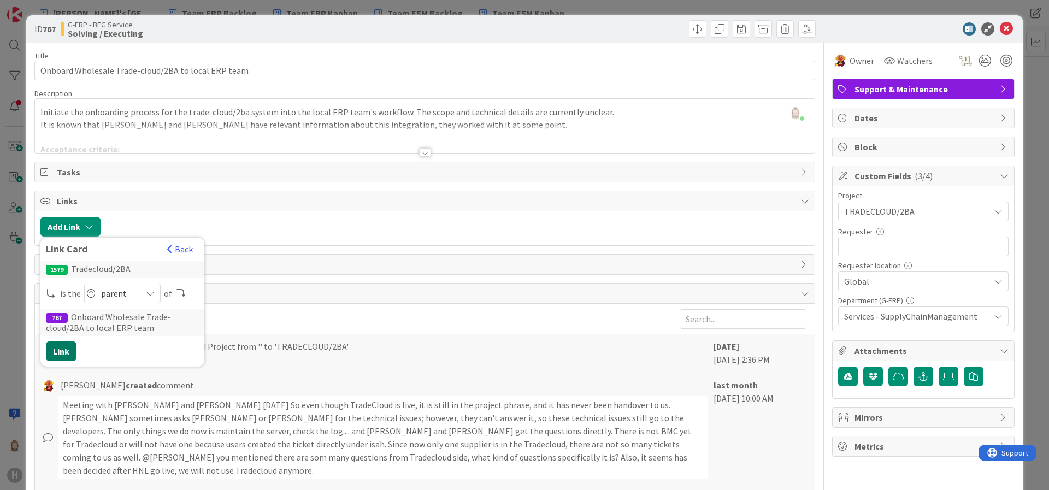
click at [57, 351] on button "Link" at bounding box center [61, 352] width 31 height 20
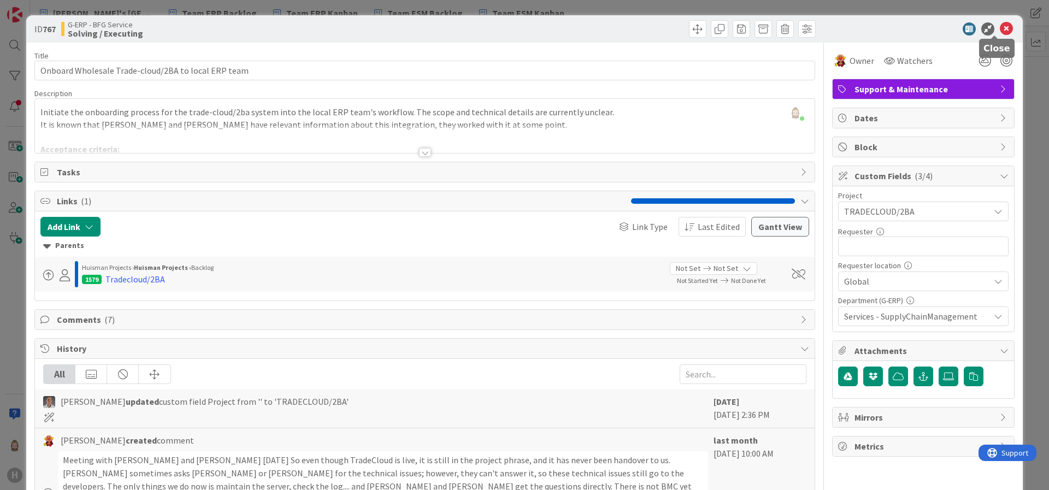
click at [1000, 29] on icon at bounding box center [1006, 28] width 13 height 13
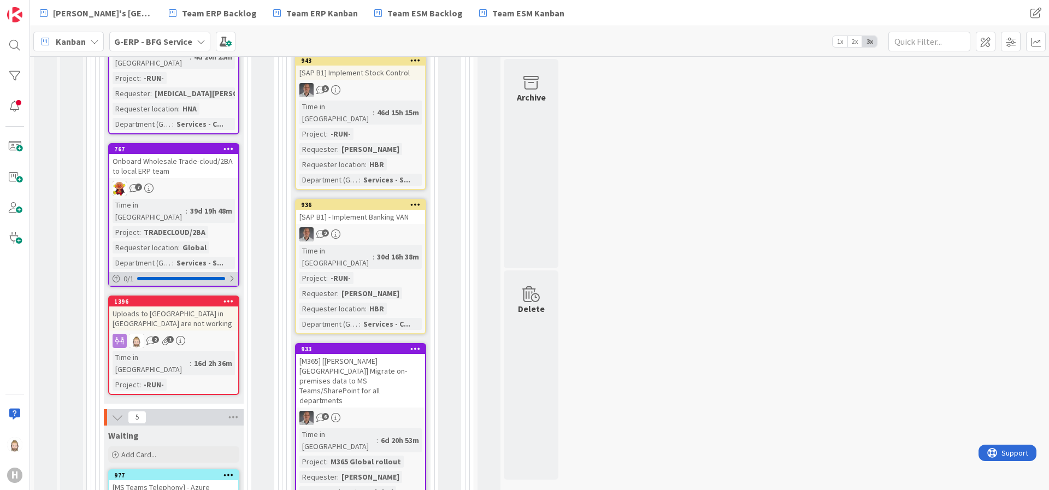
click at [185, 277] on div at bounding box center [181, 278] width 88 height 3
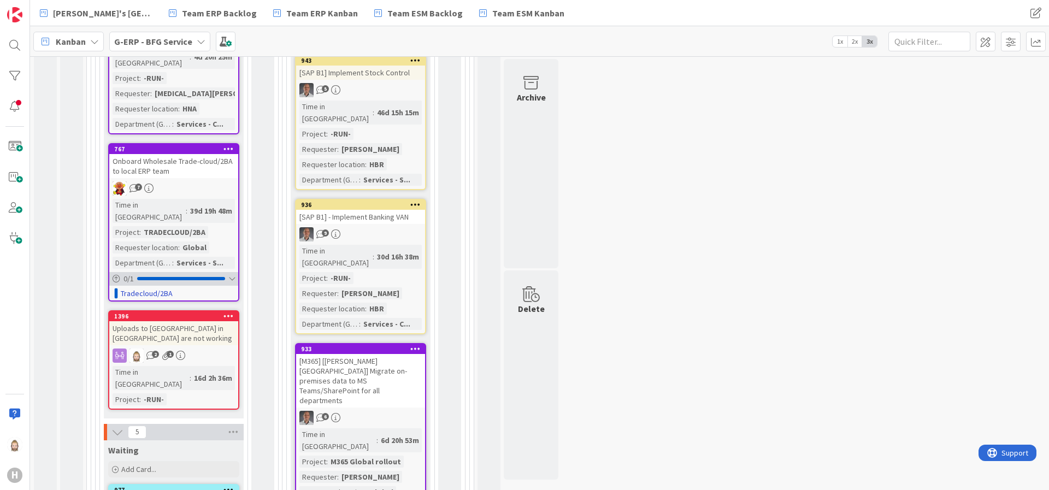
click at [185, 277] on div at bounding box center [181, 278] width 88 height 3
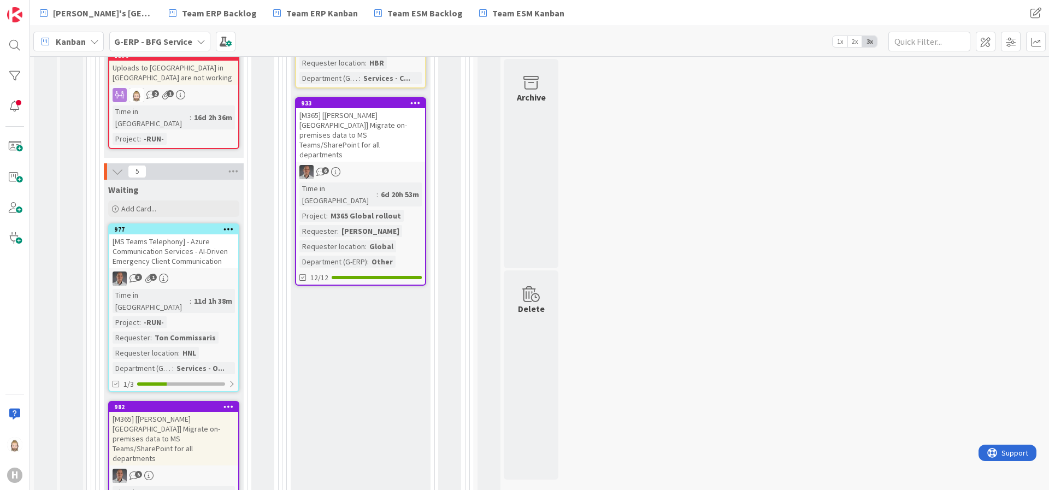
scroll to position [1230, 0]
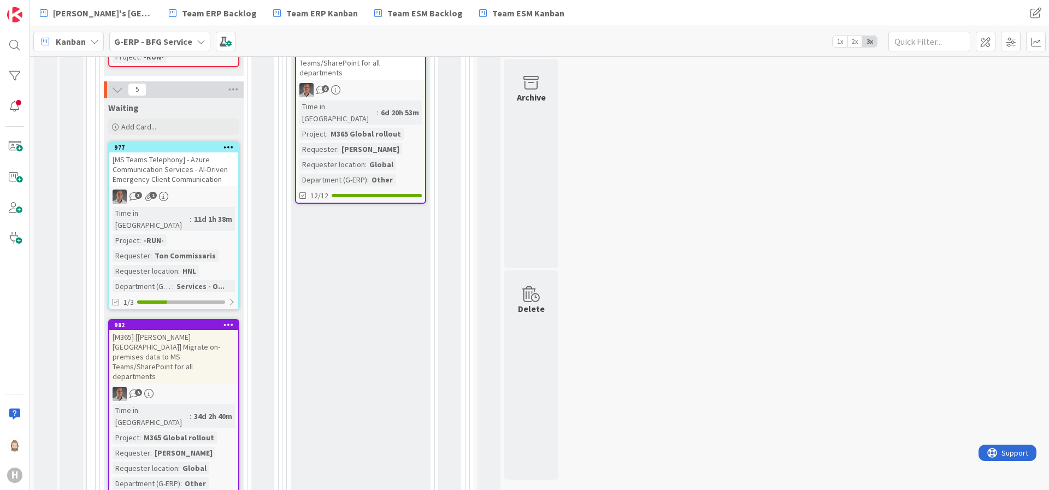
click at [195, 330] on div "[M365] [[PERSON_NAME] [GEOGRAPHIC_DATA]] Migrate on-premises data to MS Teams/S…" at bounding box center [173, 357] width 129 height 54
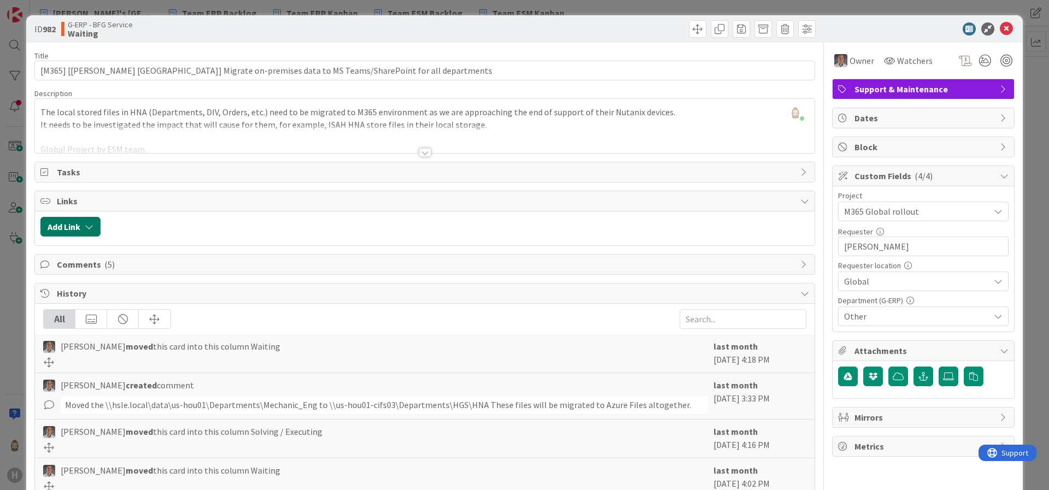
click at [83, 232] on button "Add Link" at bounding box center [70, 227] width 60 height 20
click at [168, 266] on div "Existing" at bounding box center [160, 269] width 76 height 19
click at [161, 287] on span "Current Board" at bounding box center [113, 294] width 122 height 15
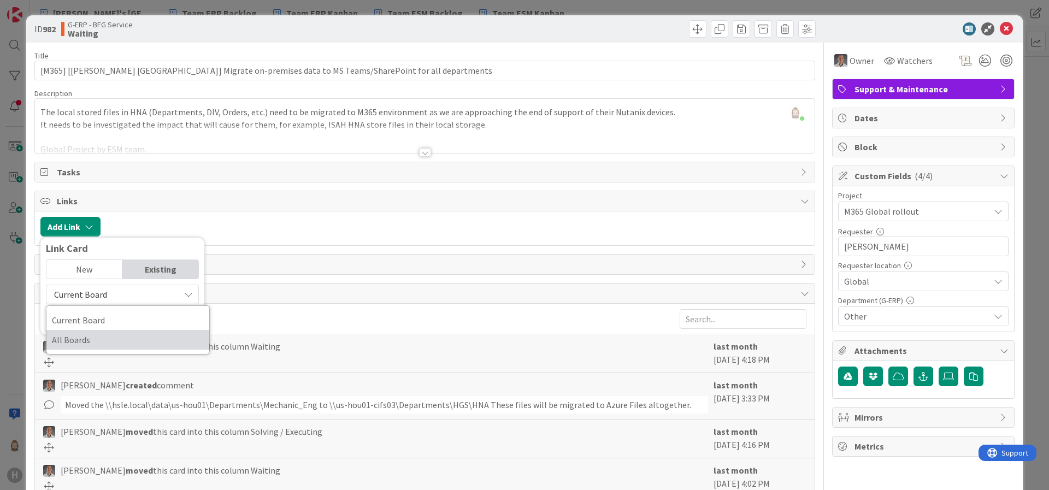
click at [140, 336] on span "All Boards" at bounding box center [128, 340] width 152 height 16
click at [149, 322] on input "text" at bounding box center [122, 320] width 153 height 20
type input "1580"
click at [86, 272] on div "New" at bounding box center [84, 269] width 76 height 19
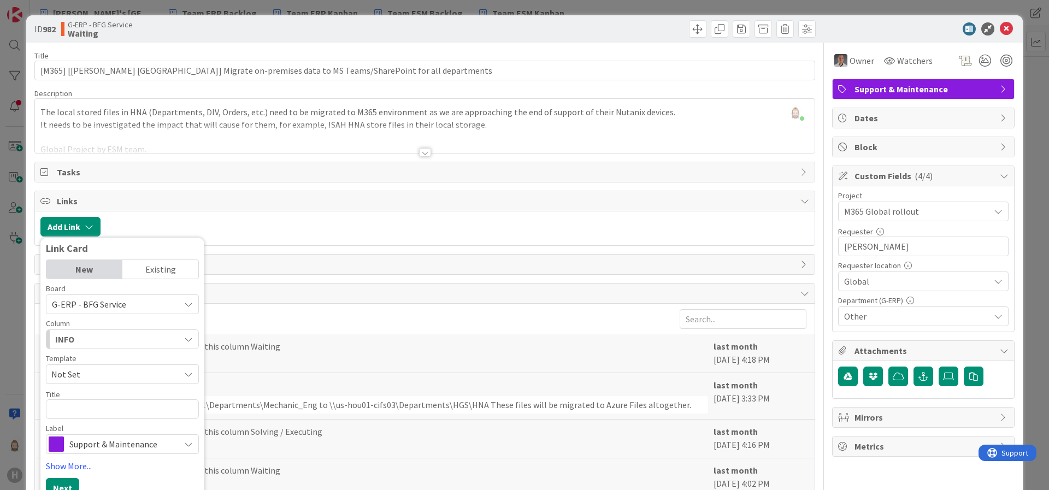
click at [164, 266] on div "Existing" at bounding box center [160, 269] width 76 height 19
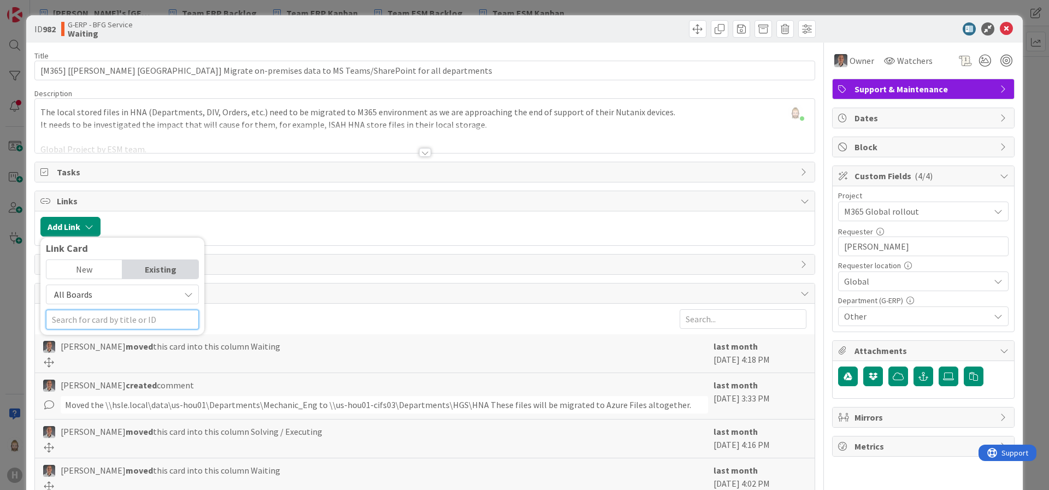
click at [113, 322] on input "text" at bounding box center [122, 320] width 153 height 20
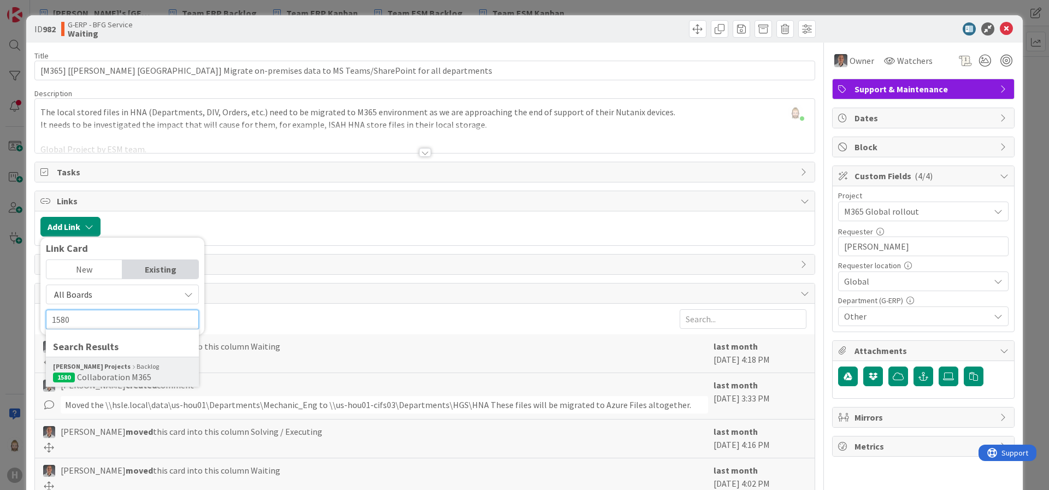
type input "1580"
click at [114, 372] on span "Collaboration M365" at bounding box center [114, 377] width 74 height 11
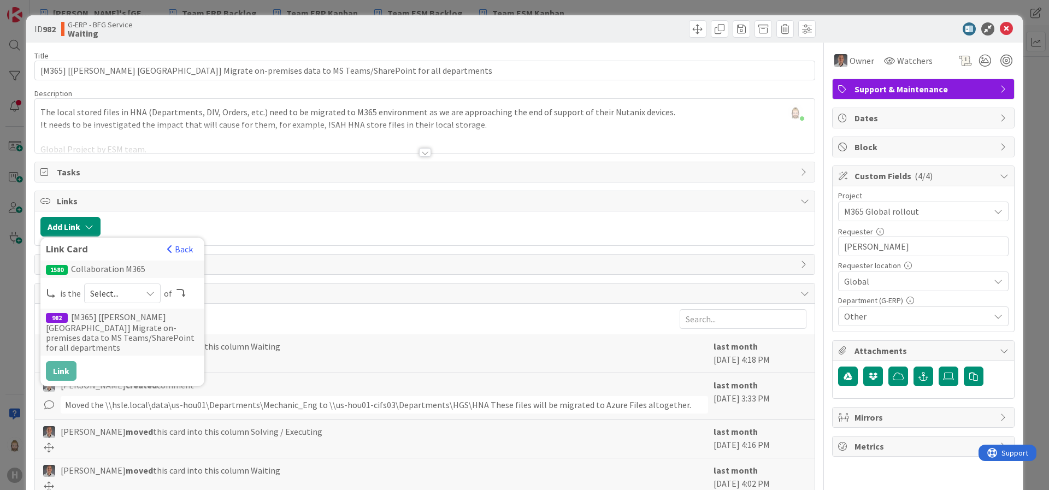
click at [131, 298] on span "Select..." at bounding box center [113, 293] width 46 height 15
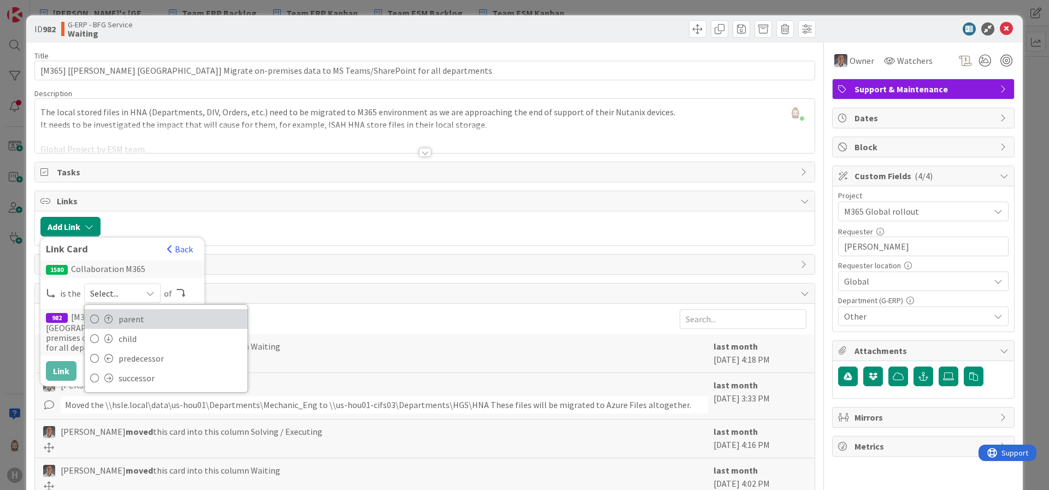
click at [128, 316] on span "parent" at bounding box center [181, 319] width 124 height 16
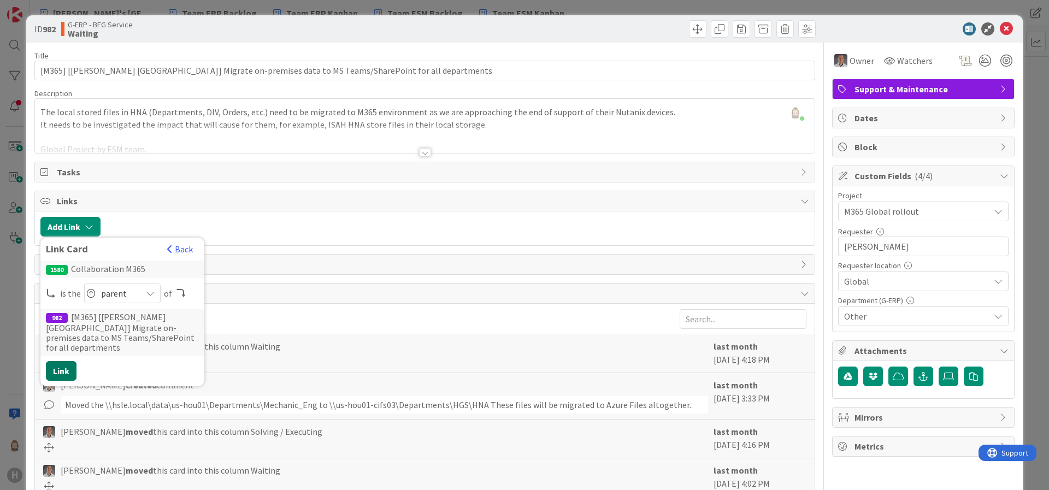
click at [69, 361] on button "Link" at bounding box center [61, 371] width 31 height 20
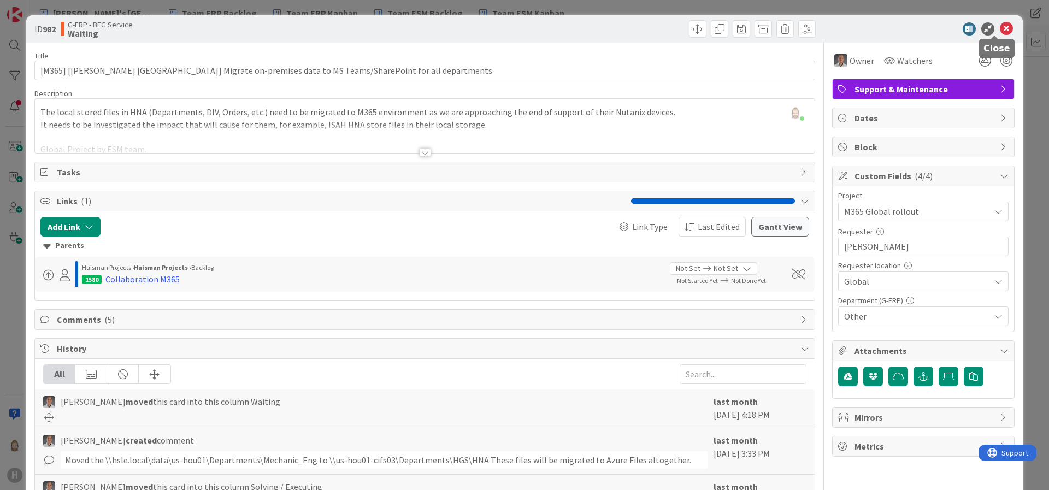
click at [1000, 28] on icon at bounding box center [1006, 28] width 13 height 13
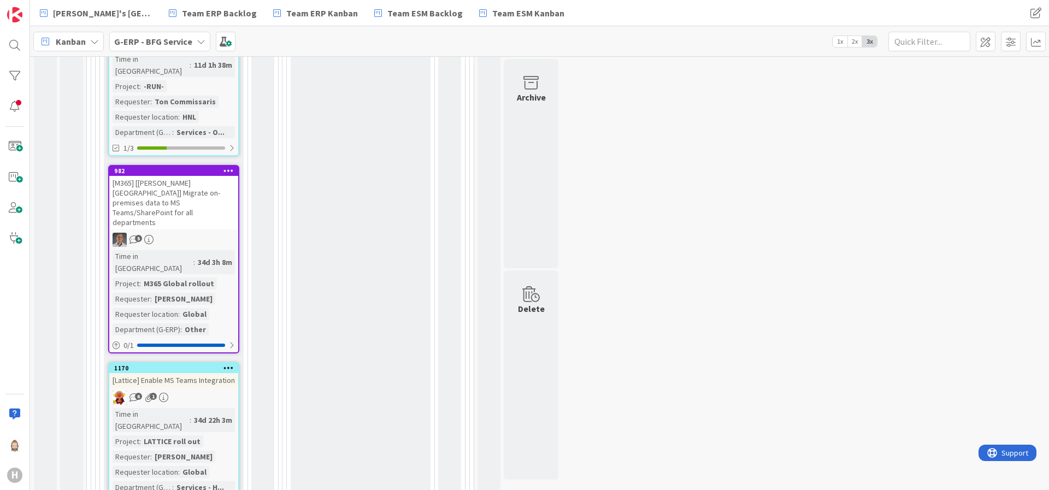
scroll to position [1394, 0]
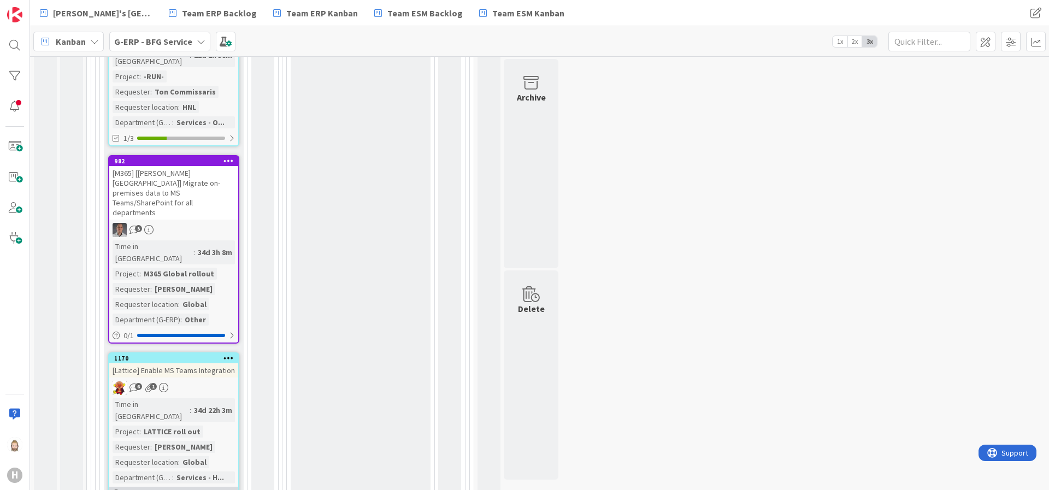
click at [209, 487] on div "0 / 1" at bounding box center [173, 494] width 129 height 14
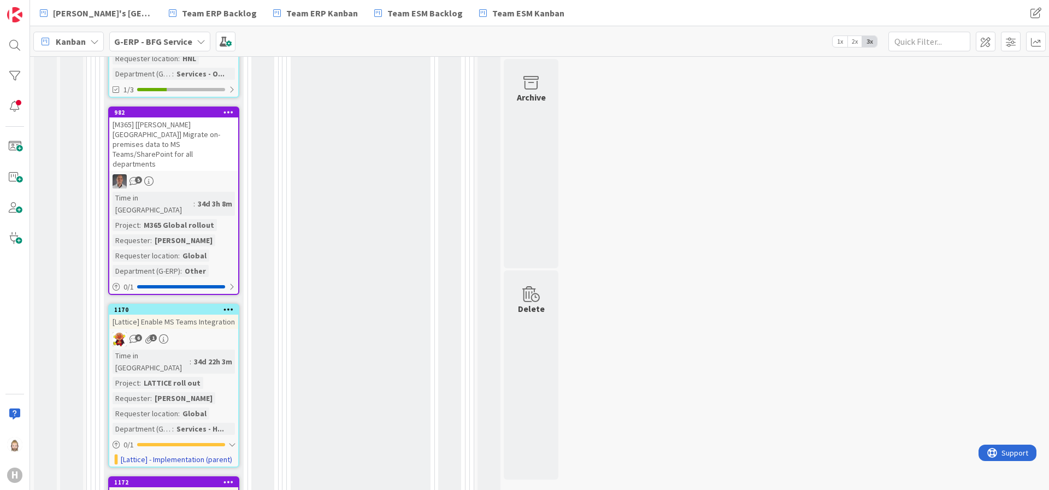
scroll to position [1476, 0]
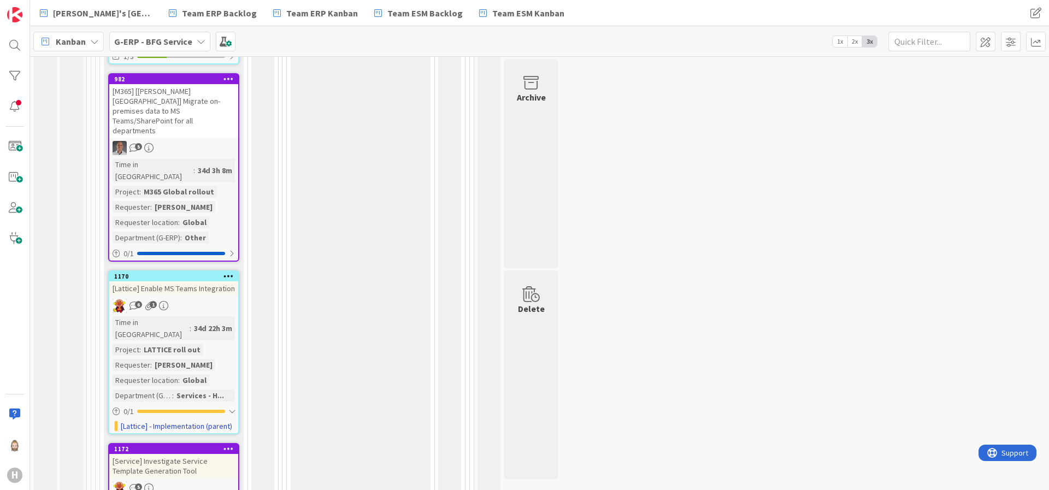
click at [212, 271] on link "1170 [Lattice] Enable MS Teams Integration 6 1 Time in Column : 34d 22h 3m Proj…" at bounding box center [173, 353] width 131 height 164
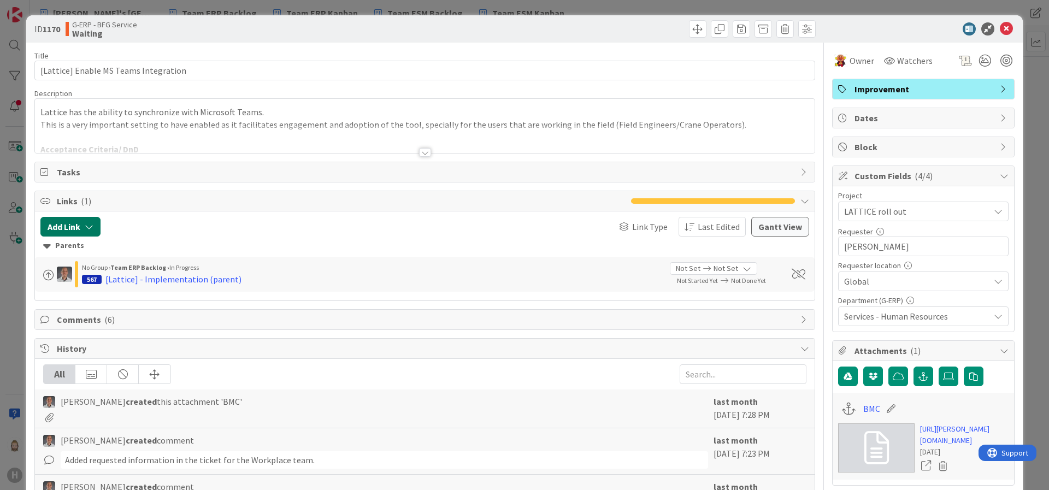
click at [82, 230] on button "Add Link" at bounding box center [70, 227] width 60 height 20
click at [140, 264] on div "Existing" at bounding box center [160, 269] width 76 height 19
click at [138, 289] on span "Current Board" at bounding box center [113, 294] width 122 height 15
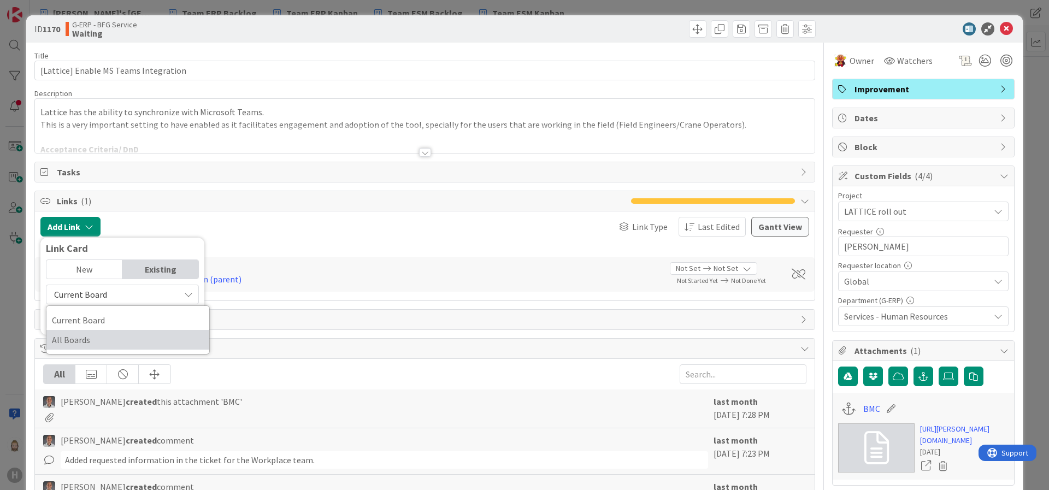
click at [127, 335] on span "All Boards" at bounding box center [128, 340] width 152 height 16
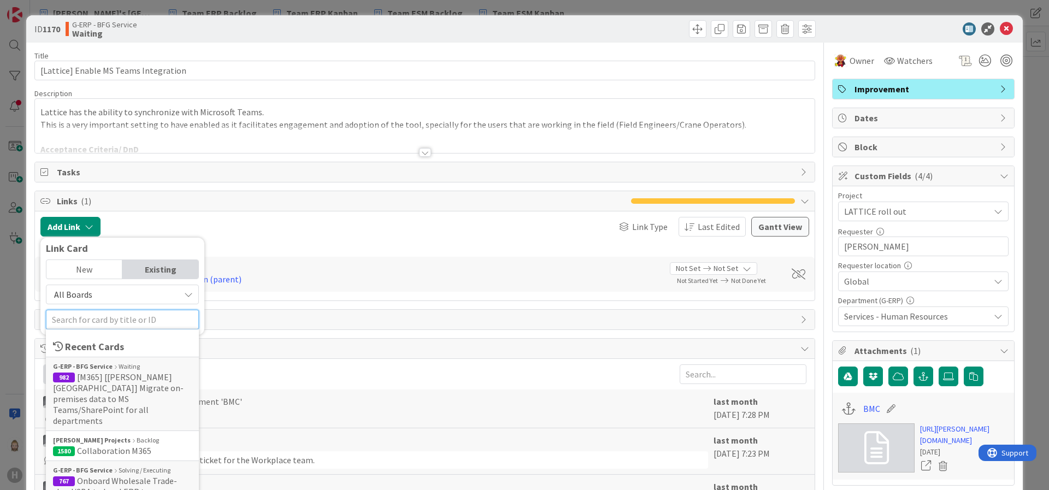
click at [133, 319] on input "text" at bounding box center [122, 320] width 153 height 20
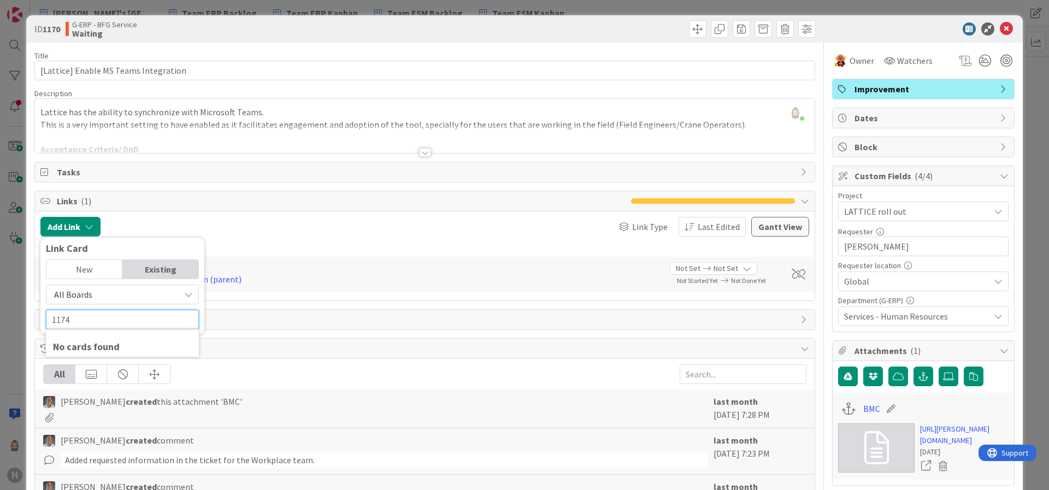
type input "1174"
click at [93, 271] on div "New" at bounding box center [84, 269] width 76 height 19
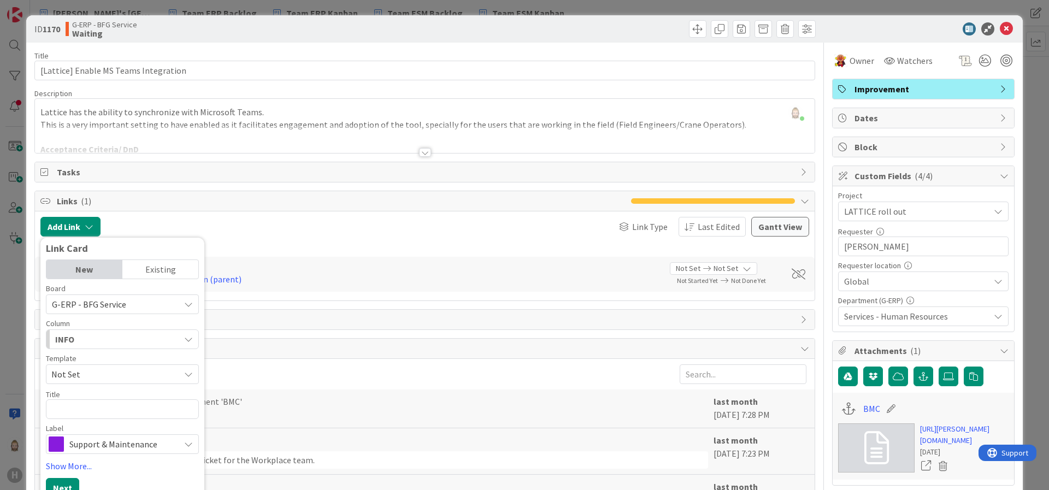
click at [146, 268] on div "Existing" at bounding box center [160, 269] width 76 height 19
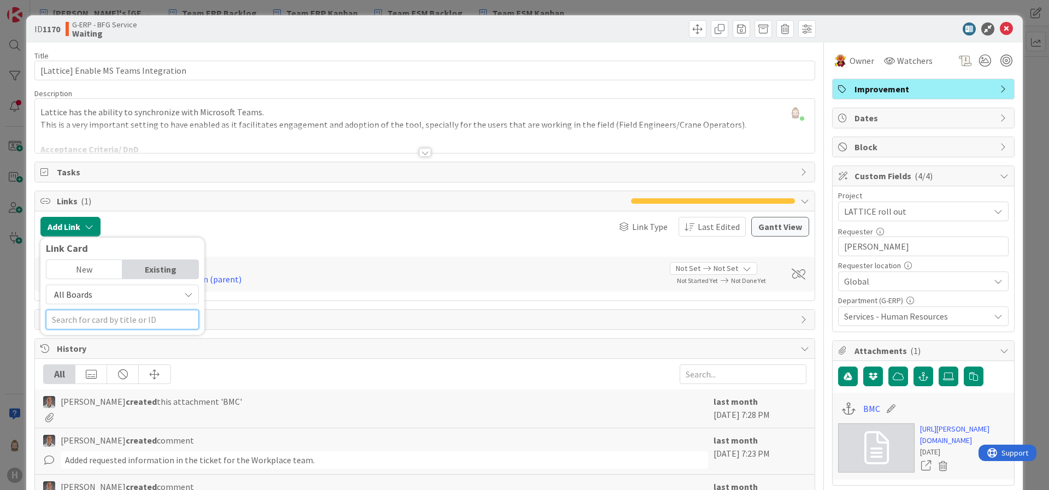
click at [137, 321] on input "text" at bounding box center [122, 320] width 153 height 20
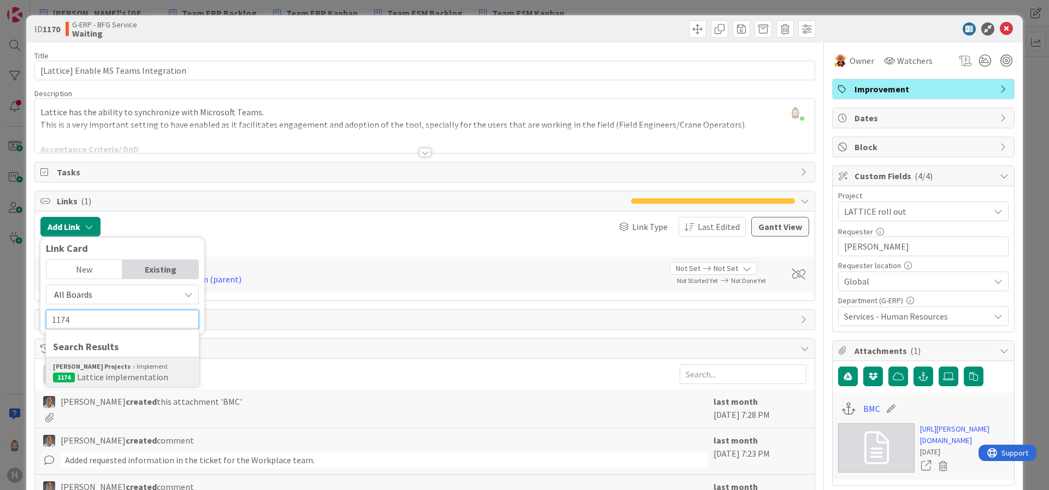
type input "1174"
click at [136, 367] on div "[PERSON_NAME] Projects Implement" at bounding box center [122, 367] width 139 height 10
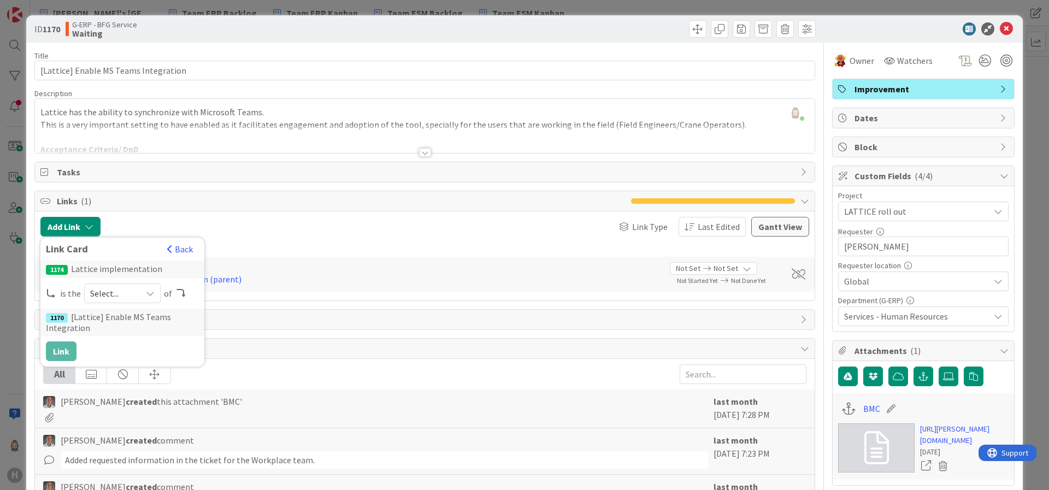
click at [140, 297] on div "Select..." at bounding box center [122, 294] width 77 height 20
click at [144, 313] on span "parent" at bounding box center [181, 319] width 124 height 16
click at [61, 347] on button "Link" at bounding box center [61, 352] width 31 height 20
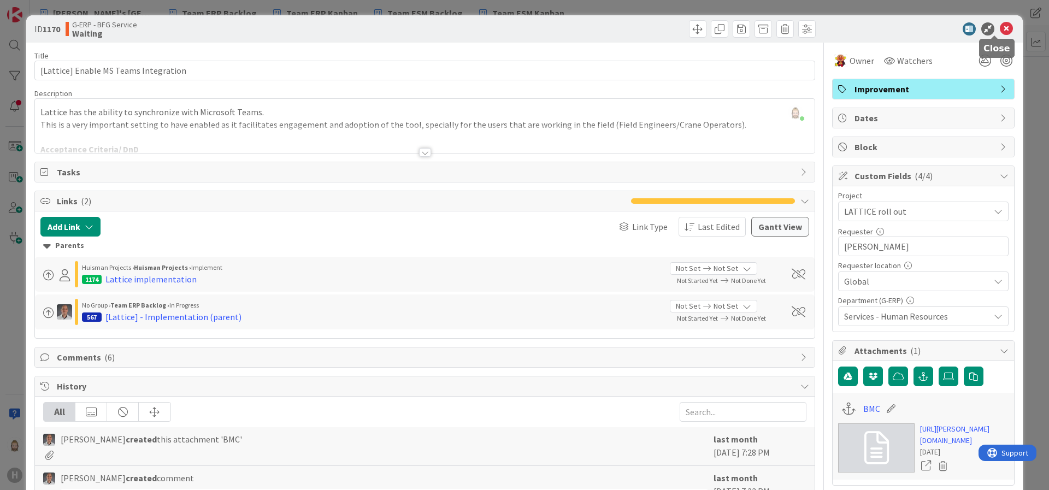
click at [1000, 28] on icon at bounding box center [1006, 28] width 13 height 13
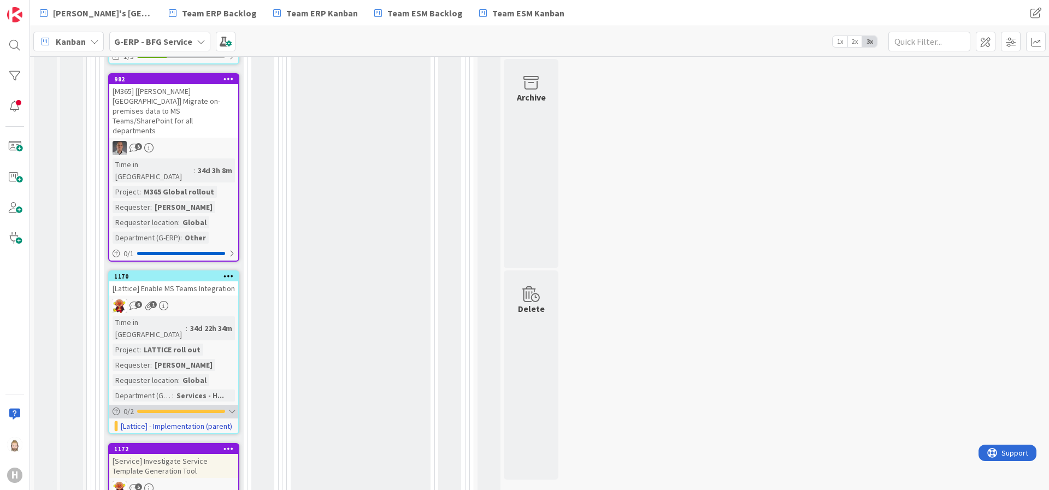
click at [213, 405] on div "0 / 2" at bounding box center [173, 412] width 129 height 14
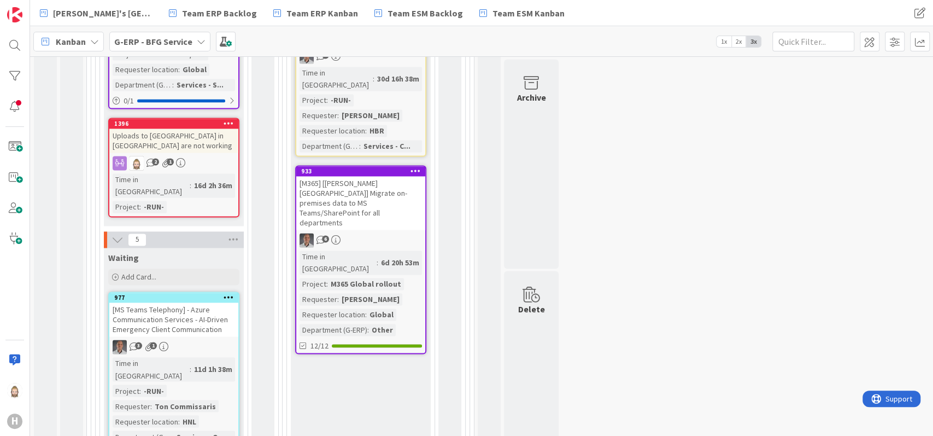
scroll to position [1080, 0]
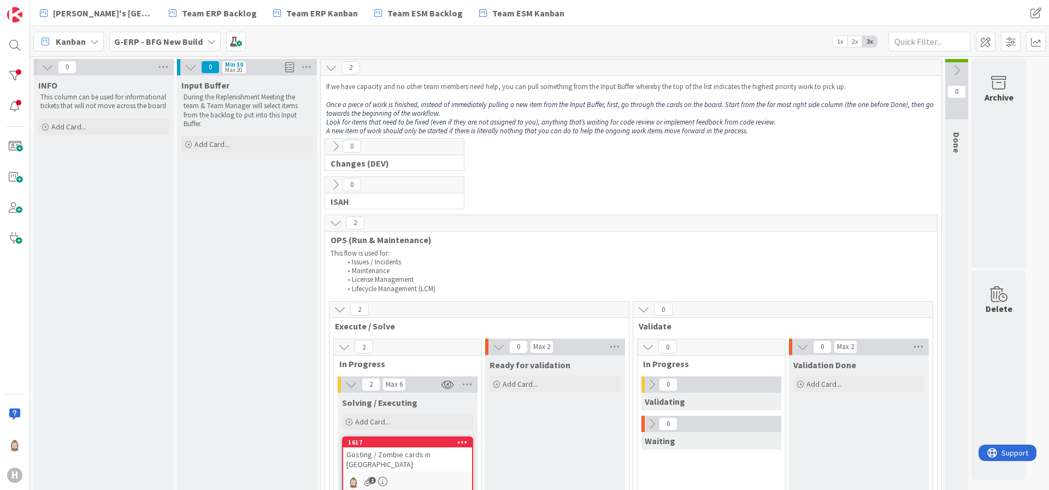
click at [190, 38] on b "G-ERP - BFG New Build" at bounding box center [158, 41] width 89 height 11
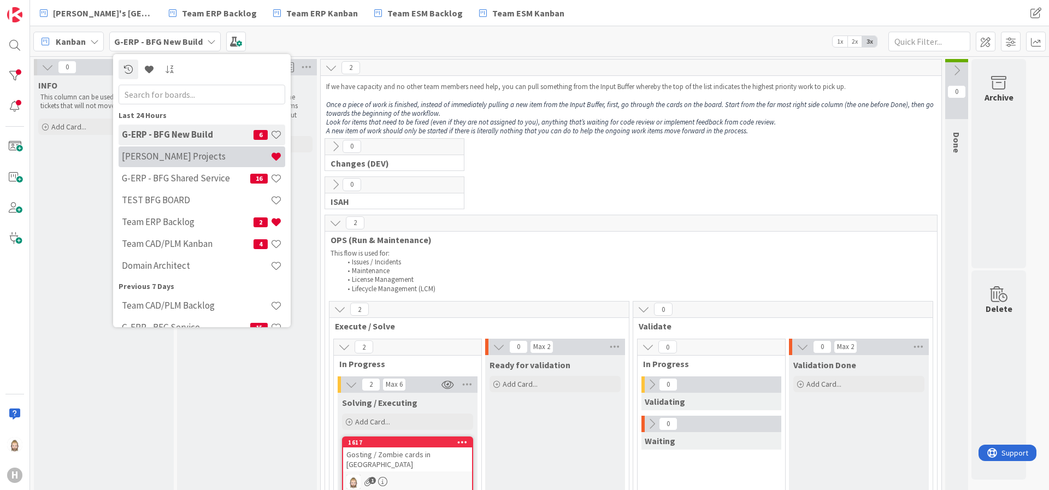
click at [189, 153] on h4 "[PERSON_NAME] Projects" at bounding box center [196, 156] width 149 height 11
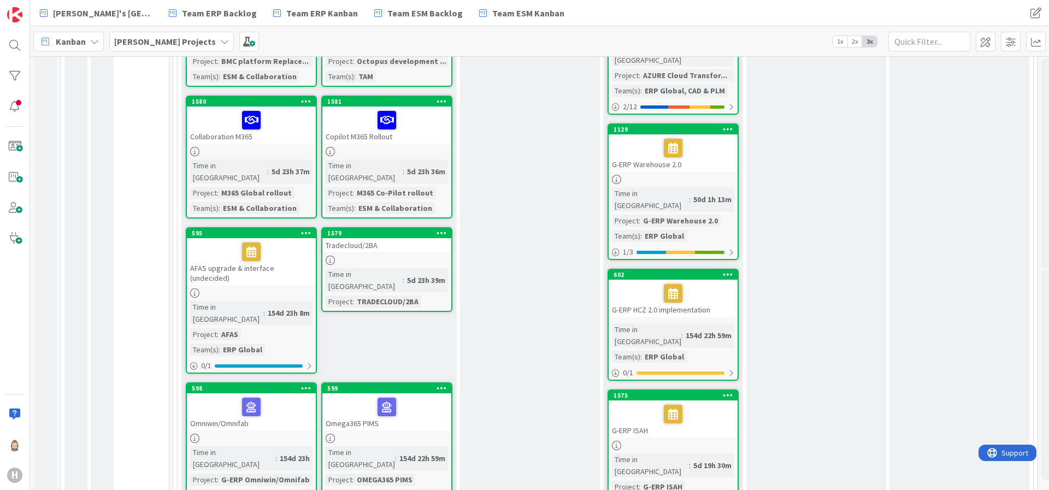
scroll to position [820, 0]
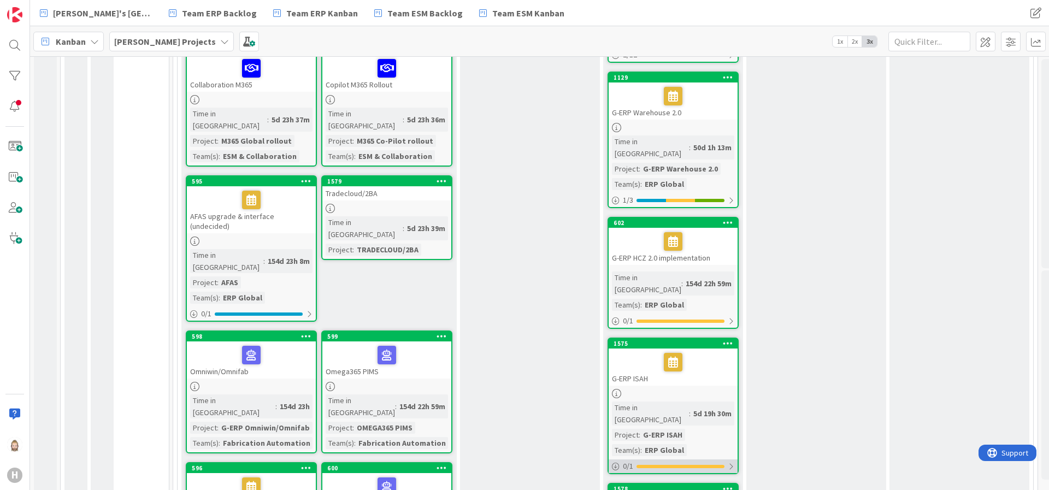
click at [722, 465] on div at bounding box center [681, 466] width 88 height 3
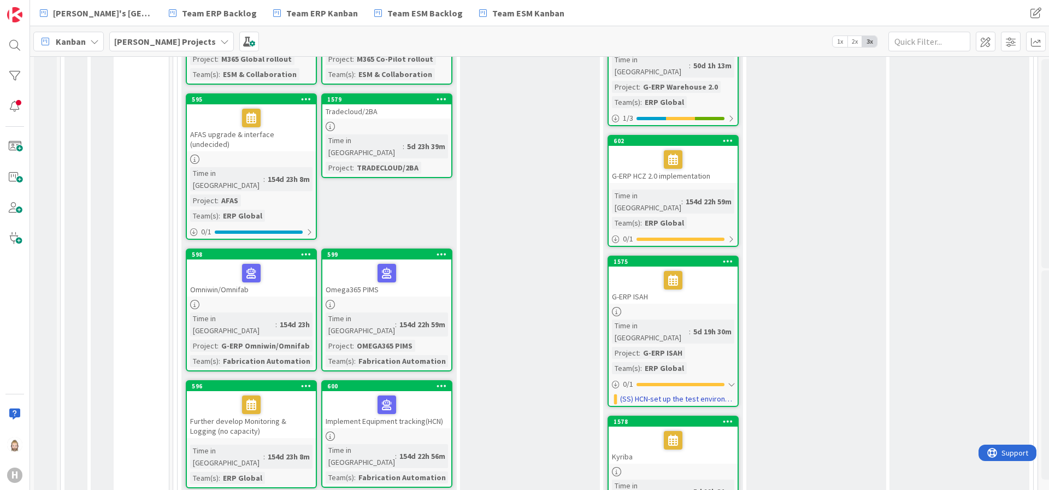
scroll to position [1066, 0]
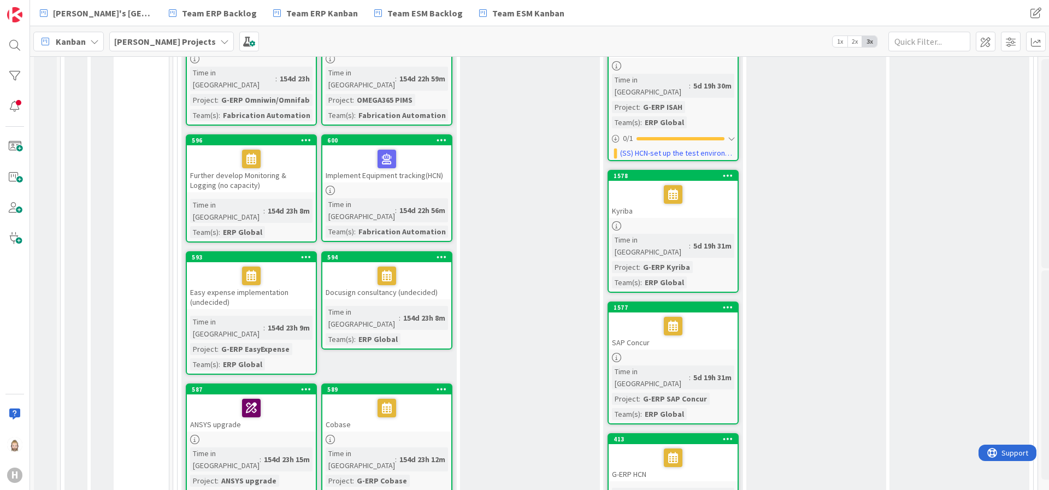
scroll to position [902, 0]
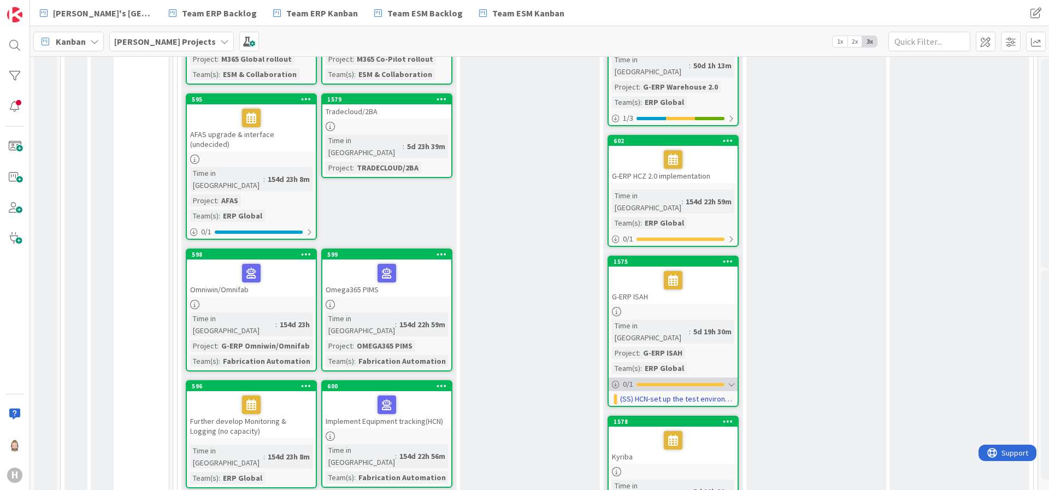
click at [728, 380] on div at bounding box center [731, 384] width 7 height 9
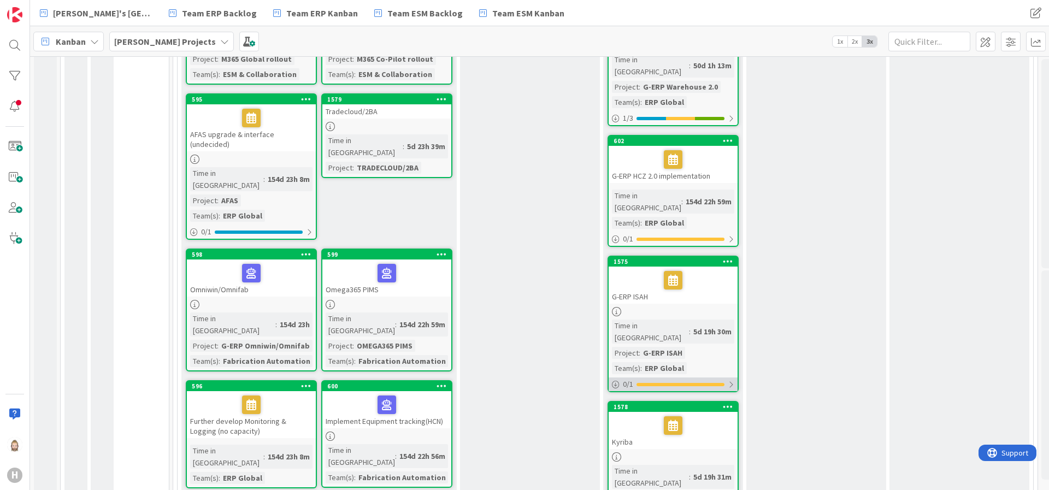
click at [728, 380] on div at bounding box center [731, 384] width 7 height 9
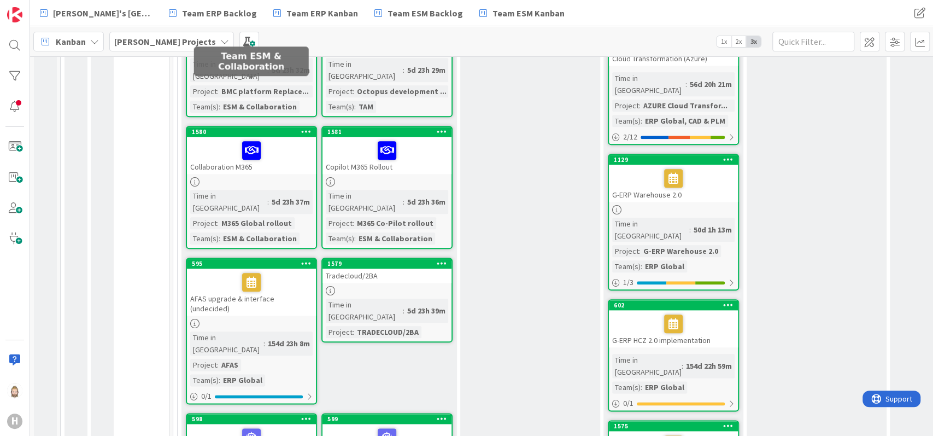
scroll to position [738, 0]
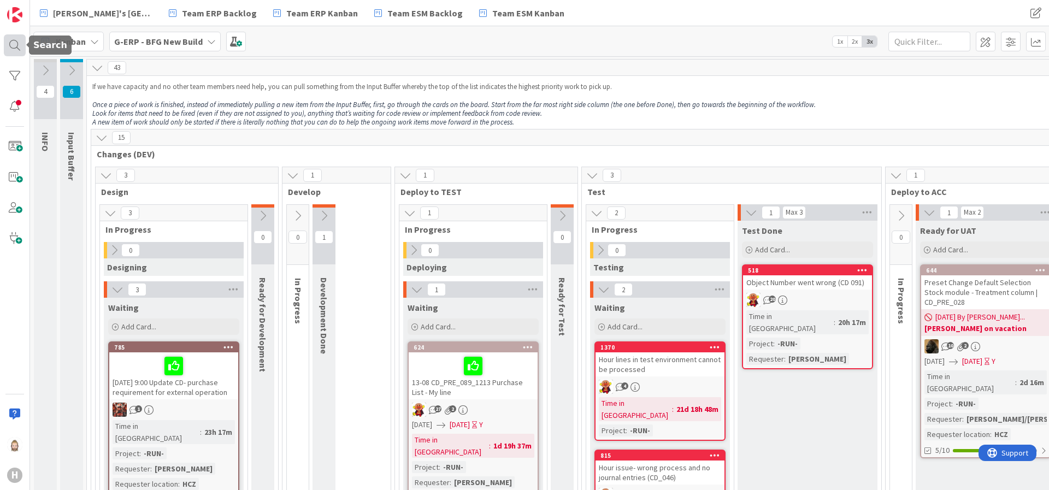
click at [17, 44] on div at bounding box center [15, 45] width 22 height 22
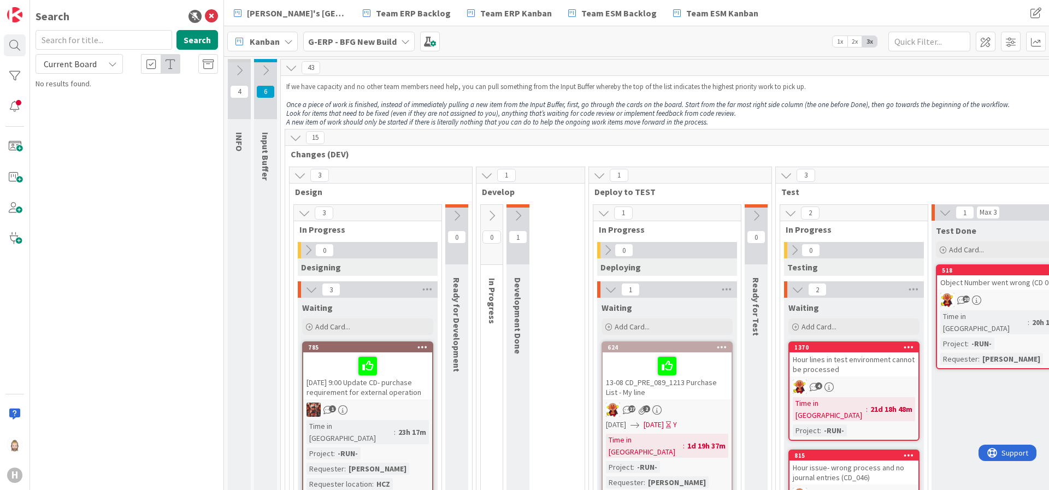
click at [103, 64] on div "Current Board" at bounding box center [79, 64] width 87 height 20
click at [107, 109] on span "All Boards" at bounding box center [99, 109] width 114 height 16
click at [114, 37] on input "text" at bounding box center [104, 40] width 137 height 20
type input "1253"
click at [196, 37] on button "Search" at bounding box center [198, 40] width 42 height 20
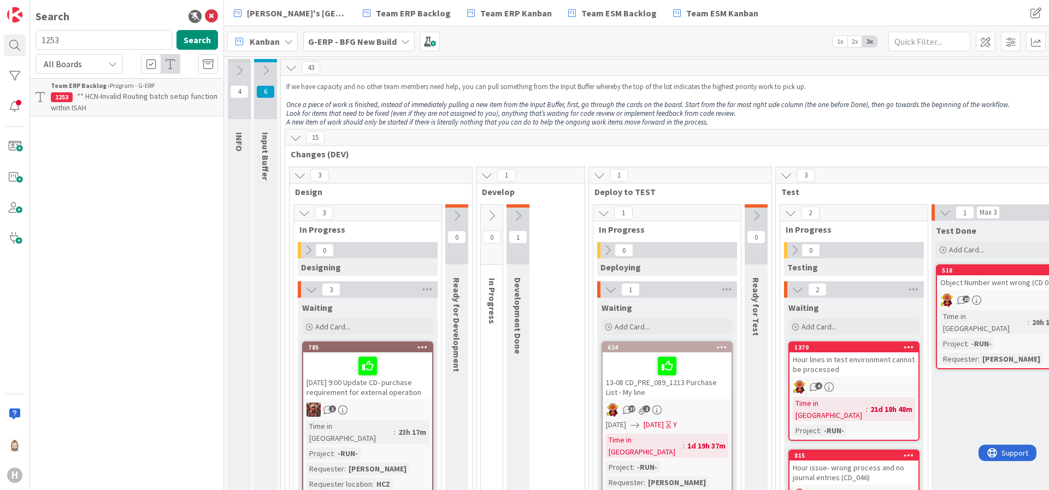
click at [356, 34] on div "G-ERP - BFG New Build" at bounding box center [359, 42] width 112 height 20
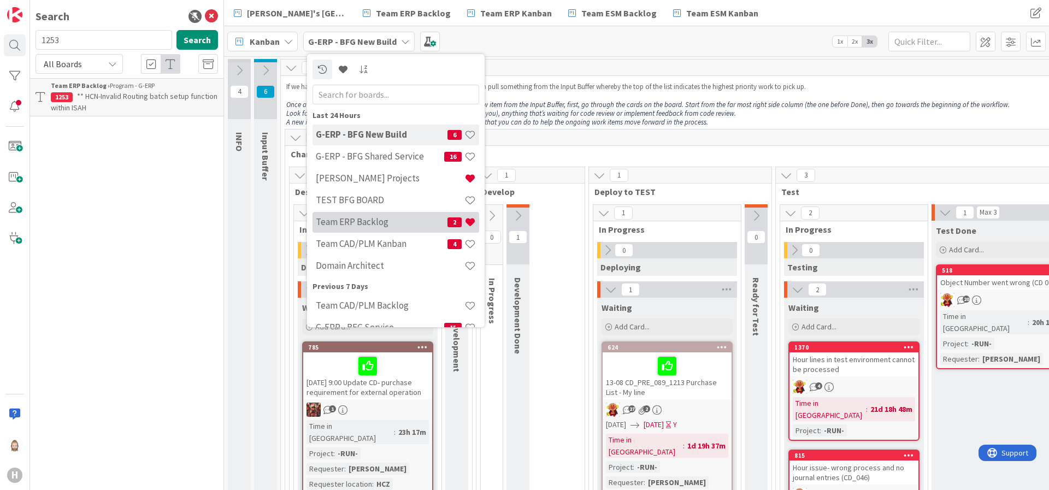
click at [391, 214] on div "Team ERP Backlog 2" at bounding box center [396, 222] width 167 height 21
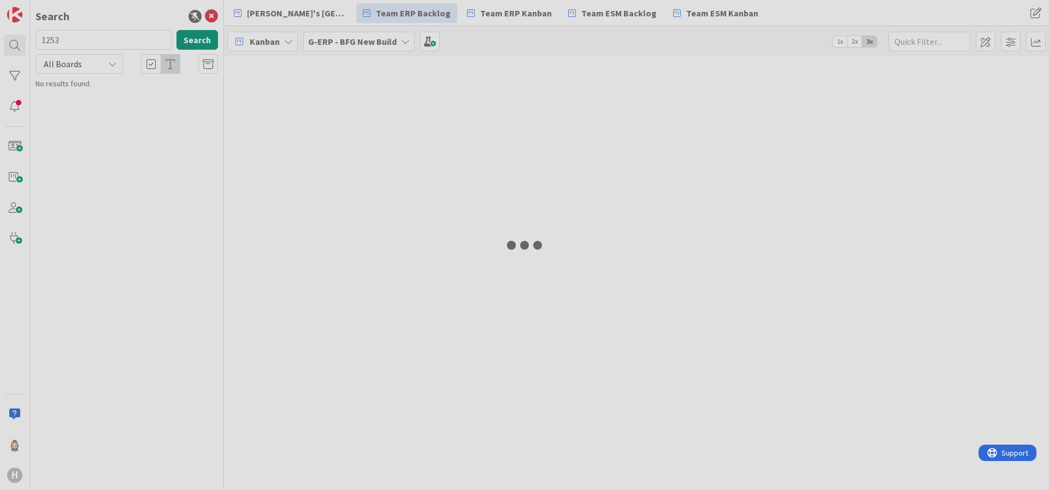
type input "1253"
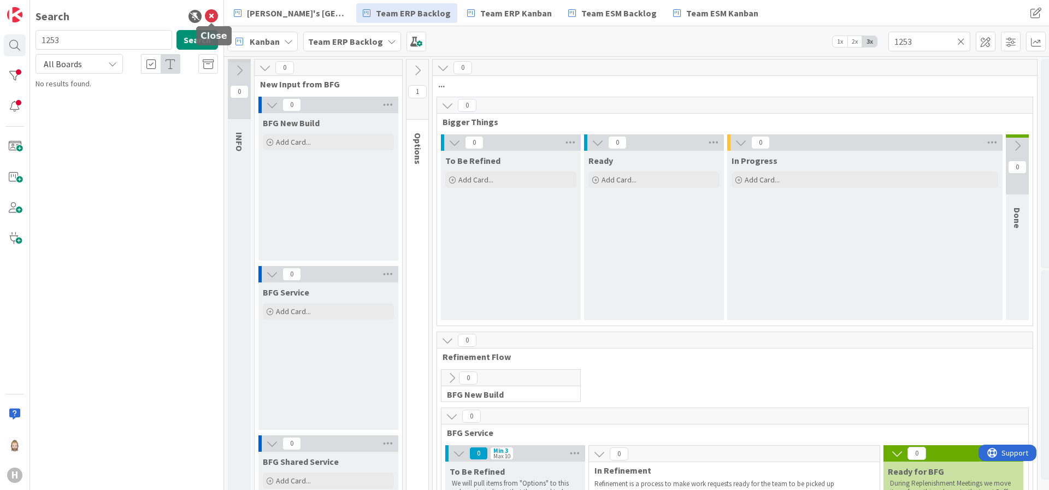
click at [209, 14] on icon at bounding box center [211, 16] width 13 height 13
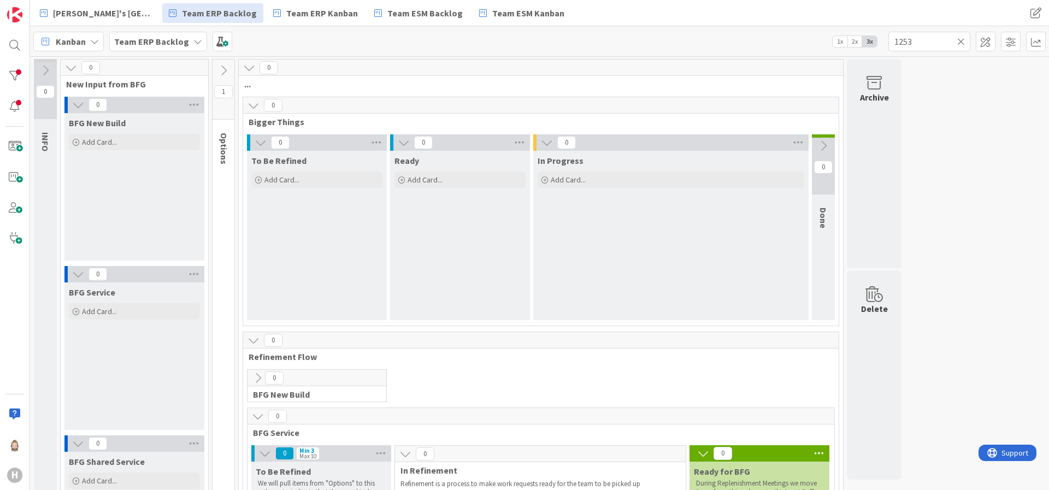
click at [224, 64] on icon at bounding box center [224, 70] width 12 height 12
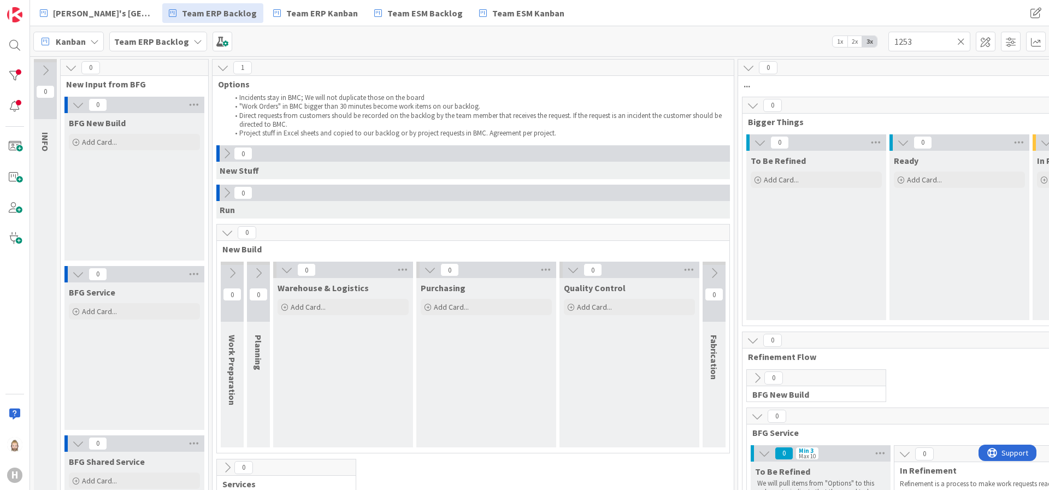
click at [225, 228] on icon at bounding box center [227, 233] width 12 height 12
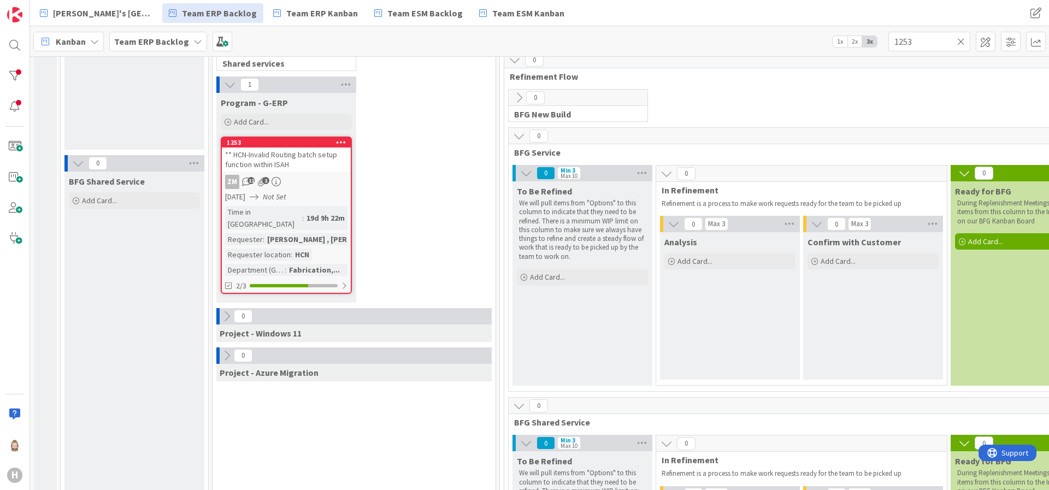
scroll to position [246, 0]
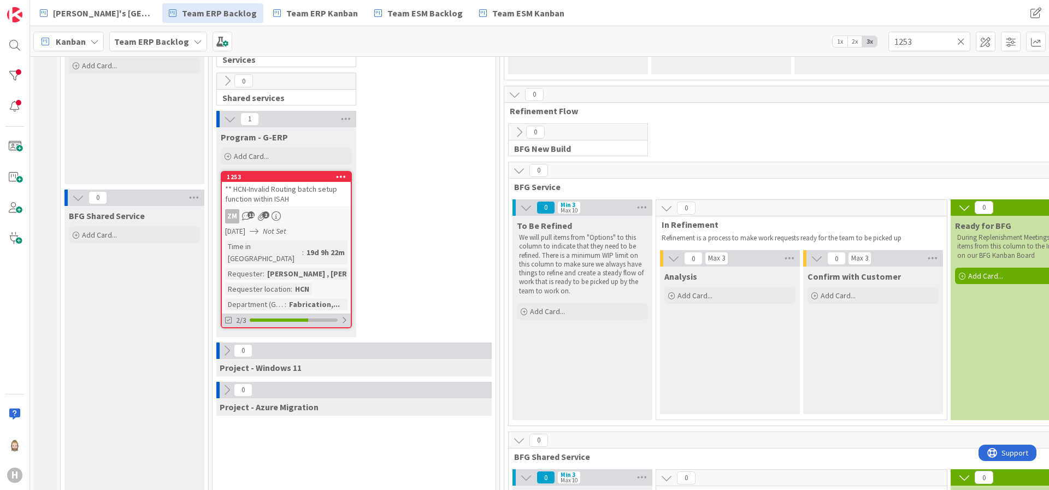
click at [304, 314] on div "2/3" at bounding box center [286, 321] width 129 height 14
